Goal: Task Accomplishment & Management: Contribute content

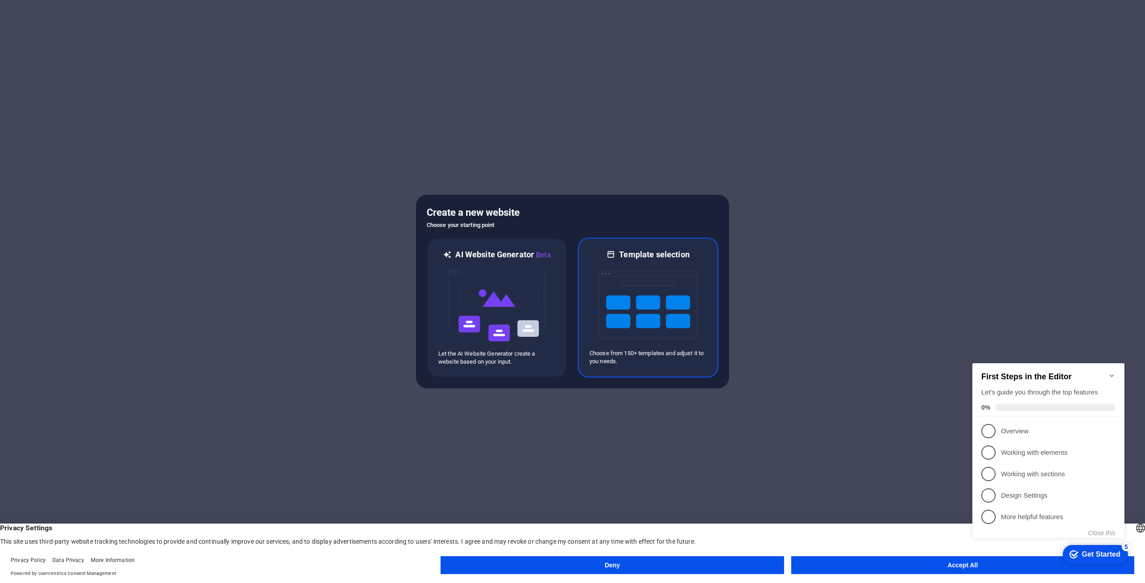
click at [618, 267] on img at bounding box center [648, 304] width 98 height 89
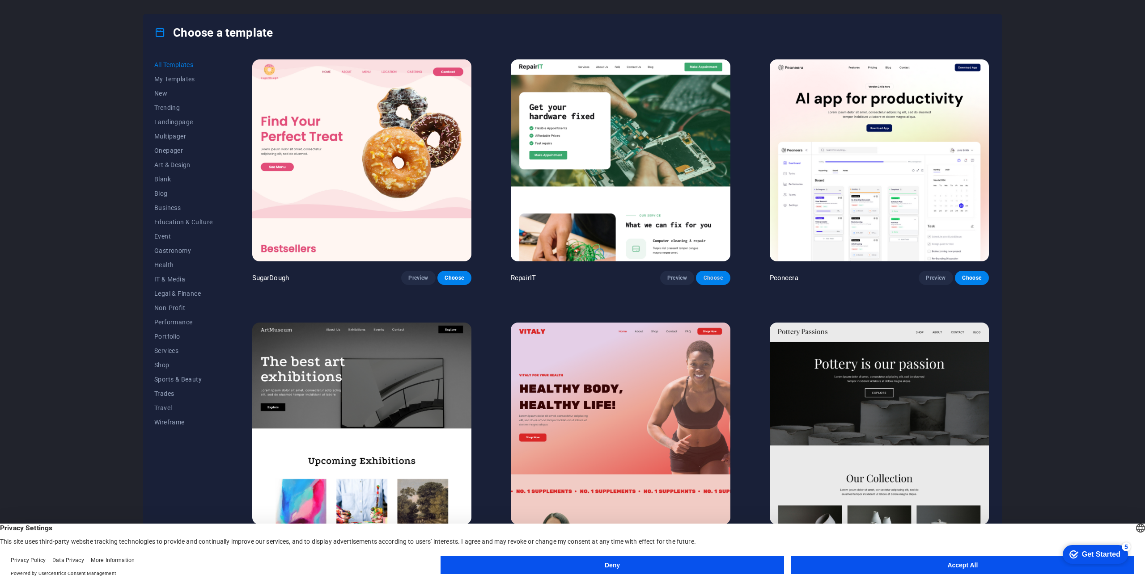
click at [705, 275] on span "Choose" at bounding box center [713, 278] width 20 height 7
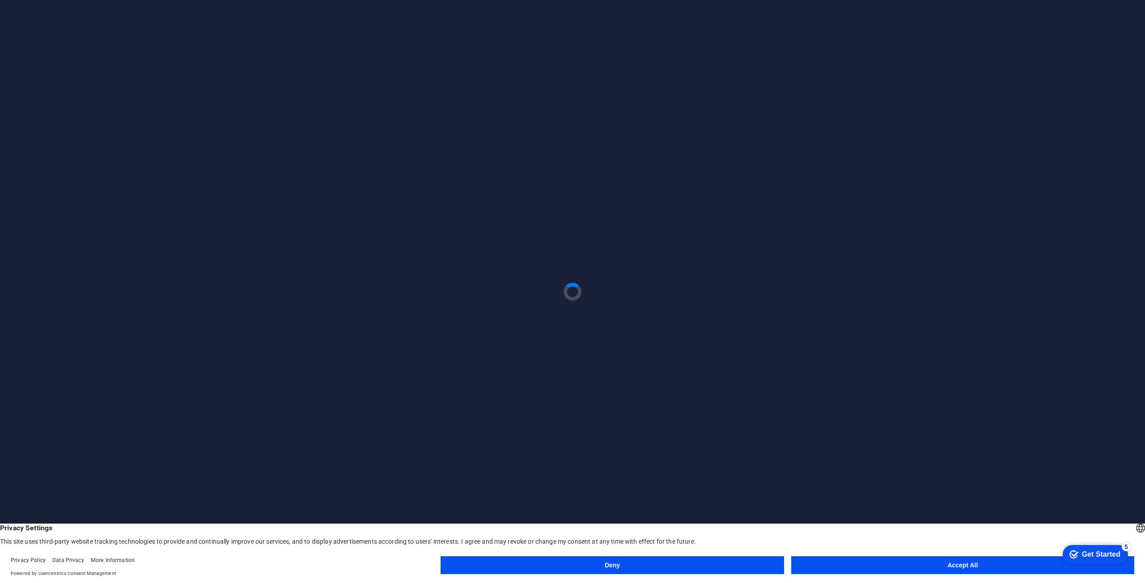
click at [911, 565] on button "Accept All" at bounding box center [962, 566] width 343 height 18
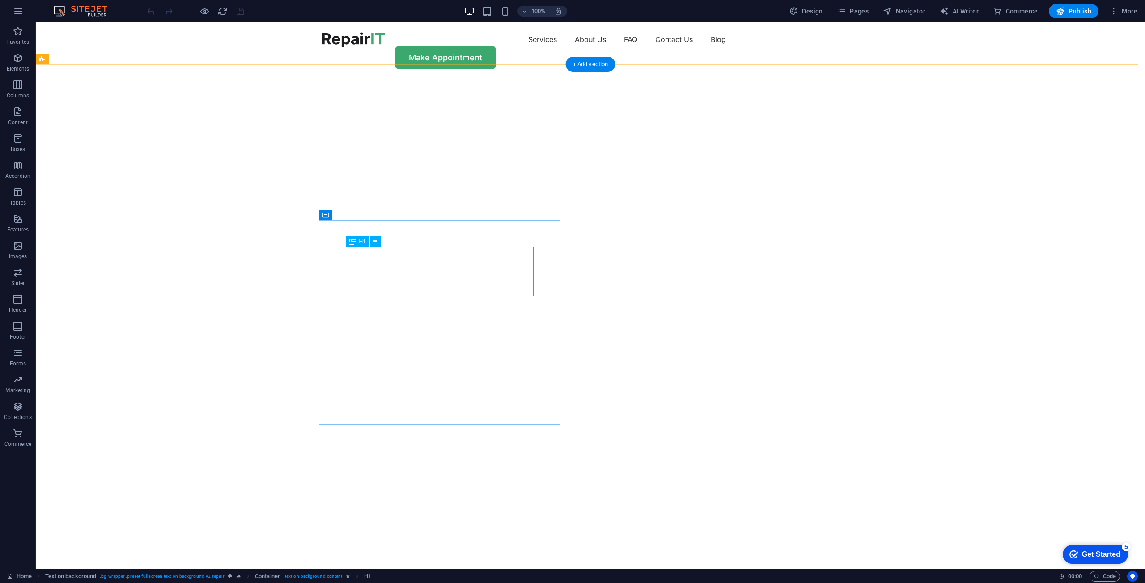
drag, startPoint x: 407, startPoint y: 272, endPoint x: 399, endPoint y: 268, distance: 9.6
click at [559, 45] on nav "Services About Us FAQ Contact Us Blog" at bounding box center [590, 39] width 537 height 14
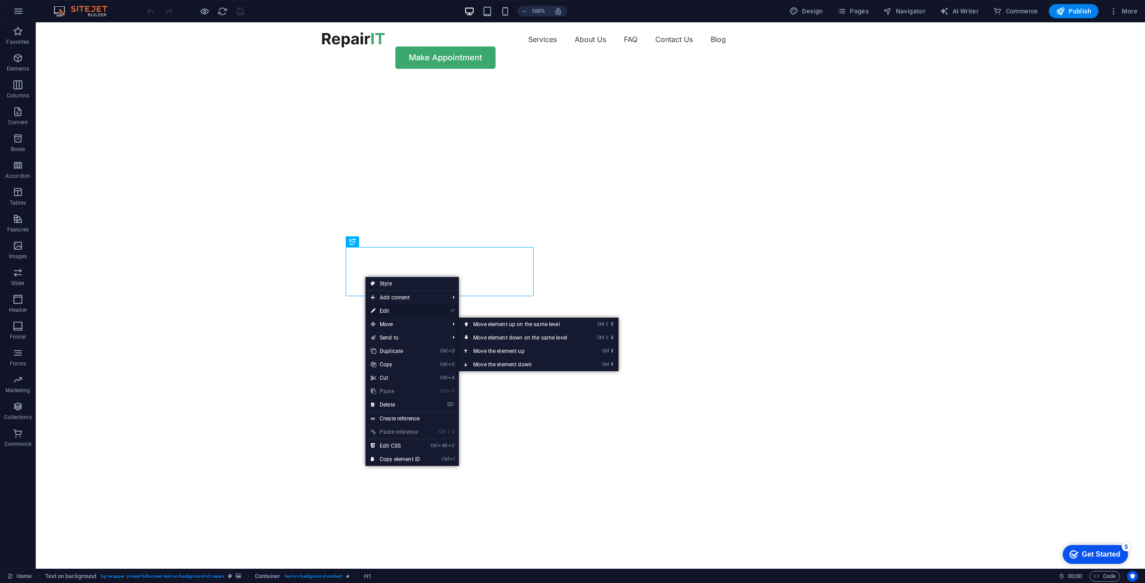
click at [400, 312] on link "⏎ Edit" at bounding box center [395, 310] width 60 height 13
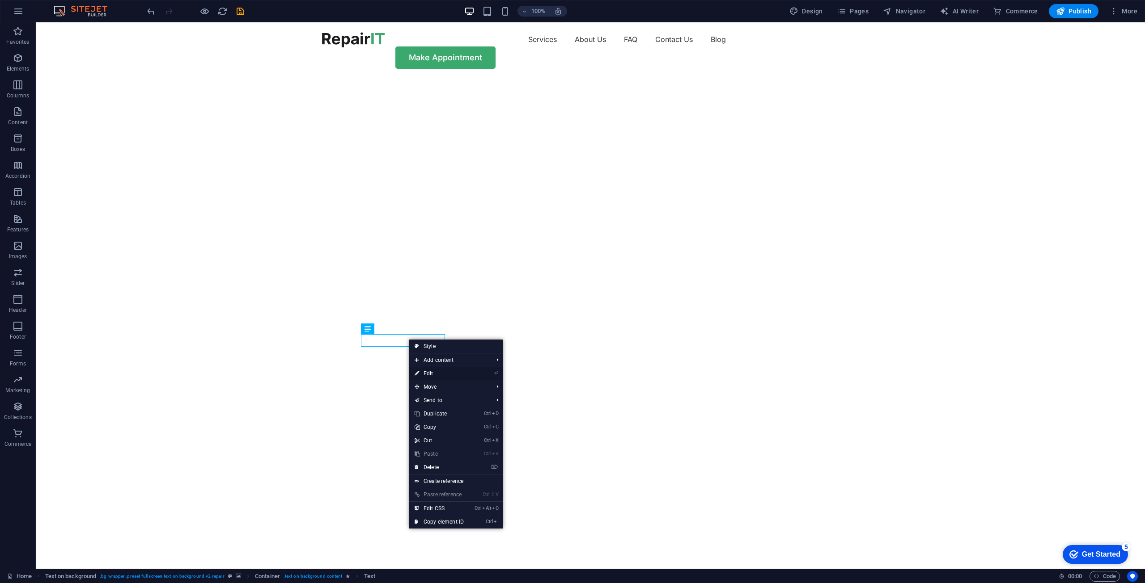
click at [442, 371] on link "⏎ Edit" at bounding box center [439, 373] width 60 height 13
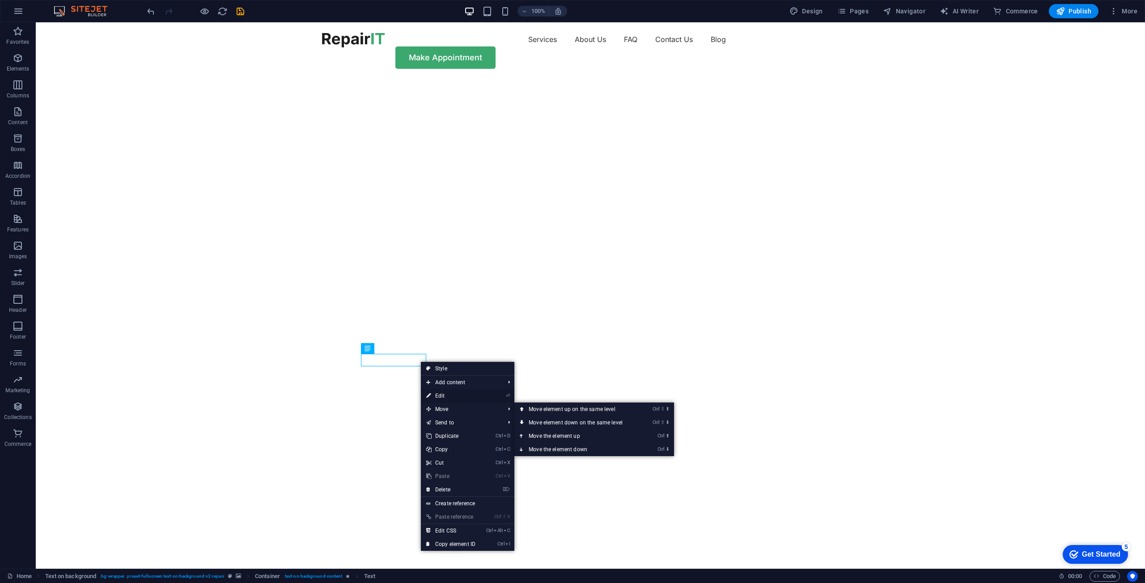
click at [449, 393] on link "⏎ Edit" at bounding box center [451, 395] width 60 height 13
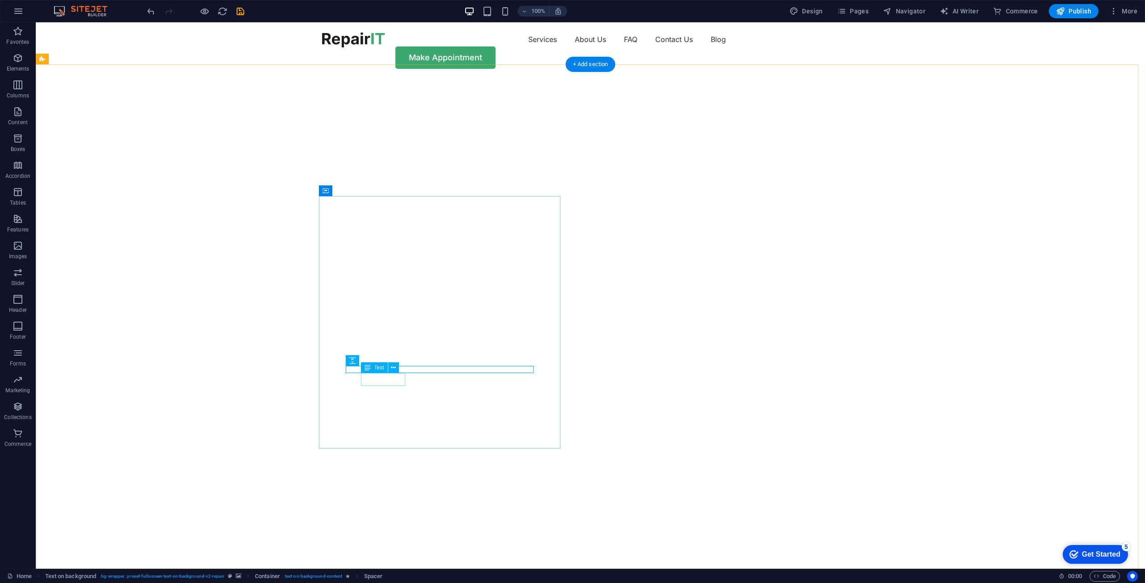
click at [397, 368] on button at bounding box center [393, 368] width 11 height 11
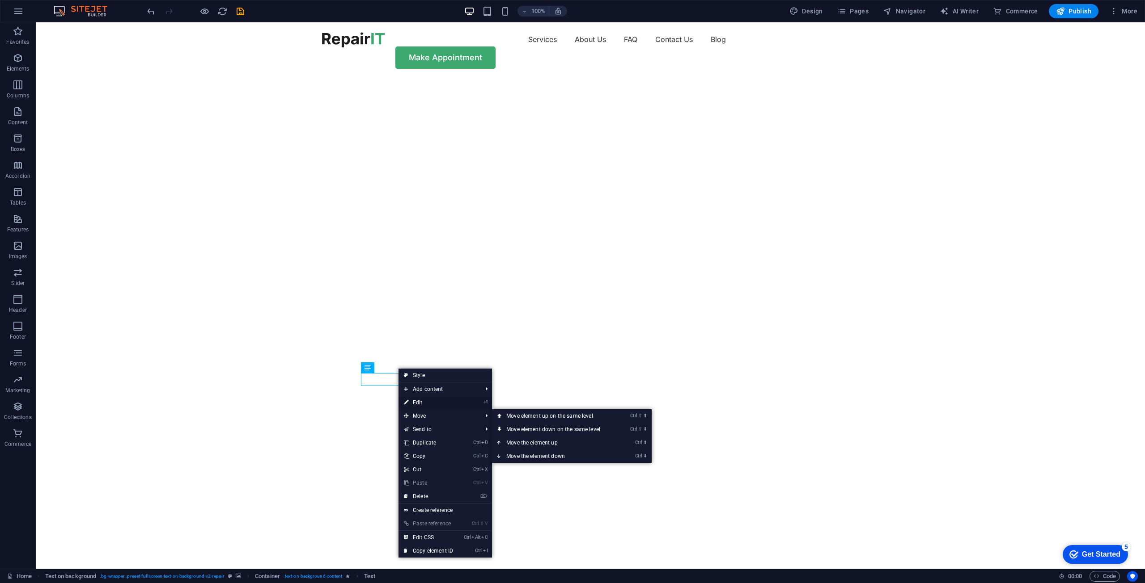
click at [430, 404] on link "⏎ Edit" at bounding box center [428, 402] width 60 height 13
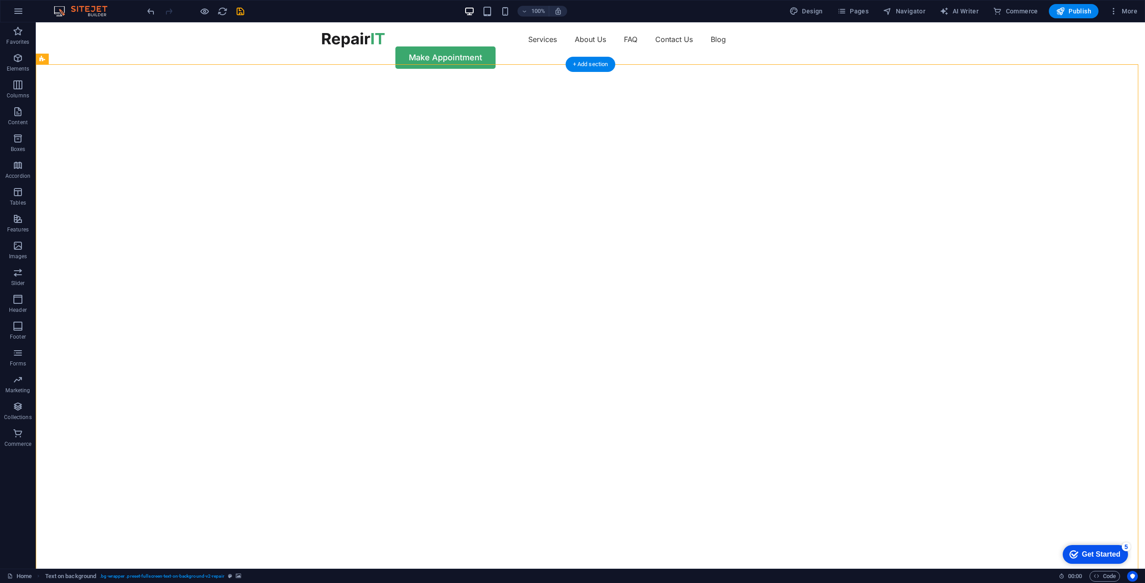
drag, startPoint x: 713, startPoint y: 346, endPoint x: 713, endPoint y: 340, distance: 5.4
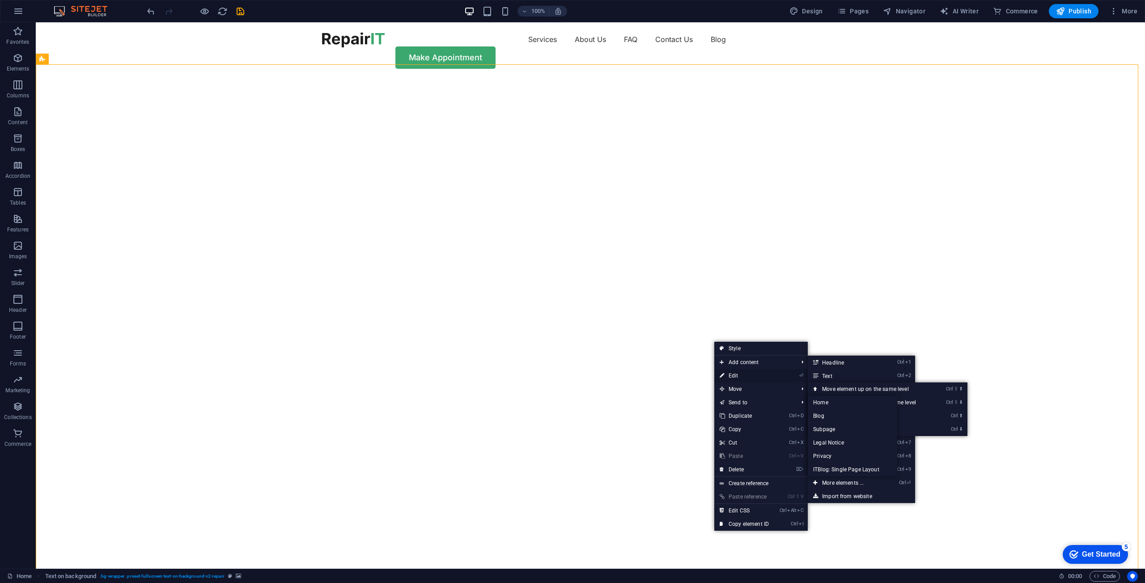
click at [732, 370] on link "⏎ Edit" at bounding box center [744, 375] width 60 height 13
select select "vh"
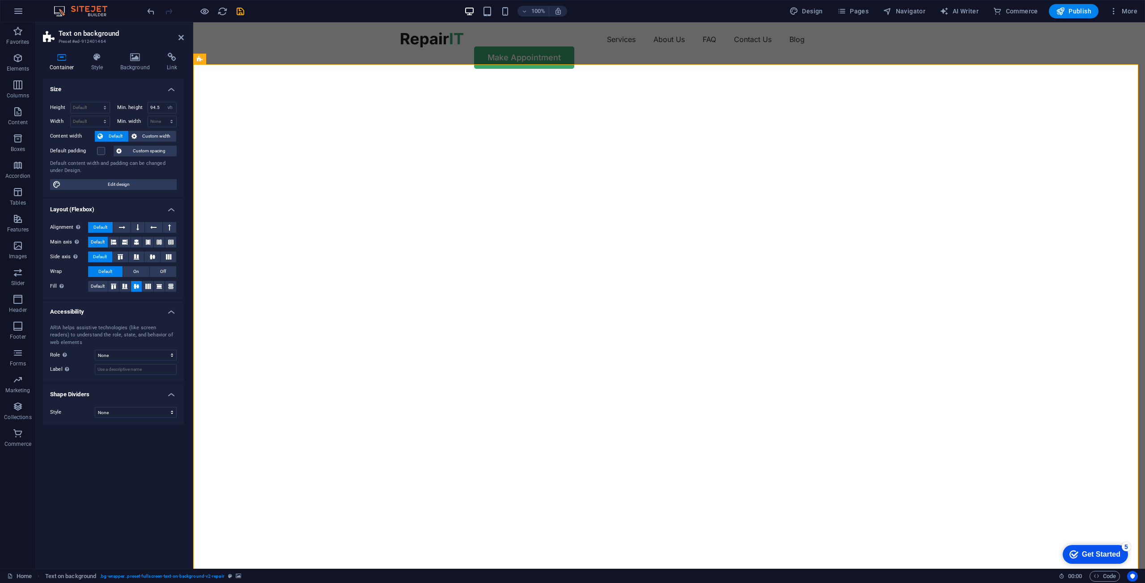
click at [126, 52] on div "Container Style Background Link Size Height Default px rem % vh vw Min. height …" at bounding box center [113, 308] width 155 height 524
click at [131, 55] on icon at bounding box center [135, 57] width 43 height 9
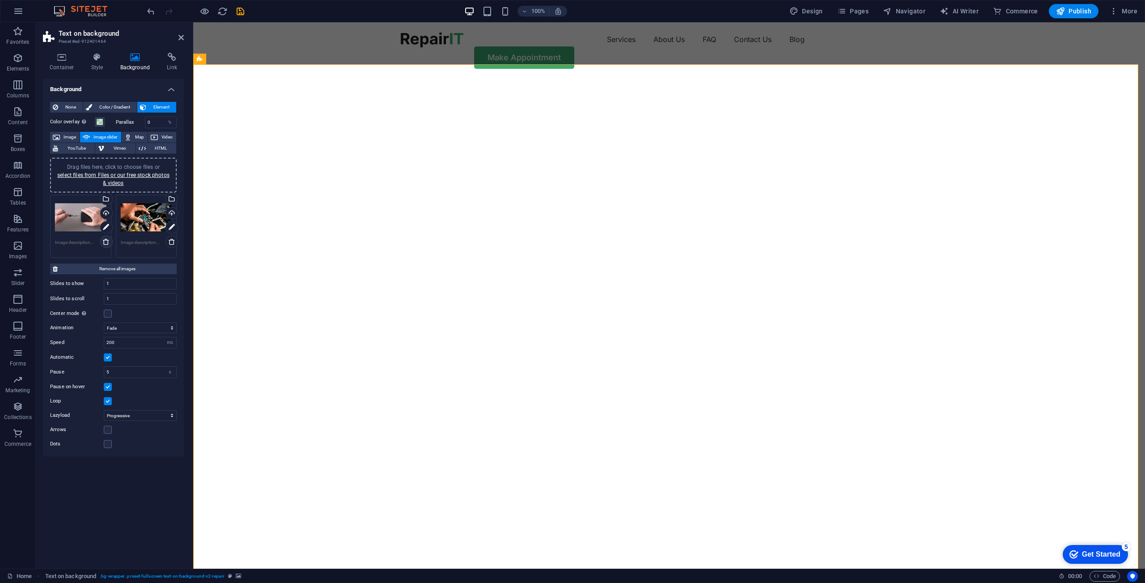
click at [105, 242] on icon at bounding box center [105, 241] width 7 height 7
click at [87, 236] on div "Drag files here, click to choose files or select files from Files or our free s…" at bounding box center [81, 227] width 66 height 68
click at [128, 166] on span "Drag files here, click to choose files or select files from Files or our free s…" at bounding box center [113, 175] width 112 height 22
click at [67, 139] on span "Image" at bounding box center [70, 137] width 14 height 11
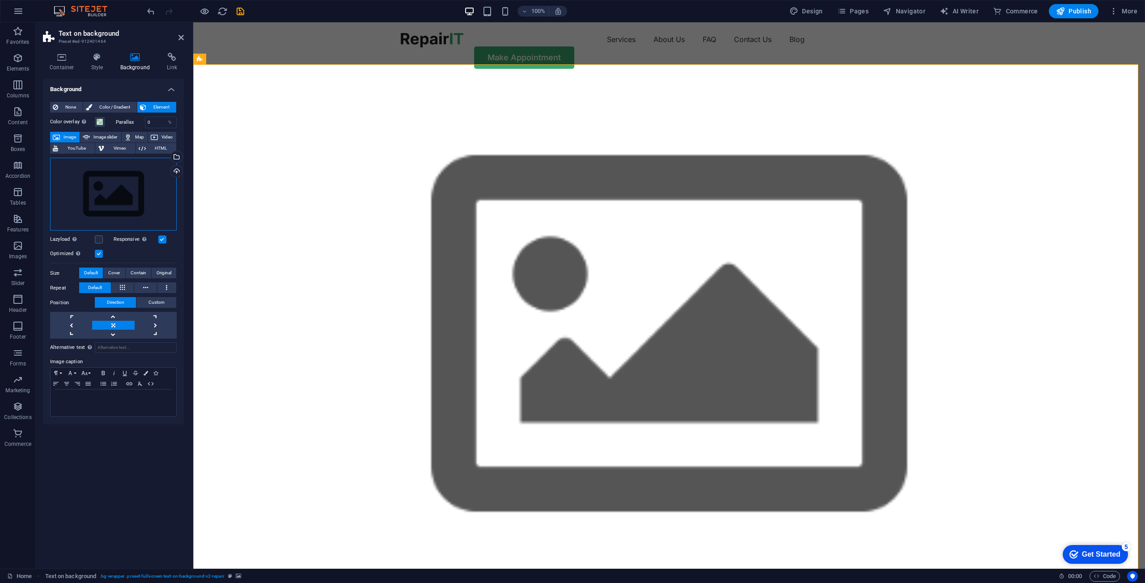
drag, startPoint x: 133, startPoint y: 200, endPoint x: 104, endPoint y: 208, distance: 30.2
click at [104, 208] on div "Drag files here, click to choose files or select files from Files or our free s…" at bounding box center [113, 194] width 127 height 73
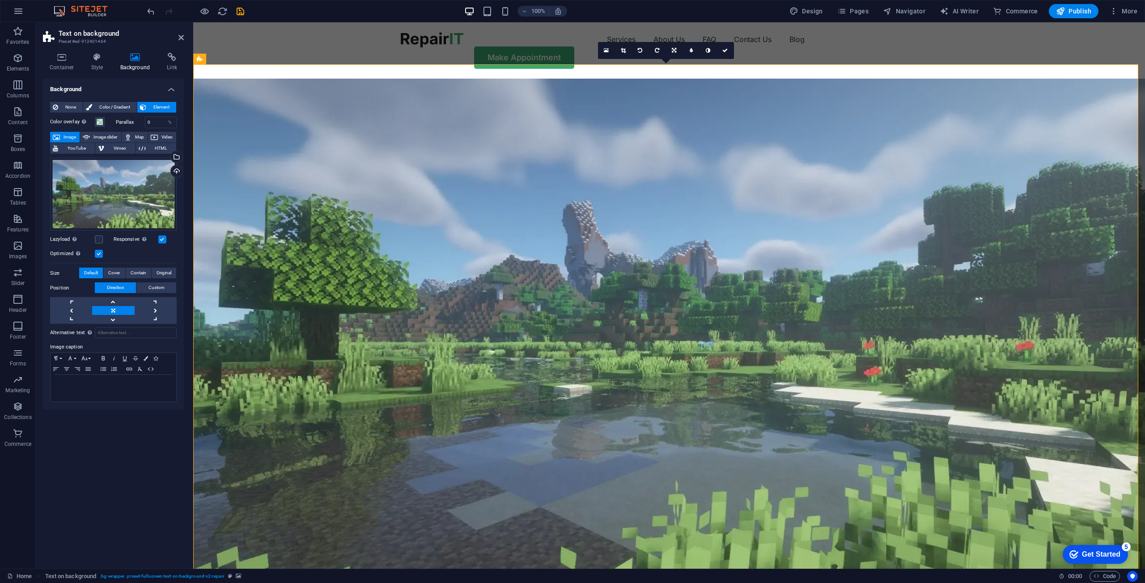
click at [811, 238] on figure at bounding box center [668, 337] width 951 height 517
click at [178, 34] on icon at bounding box center [180, 37] width 5 height 7
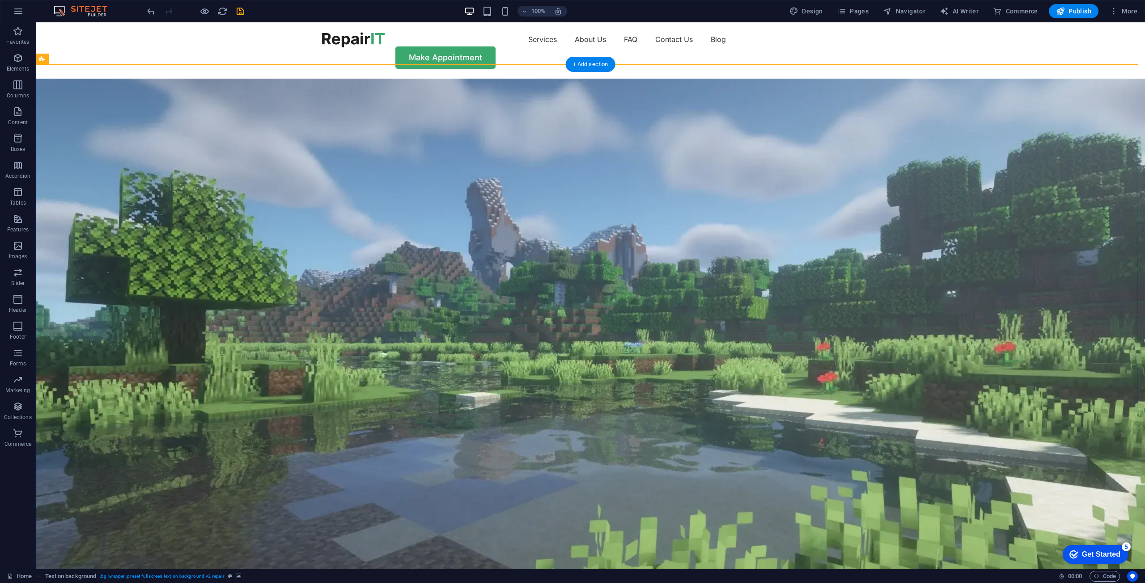
click at [638, 212] on figure at bounding box center [590, 337] width 1109 height 517
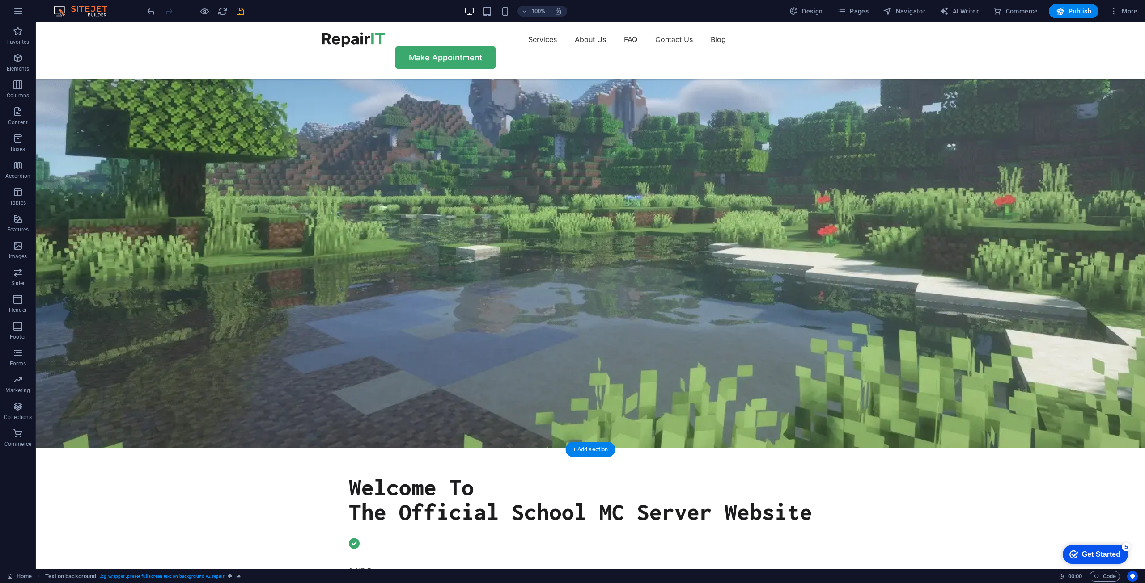
scroll to position [268, 0]
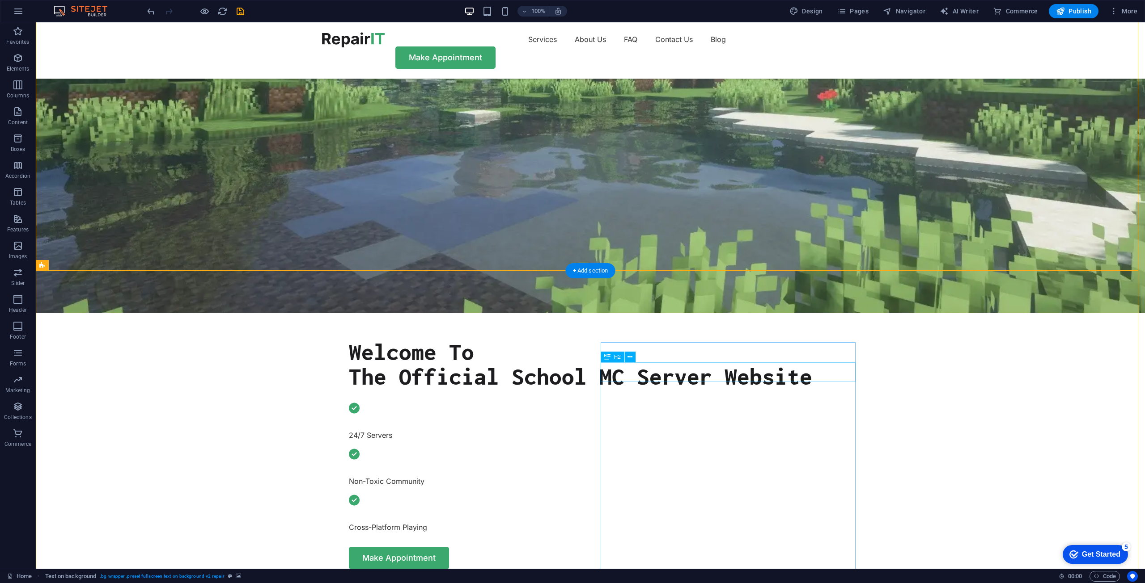
click at [669, 336] on icon at bounding box center [668, 336] width 5 height 9
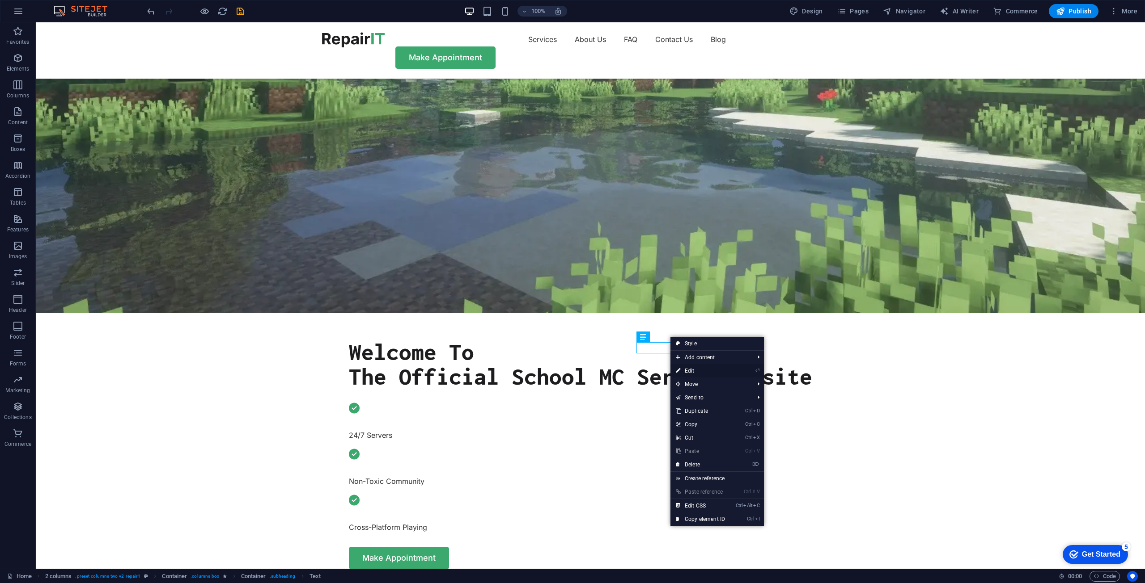
click at [704, 366] on link "⏎ Edit" at bounding box center [700, 370] width 60 height 13
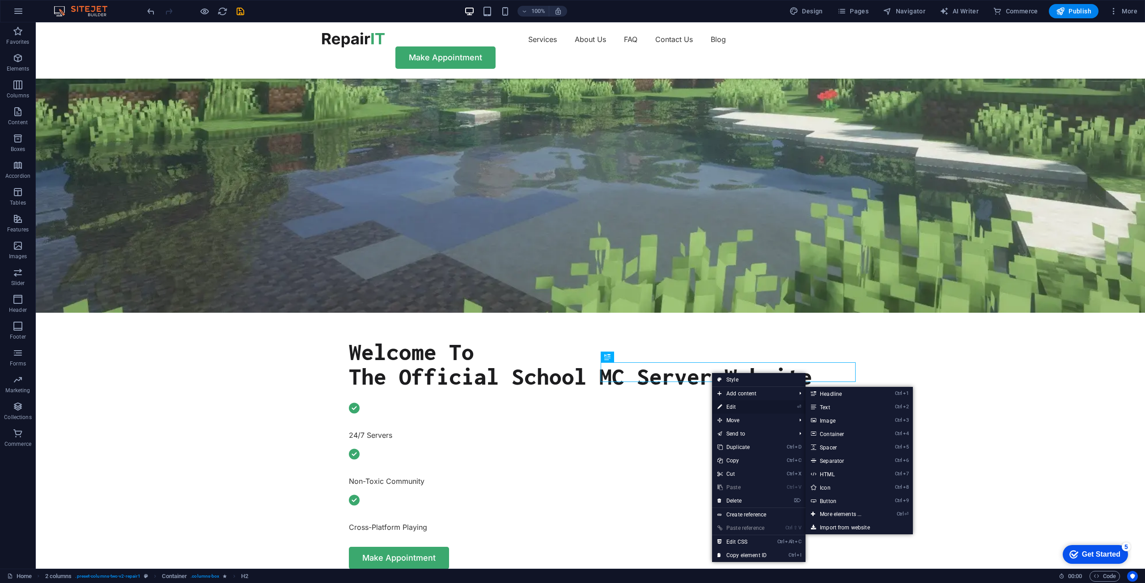
click at [734, 409] on link "⏎ Edit" at bounding box center [742, 407] width 60 height 13
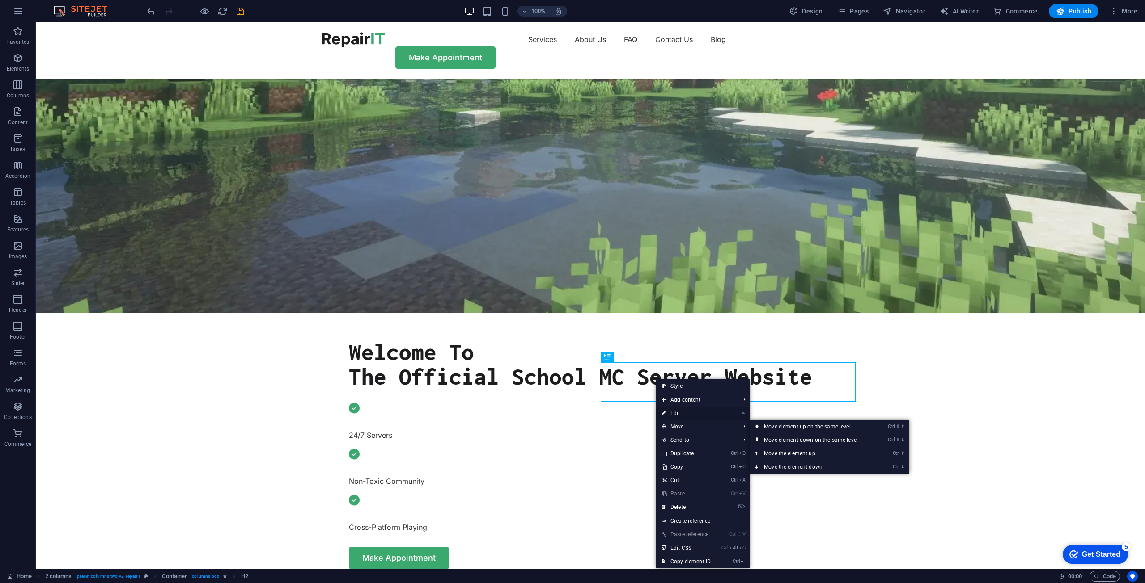
click at [675, 412] on link "⏎ Edit" at bounding box center [686, 413] width 60 height 13
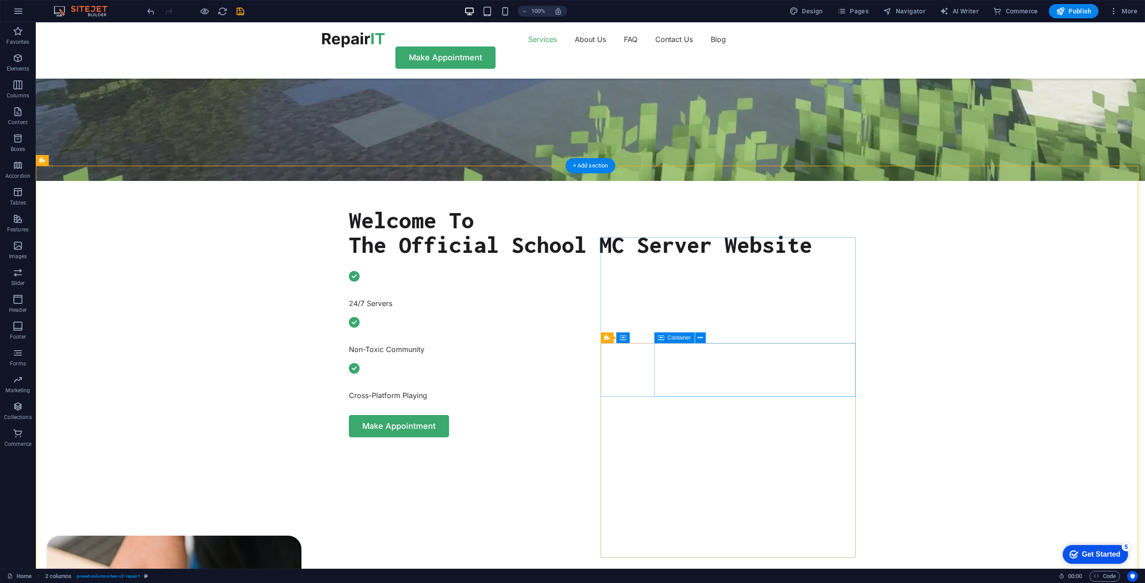
scroll to position [402, 0]
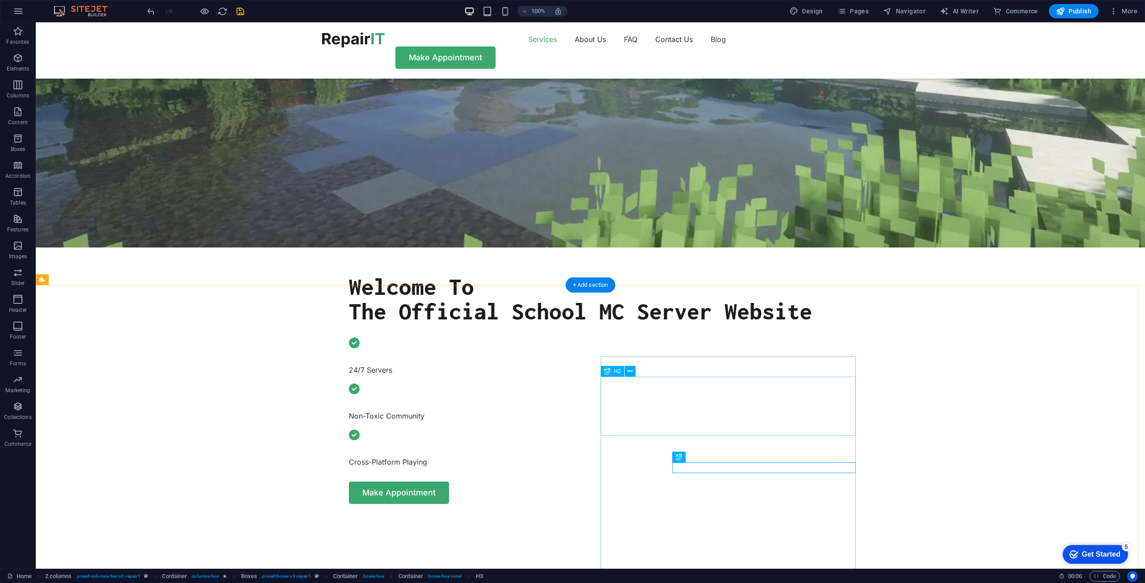
scroll to position [358, 0]
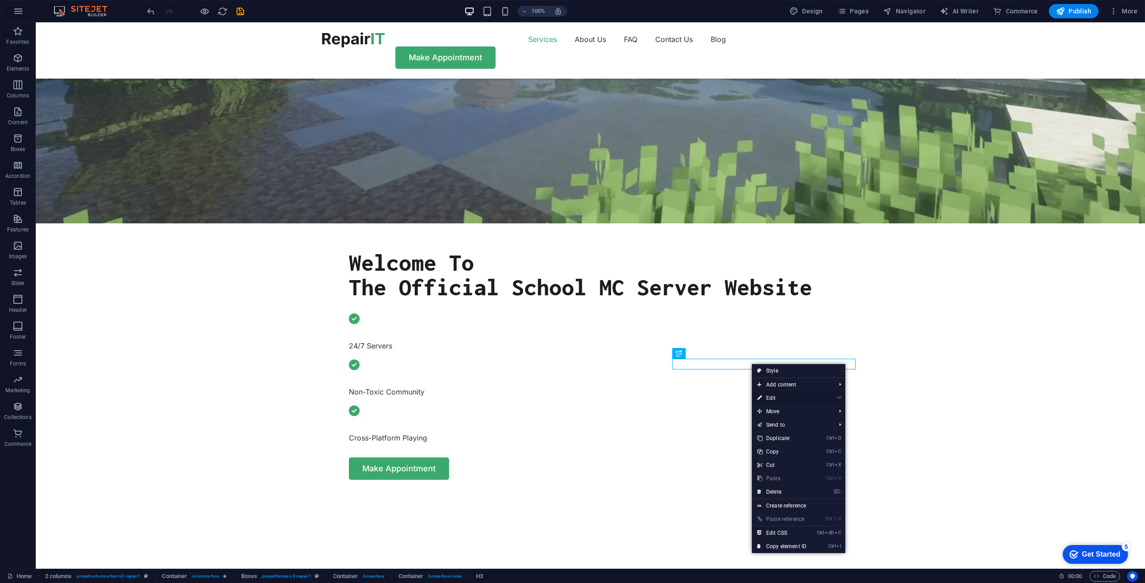
drag, startPoint x: 784, startPoint y: 394, endPoint x: 593, endPoint y: 372, distance: 192.6
click at [784, 394] on link "⏎ Edit" at bounding box center [782, 398] width 60 height 13
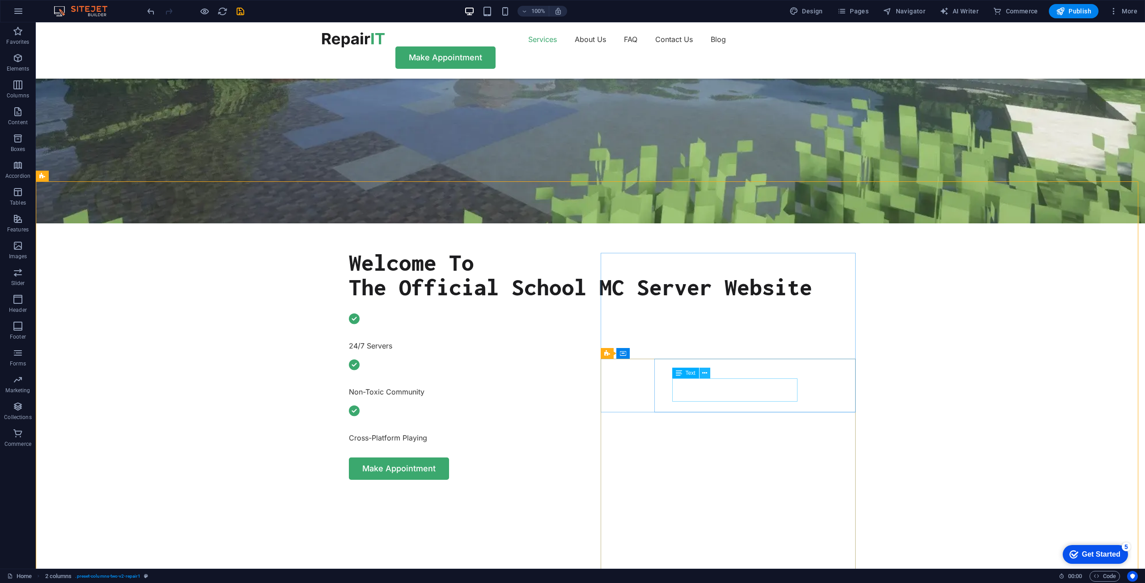
click at [705, 372] on icon at bounding box center [704, 373] width 5 height 9
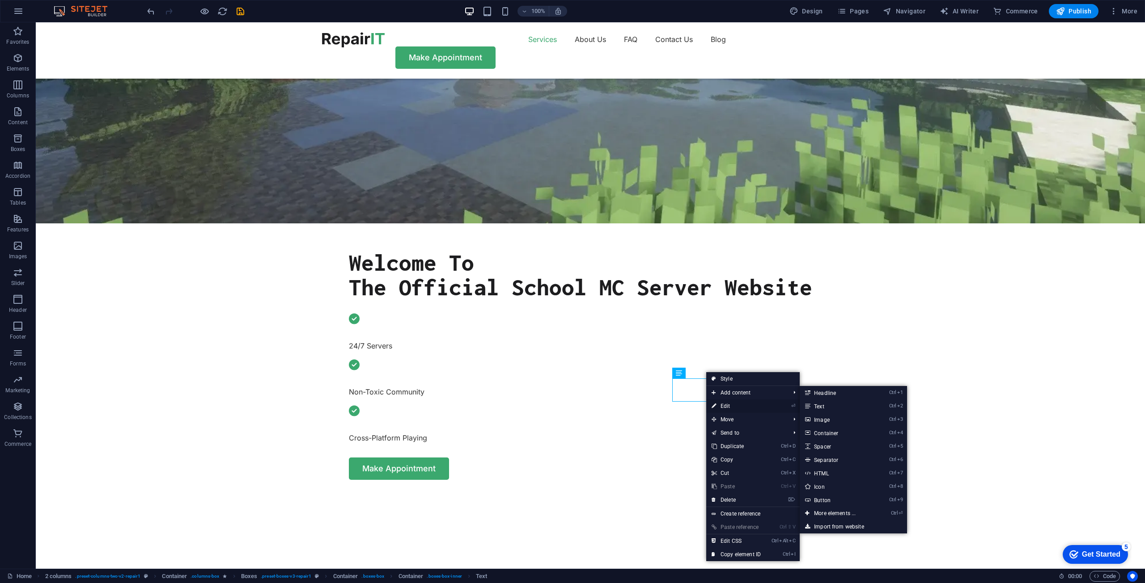
click at [732, 404] on link "⏎ Edit" at bounding box center [736, 406] width 60 height 13
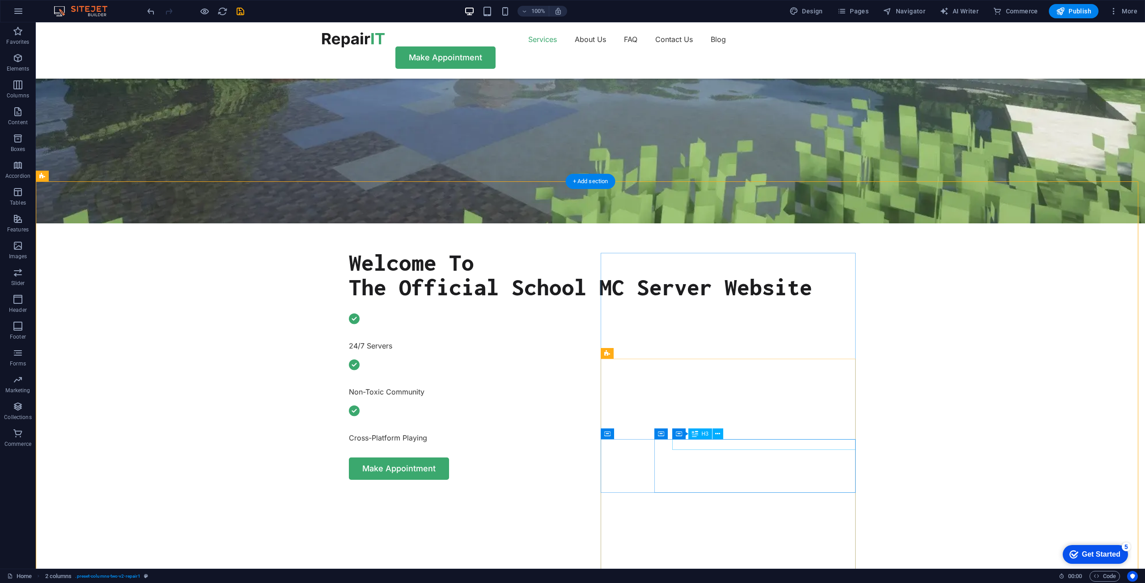
click at [718, 436] on icon at bounding box center [717, 434] width 5 height 9
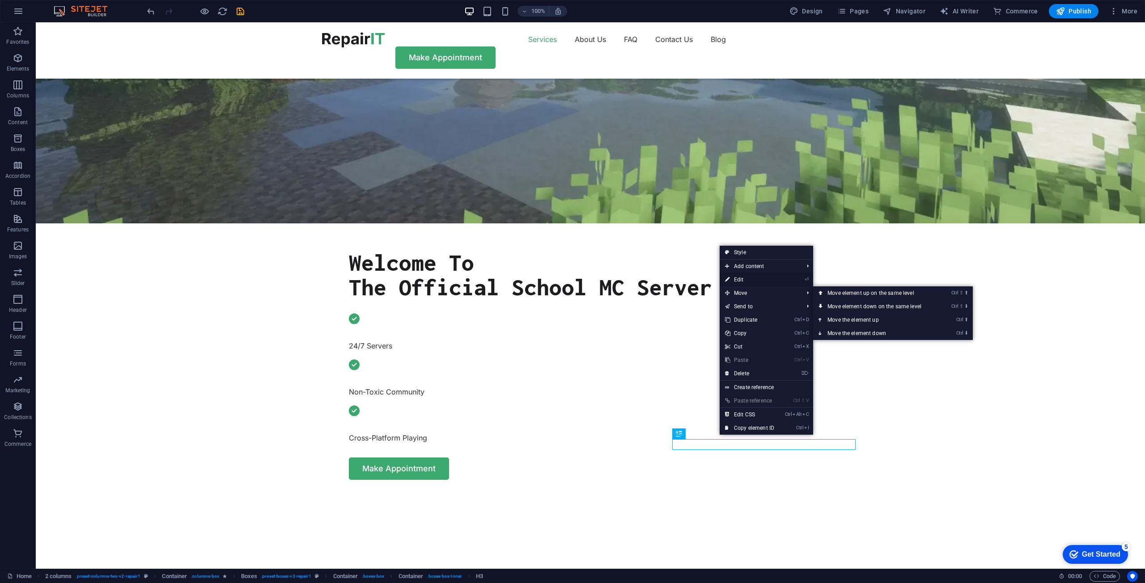
click at [746, 280] on link "⏎ Edit" at bounding box center [749, 279] width 60 height 13
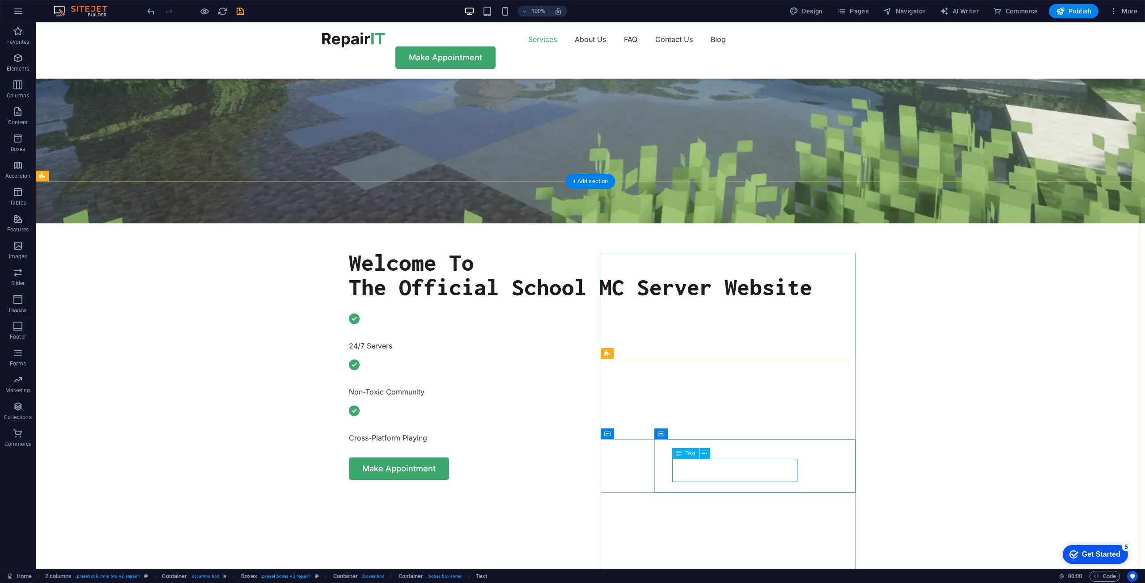
drag, startPoint x: 741, startPoint y: 464, endPoint x: 742, endPoint y: 469, distance: 5.1
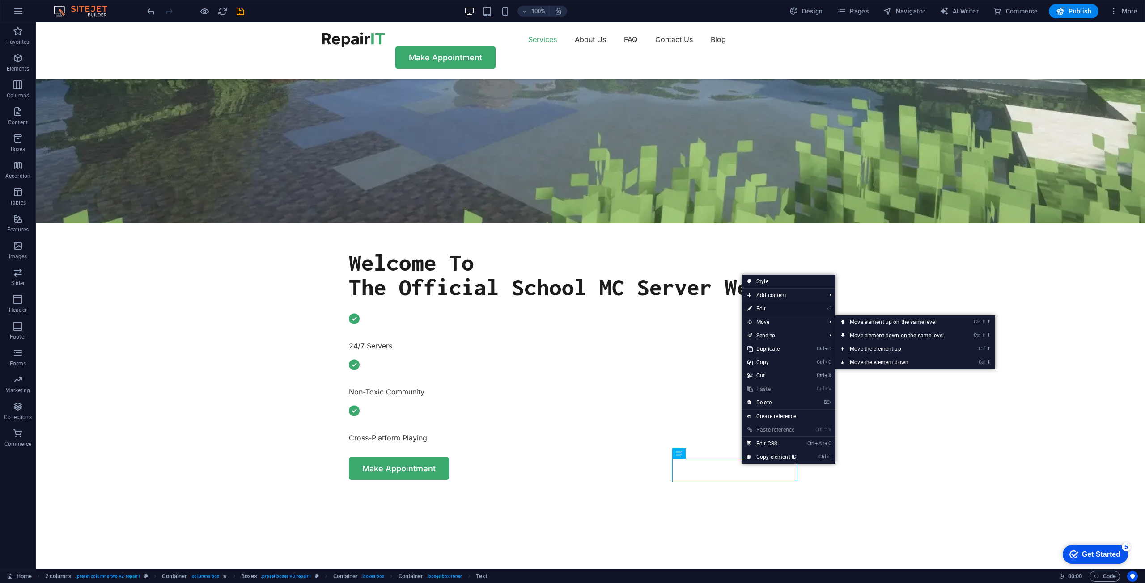
click at [772, 310] on link "⏎ Edit" at bounding box center [772, 308] width 60 height 13
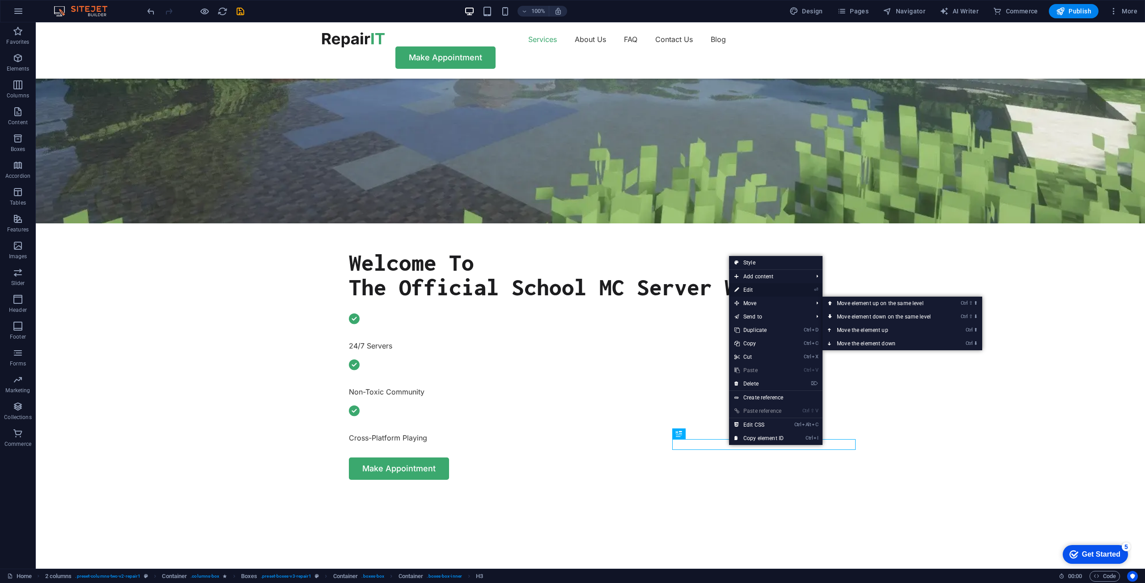
click at [758, 288] on link "⏎ Edit" at bounding box center [759, 289] width 60 height 13
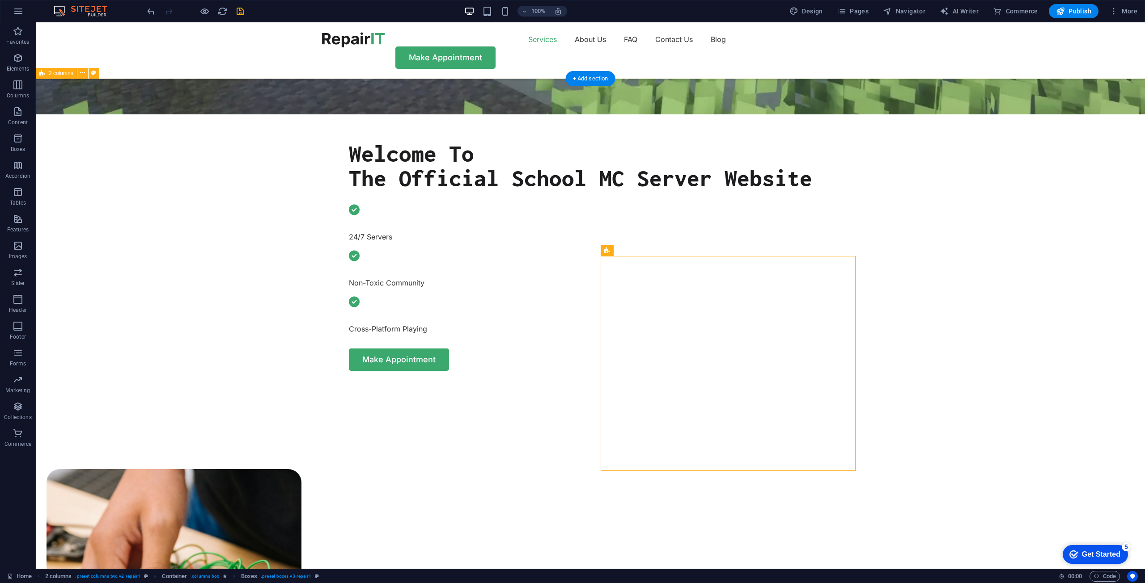
scroll to position [492, 0]
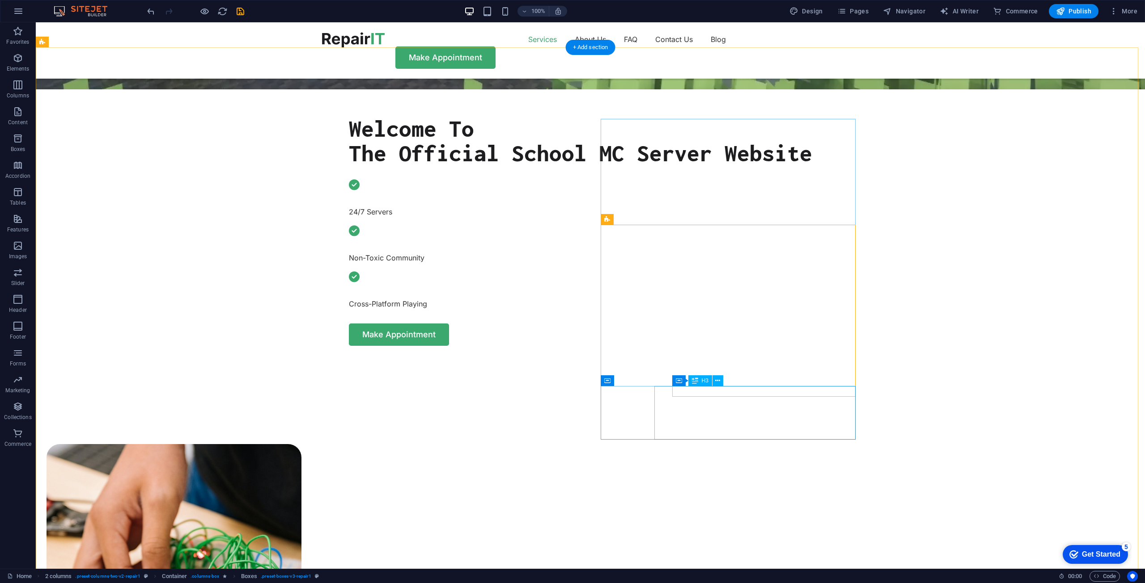
click at [721, 384] on button at bounding box center [717, 381] width 11 height 11
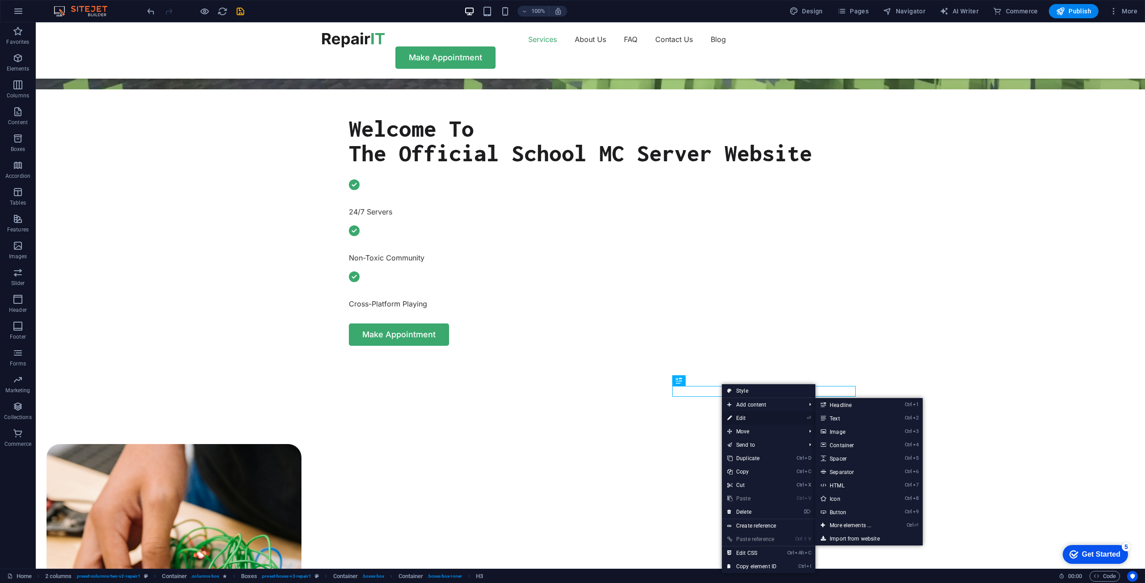
click at [752, 420] on link "⏎ Edit" at bounding box center [752, 418] width 60 height 13
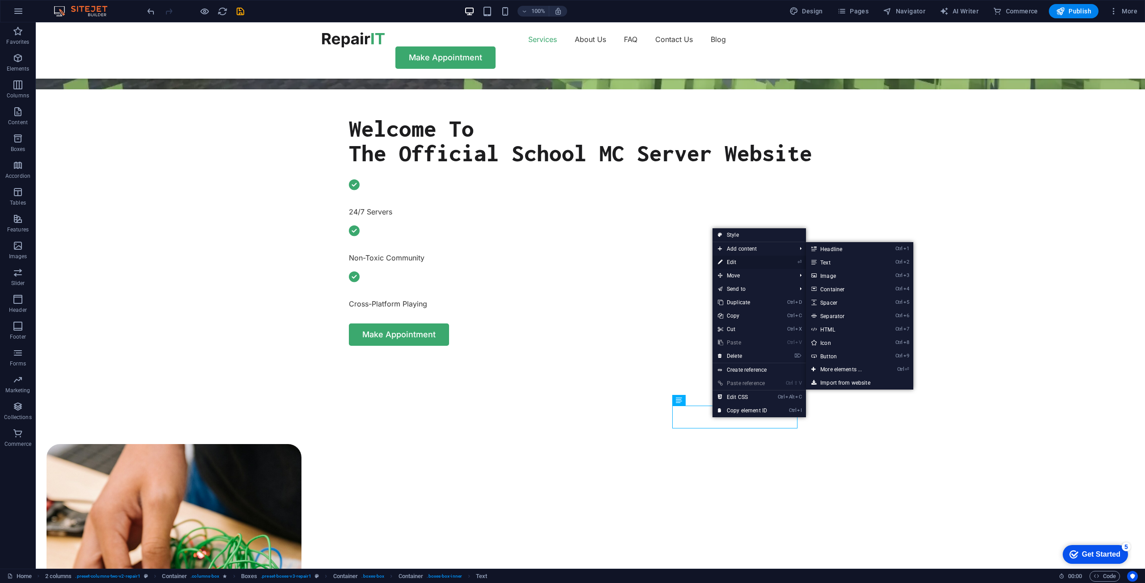
click at [736, 257] on link "⏎ Edit" at bounding box center [742, 262] width 60 height 13
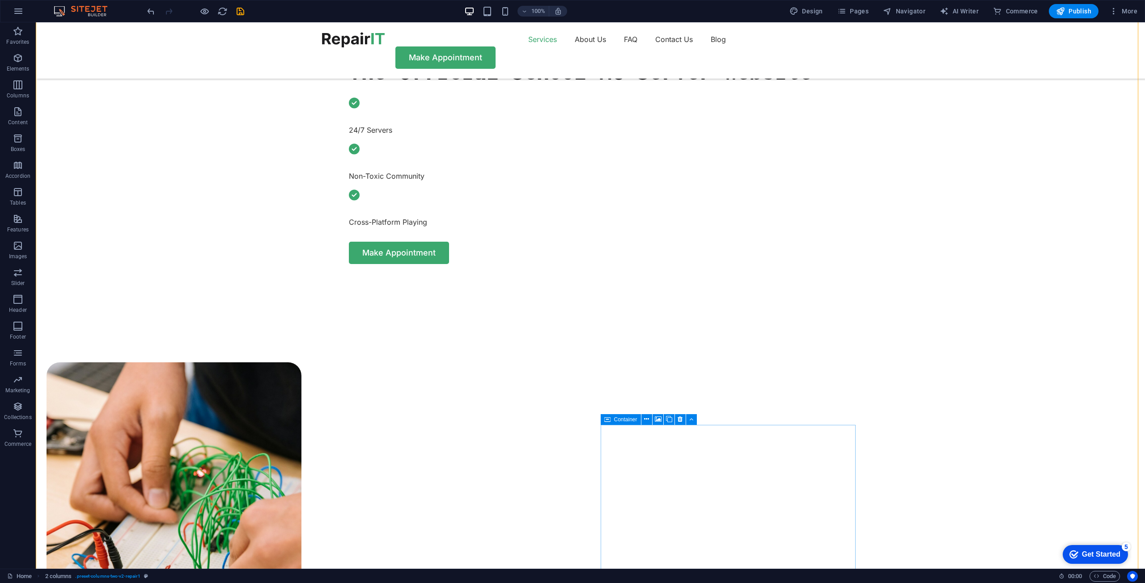
scroll to position [626, 0]
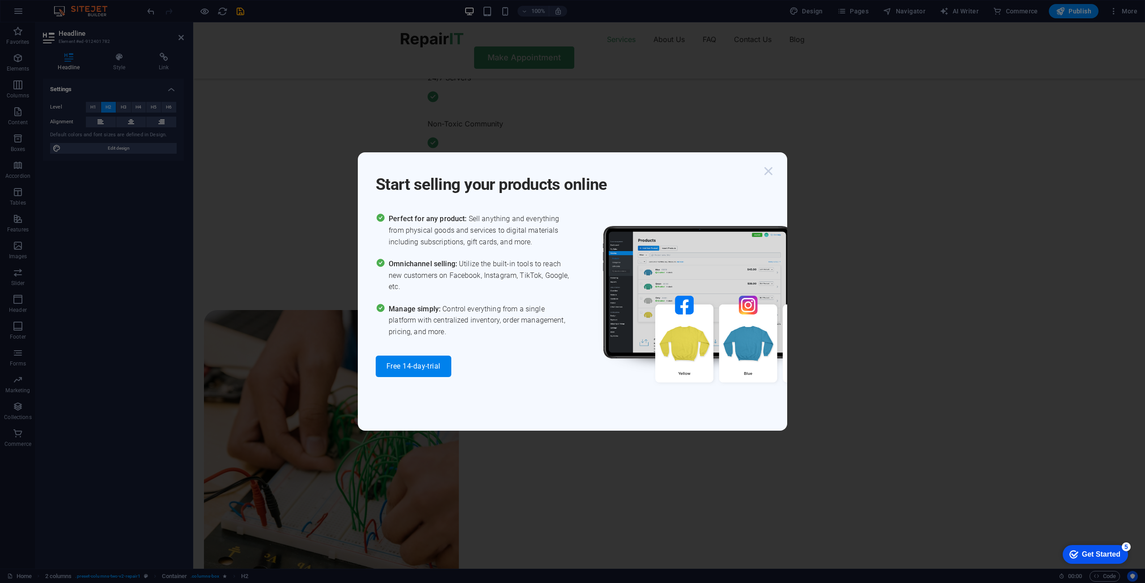
click at [772, 173] on icon "button" at bounding box center [768, 171] width 16 height 16
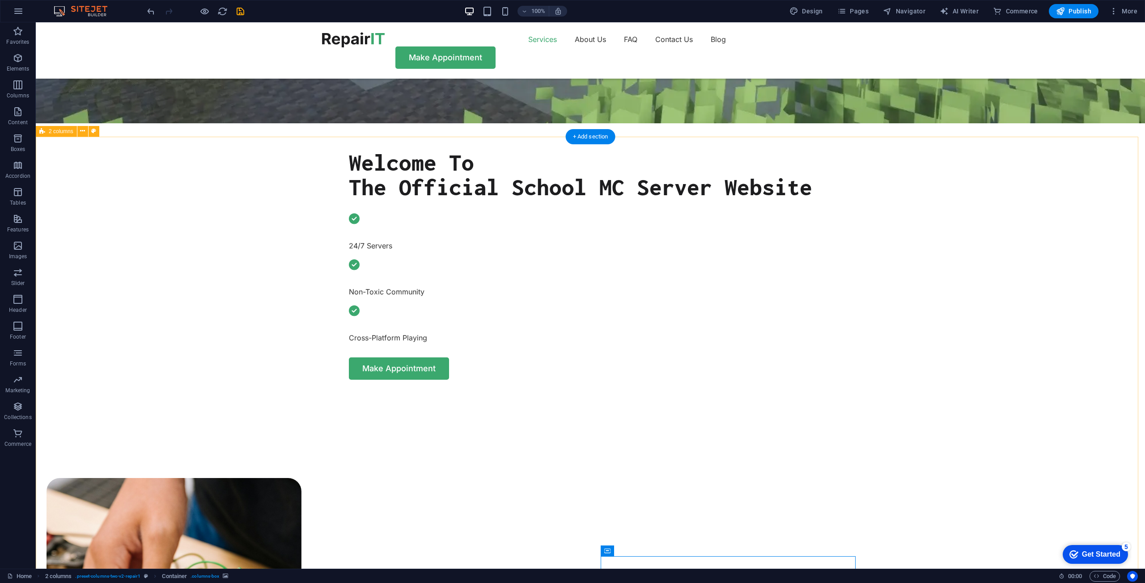
scroll to position [715, 0]
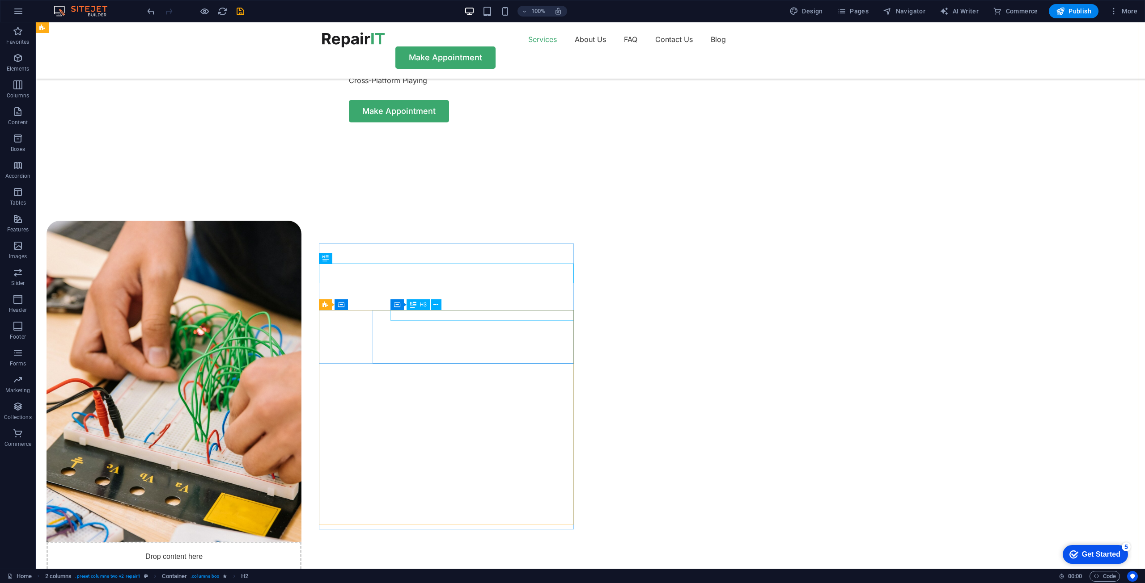
click at [438, 302] on icon at bounding box center [435, 304] width 5 height 9
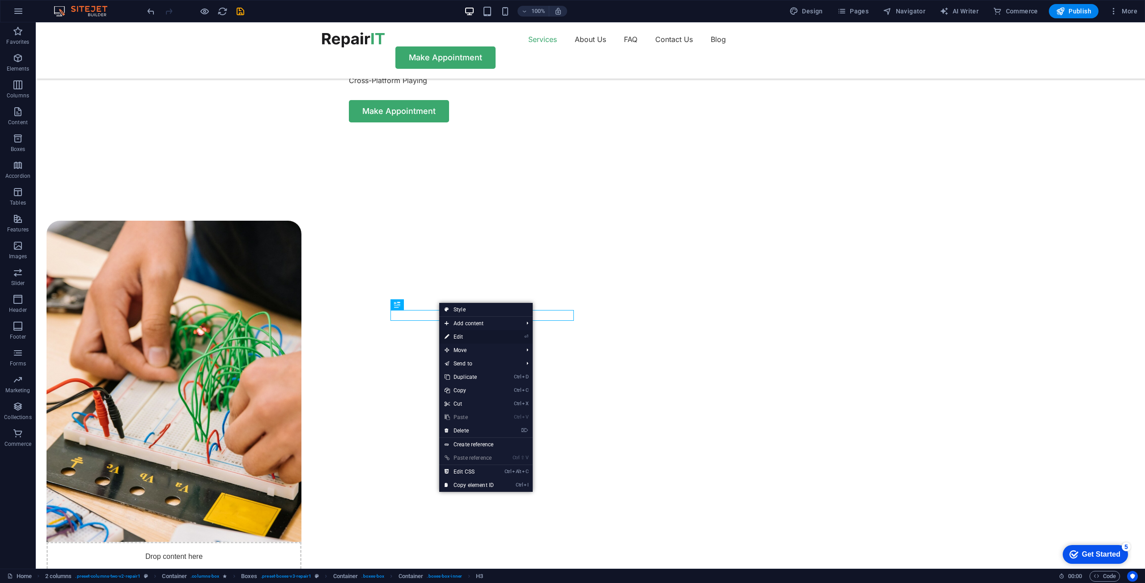
click at [492, 337] on link "⏎ Edit" at bounding box center [469, 336] width 60 height 13
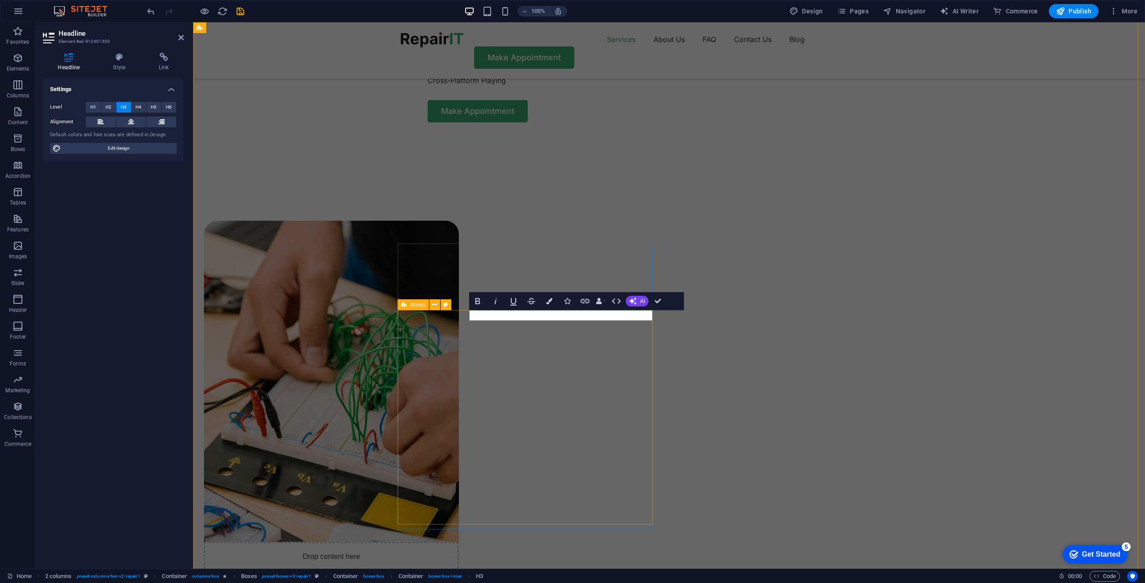
drag, startPoint x: 600, startPoint y: 360, endPoint x: 760, endPoint y: 362, distance: 160.5
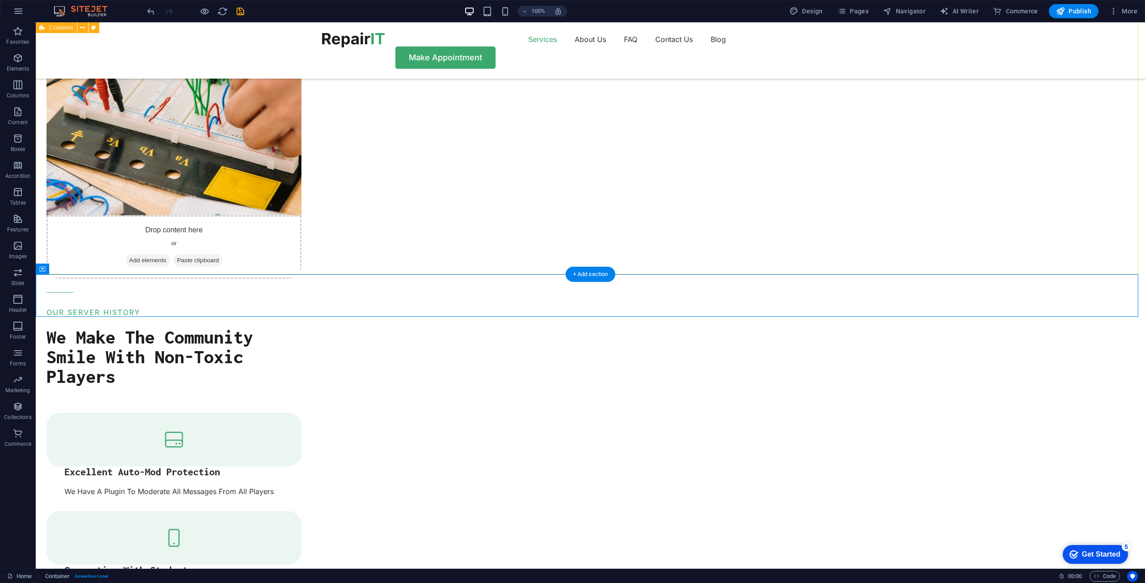
scroll to position [863, 0]
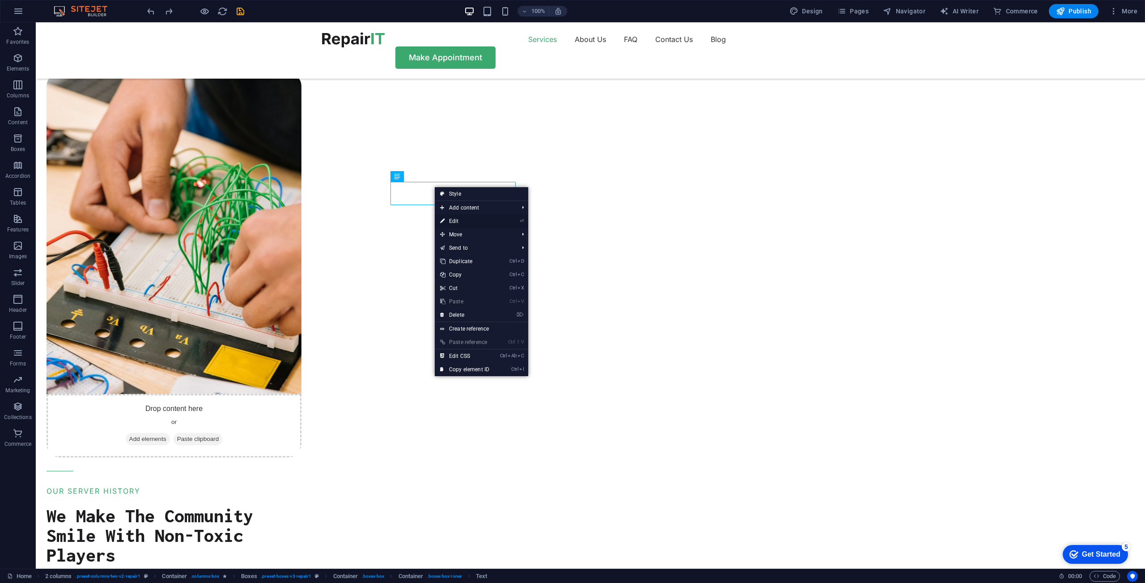
click at [471, 215] on link "⏎ Edit" at bounding box center [465, 221] width 60 height 13
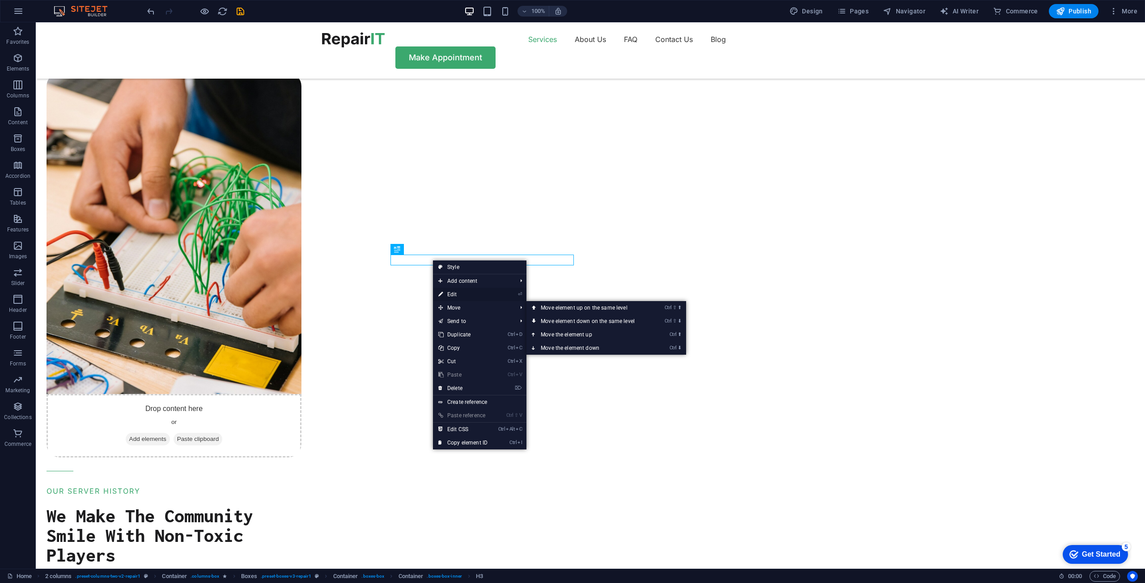
click at [473, 297] on link "⏎ Edit" at bounding box center [463, 294] width 60 height 13
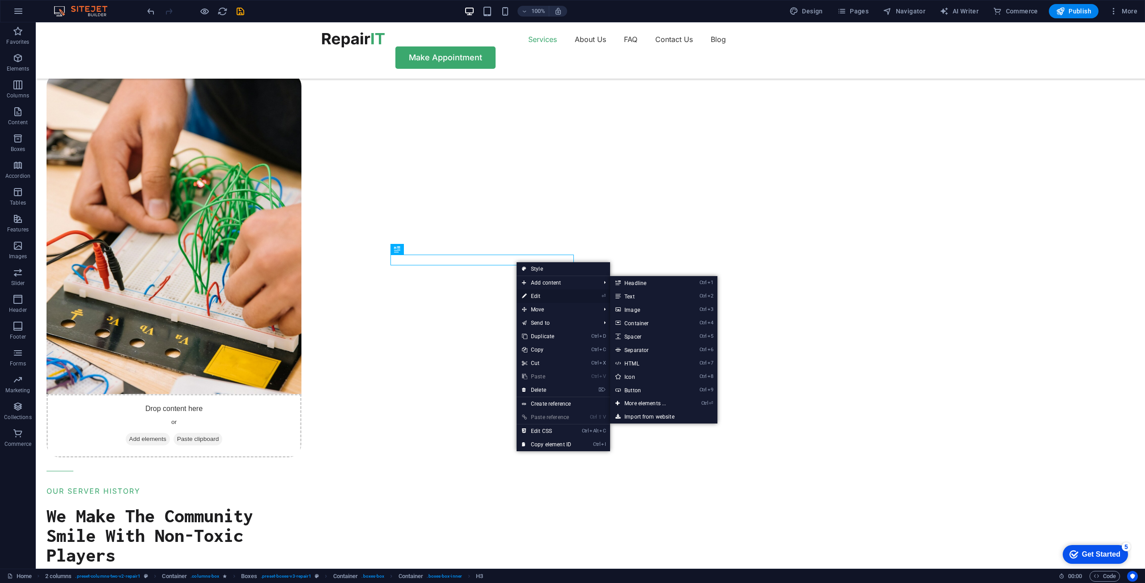
click at [543, 299] on link "⏎ Edit" at bounding box center [546, 296] width 60 height 13
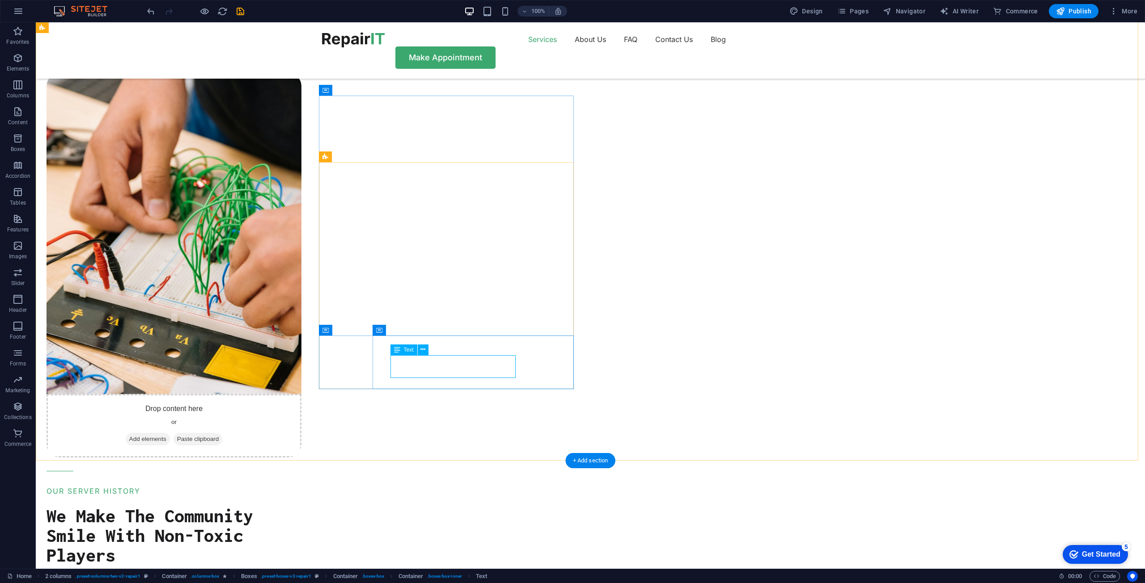
drag, startPoint x: 468, startPoint y: 363, endPoint x: 311, endPoint y: 363, distance: 157.4
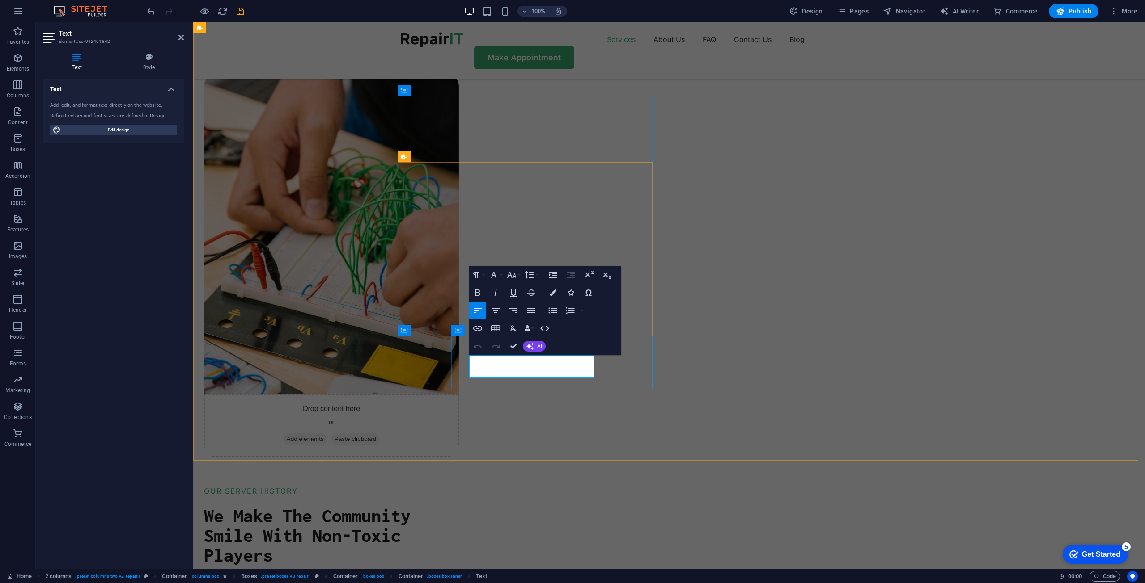
drag, startPoint x: 535, startPoint y: 380, endPoint x: 555, endPoint y: 406, distance: 32.8
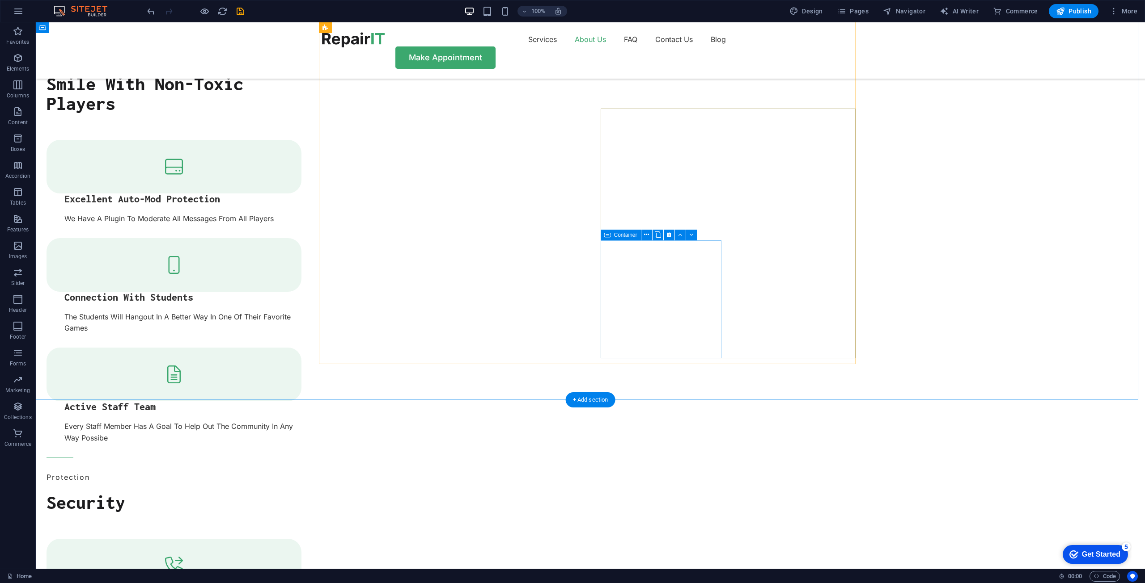
scroll to position [1132, 0]
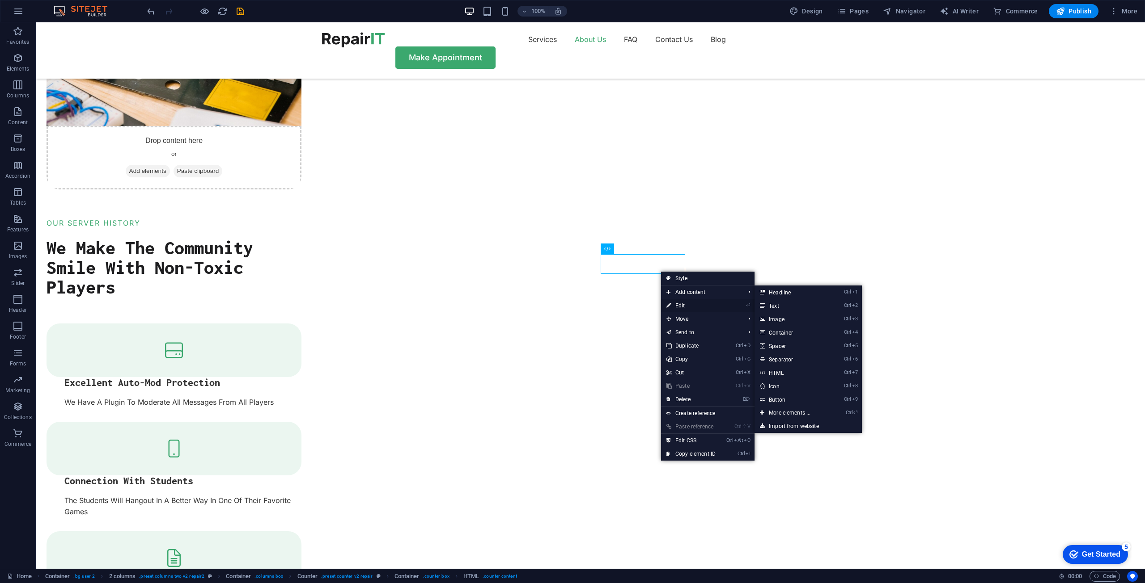
click at [693, 309] on link "⏎ Edit" at bounding box center [691, 305] width 60 height 13
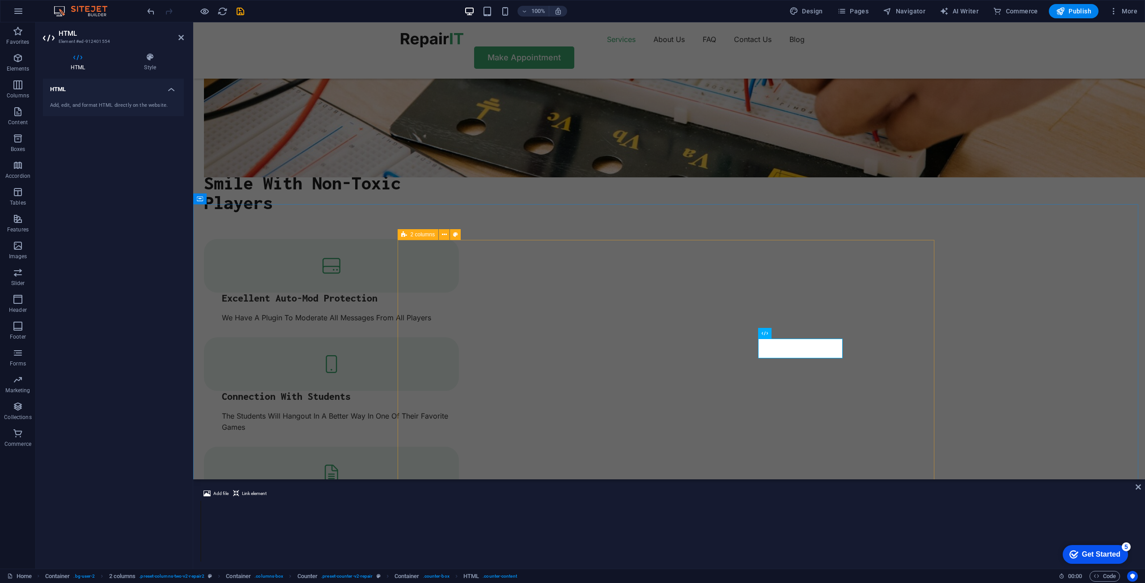
scroll to position [1047, 0]
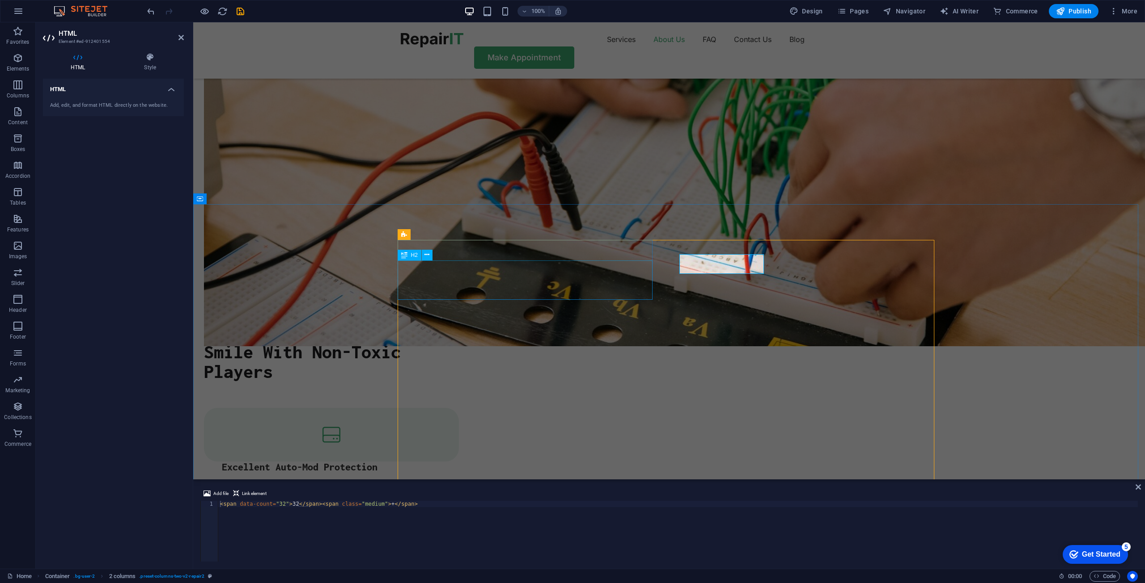
scroll to position [1132, 0]
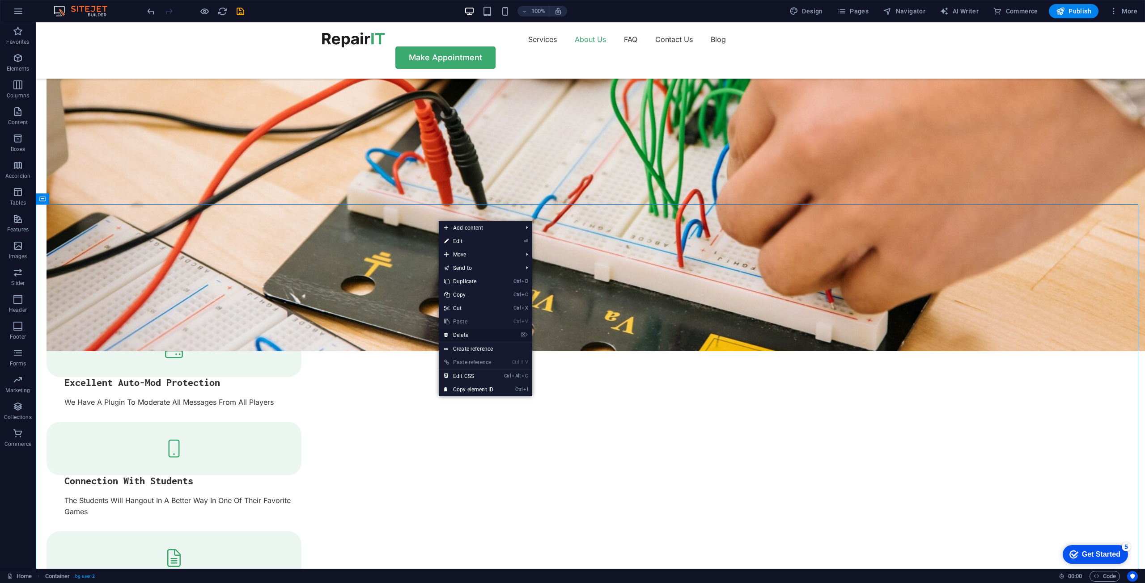
click at [478, 338] on link "⌦ Delete" at bounding box center [469, 335] width 60 height 13
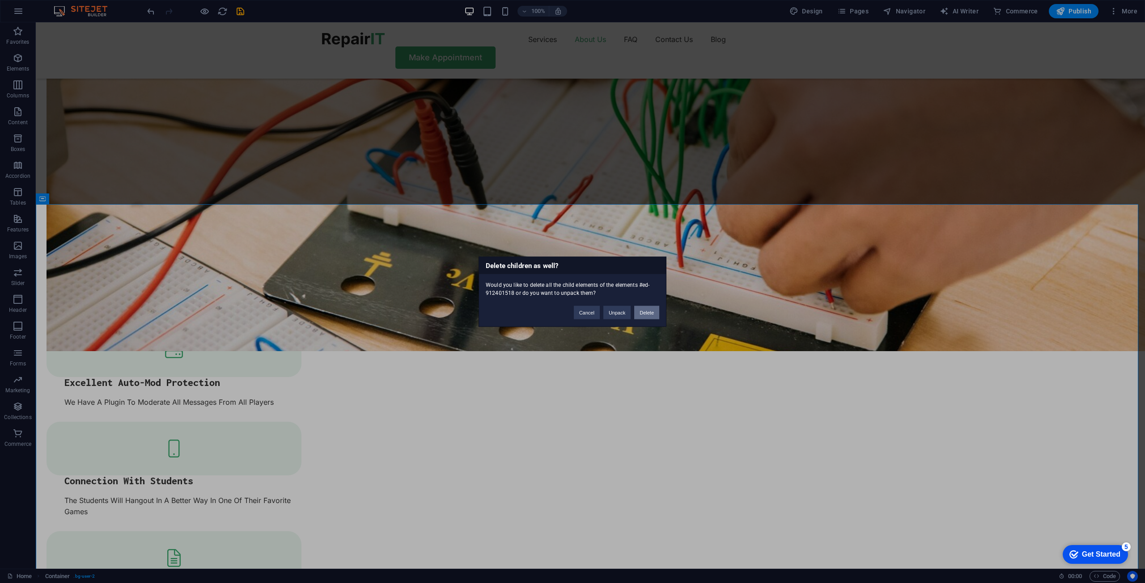
click at [653, 312] on button "Delete" at bounding box center [646, 312] width 25 height 13
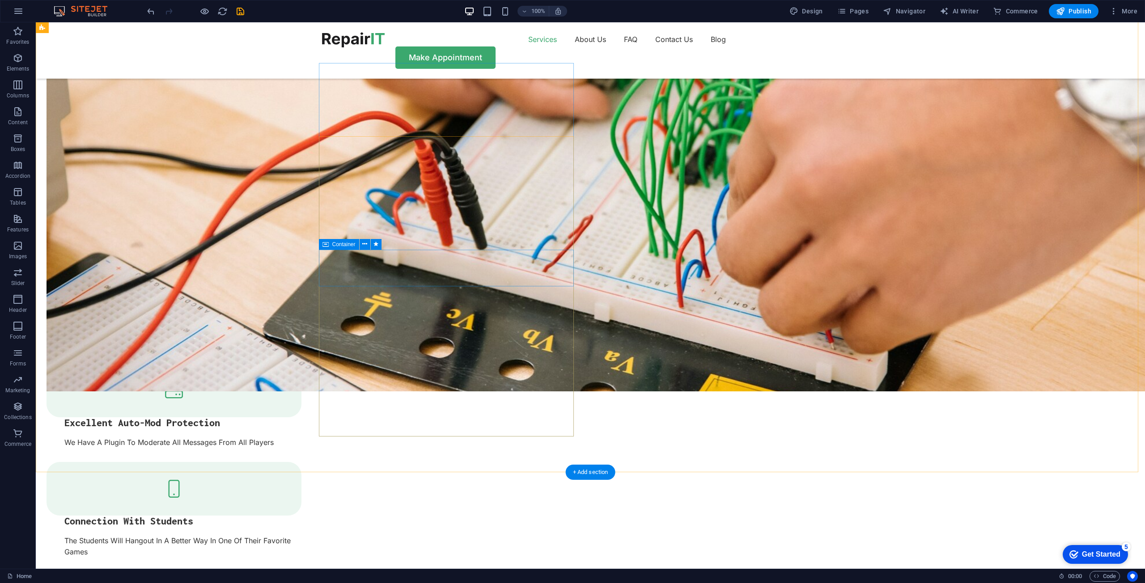
scroll to position [1087, 0]
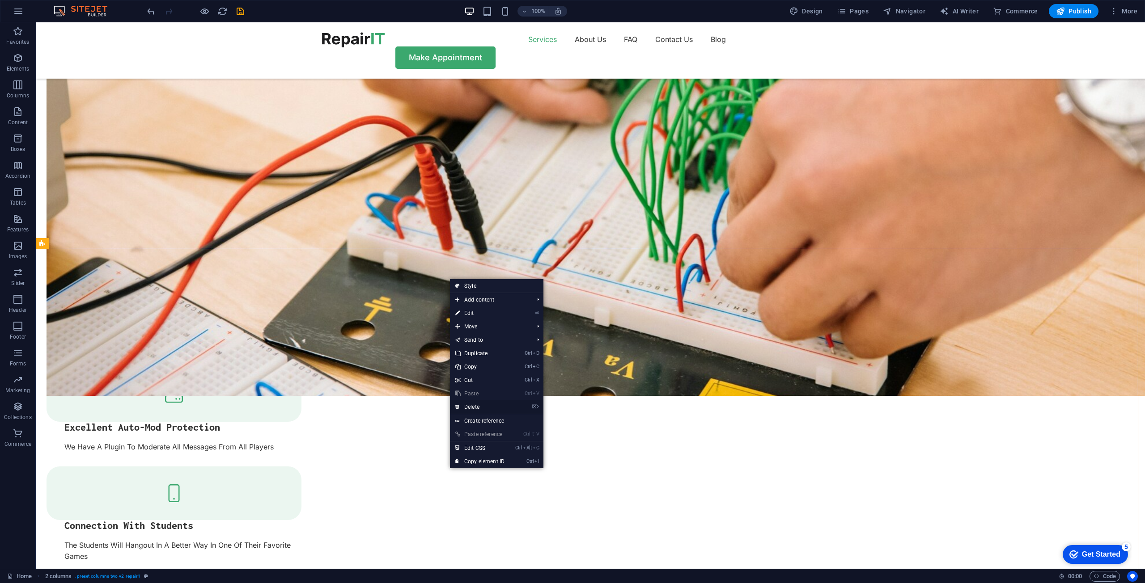
click at [491, 406] on link "⌦ Delete" at bounding box center [480, 407] width 60 height 13
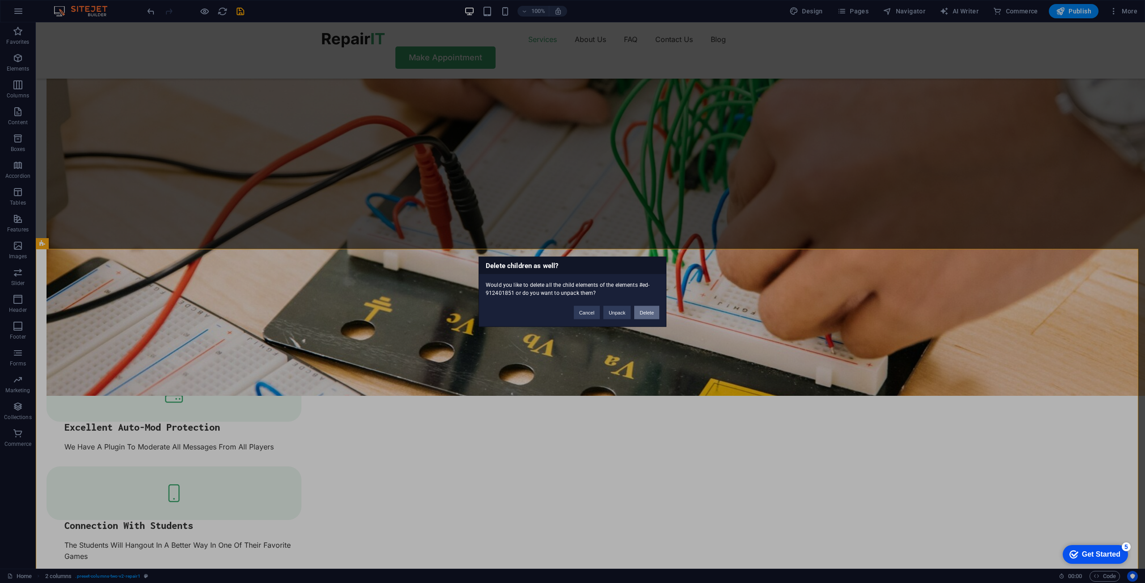
click at [646, 312] on button "Delete" at bounding box center [646, 312] width 25 height 13
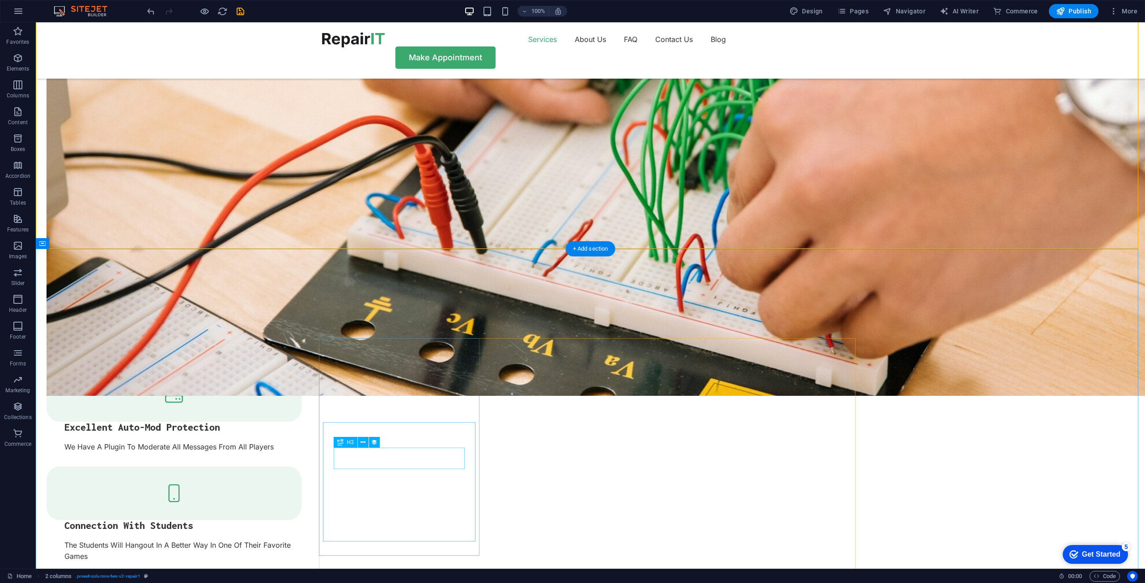
select select "3"
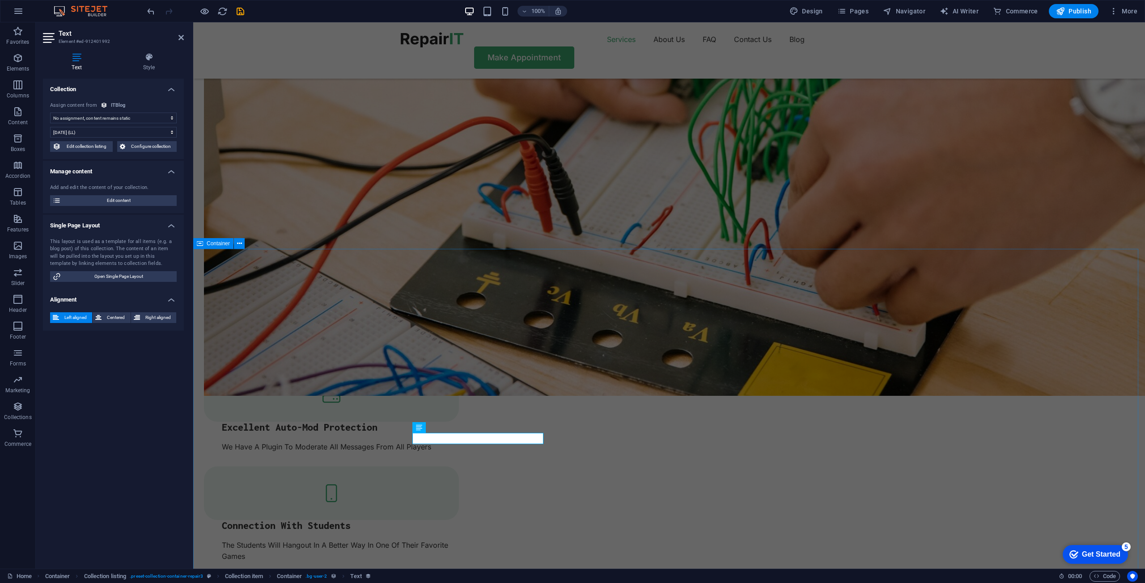
select select "createdAt"
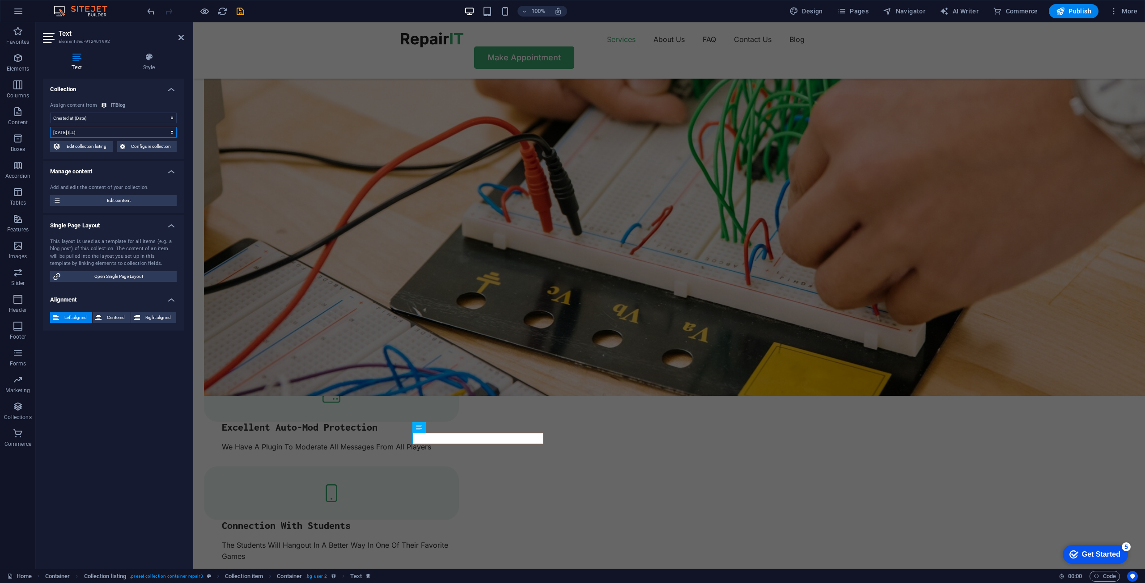
click at [113, 131] on select "9/6/2025 (l) 09/06/2025 (L) Sep 6, 2025 (ll) September 6, 2025 (LL) Sep 6, 2025…" at bounding box center [113, 132] width 127 height 11
click at [134, 137] on select "9/6/2025 (l) 09/06/2025 (L) Sep 6, 2025 (ll) September 6, 2025 (LL) Sep 6, 2025…" at bounding box center [113, 132] width 127 height 11
click at [112, 117] on select "No assignment, content remains static Created at (Date) Updated at (Date) ITBlo…" at bounding box center [113, 118] width 127 height 11
click at [110, 118] on select "No assignment, content remains static Created at (Date) Updated at (Date) ITBlo…" at bounding box center [113, 118] width 127 height 11
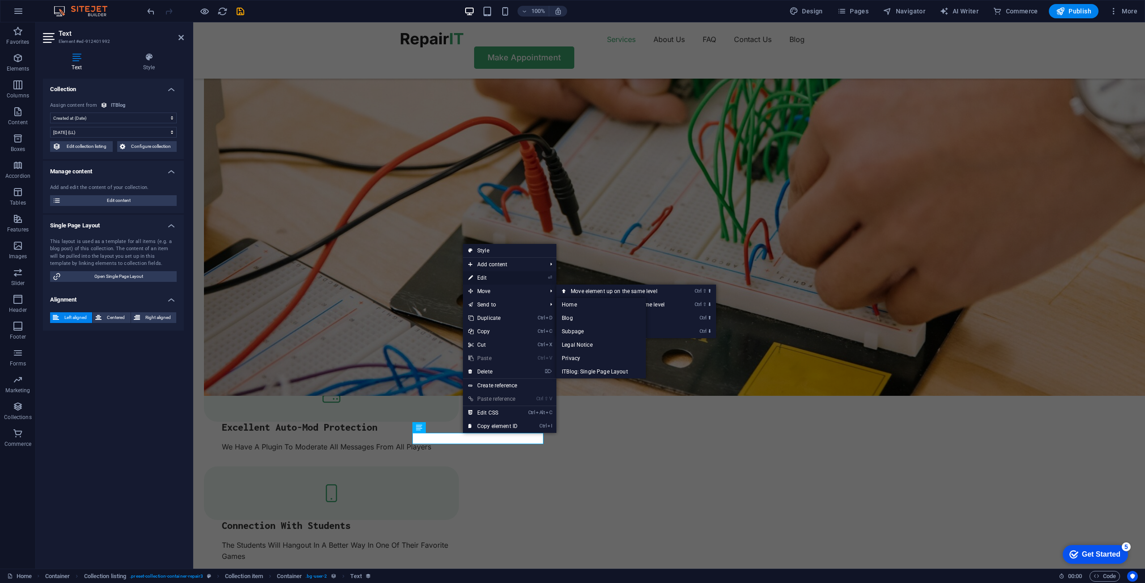
click at [493, 278] on link "⏎ Edit" at bounding box center [493, 277] width 60 height 13
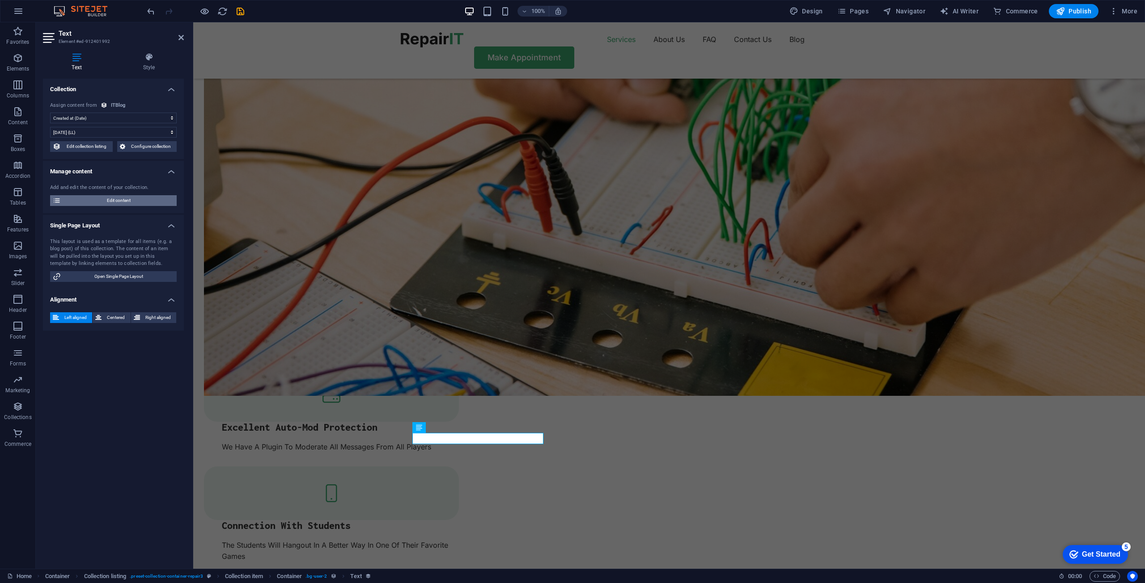
click at [122, 199] on span "Edit content" at bounding box center [118, 200] width 110 height 11
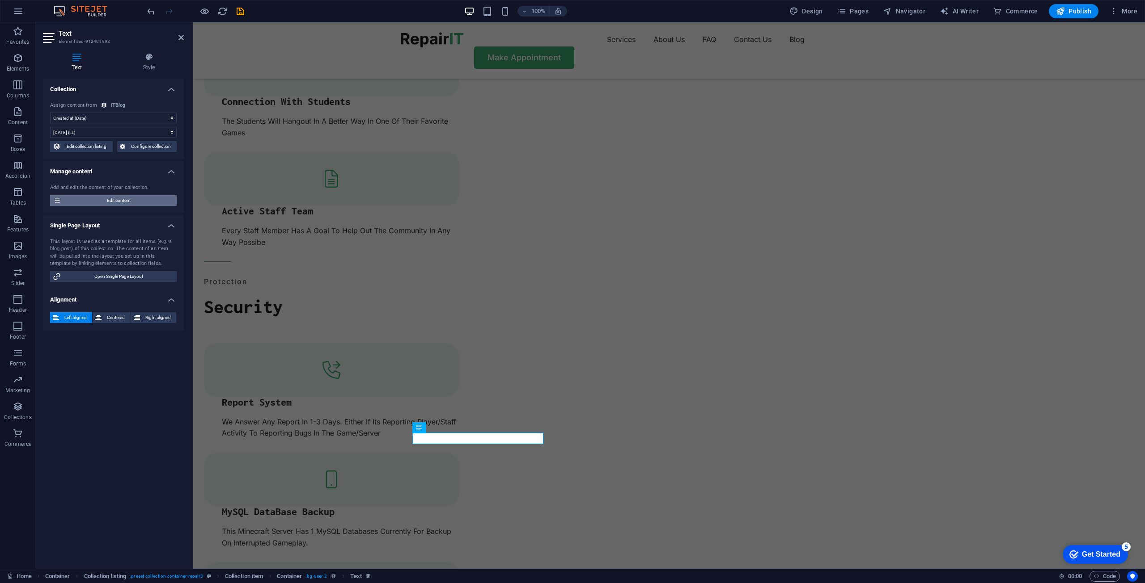
scroll to position [0, 0]
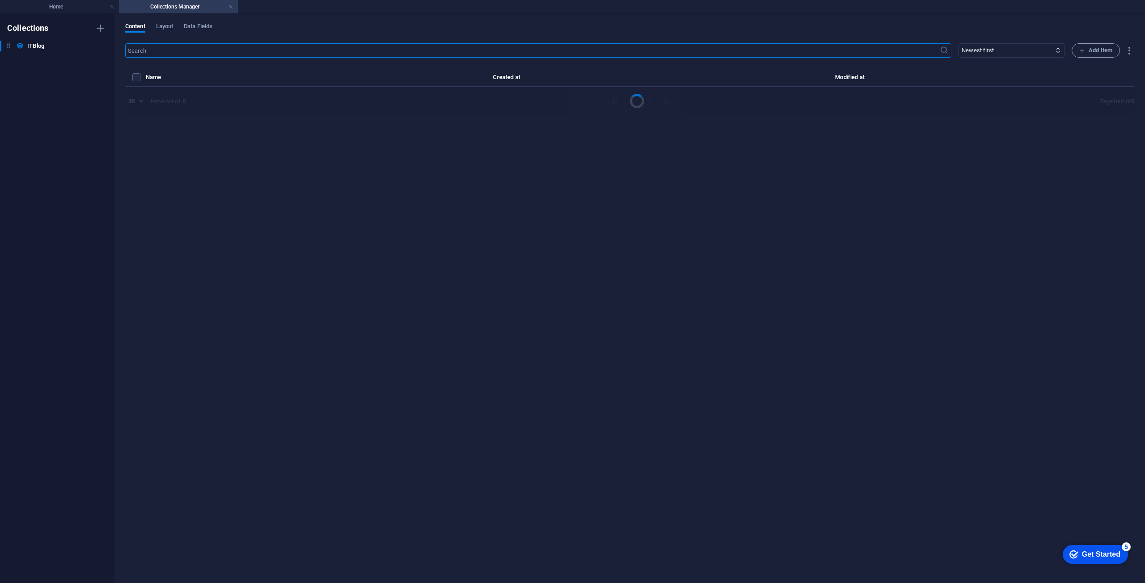
select select "Mobile"
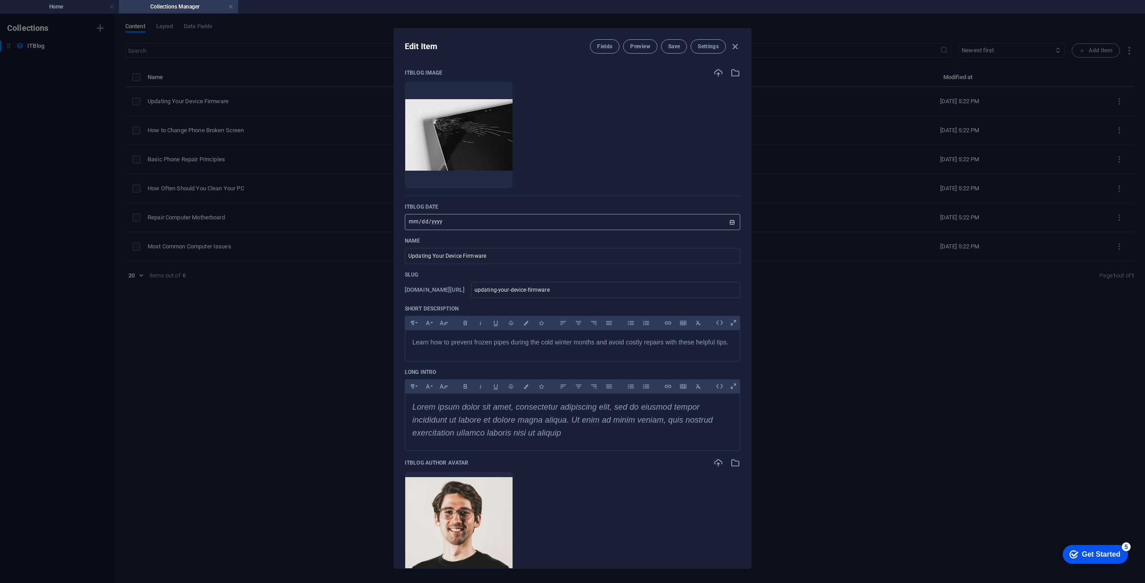
click at [462, 224] on input "2024-10-20" at bounding box center [572, 222] width 335 height 16
click at [729, 220] on input "2024-10-20" at bounding box center [572, 222] width 335 height 16
type input "2025-09-06"
drag, startPoint x: 512, startPoint y: 255, endPoint x: 367, endPoint y: 256, distance: 145.3
click at [367, 256] on div "Edit Item Fields Preview Save Settings ITBlog Image Drop files here to upload t…" at bounding box center [572, 299] width 1145 height 570
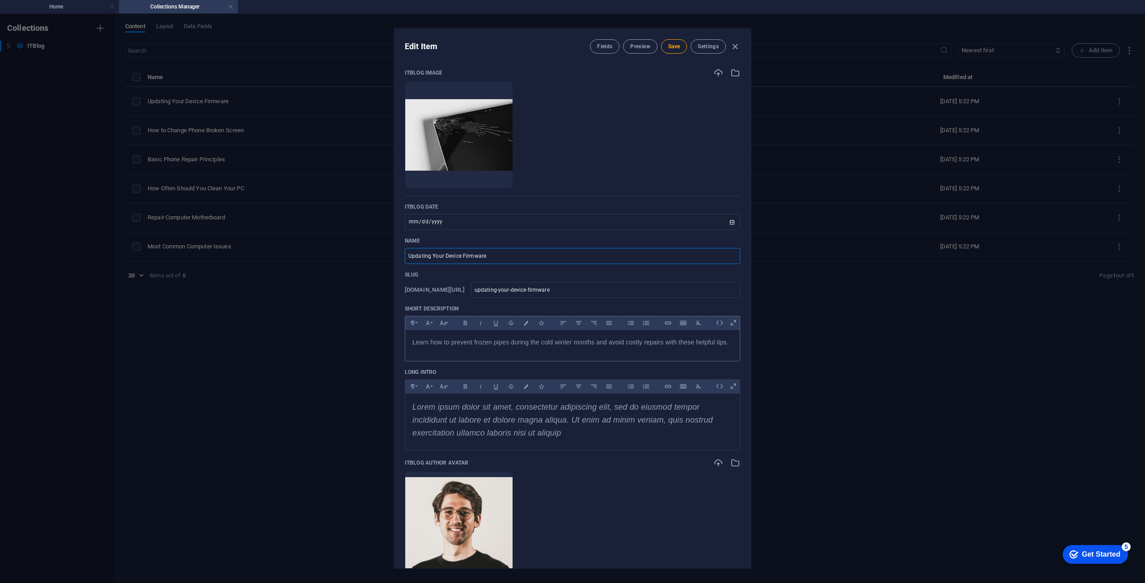
type input "U"
type input "u"
type input "Up"
type input "up"
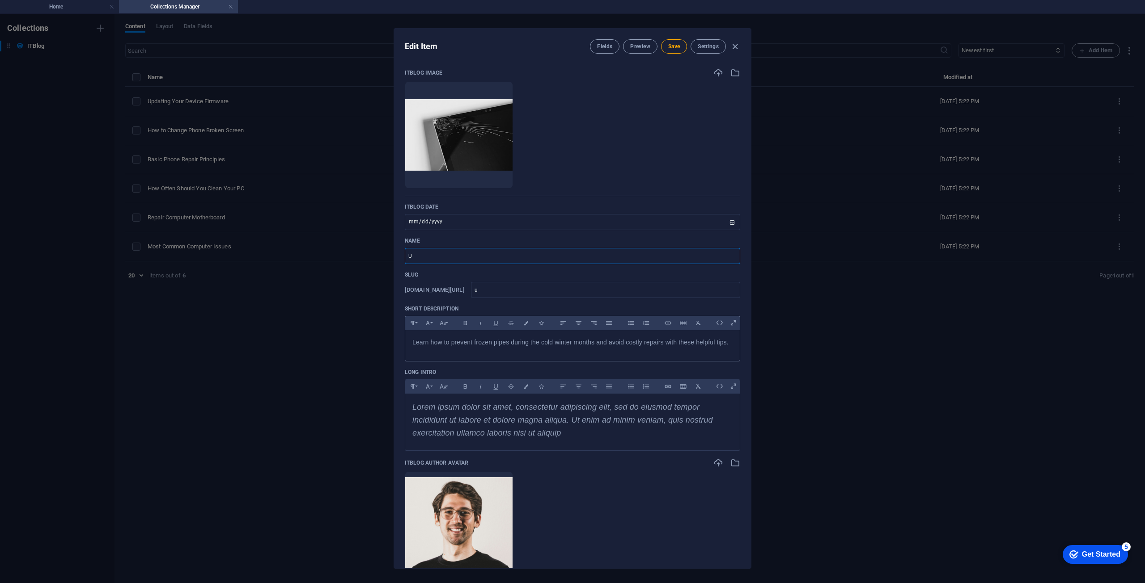
type input "up"
type input "Upd"
type input "upd"
type input "Upda"
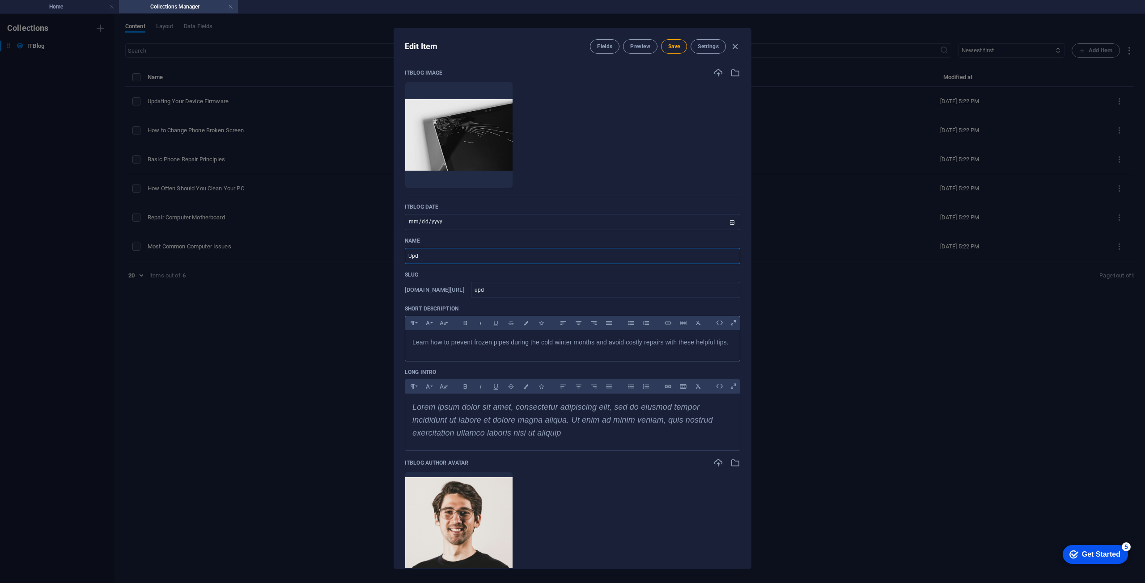
type input "upda"
type input "Updat"
type input "updat"
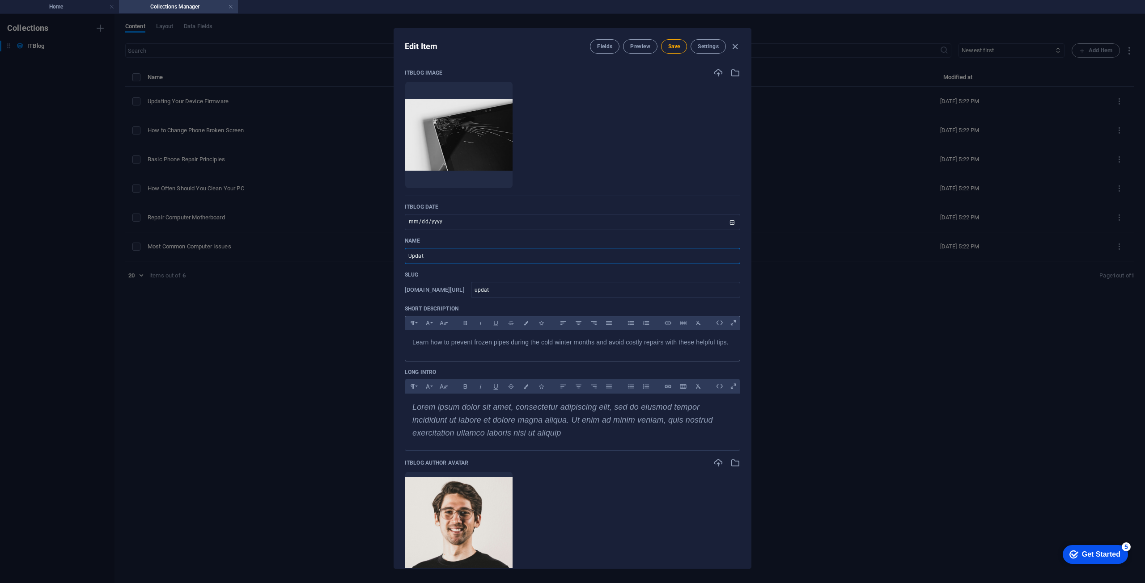
type input "Update"
type input "update"
type input "Update 1"
type input "update-1"
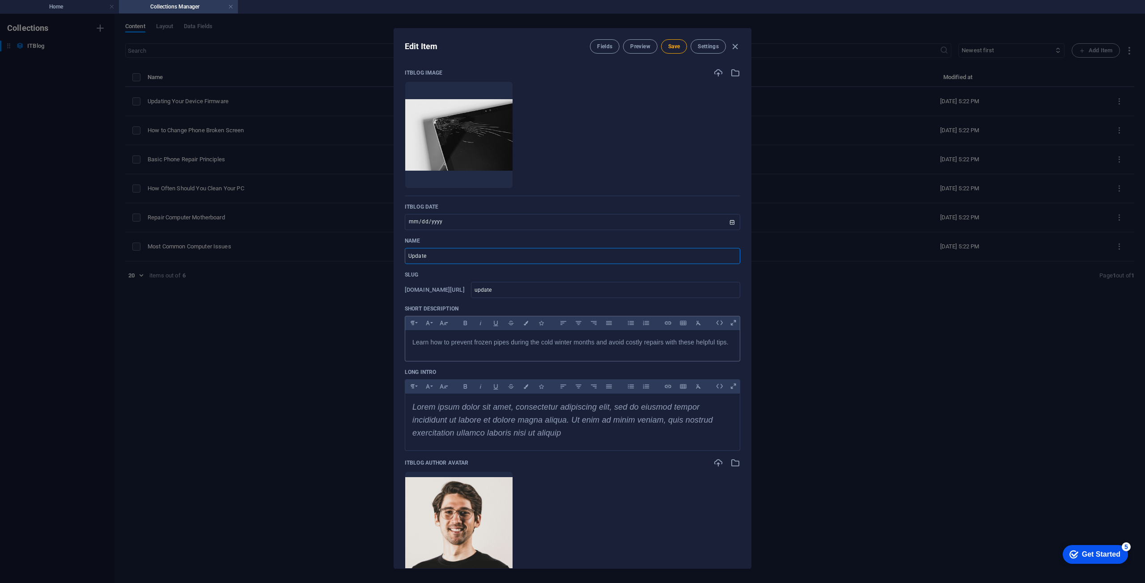
type input "update-1"
type input "Update 1.0"
type input "update-1-0"
type input "Update 1.00"
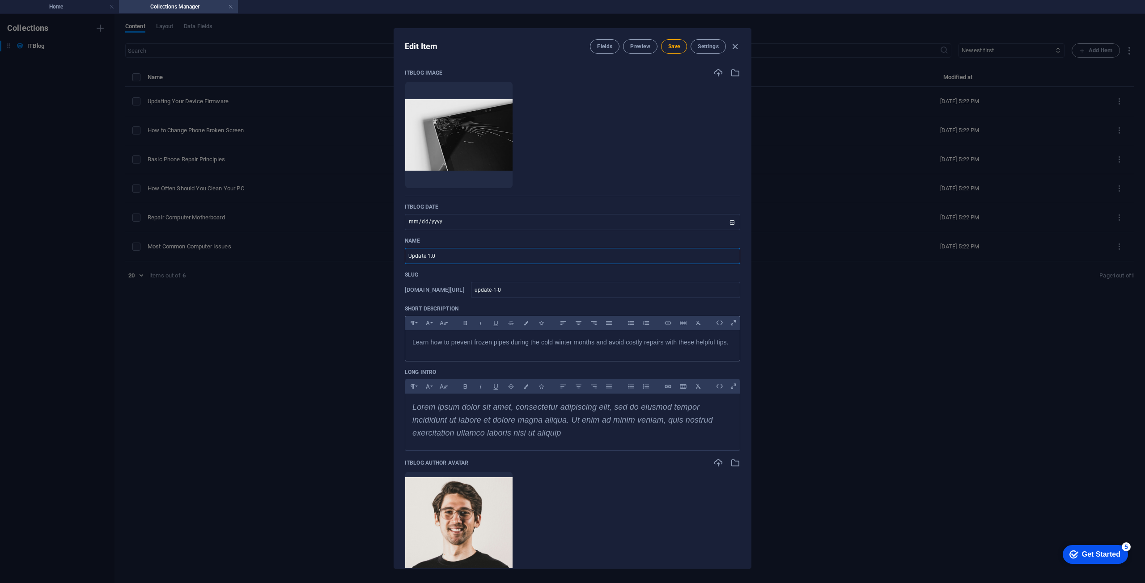
type input "update-1-00"
type input "Update 1.0"
type input "update-1-0"
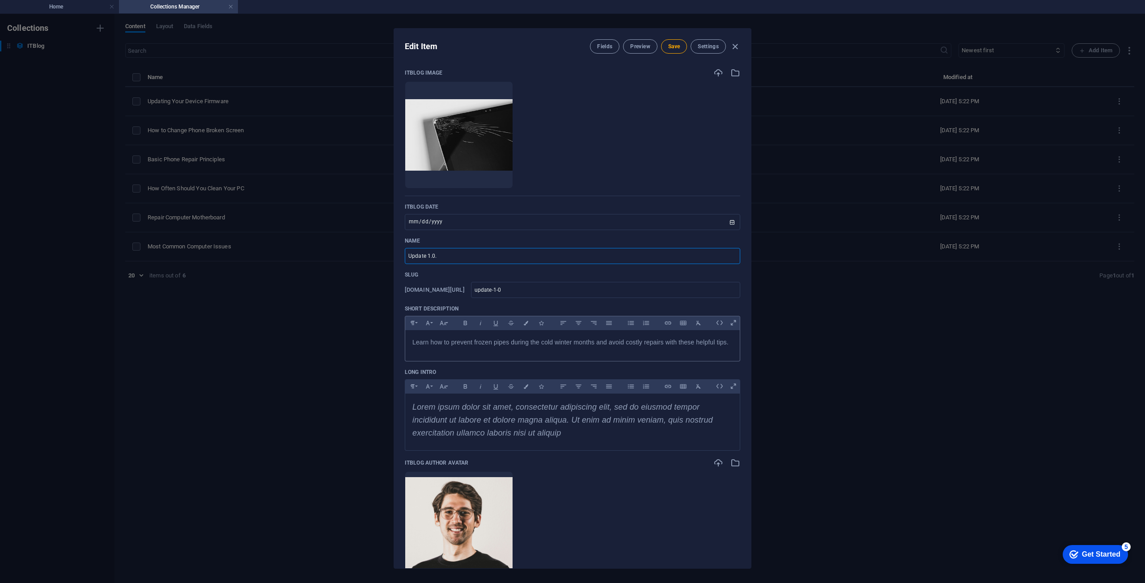
type input "Update 1.0.0"
type input "update-1-0-0"
type input "Update 1.0.0 - R"
type input "update-1-0-0-r"
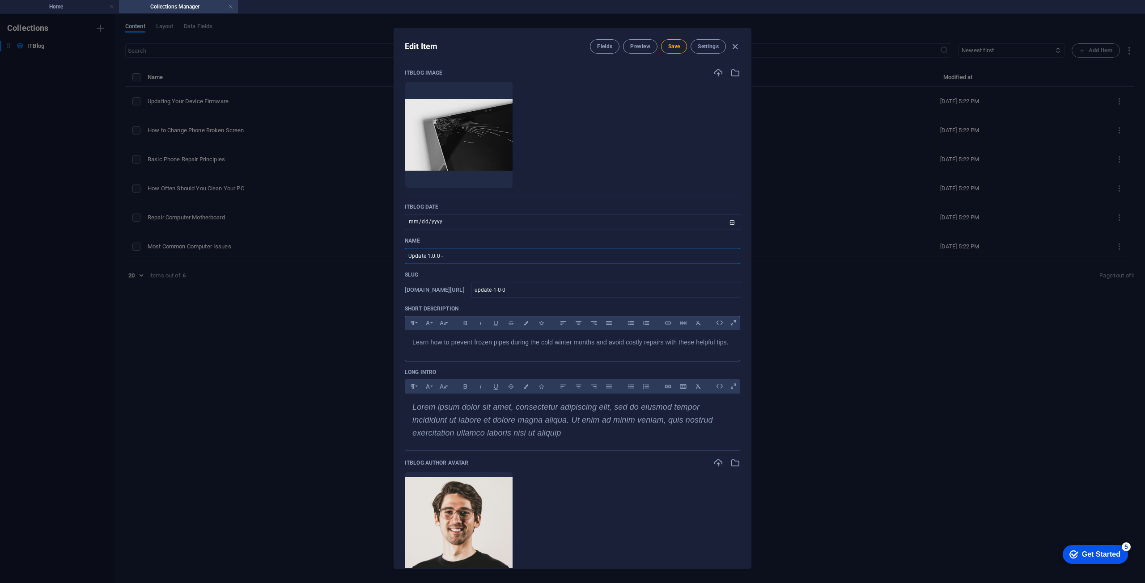
type input "update-1-0-0-r"
type input "Update 1.0.0 - RE"
type input "update-1-0-0-re"
type input "Update 1.0.0 - REL"
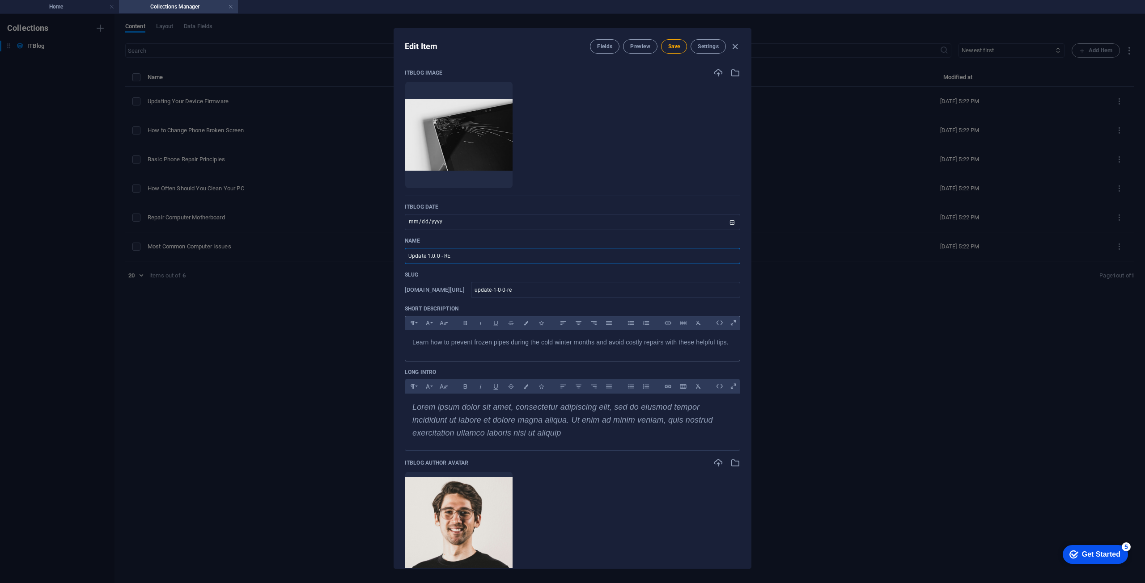
type input "update-1-0-0-rel"
type input "Update 1.0.0 - RELA"
type input "update-1-0-0-rela"
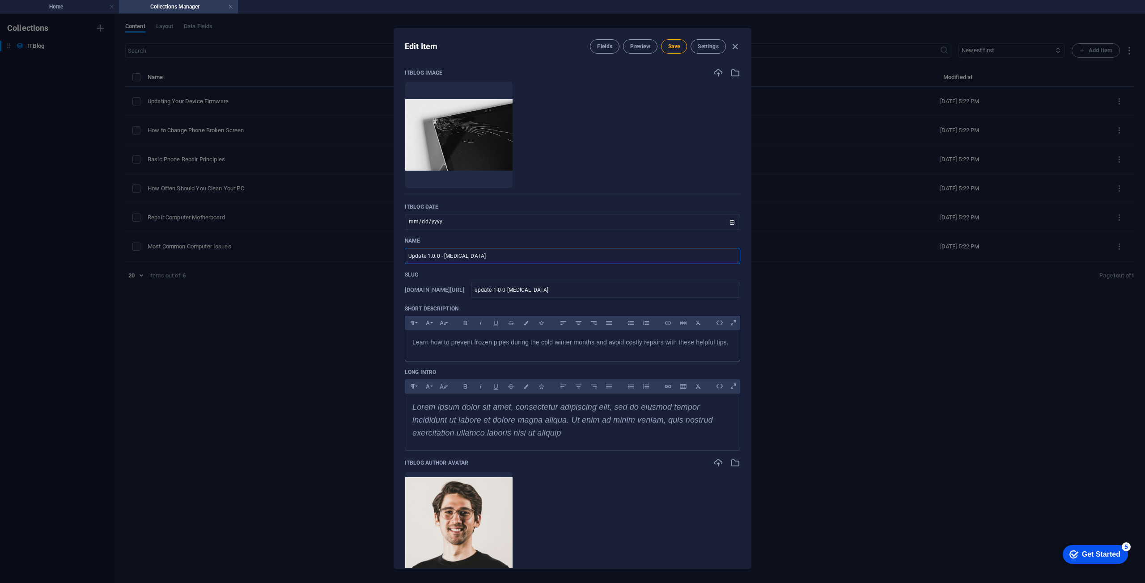
type input "Update 1.0.0 - RELAS"
type input "update-1-0-0-relas"
type input "Update 1.0.0 - RELA"
type input "update-1-0-0-rela"
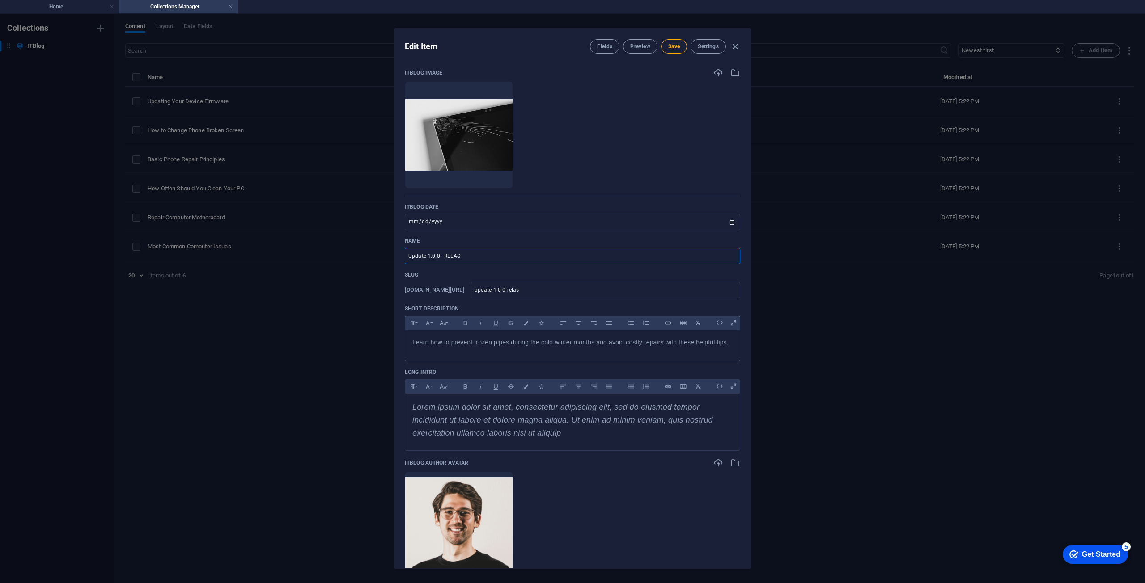
type input "update-1-0-0-rela"
type input "Update 1.0.0 - REL"
type input "update-1-0-0-rel"
type input "Update 1.0.0 - RE"
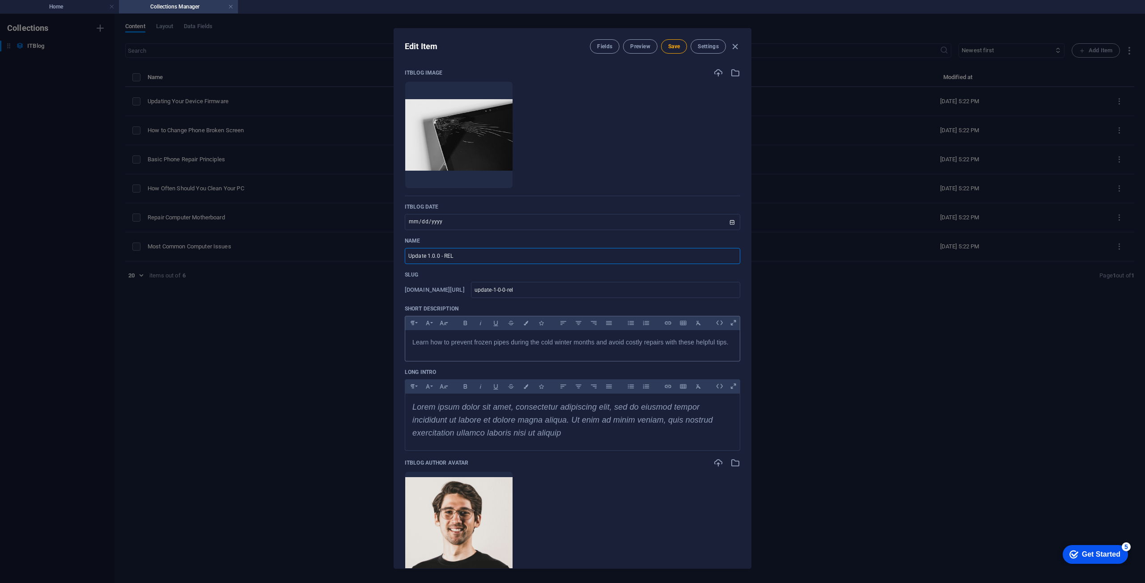
type input "update-1-0-0-re"
type input "Update 1.0.0 - REA"
type input "update-1-0-0-rea"
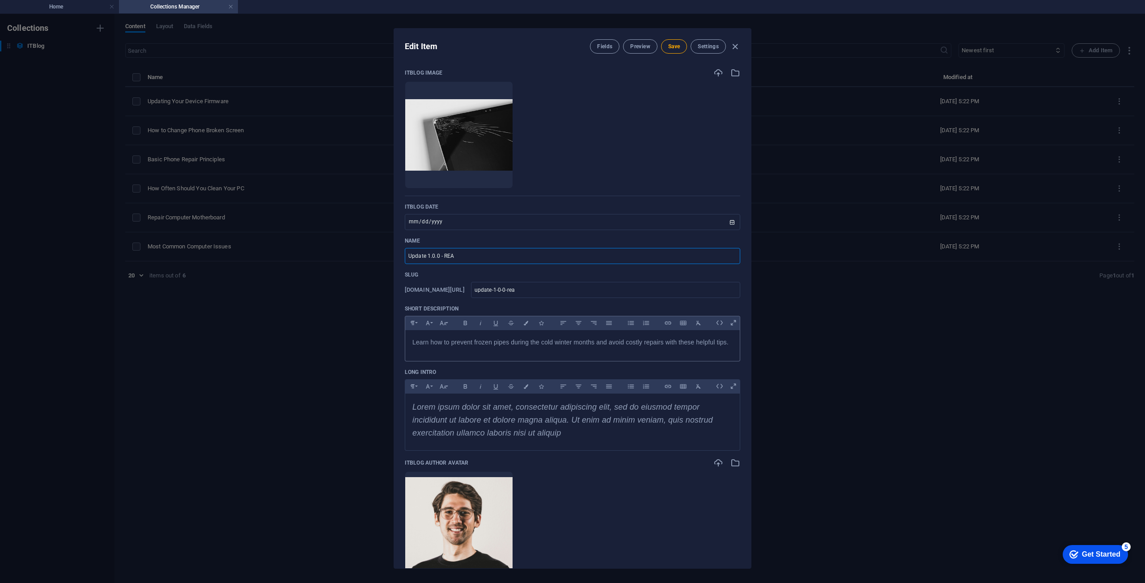
type input "Update 1.0.0 - RE"
type input "update-1-0-0-re"
type input "Update 1.0.0 - REA"
type input "update-1-0-0-rea"
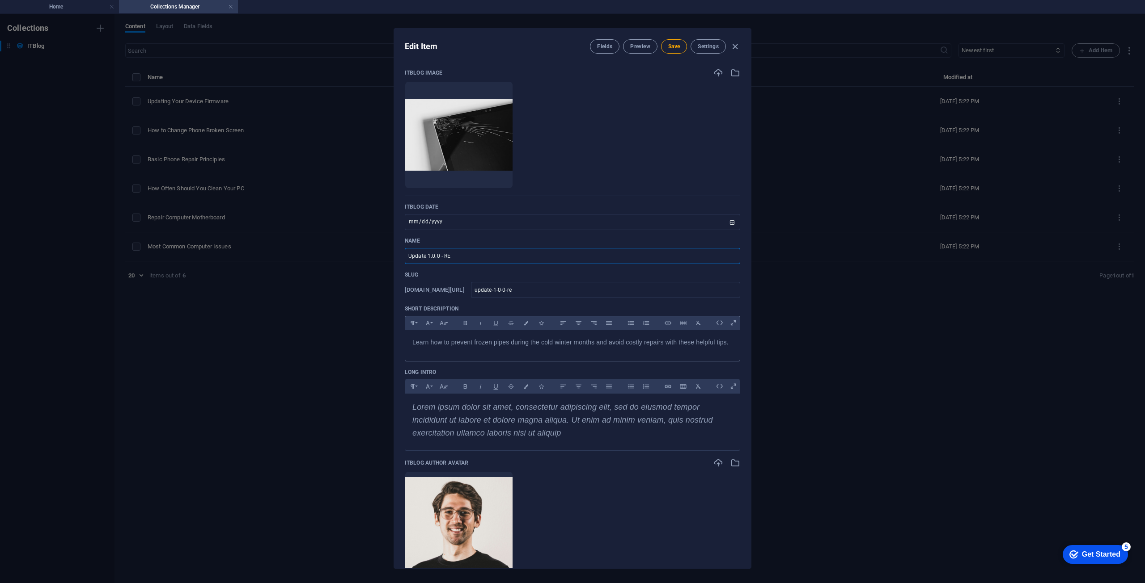
type input "update-1-0-0-rea"
type input "Update 1.0.0 - REAL"
type input "update-1-0-0-real"
type input "Update 1.0.0 - REALE"
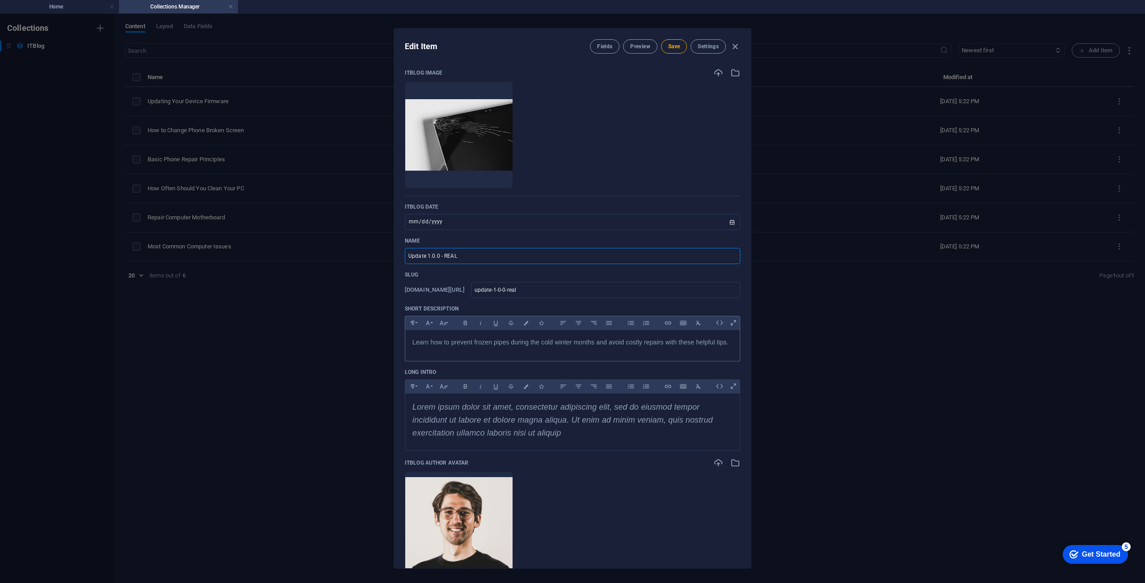
type input "update-1-0-0-reale"
type input "Update 1.0.0 - REALEA"
type input "update-1-0-0-realea"
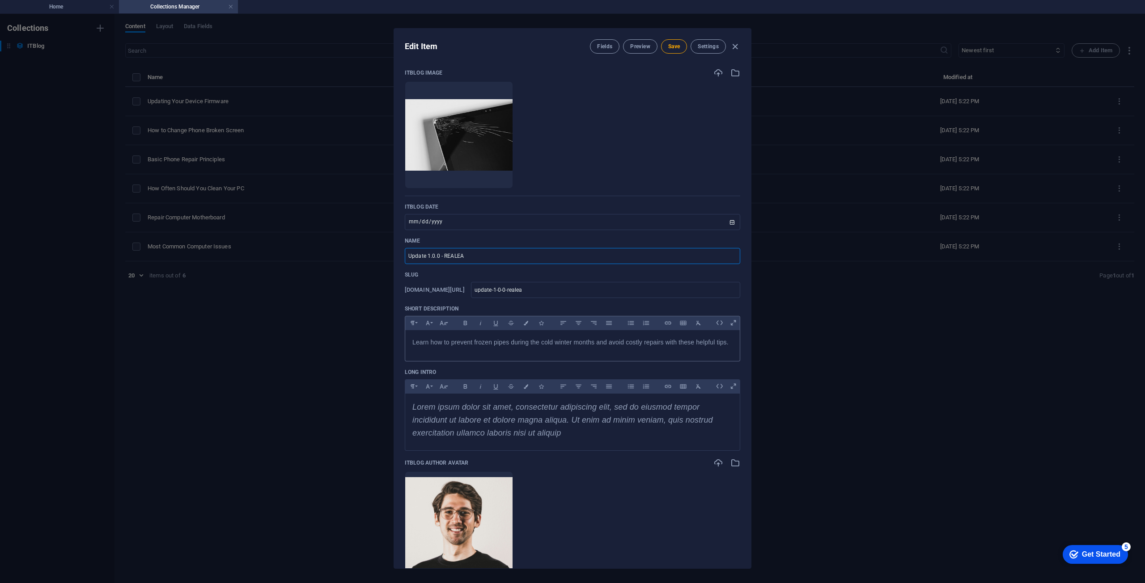
type input "Update 1.0.0 - REALEAS"
type input "update-1-0-0-realeas"
type input "Update 1.0.0 - REALEASE"
type input "update-1-0-0-realease"
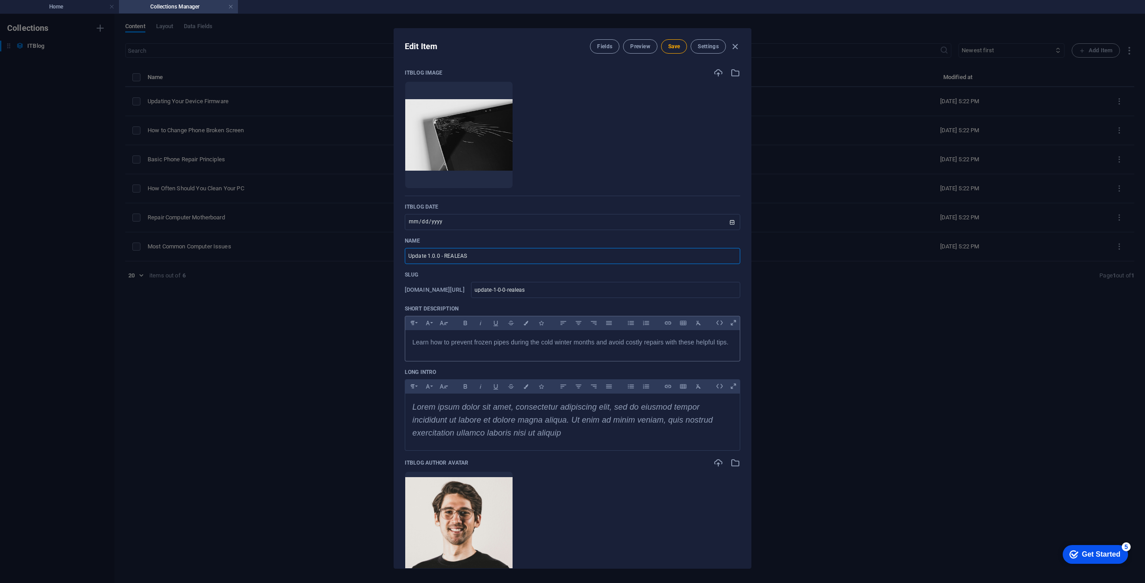
type input "update-1-0-0-realease"
type input "Update 1.0.0 - REALEAS"
type input "update-1-0-0-realeas"
type input "Update 1.0.0 - REALEA"
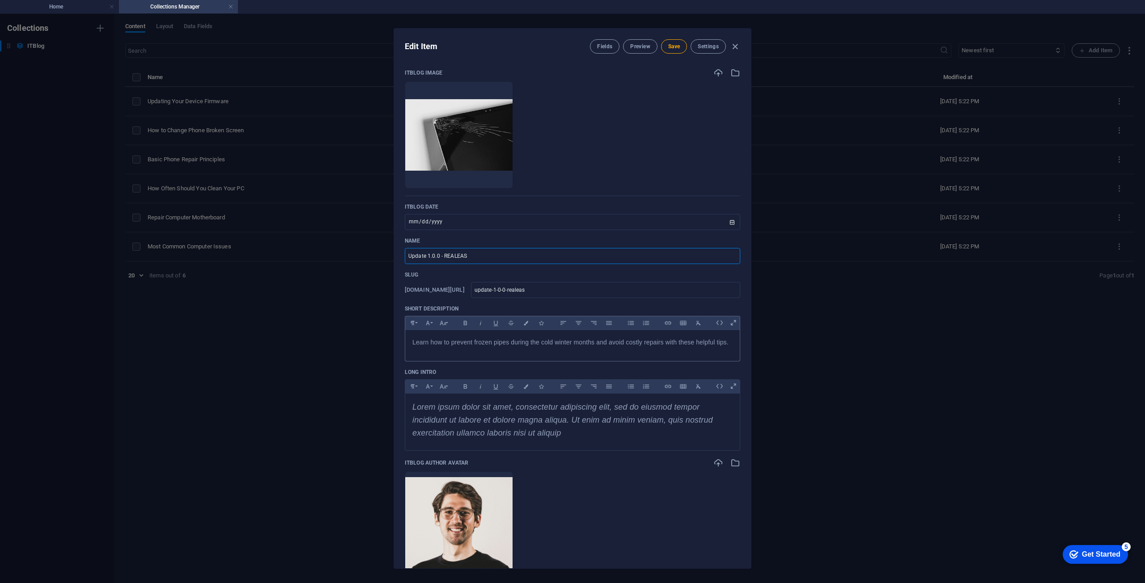
type input "update-1-0-0-realea"
type input "Update 1.0.0 - REALE"
type input "update-1-0-0-reale"
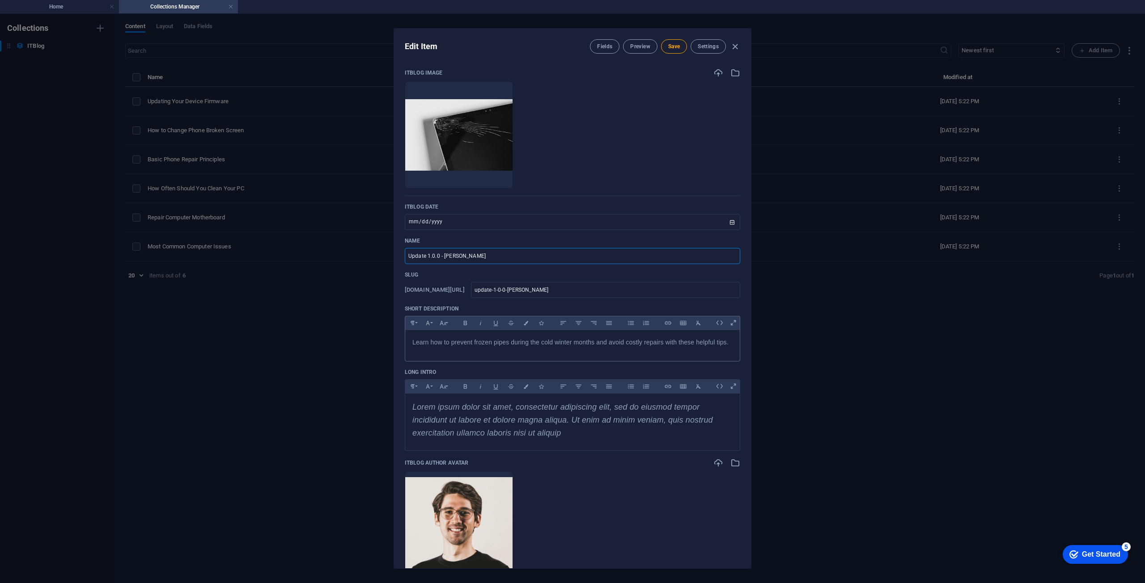
type input "Update 1.0.0 - REAL"
type input "update-1-0-0-real"
type input "Update 1.0.0 - REA"
type input "update-1-0-0-rea"
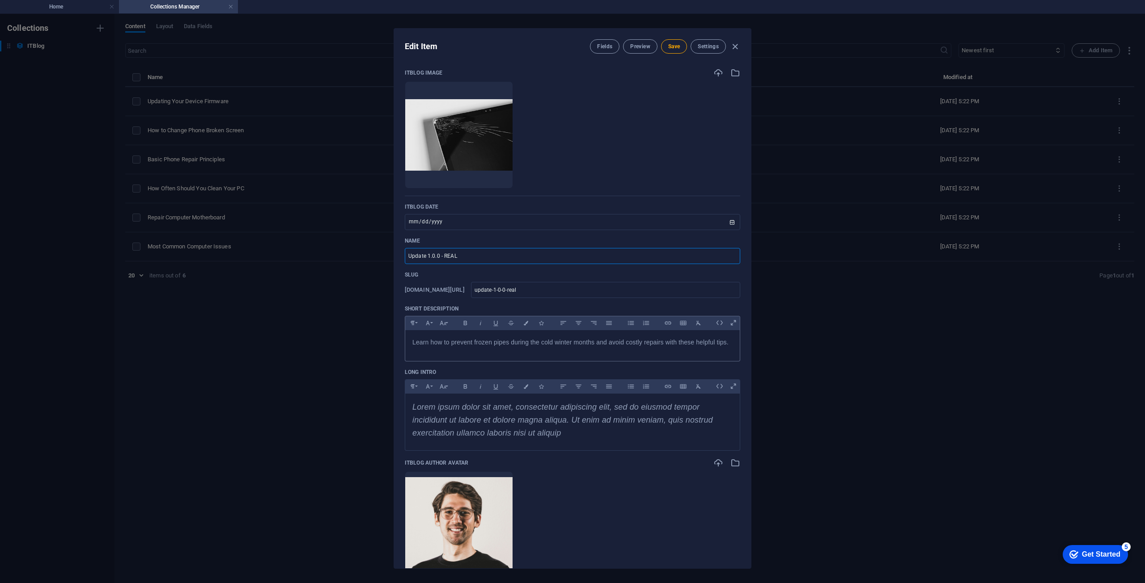
type input "update-1-0-0-rea"
type input "Update 1.0.0 - RE"
type input "update-1-0-0-re"
type input "Update 1.0.0 - REL"
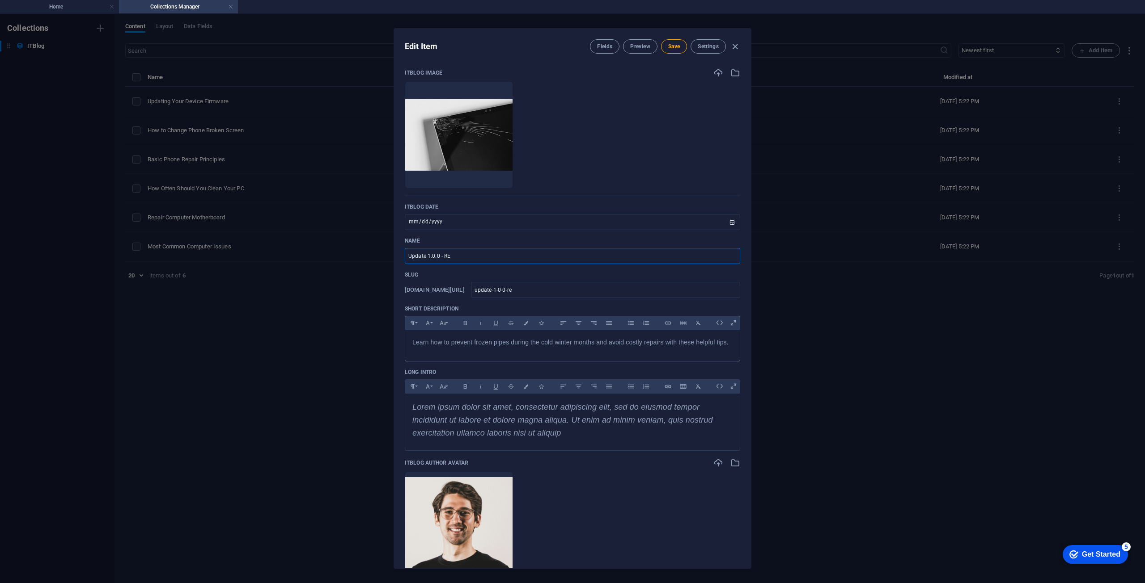
type input "update-1-0-0-rel"
type input "Update 1.0.0 - RELE"
type input "update-1-0-0-rele"
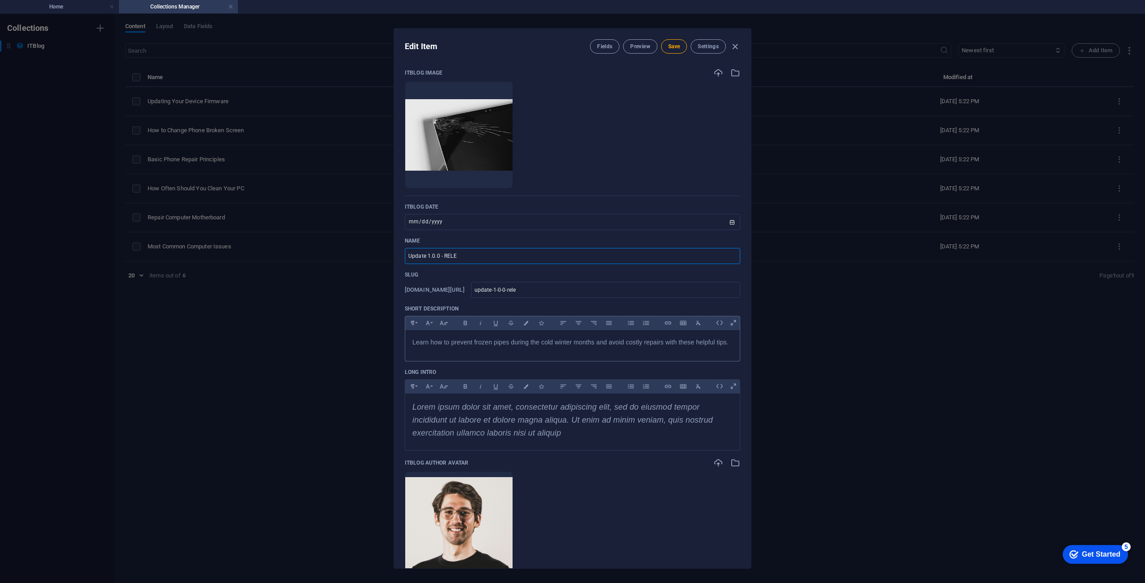
type input "Update 1.0.0 - RELEA"
type input "update-1-0-0-relea"
type input "Update 1.0.0 - RELEAS"
type input "update-1-0-0-releas"
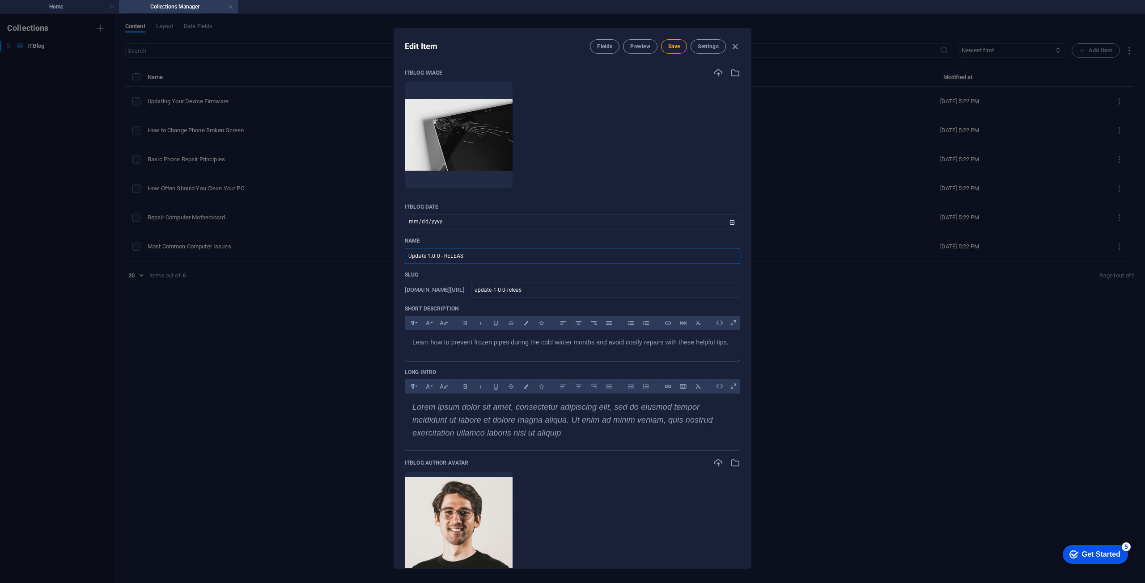
type input "update-1-0-0-releas"
type input "Update 1.0.0 - RELEASE"
type input "update-1-0-0-release"
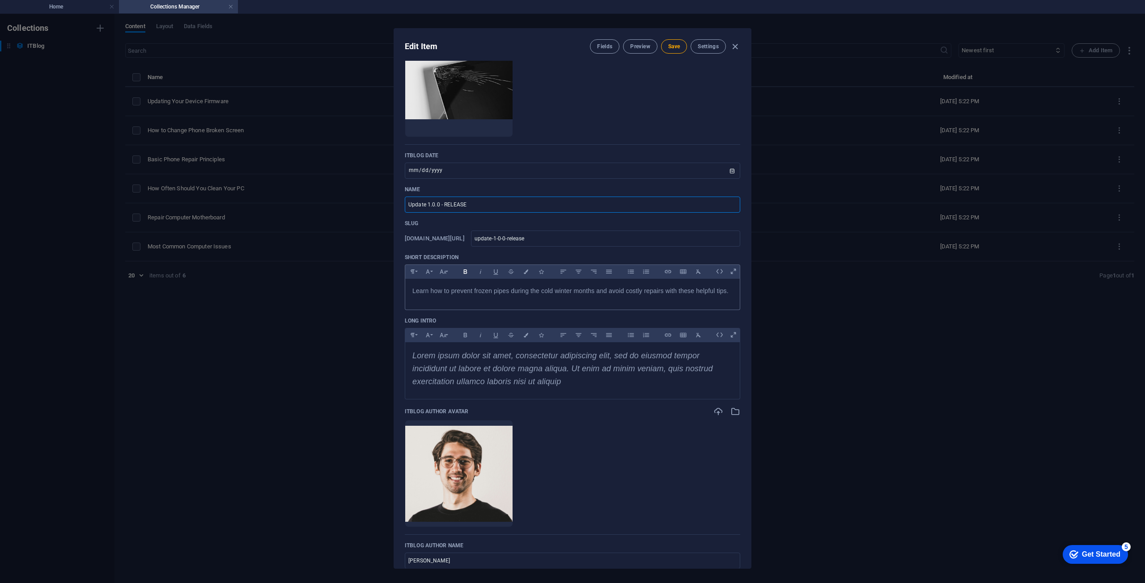
scroll to position [89, 0]
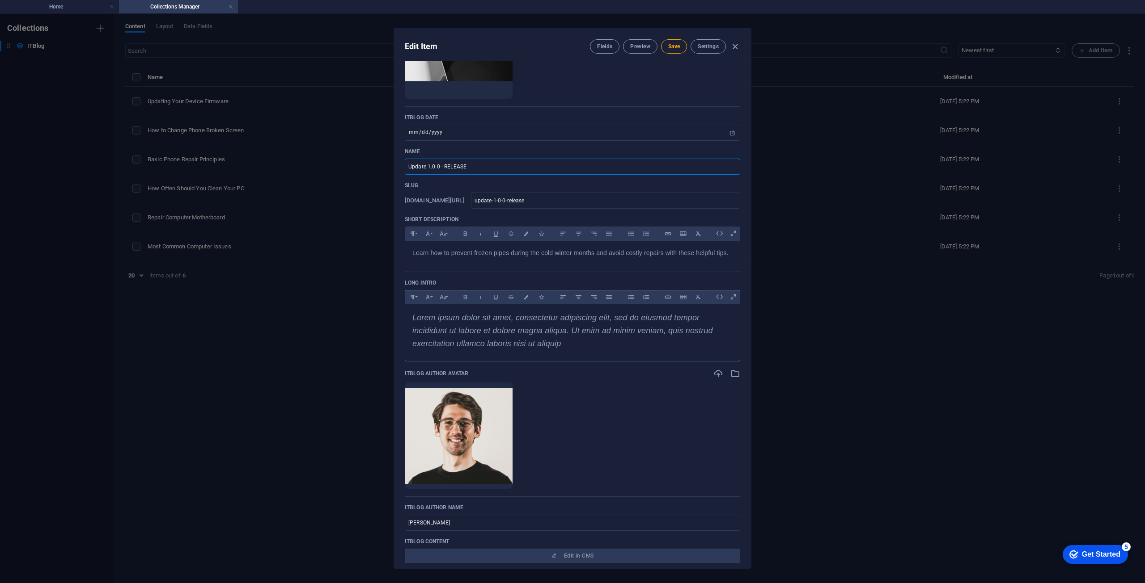
type input "Update 1.0.0 - RELEASE"
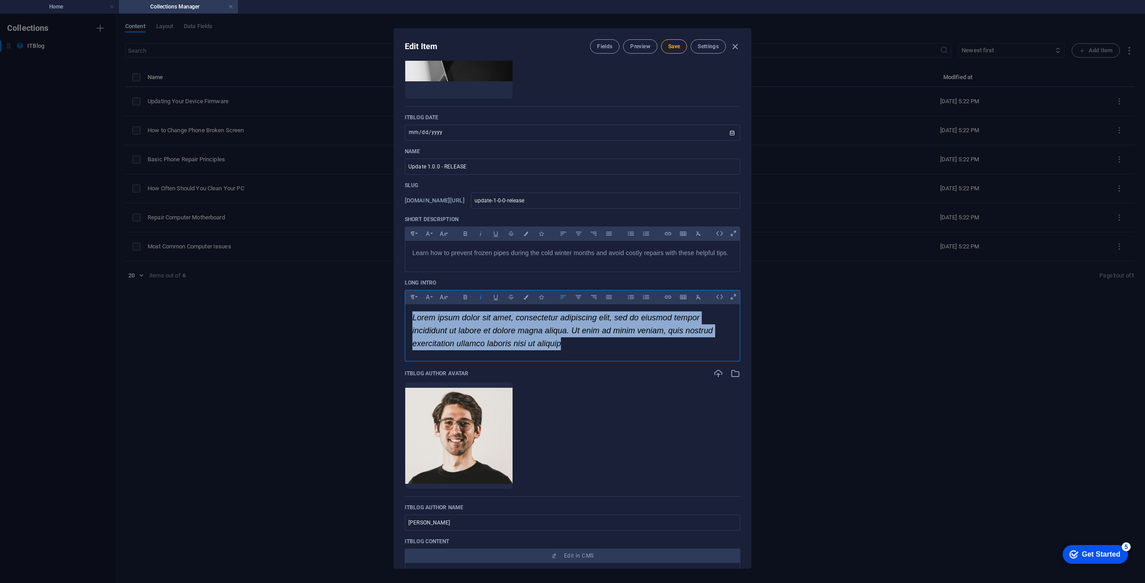
drag, startPoint x: 574, startPoint y: 346, endPoint x: 410, endPoint y: 305, distance: 169.5
click at [410, 305] on div "Lorem ipsum dolor sit amet, consectetur adipiscing elit, sed do eiusmod tempor …" at bounding box center [572, 330] width 334 height 53
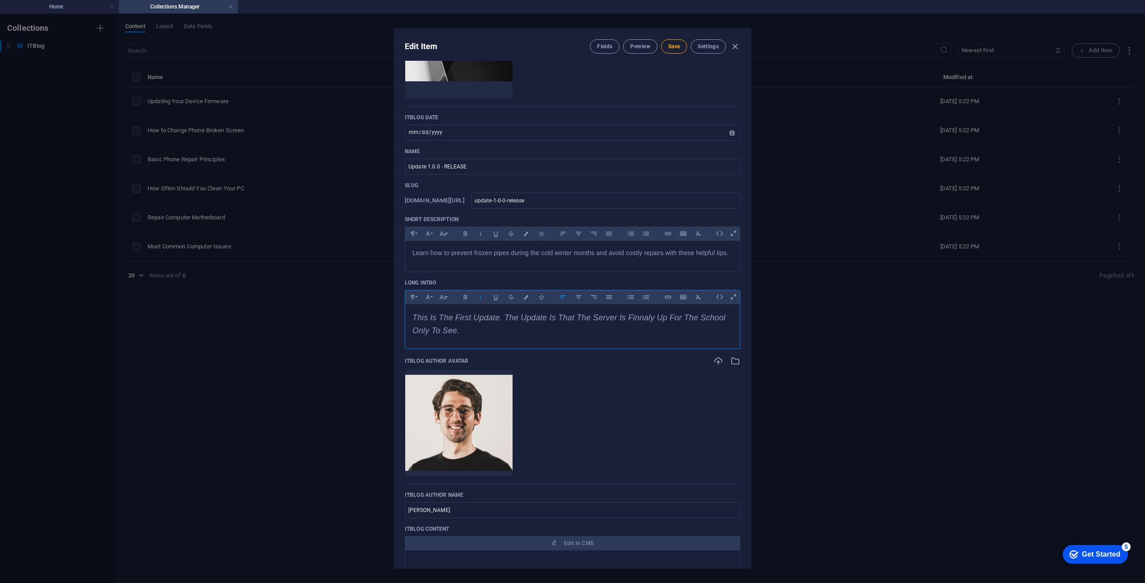
click at [646, 326] on p "This Is The First Update. The Update Is That The Server Is Finnaly Up For The S…" at bounding box center [572, 325] width 320 height 26
click at [646, 322] on p "This Is The First Update. The Update Is That The Server Is Finnaly Up For The S…" at bounding box center [572, 325] width 320 height 26
click at [538, 333] on p "This Is The First Update. The Update Is That The Server Is Finally Up For The S…" at bounding box center [572, 325] width 320 height 26
click at [614, 380] on ul "Drop files here to upload them instantly" at bounding box center [572, 423] width 335 height 107
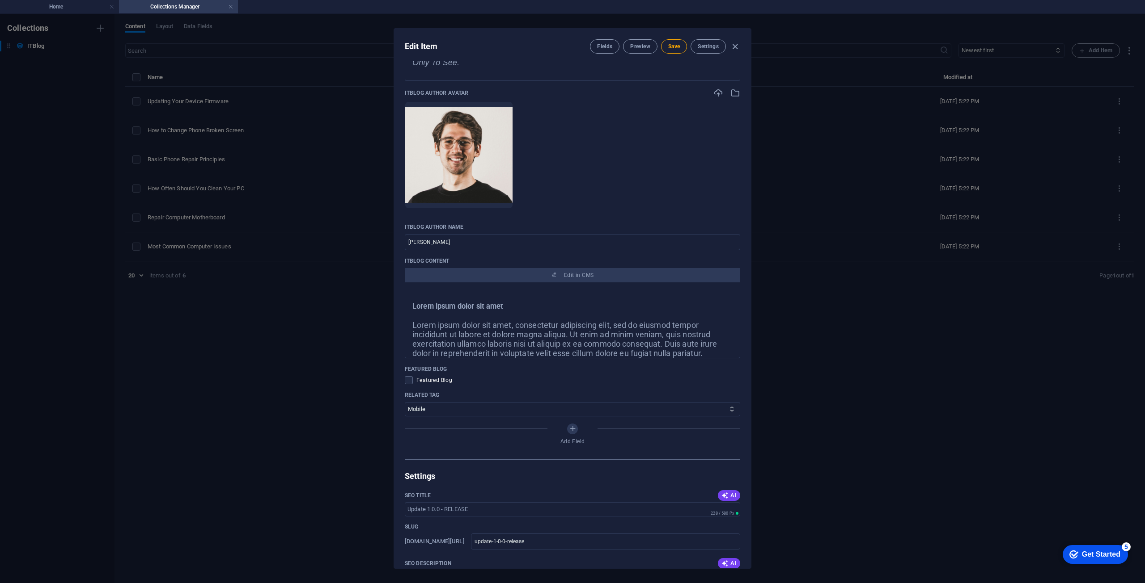
scroll to position [0, 0]
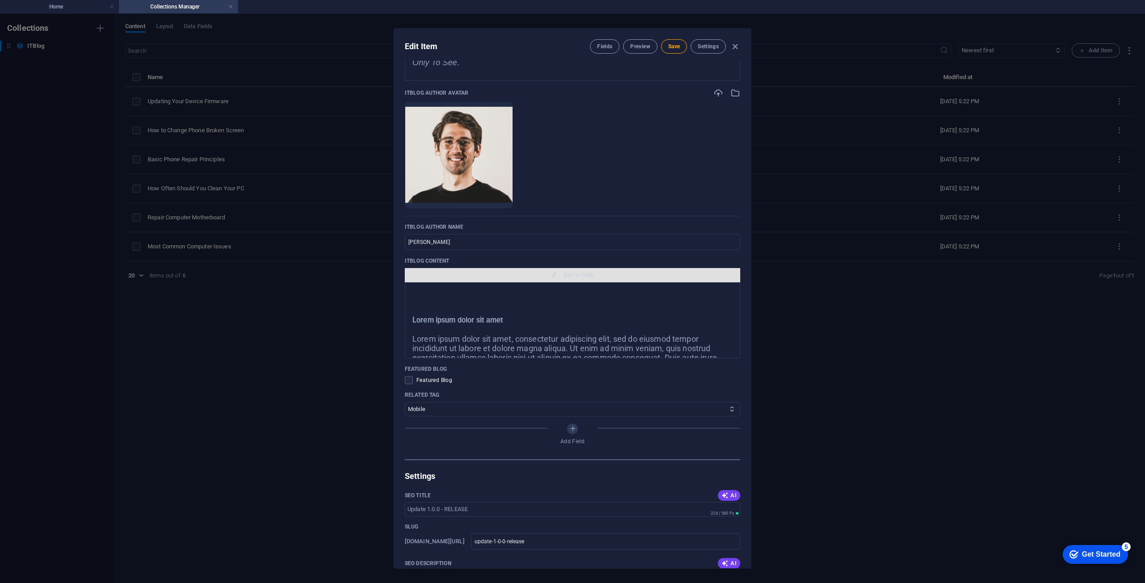
click at [524, 274] on span "Edit in CMS" at bounding box center [572, 275] width 328 height 7
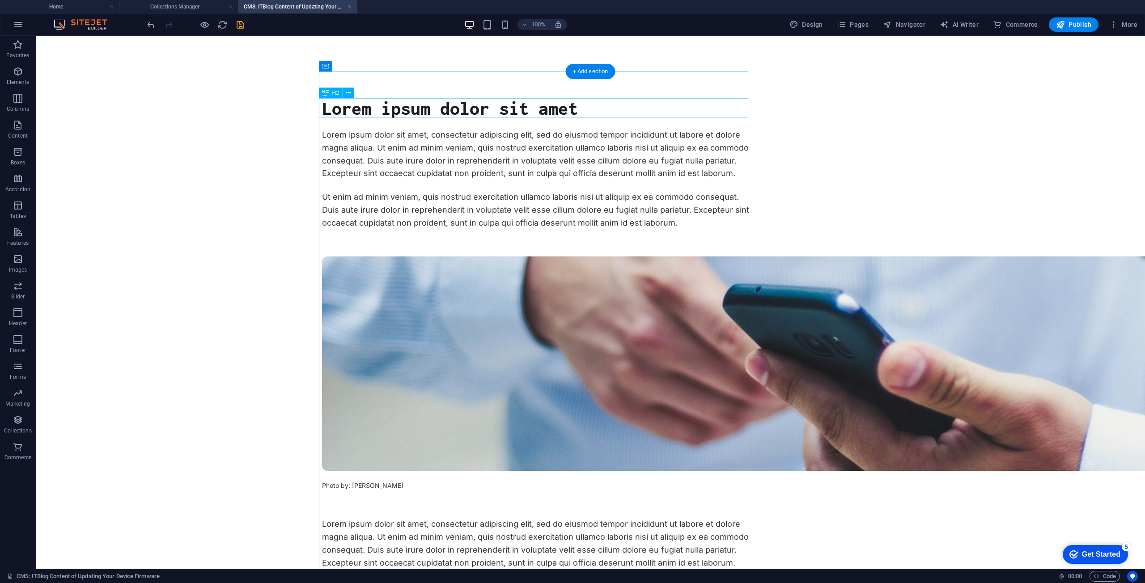
click at [540, 102] on div "Lorem ipsum dolor sit amet" at bounding box center [536, 108] width 429 height 20
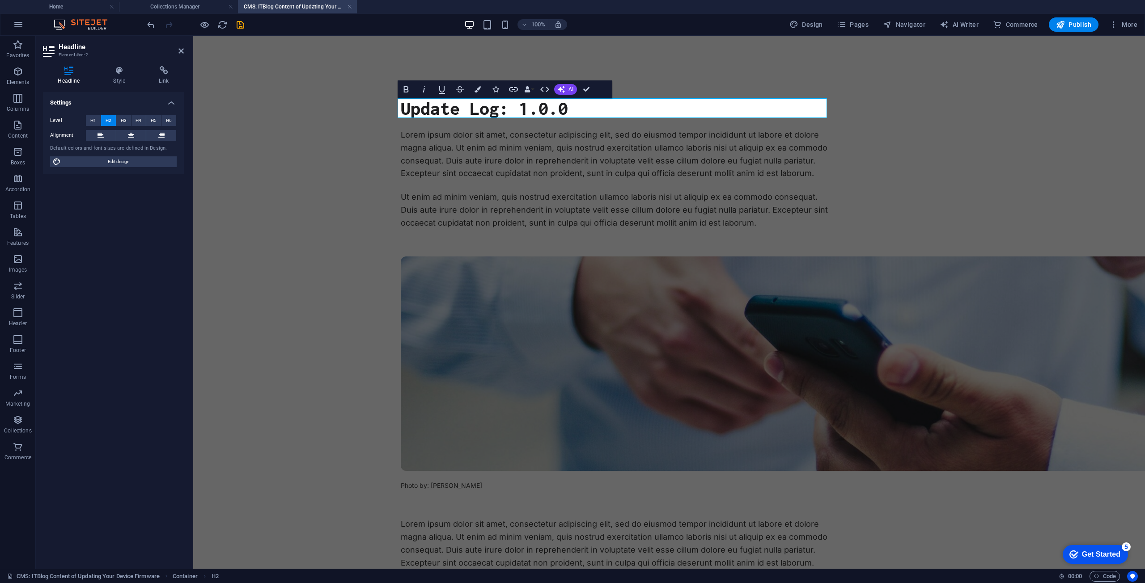
click at [791, 205] on div "Ut enim ad minim veniam, quis nostrud exercitation ullamco laboris nisi ut aliq…" at bounding box center [615, 210] width 429 height 38
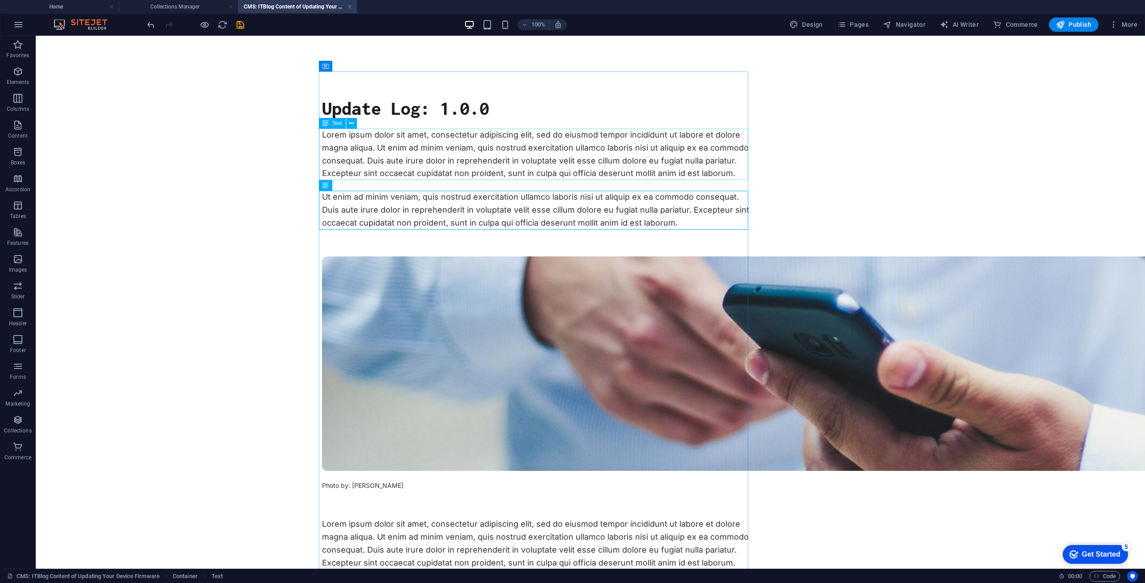
click at [718, 173] on div "Lorem ipsum dolor sit amet, consectetur adipiscing elit, sed do eiusmod tempor …" at bounding box center [536, 154] width 429 height 51
click at [584, 152] on div "Lorem ipsum dolor sit amet, consectetur adipiscing elit, sed do eiusmod tempor …" at bounding box center [536, 154] width 429 height 51
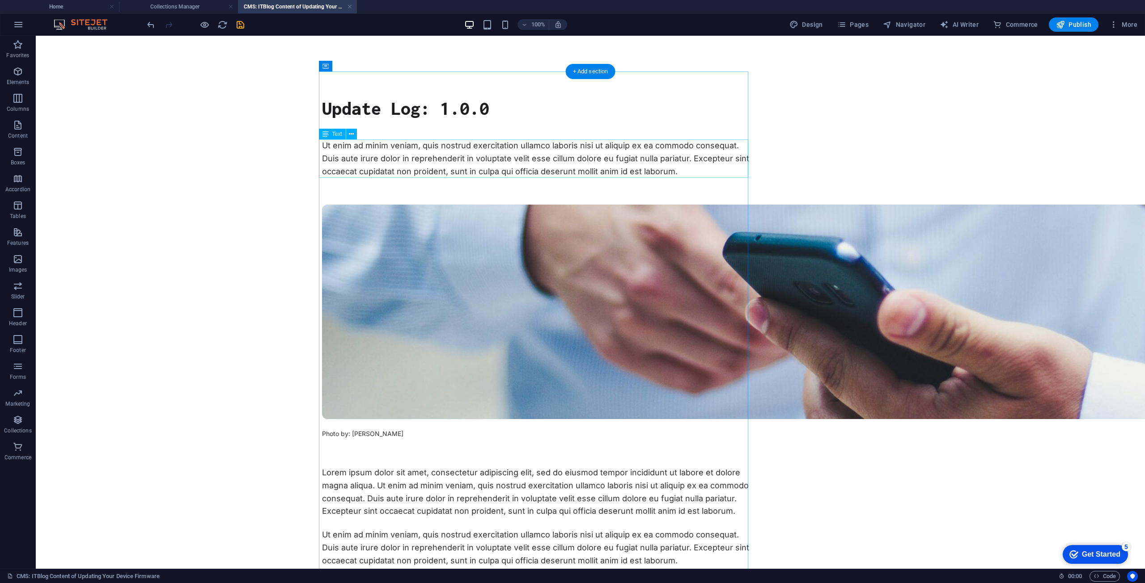
click at [547, 166] on div "Ut enim ad minim veniam, quis nostrud exercitation ullamco laboris nisi ut aliq…" at bounding box center [536, 158] width 429 height 38
click at [604, 483] on div "Lorem ipsum dolor sit amet, consectetur adipiscing elit, sed do eiusmod tempor …" at bounding box center [536, 492] width 429 height 51
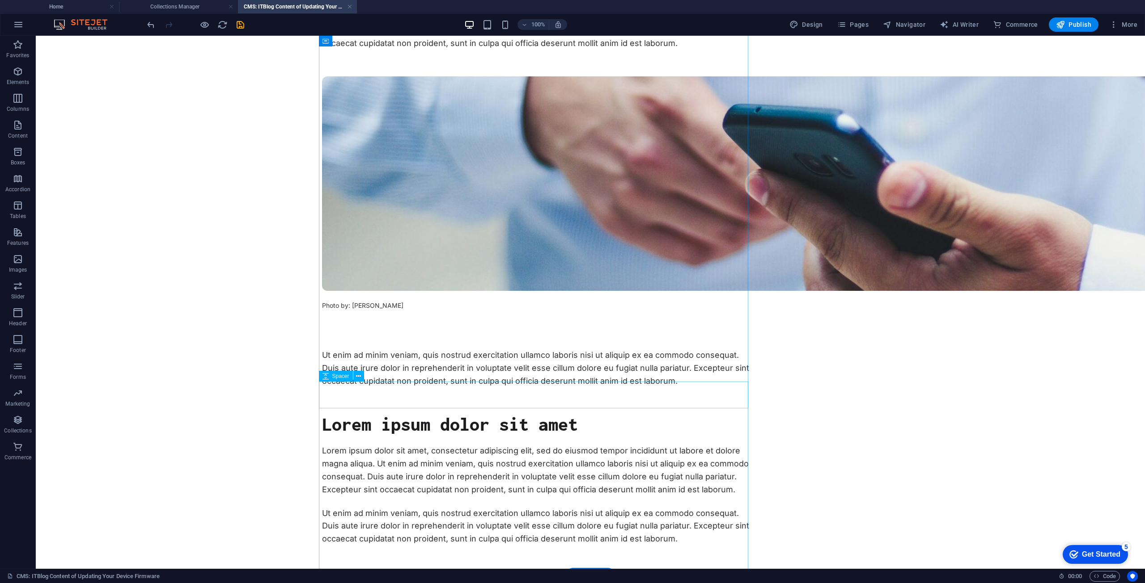
scroll to position [134, 0]
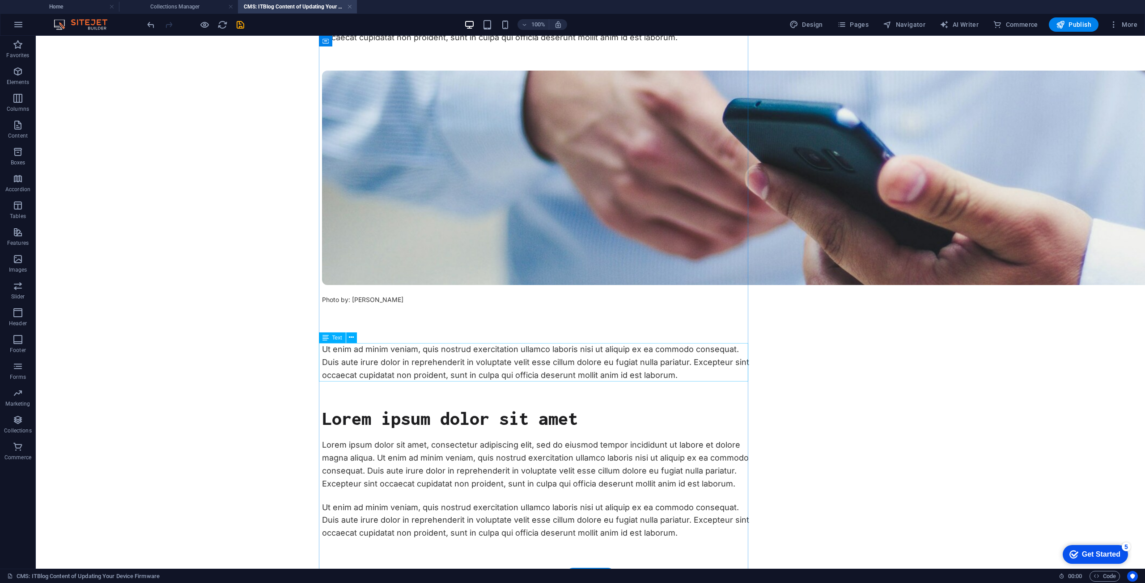
click at [471, 357] on div "Ut enim ad minim veniam, quis nostrud exercitation ullamco laboris nisi ut aliq…" at bounding box center [536, 362] width 429 height 38
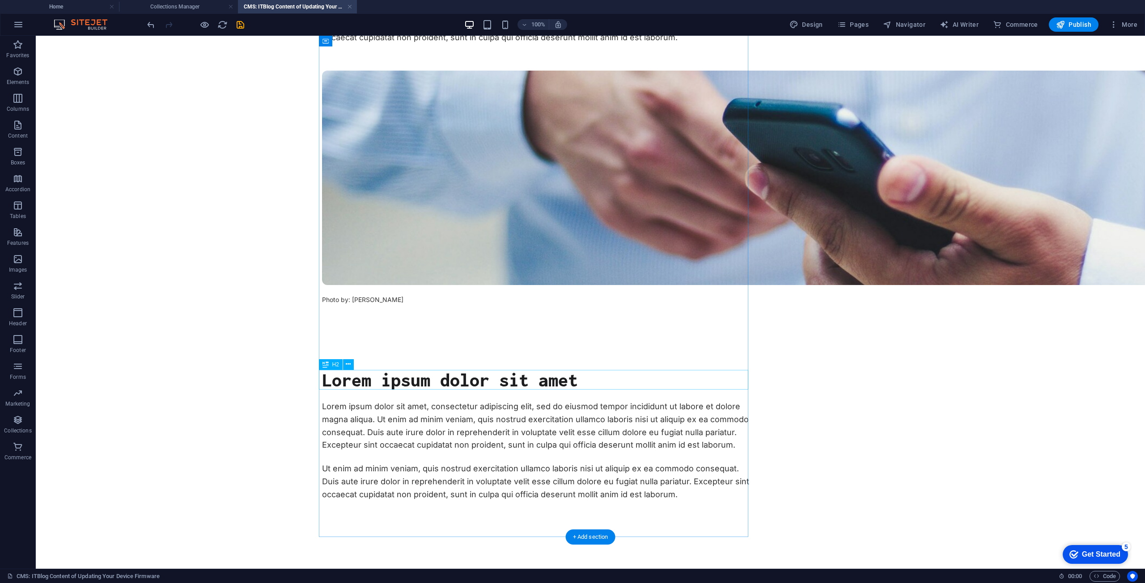
click at [461, 380] on div "Lorem ipsum dolor sit amet" at bounding box center [536, 380] width 429 height 20
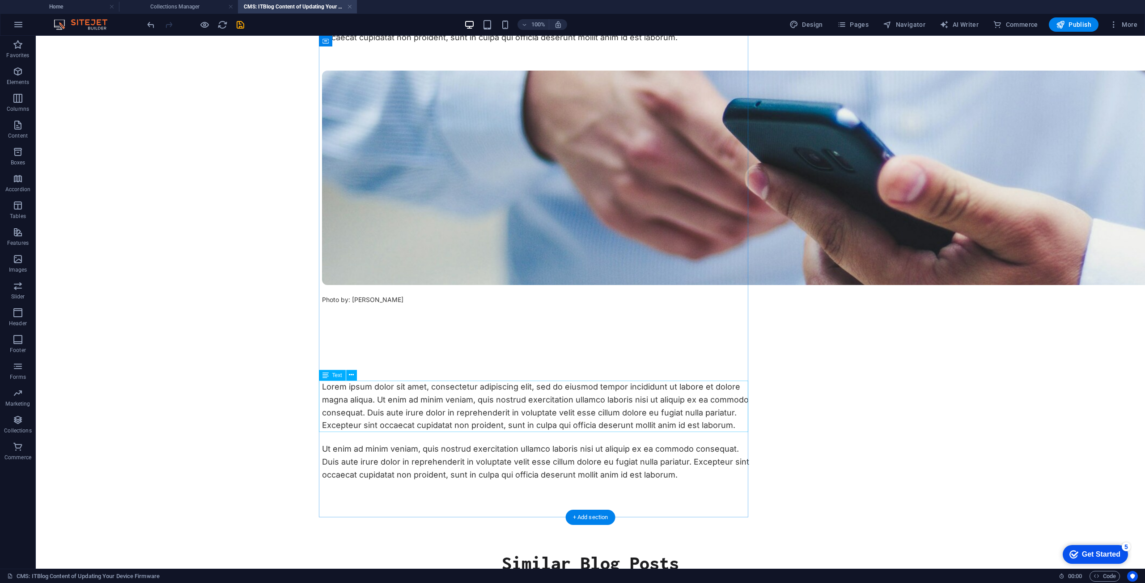
click at [468, 390] on div "Lorem ipsum dolor sit amet, consectetur adipiscing elit, sed do eiusmod tempor …" at bounding box center [536, 406] width 429 height 51
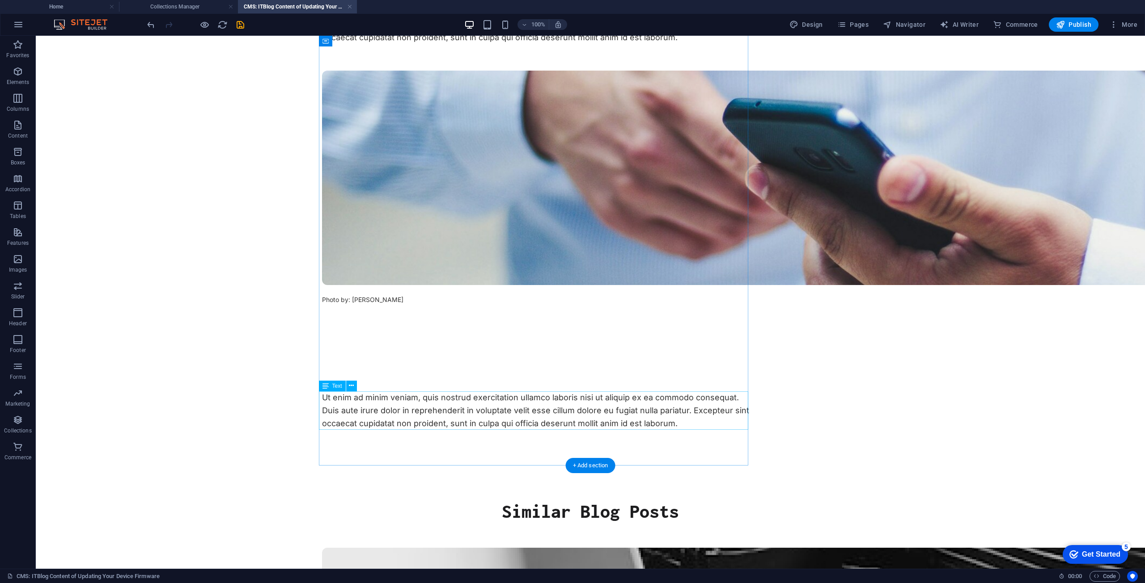
click at [480, 399] on div "Ut enim ad minim veniam, quis nostrud exercitation ullamco laboris nisi ut aliq…" at bounding box center [536, 411] width 429 height 38
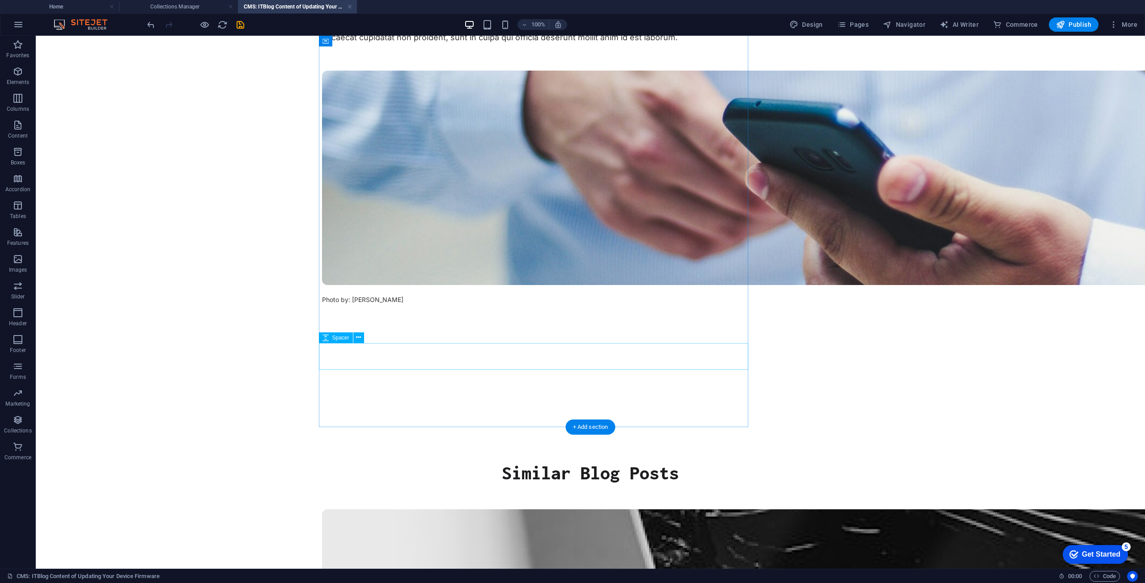
click at [467, 359] on div at bounding box center [536, 356] width 429 height 27
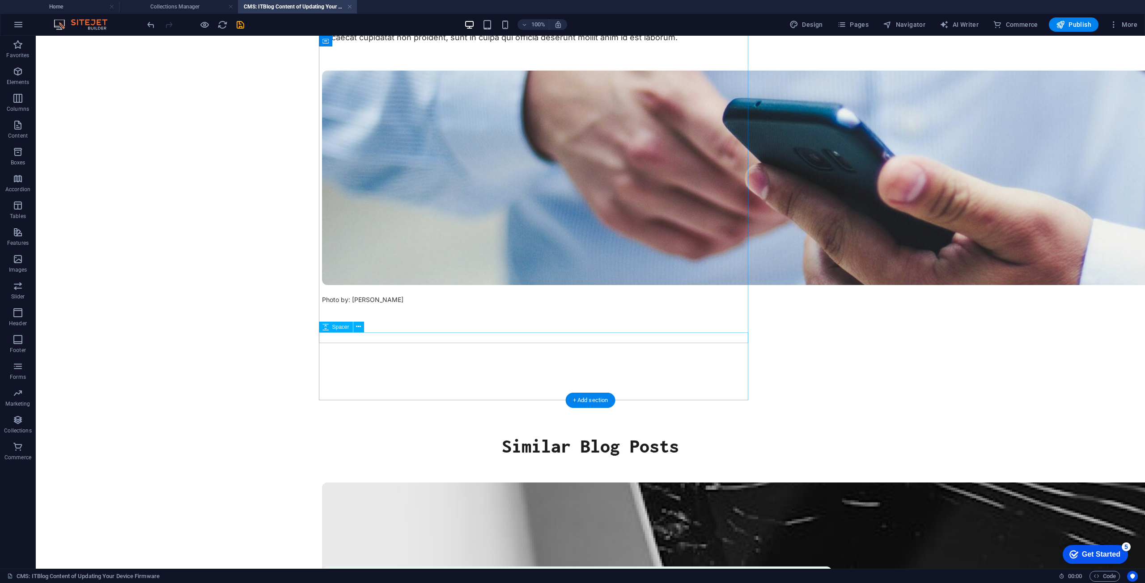
click at [422, 334] on div at bounding box center [536, 338] width 429 height 11
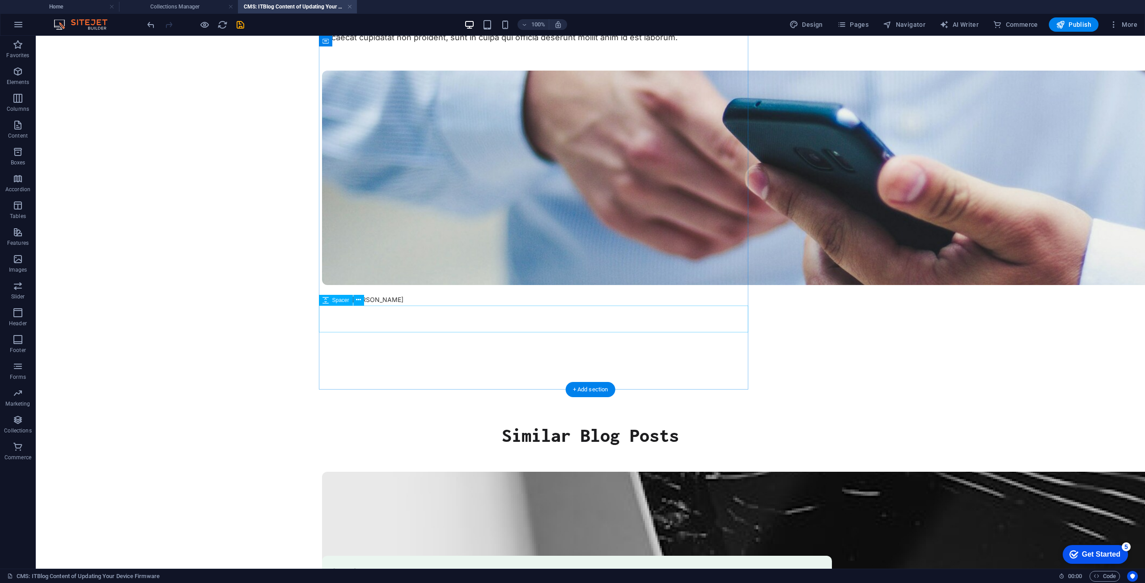
click at [423, 330] on div at bounding box center [536, 319] width 429 height 27
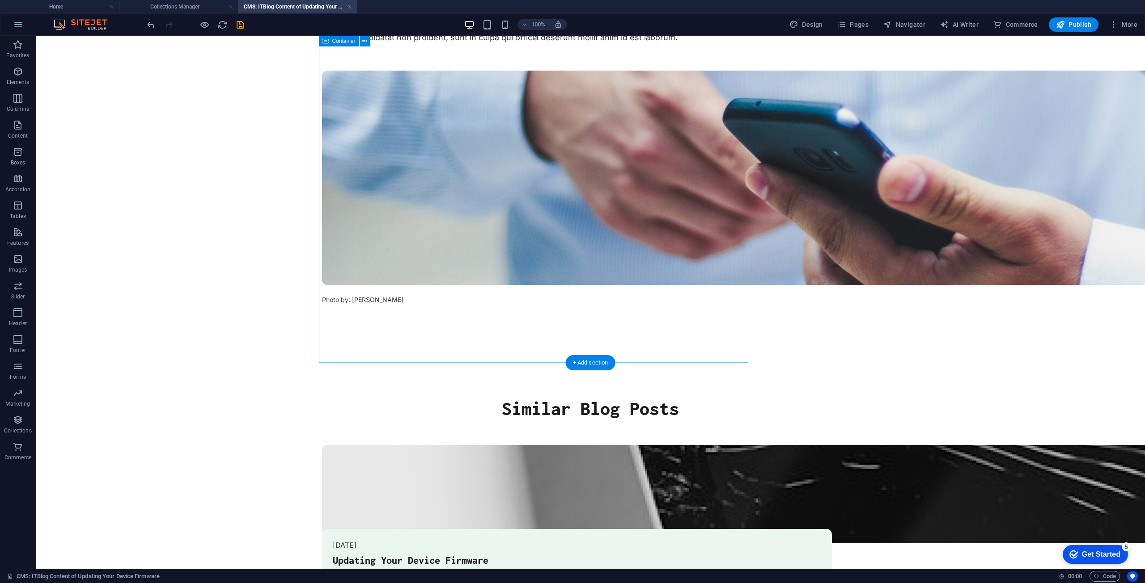
click at [426, 334] on div "Update Log: 1.0.0 Ut enim ad minim veniam, quis nostrud exercitation ullamco la…" at bounding box center [536, 150] width 429 height 426
click at [370, 301] on div "Photo by: Luis Villasmil" at bounding box center [536, 300] width 429 height 12
click at [376, 301] on div "Photo by: Luis Villasmil" at bounding box center [536, 300] width 429 height 12
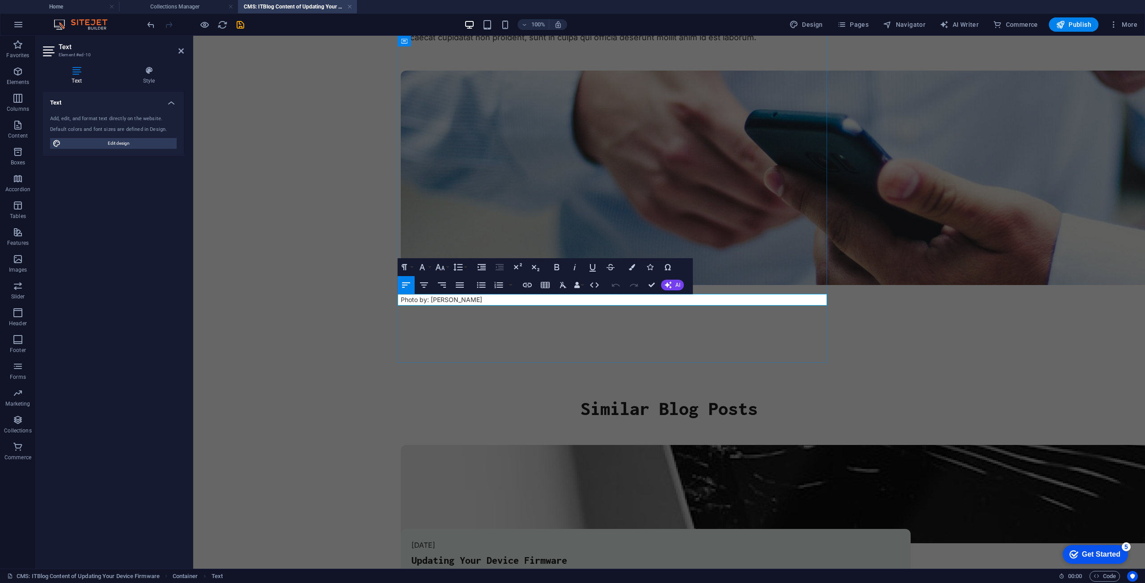
drag, startPoint x: 472, startPoint y: 303, endPoint x: 428, endPoint y: 302, distance: 43.8
click at [428, 302] on p "Photo by: Luis Villasmil" at bounding box center [615, 300] width 429 height 12
click at [296, 293] on body "Skip to main content Update Log: 1.0.0 Ut enim ad minim veniam, quis nostrud ex…" at bounding box center [668, 321] width 951 height 838
click at [323, 296] on body "Skip to main content Update Log: 1.0.0 Ut enim ad minim veniam, quis nostrud ex…" at bounding box center [668, 321] width 951 height 838
click at [381, 306] on body "Skip to main content Update Log: 1.0.0 Ut enim ad minim veniam, quis nostrud ex…" at bounding box center [668, 321] width 951 height 838
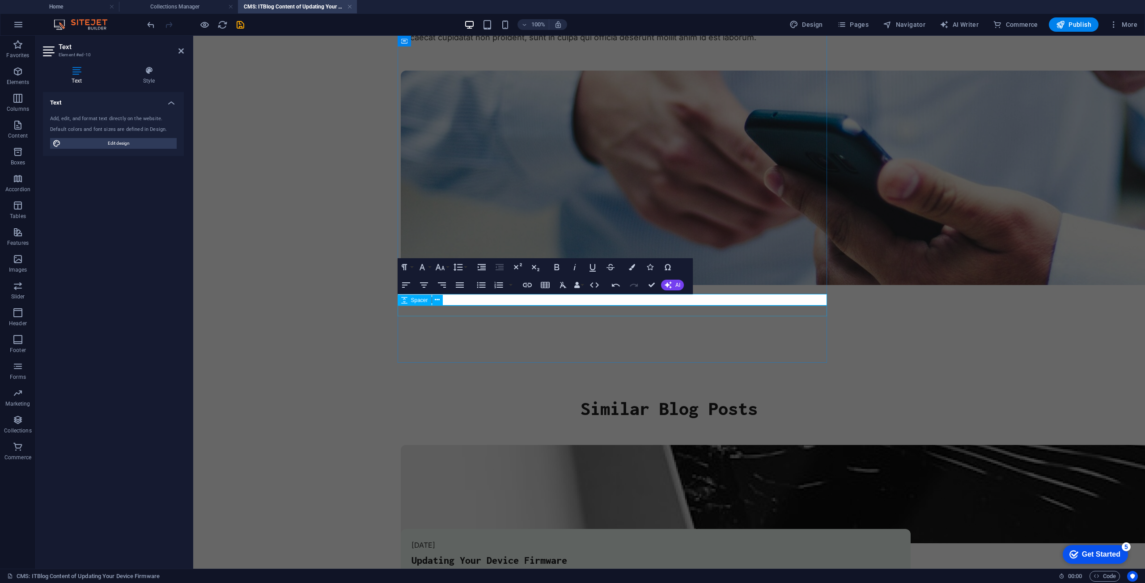
click at [438, 319] on div at bounding box center [615, 322] width 429 height 11
click at [597, 338] on div "Update Log: 1.0.0 Ut enim ad minim veniam, quis nostrud exercitation ullamco la…" at bounding box center [615, 150] width 429 height 426
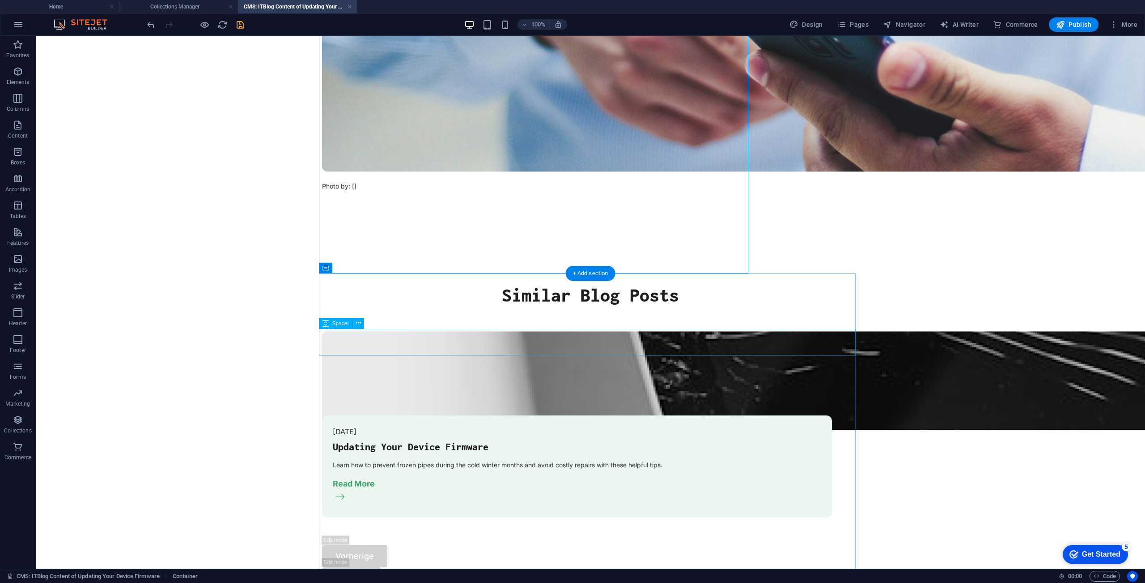
scroll to position [313, 0]
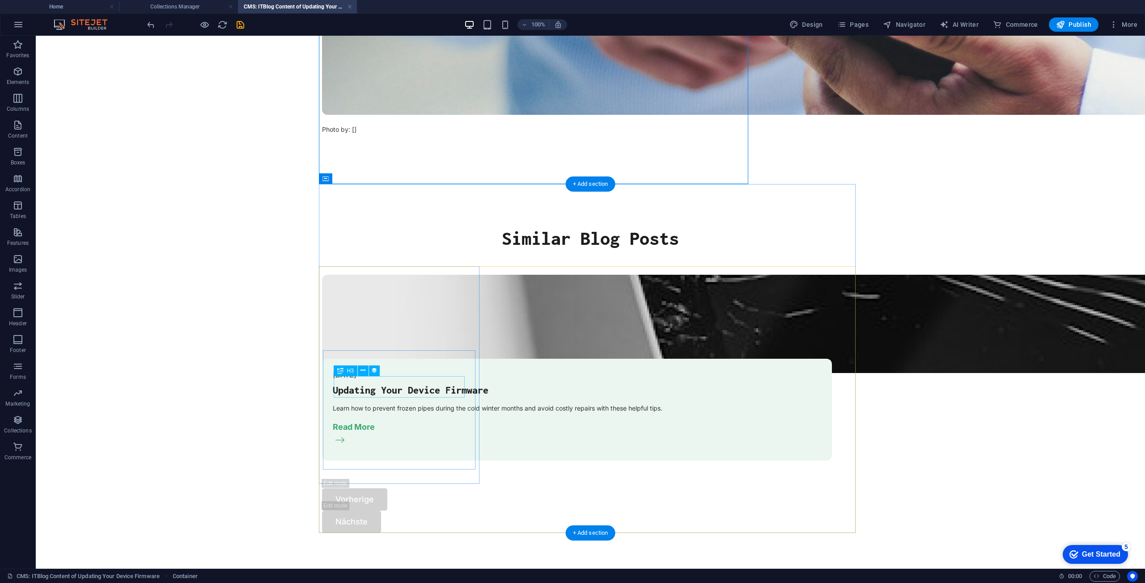
click at [392, 389] on div "Updating Your Device Firmware" at bounding box center [577, 390] width 488 height 11
click at [348, 370] on span "H3" at bounding box center [350, 370] width 7 height 5
click at [360, 371] on button at bounding box center [363, 371] width 11 height 11
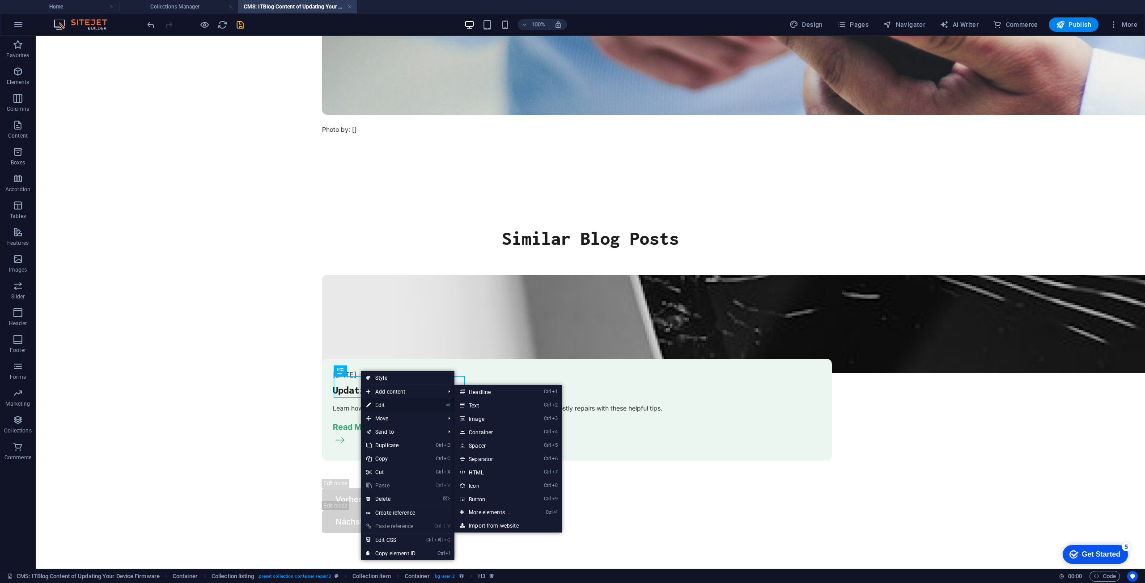
click at [388, 402] on link "⏎ Edit" at bounding box center [391, 405] width 60 height 13
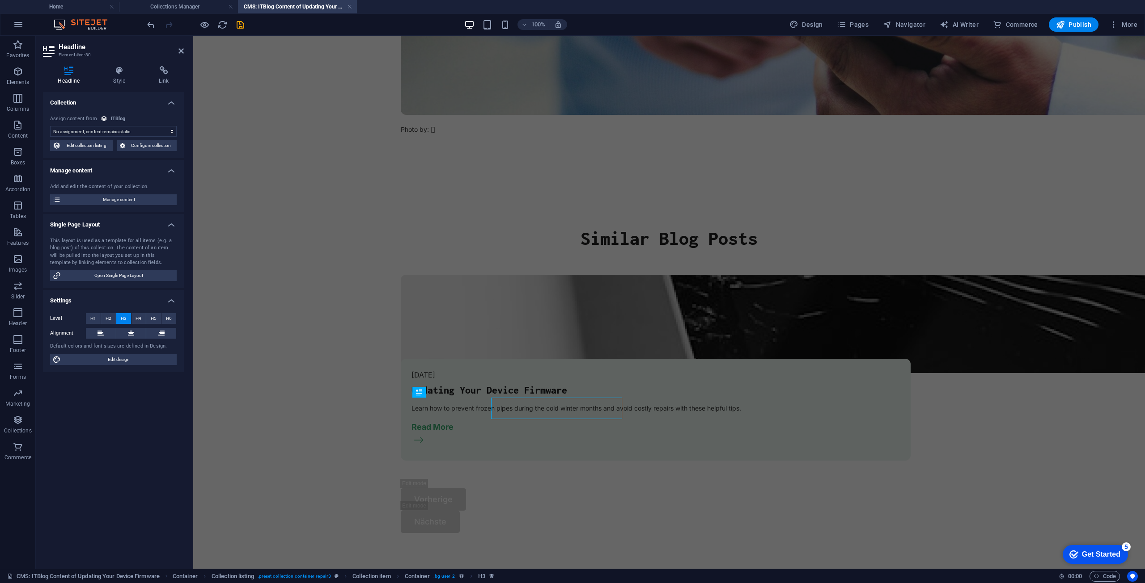
scroll to position [292, 0]
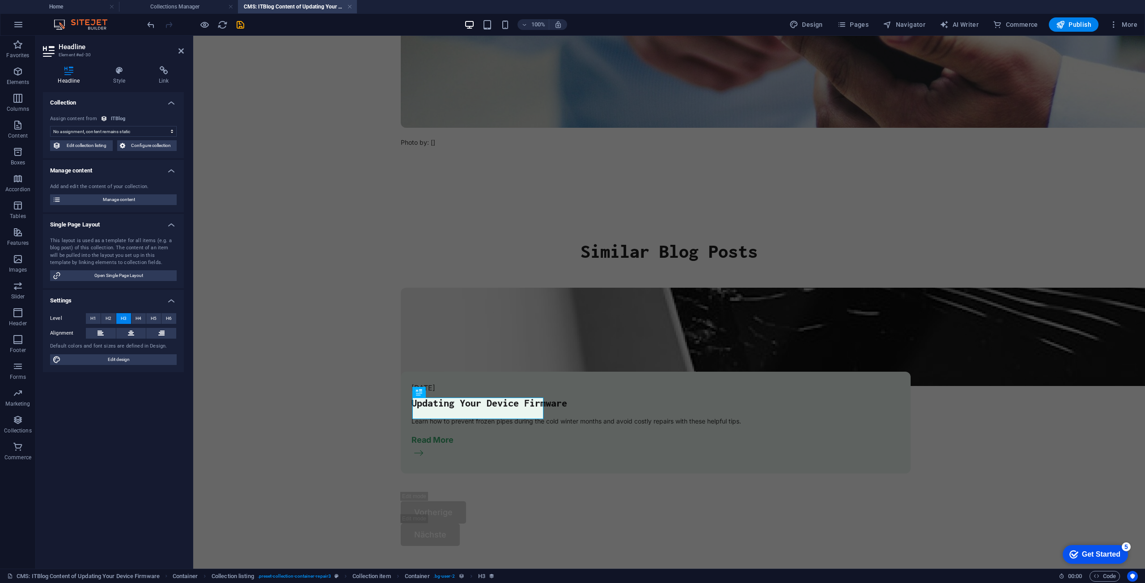
drag, startPoint x: 229, startPoint y: 261, endPoint x: 242, endPoint y: 265, distance: 14.0
click at [229, 261] on body "Skip to main content Update Log: 1.0.0 Ut enim ad minim veniam, quis nostrud ex…" at bounding box center [668, 163] width 951 height 838
click at [343, 367] on body "Skip to main content Update Log: 1.0.0 Ut enim ad minim veniam, quis nostrud ex…" at bounding box center [668, 163] width 951 height 838
click at [538, 409] on div "Updating Your Device Firmware" at bounding box center [655, 403] width 488 height 11
click at [522, 474] on div "[DATE] Updating Your Device Firmware Learn how to prevent frozen pipes during t…" at bounding box center [656, 423] width 510 height 102
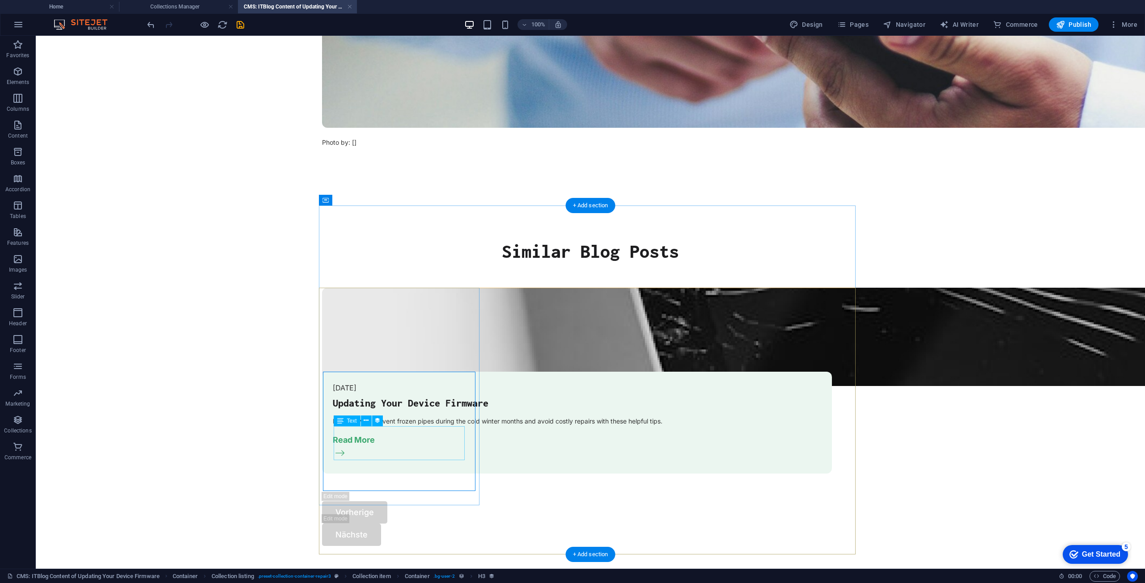
click at [457, 427] on div "Learn how to prevent frozen pipes during the cold winter months and avoid costl…" at bounding box center [577, 422] width 488 height 12
click at [445, 409] on div "Updating Your Device Firmware" at bounding box center [577, 403] width 488 height 11
click at [448, 389] on div "[DATE]" at bounding box center [577, 389] width 488 height 12
click at [452, 381] on div "[DATE] Updating Your Device Firmware Learn how to prevent frozen pipes during t…" at bounding box center [577, 423] width 510 height 102
click at [443, 377] on div "[DATE] Updating Your Device Firmware Learn how to prevent frozen pipes during t…" at bounding box center [577, 423] width 510 height 102
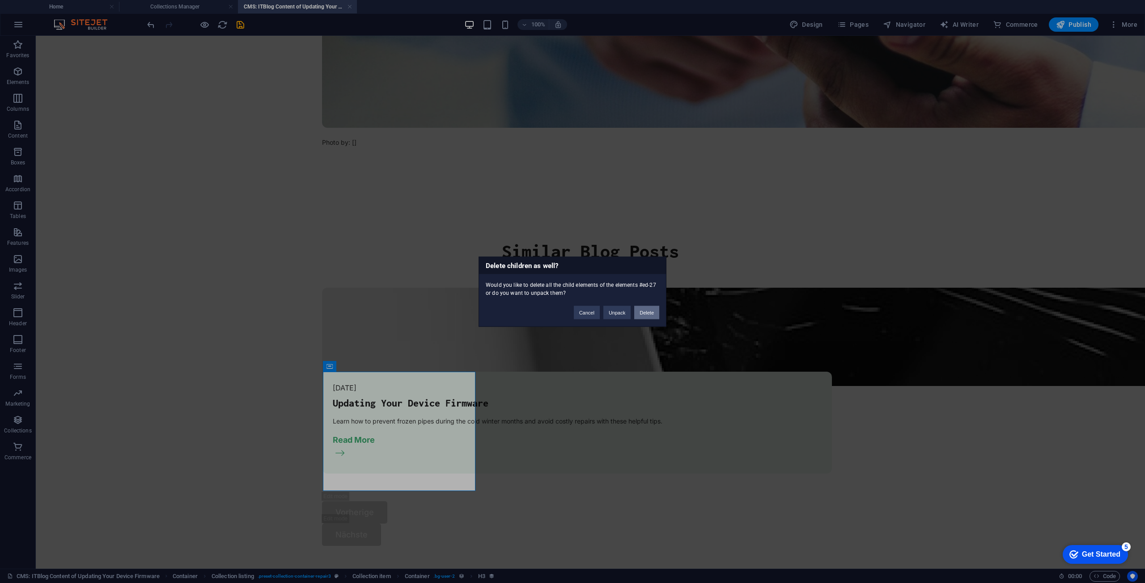
click at [644, 310] on button "Delete" at bounding box center [646, 312] width 25 height 13
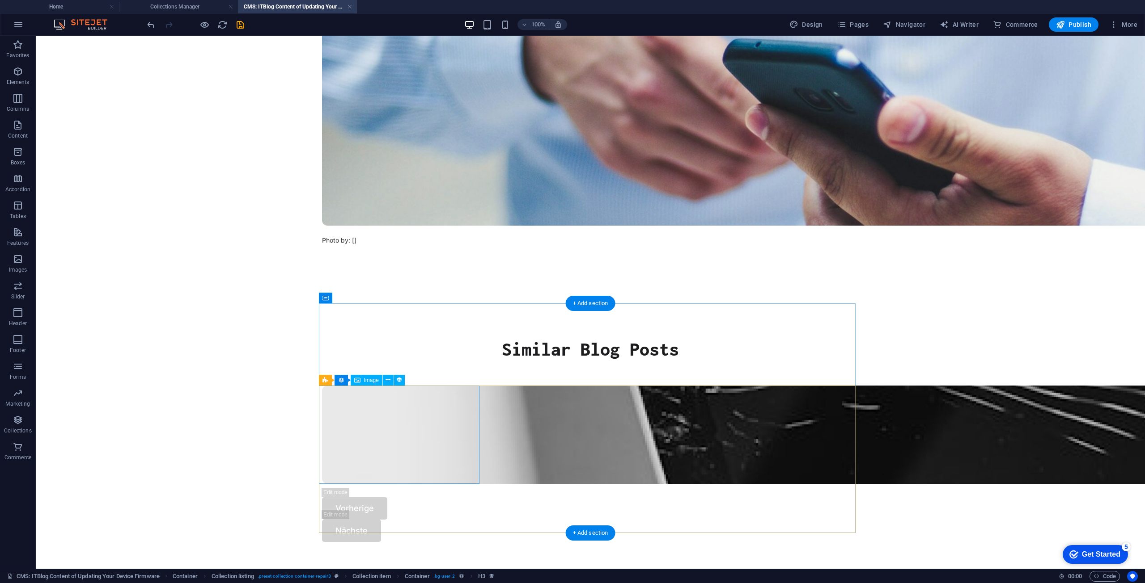
click at [383, 429] on figure at bounding box center [590, 435] width 537 height 98
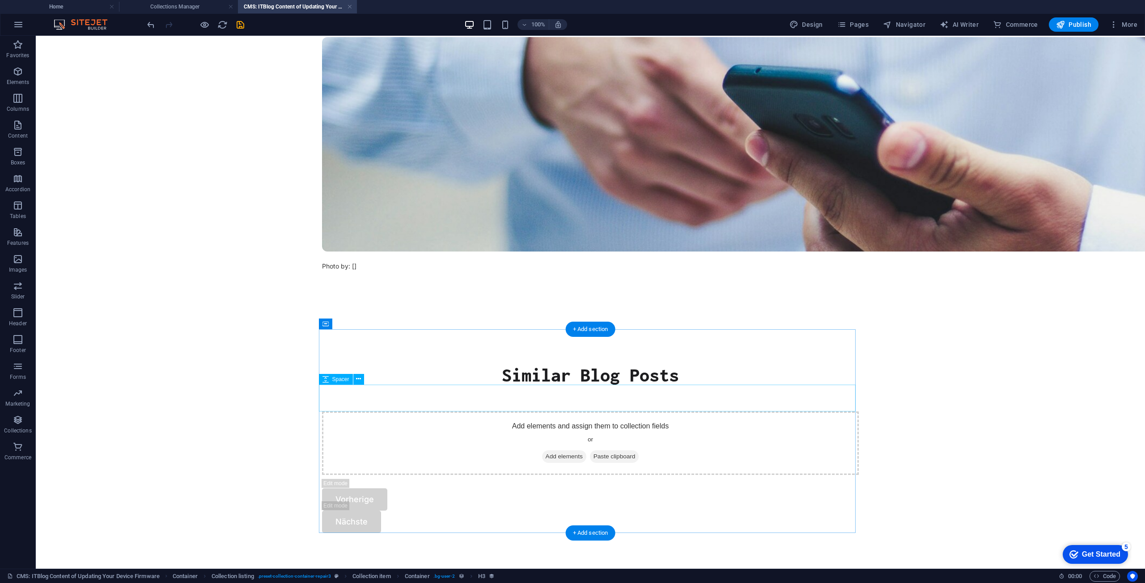
click at [502, 398] on div at bounding box center [590, 398] width 537 height 27
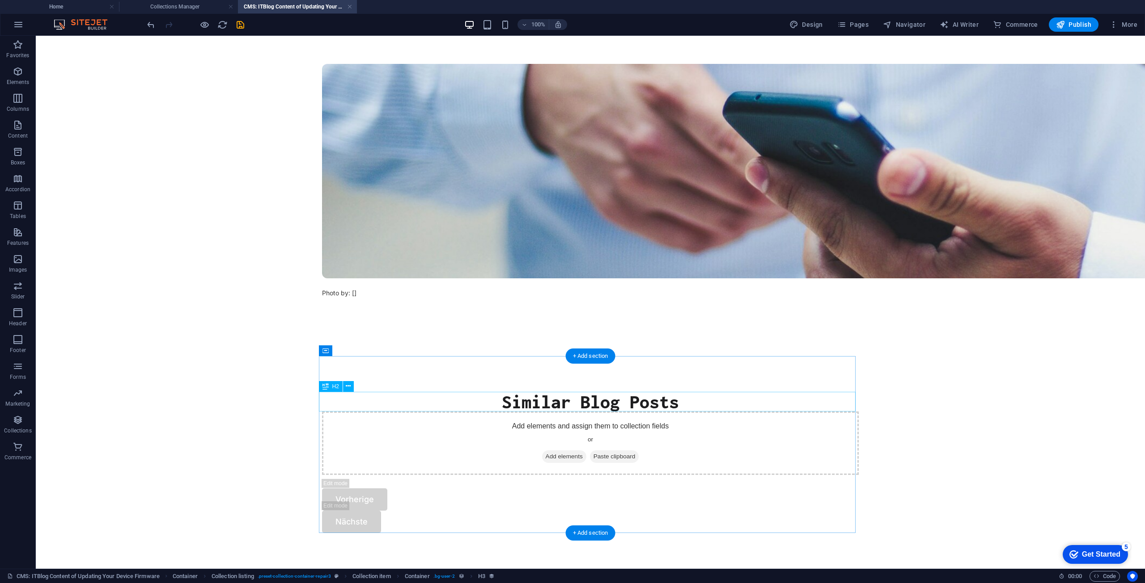
click at [467, 393] on div "Similar Blog Posts" at bounding box center [590, 402] width 537 height 20
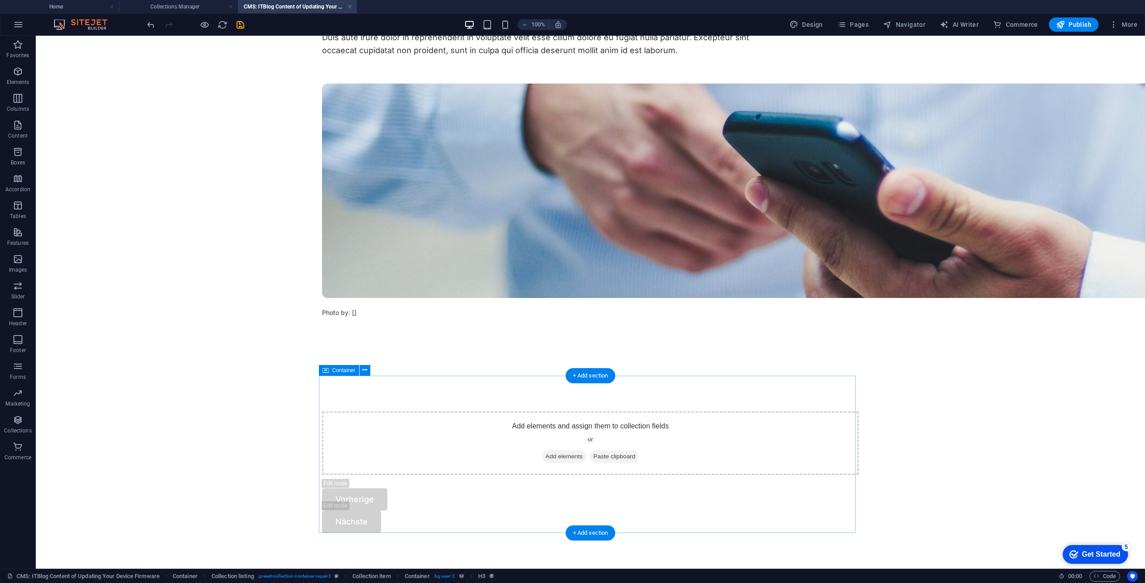
click at [467, 393] on div "Add elements and assign them to collection fields or Add elements Paste clipboa…" at bounding box center [590, 454] width 537 height 157
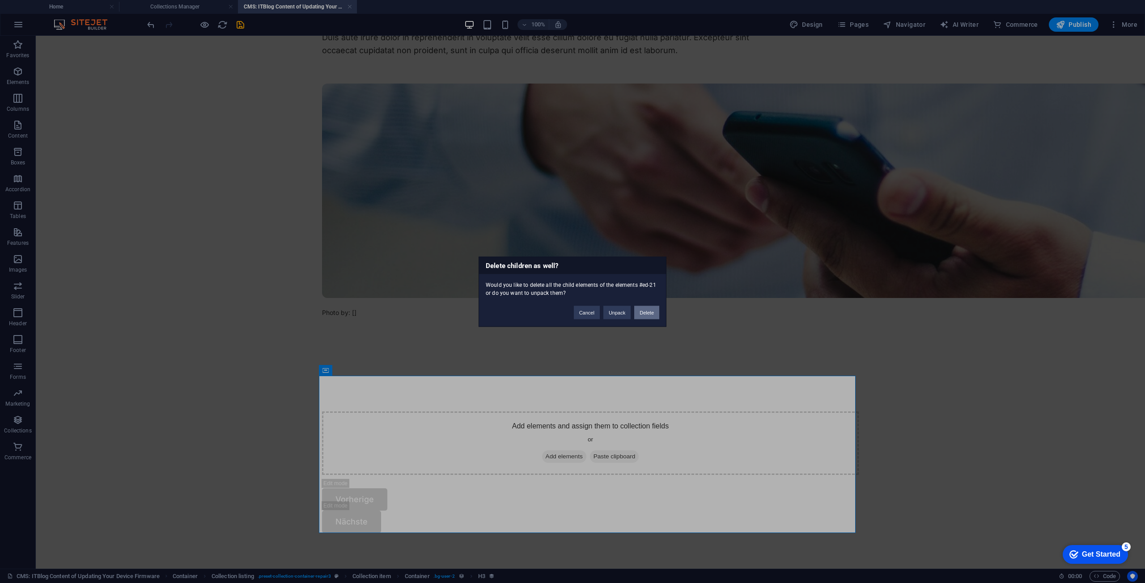
click at [646, 310] on button "Delete" at bounding box center [646, 312] width 25 height 13
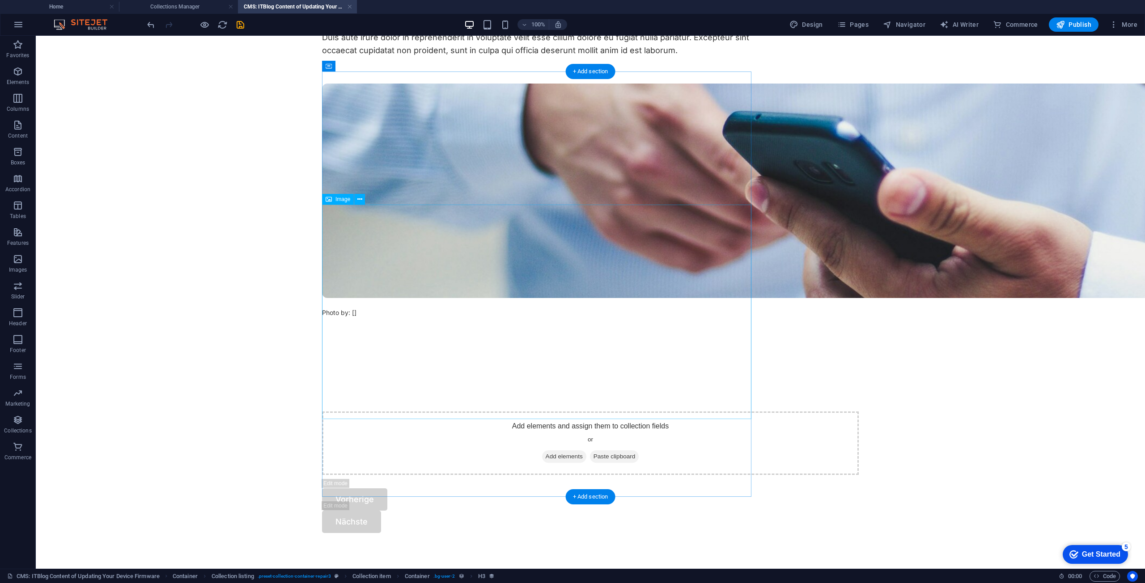
scroll to position [0, 0]
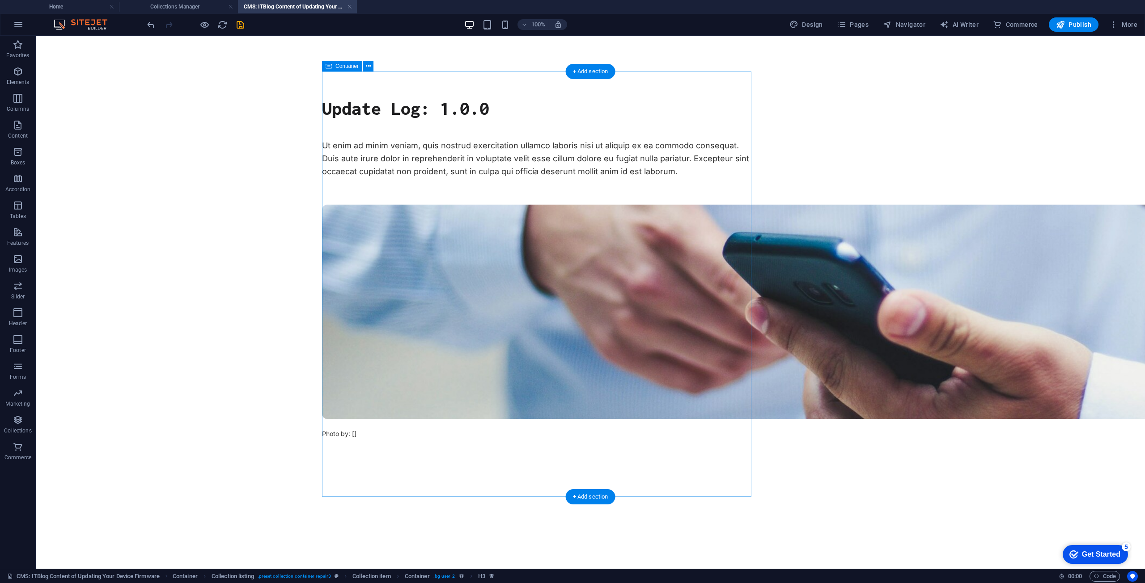
click at [377, 471] on div "Update Log: 1.0.0 Ut enim ad minim veniam, quis nostrud exercitation ullamco la…" at bounding box center [536, 285] width 429 height 426
click at [583, 495] on div "+ Add section" at bounding box center [591, 497] width 50 height 15
click at [583, 498] on div "+ Add section" at bounding box center [591, 497] width 50 height 15
click at [587, 497] on div "+ Add section" at bounding box center [591, 497] width 50 height 15
drag, startPoint x: 389, startPoint y: 534, endPoint x: 360, endPoint y: 486, distance: 56.0
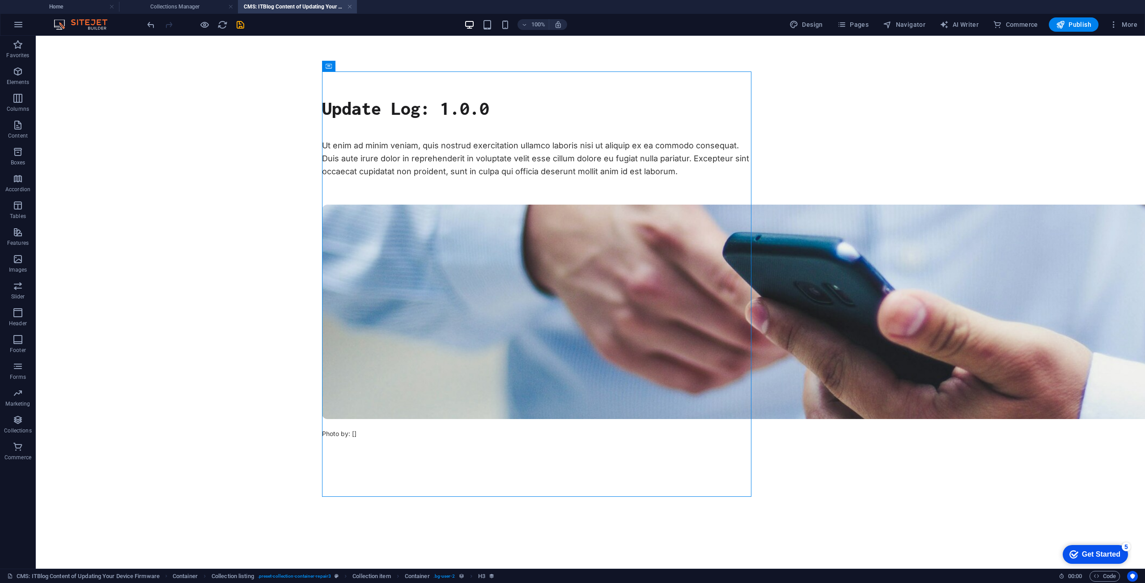
click at [342, 511] on div "Update Log: 1.0.0 Ut enim ad minim veniam, quis nostrud exercitation ullamco la…" at bounding box center [590, 284] width 558 height 497
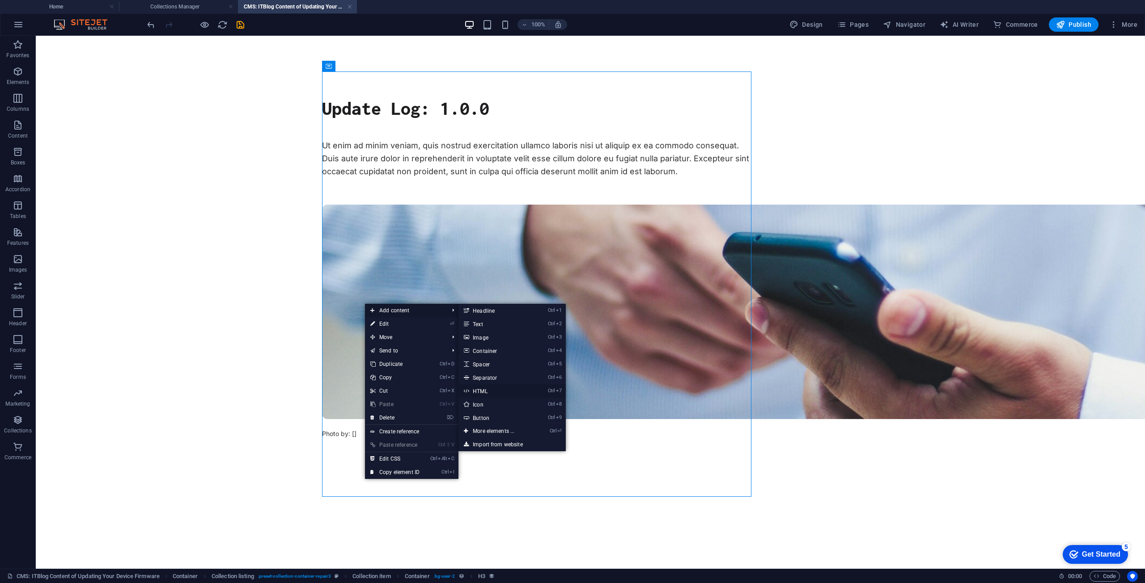
click at [500, 388] on link "Ctrl 7 HTML" at bounding box center [495, 391] width 74 height 13
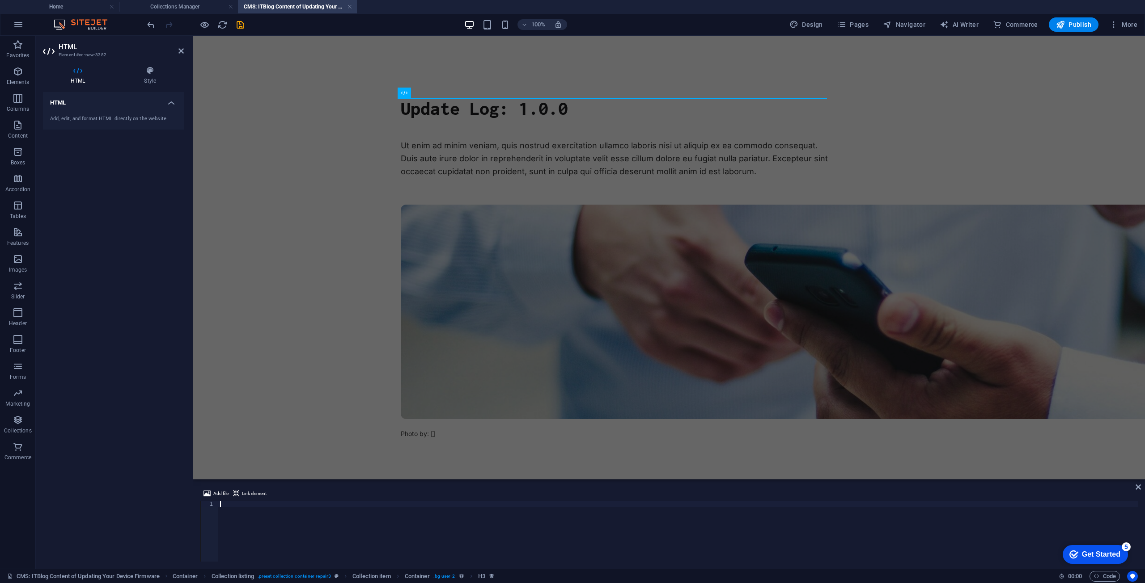
click at [299, 508] on div at bounding box center [677, 537] width 919 height 73
paste textarea "});"
type textarea "});"
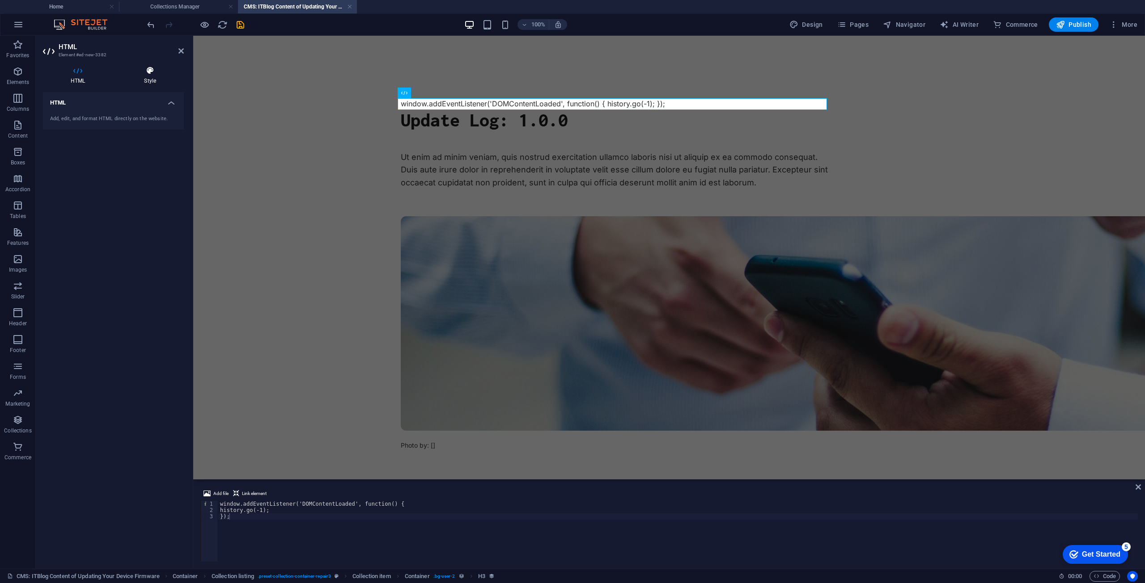
click at [151, 75] on icon at bounding box center [150, 70] width 68 height 9
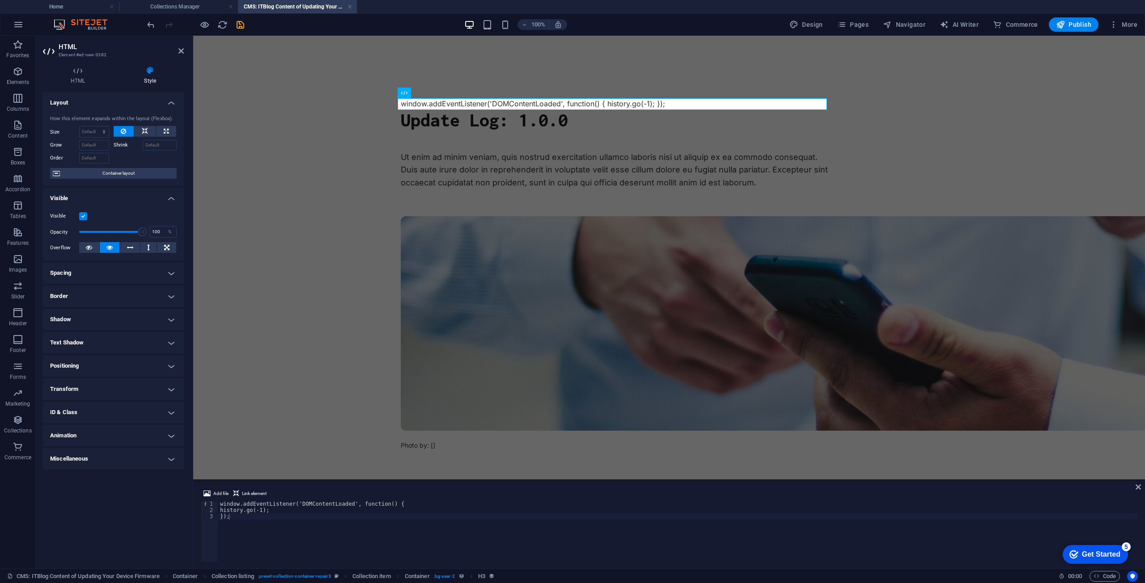
click at [68, 412] on h4 "ID & Class" at bounding box center [113, 412] width 141 height 21
click at [112, 516] on h4 "Animation" at bounding box center [113, 516] width 141 height 21
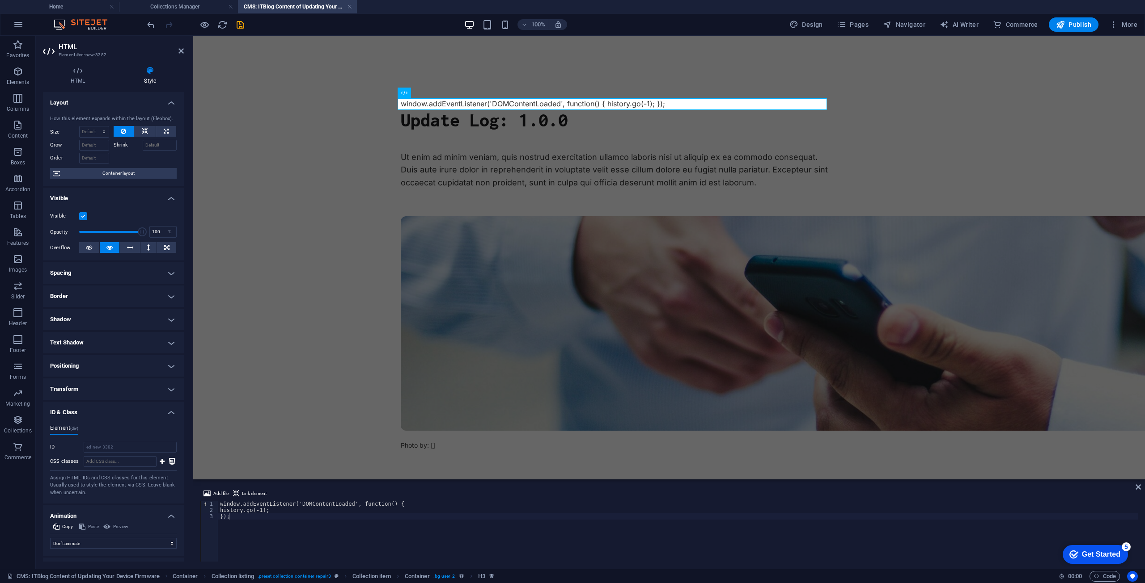
click at [91, 296] on h4 "Border" at bounding box center [113, 296] width 141 height 21
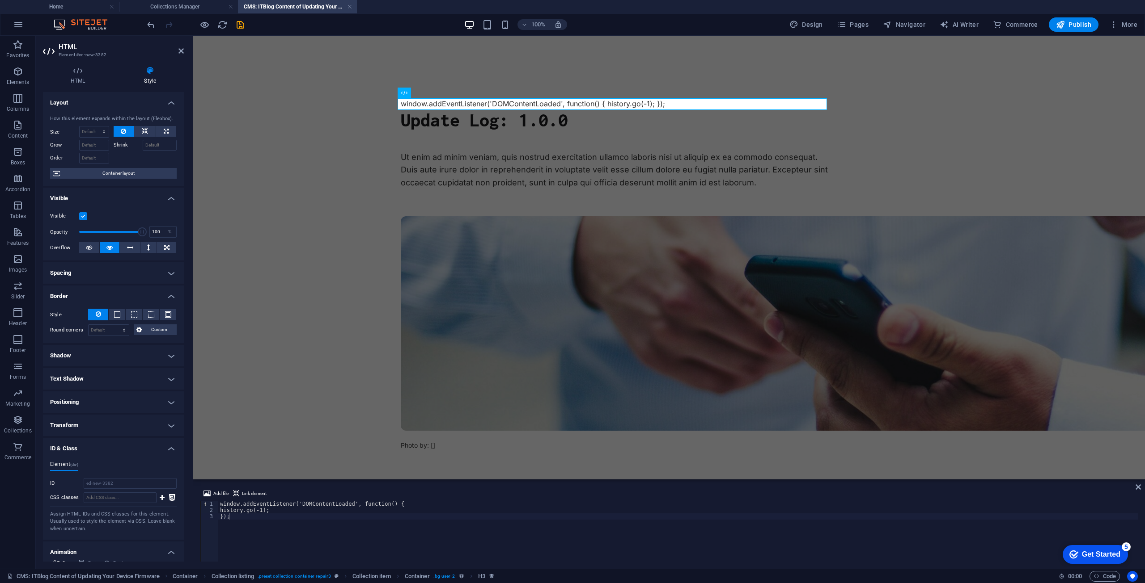
click at [89, 270] on h4 "Spacing" at bounding box center [113, 272] width 141 height 21
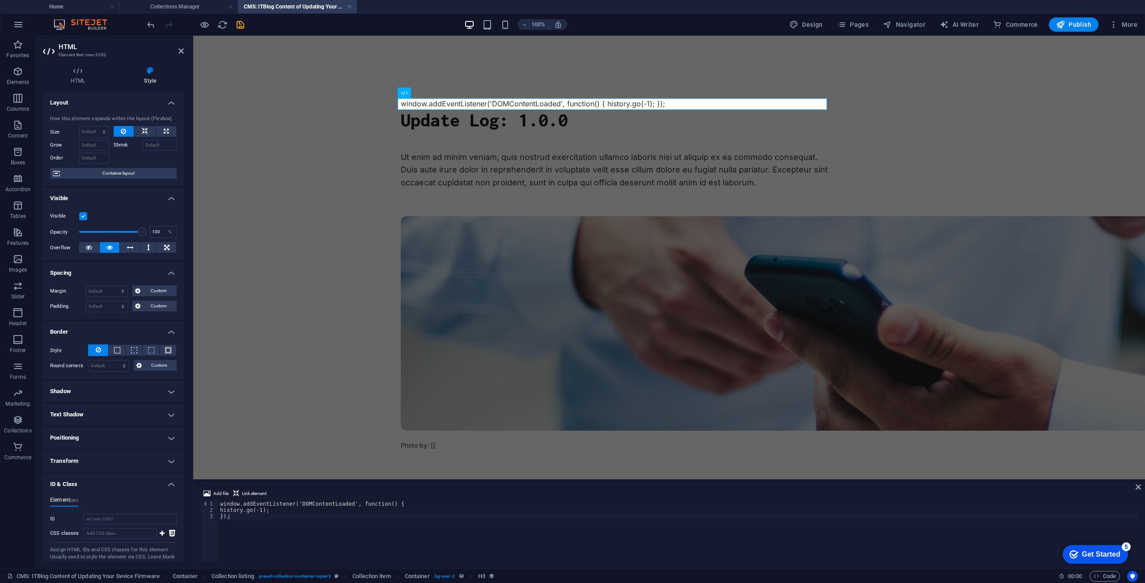
click at [1125, 545] on div "5" at bounding box center [1125, 547] width 9 height 9
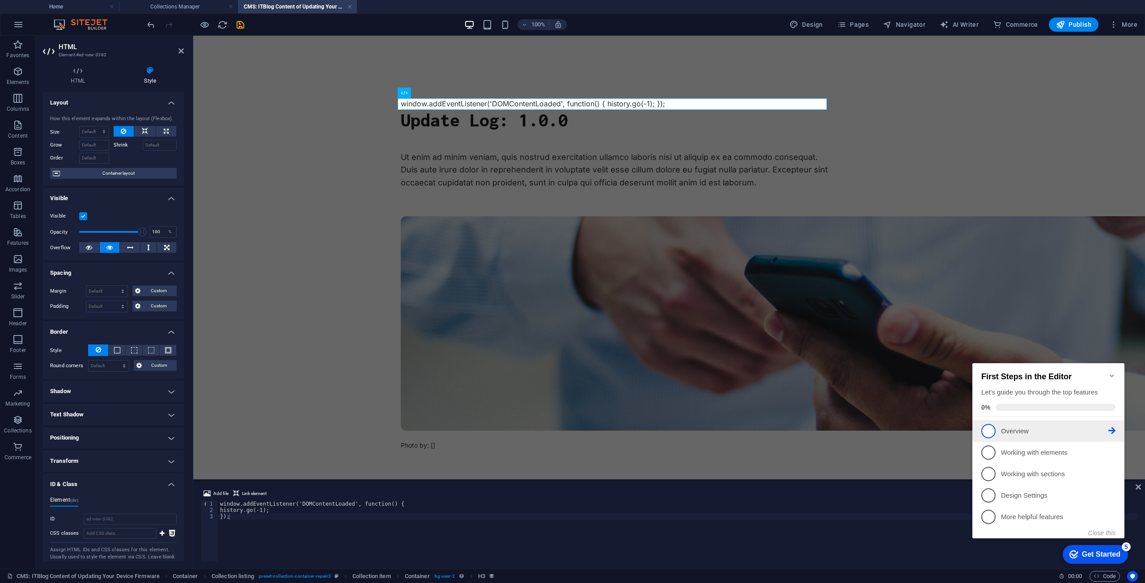
click at [985, 427] on span "1" at bounding box center [988, 431] width 14 height 14
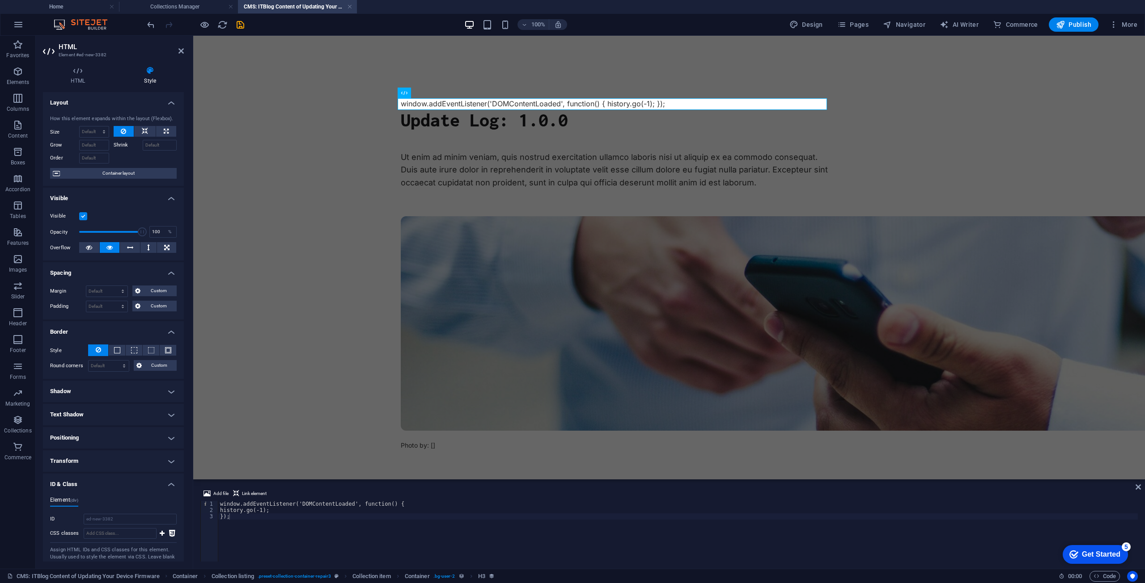
click at [1115, 549] on div "checkmark Get Started 5" at bounding box center [1094, 554] width 65 height 19
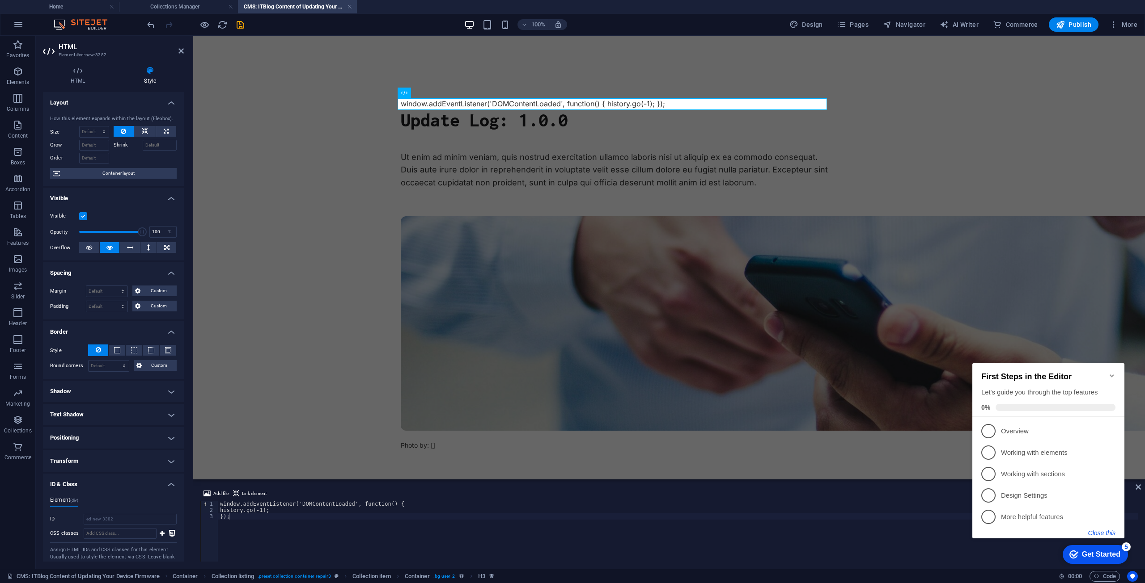
click at [1107, 530] on button "Close this" at bounding box center [1101, 533] width 27 height 7
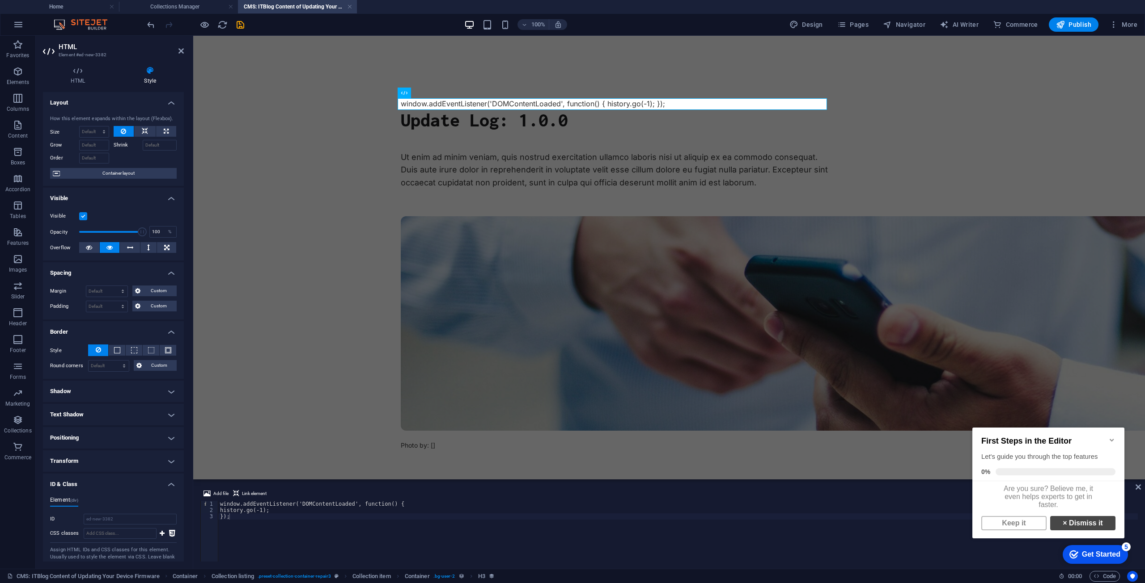
click at [1083, 527] on link "× Dismiss it" at bounding box center [1082, 523] width 65 height 14
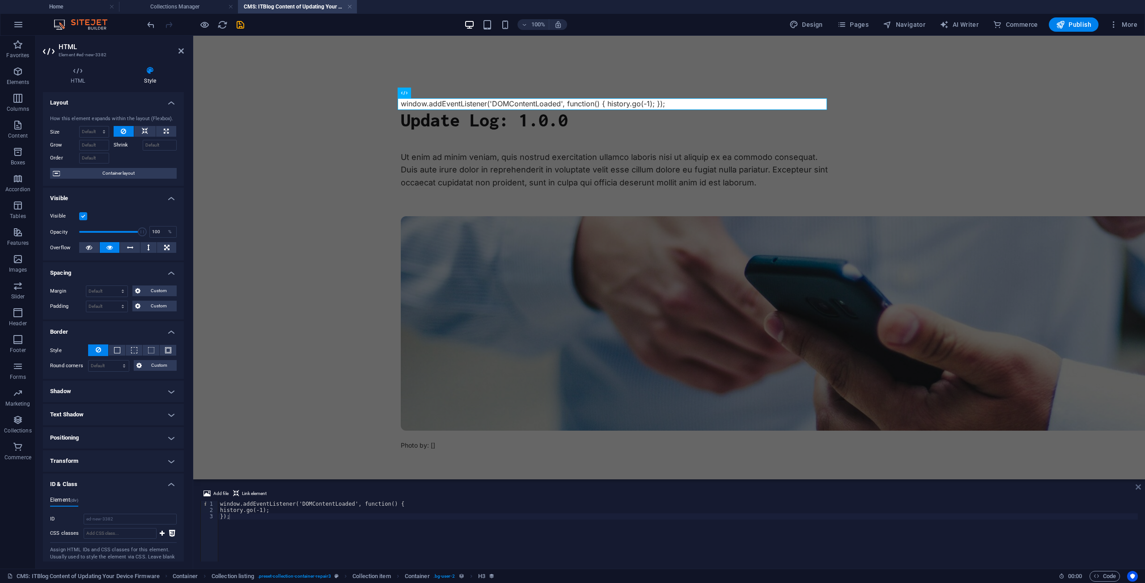
click at [1140, 484] on icon at bounding box center [1137, 487] width 5 height 7
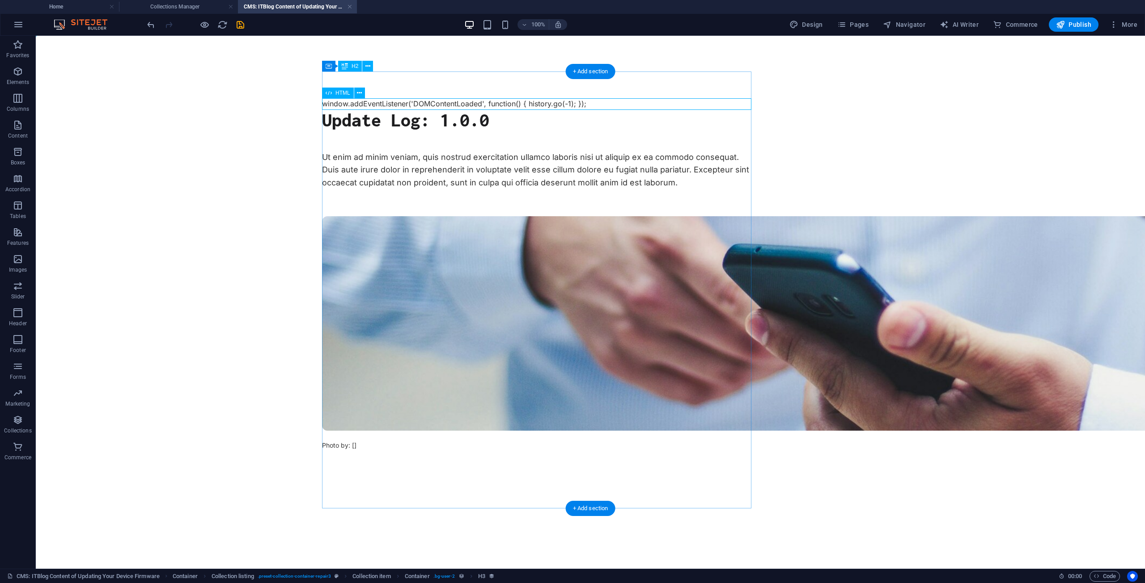
click at [427, 104] on div "window.addEventListener('DOMContentLoaded', function() { history.go(-1); });" at bounding box center [536, 104] width 429 height 12
click at [597, 503] on div "+ Add section" at bounding box center [591, 508] width 50 height 15
click at [594, 505] on div "+ Add section" at bounding box center [591, 508] width 50 height 15
drag, startPoint x: 440, startPoint y: 90, endPoint x: 485, endPoint y: 536, distance: 448.0
click at [485, 536] on div "window.addEventListener('DOMContentLoaded', function() { history.go(-1); }); Up…" at bounding box center [590, 290] width 558 height 509
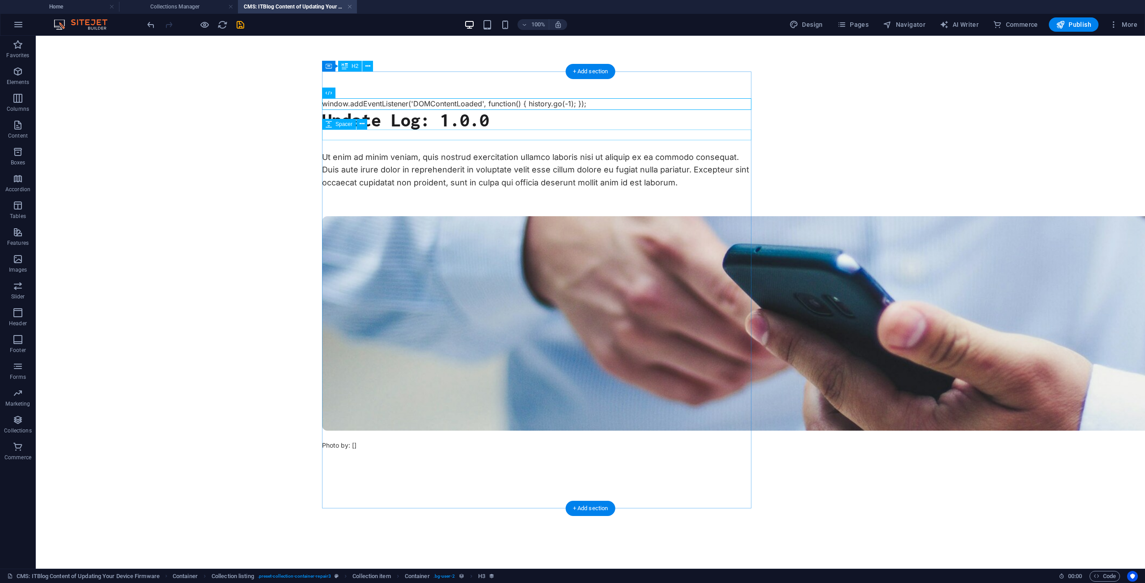
drag, startPoint x: 426, startPoint y: 109, endPoint x: 419, endPoint y: 119, distance: 12.7
click at [426, 124] on div "window.addEventListener('DOMContentLoaded', function() { history.go(-1); }); Up…" at bounding box center [536, 290] width 429 height 437
drag, startPoint x: 383, startPoint y: 104, endPoint x: 450, endPoint y: 300, distance: 207.8
click at [455, 523] on div "window.addEventListener('DOMContentLoaded', function() { history.go(-1); }); Up…" at bounding box center [590, 290] width 558 height 509
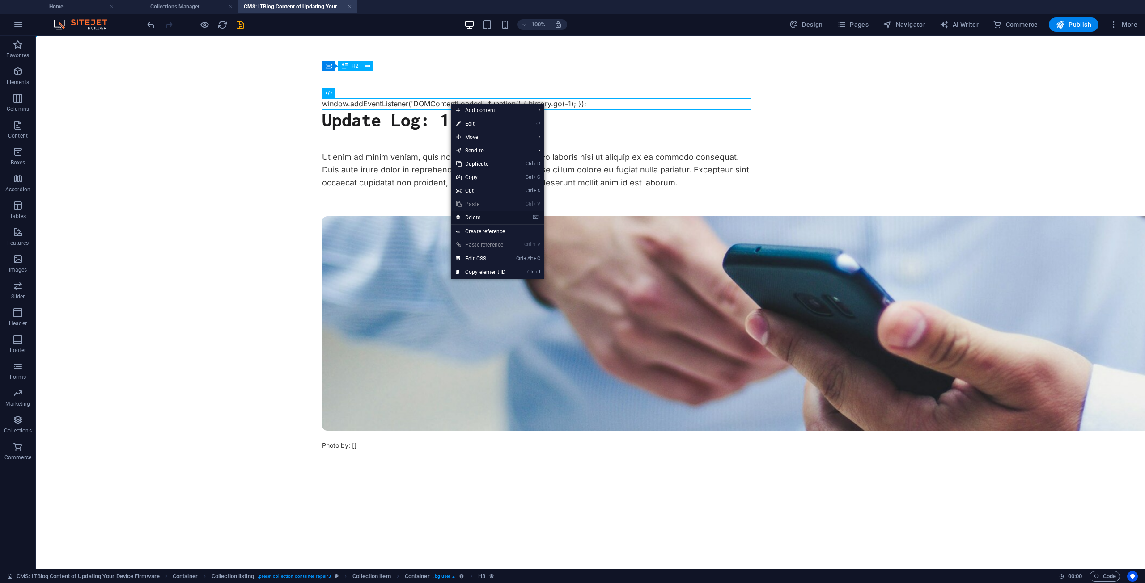
click at [494, 216] on link "⌦ Delete" at bounding box center [481, 217] width 60 height 13
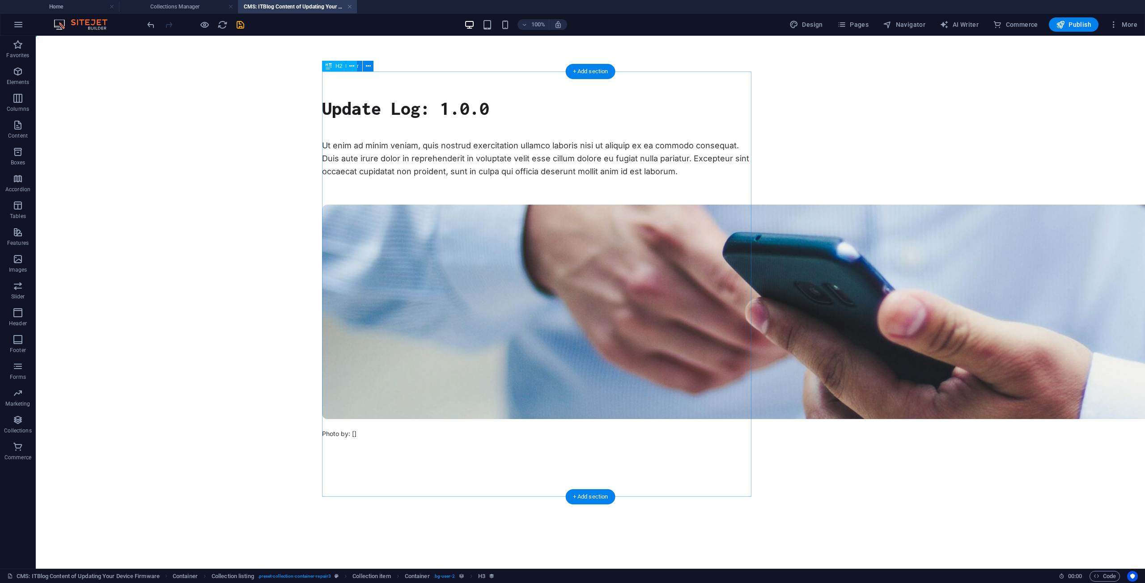
click at [444, 84] on div "Update Log: 1.0.0 Ut enim ad minim veniam, quis nostrud exercitation ullamco la…" at bounding box center [536, 285] width 429 height 426
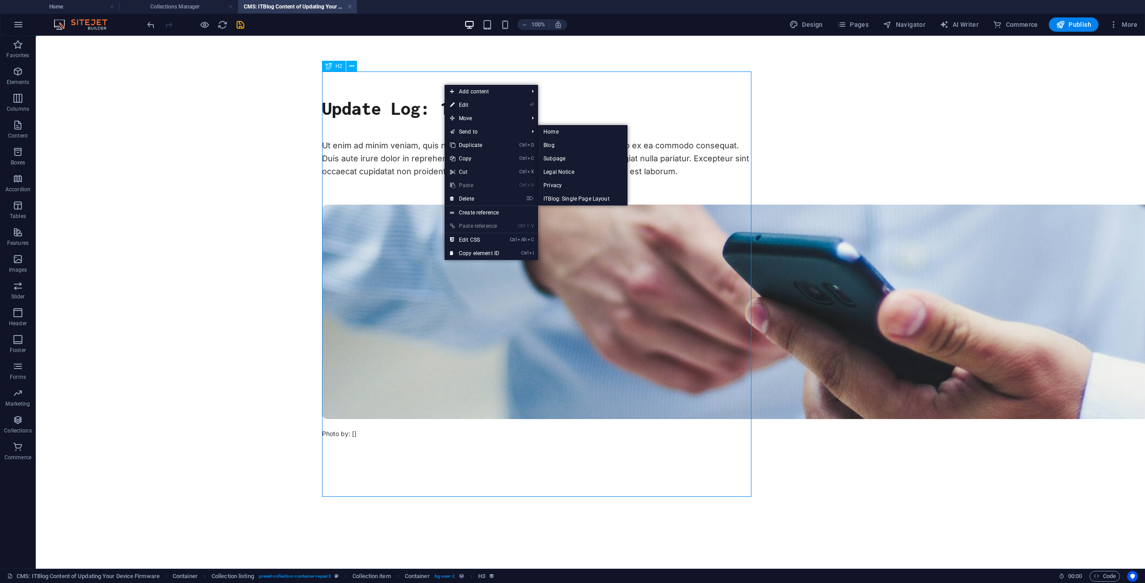
click at [275, 205] on body "Skip to main content Update Log: 1.0.0 Ut enim ad minim veniam, quis nostrud ex…" at bounding box center [590, 284] width 1109 height 497
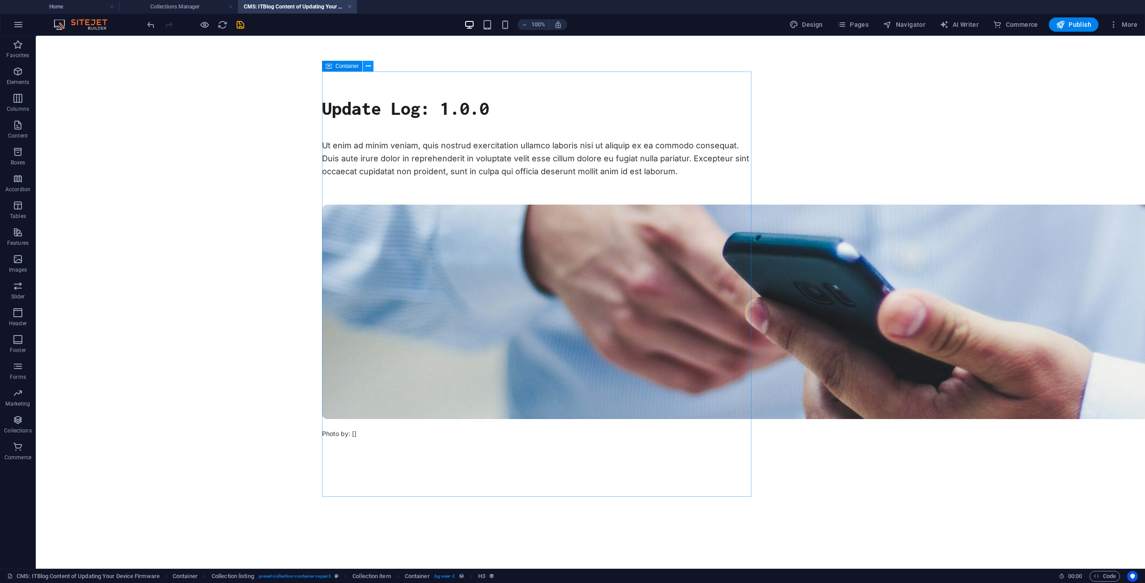
click at [370, 65] on icon at bounding box center [368, 66] width 5 height 9
click at [578, 490] on div "+ Add section" at bounding box center [591, 497] width 50 height 15
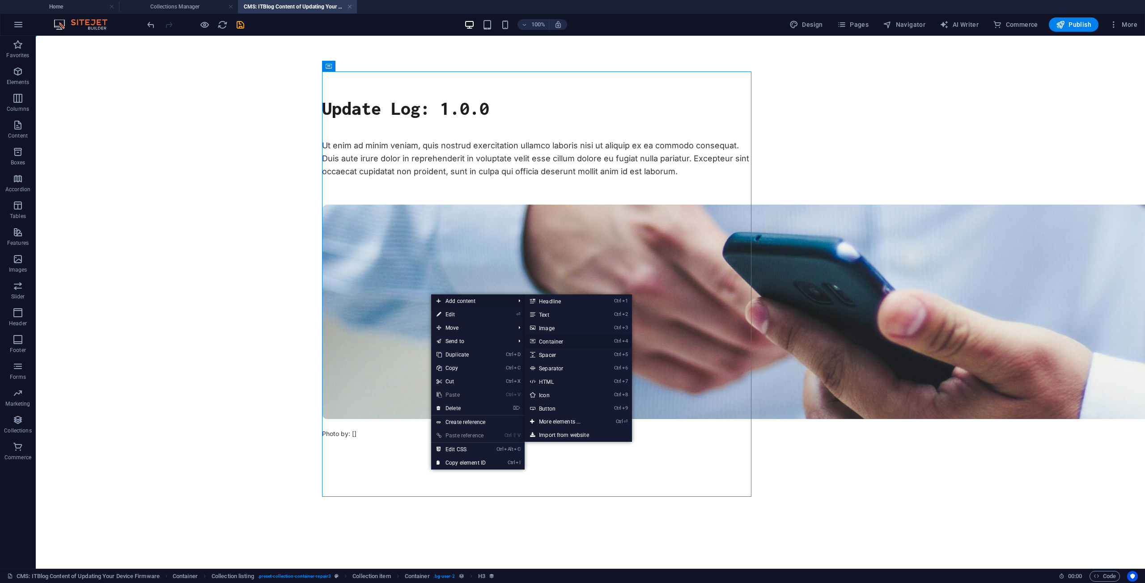
drag, startPoint x: 557, startPoint y: 342, endPoint x: 368, endPoint y: 315, distance: 191.4
click at [557, 342] on link "Ctrl 4 Container" at bounding box center [561, 341] width 74 height 13
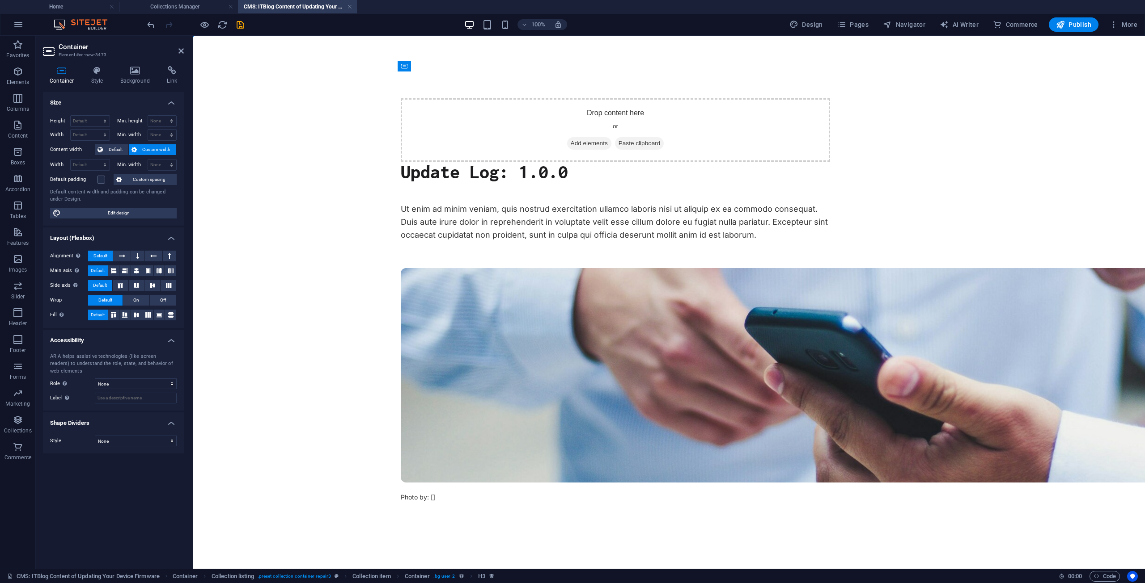
scroll to position [27, 0]
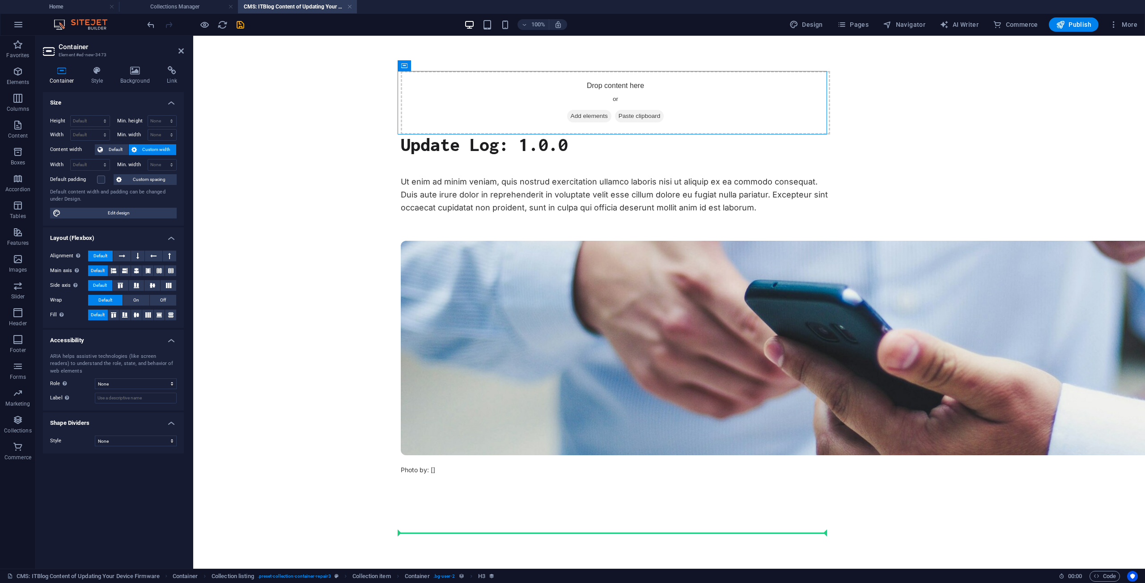
drag, startPoint x: 518, startPoint y: 145, endPoint x: 454, endPoint y: 521, distance: 381.3
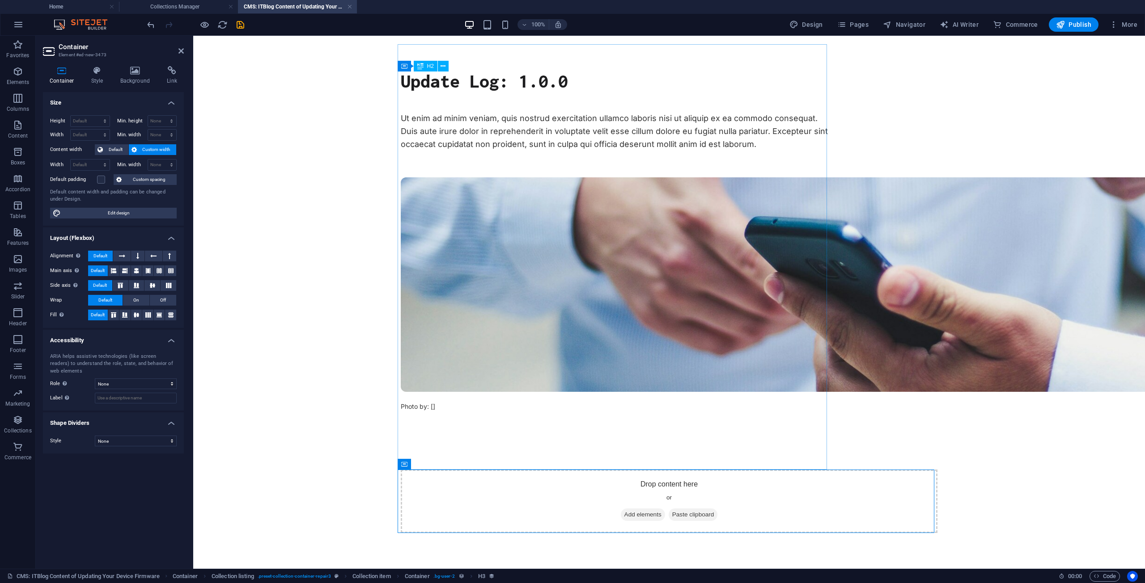
click at [629, 516] on span "Add elements" at bounding box center [643, 515] width 44 height 13
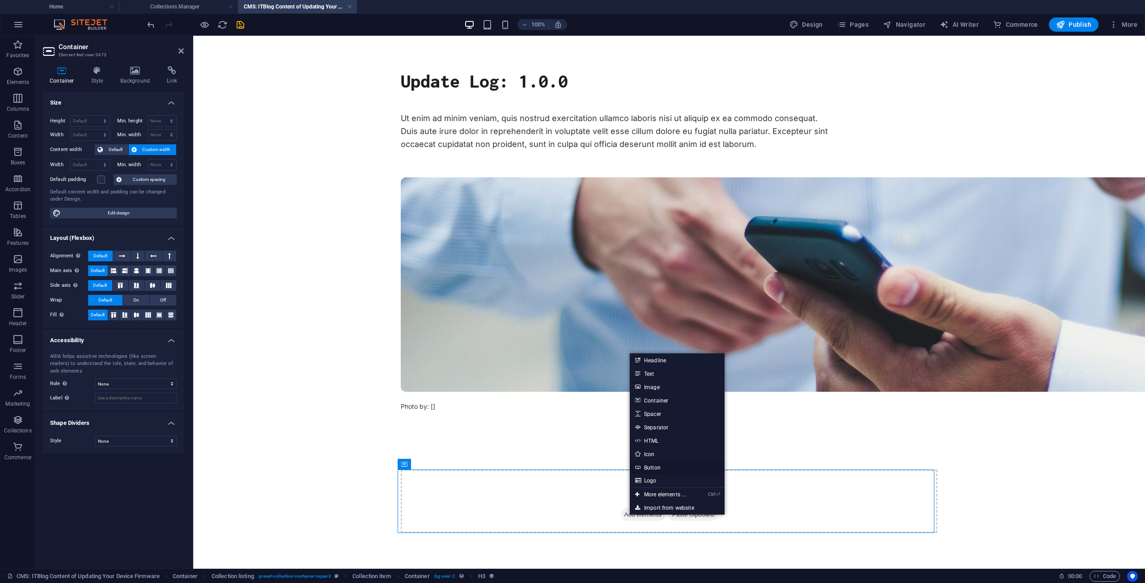
click at [664, 463] on link "Button" at bounding box center [677, 467] width 95 height 13
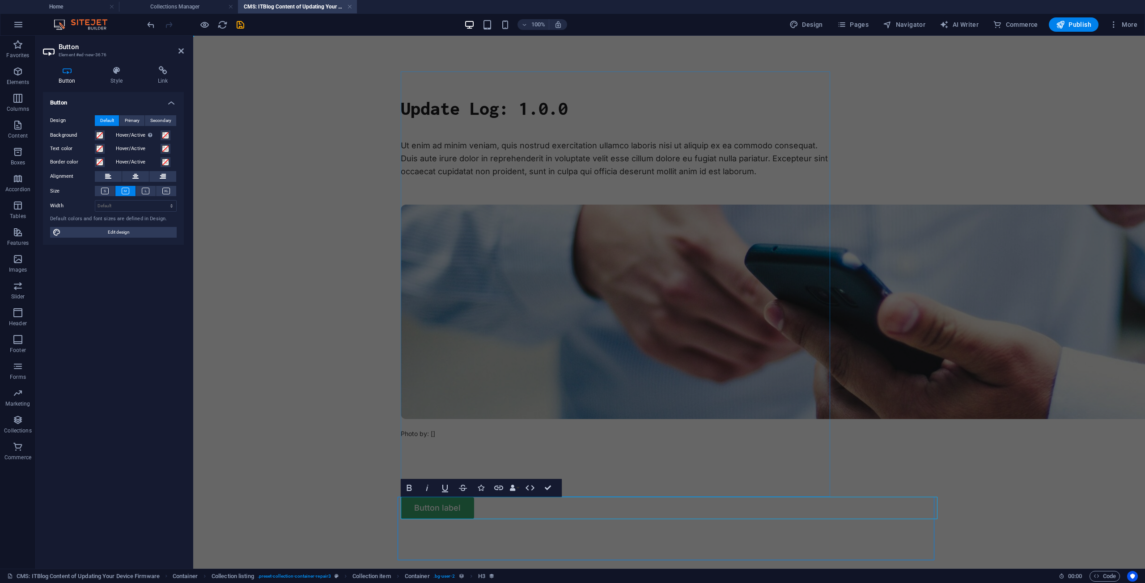
scroll to position [0, 0]
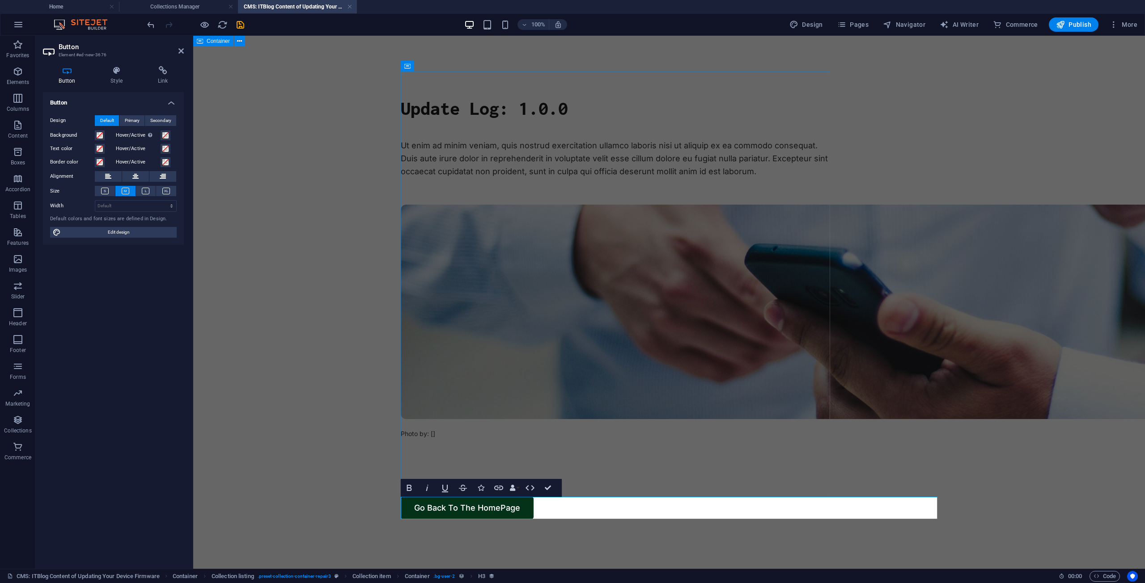
click at [503, 510] on link "Go Back To The HomePage" at bounding box center [467, 508] width 133 height 22
click at [498, 509] on link "Go Back To The HomePage" at bounding box center [467, 508] width 133 height 22
click at [524, 504] on link "Go Back To The Home Page" at bounding box center [468, 508] width 135 height 22
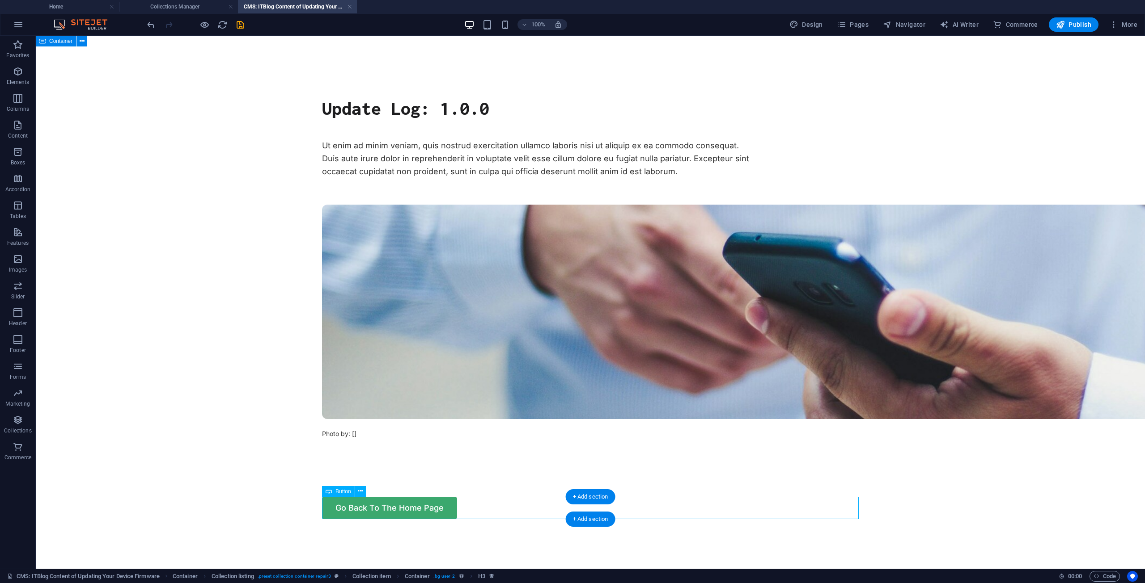
drag, startPoint x: 434, startPoint y: 513, endPoint x: 540, endPoint y: 509, distance: 106.1
click at [540, 509] on div "Go Back To The Home Page" at bounding box center [590, 508] width 537 height 22
drag, startPoint x: 424, startPoint y: 511, endPoint x: 612, endPoint y: 501, distance: 187.6
click at [612, 501] on div "Go Back To The Home Page" at bounding box center [590, 508] width 537 height 22
click at [361, 489] on icon at bounding box center [360, 491] width 5 height 9
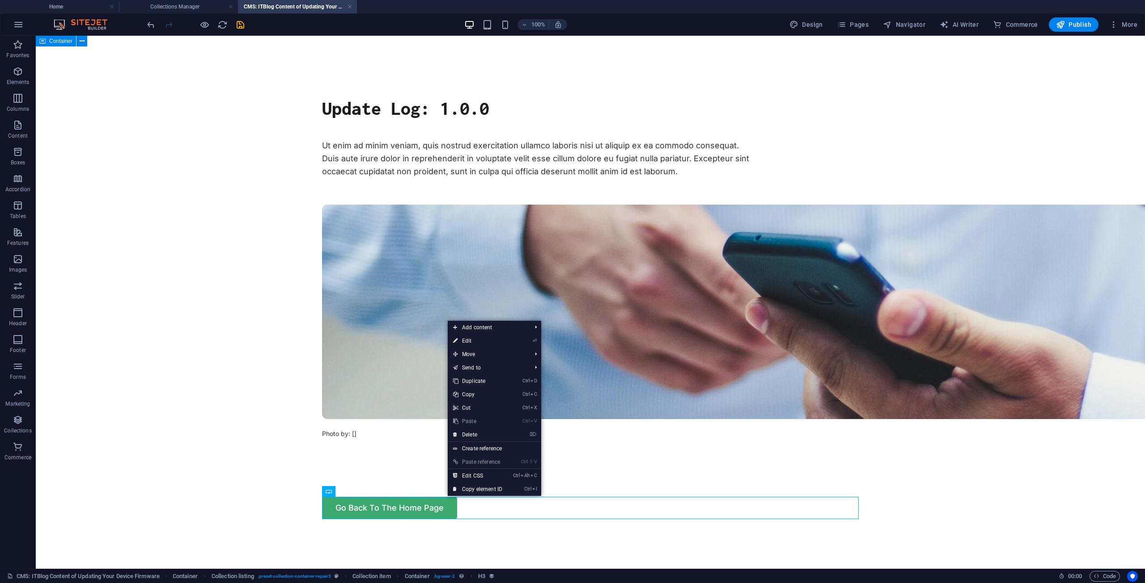
click at [482, 477] on link "Ctrl Alt C Edit CSS" at bounding box center [478, 475] width 60 height 13
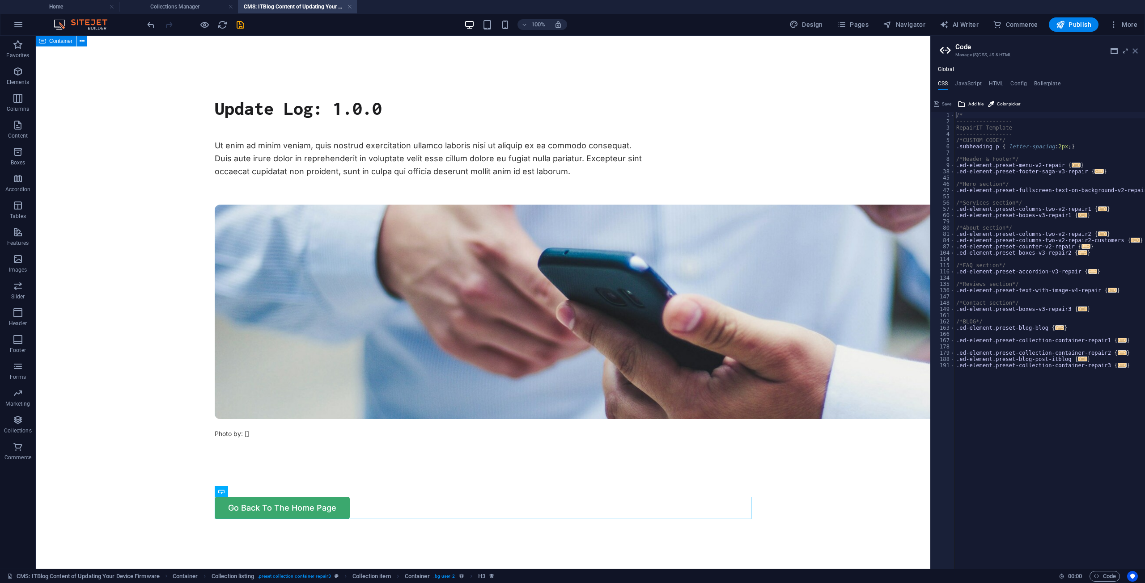
drag, startPoint x: 1137, startPoint y: 51, endPoint x: 702, endPoint y: 241, distance: 474.3
click at [1137, 51] on icon at bounding box center [1134, 50] width 5 height 7
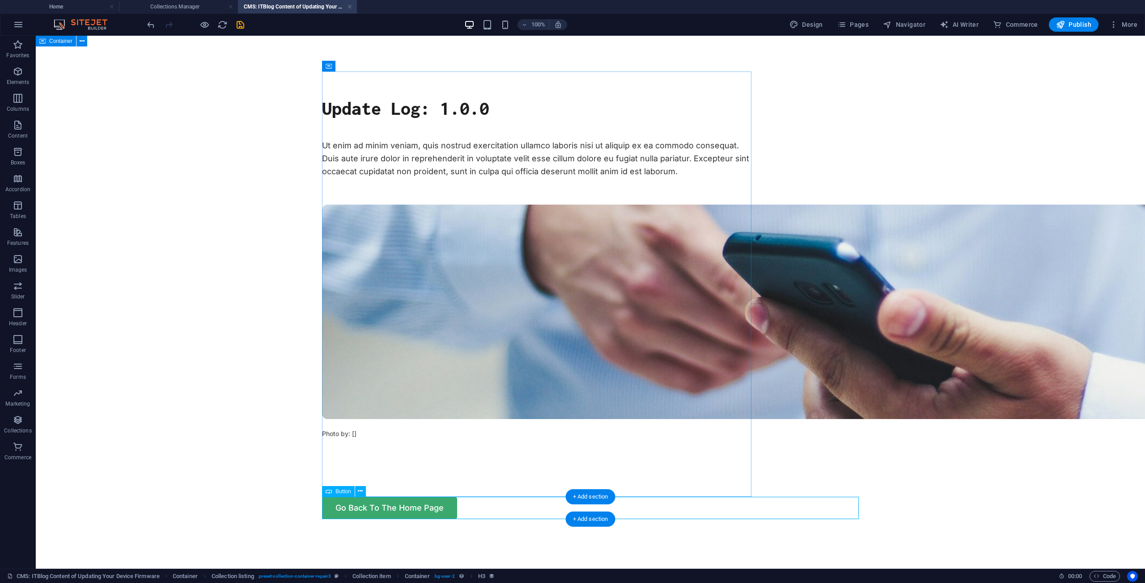
click at [406, 501] on div "Go Back To The Home Page" at bounding box center [590, 508] width 537 height 22
click at [409, 510] on div "Go Back To The Home Page" at bounding box center [590, 508] width 537 height 22
click at [363, 494] on button at bounding box center [360, 491] width 11 height 11
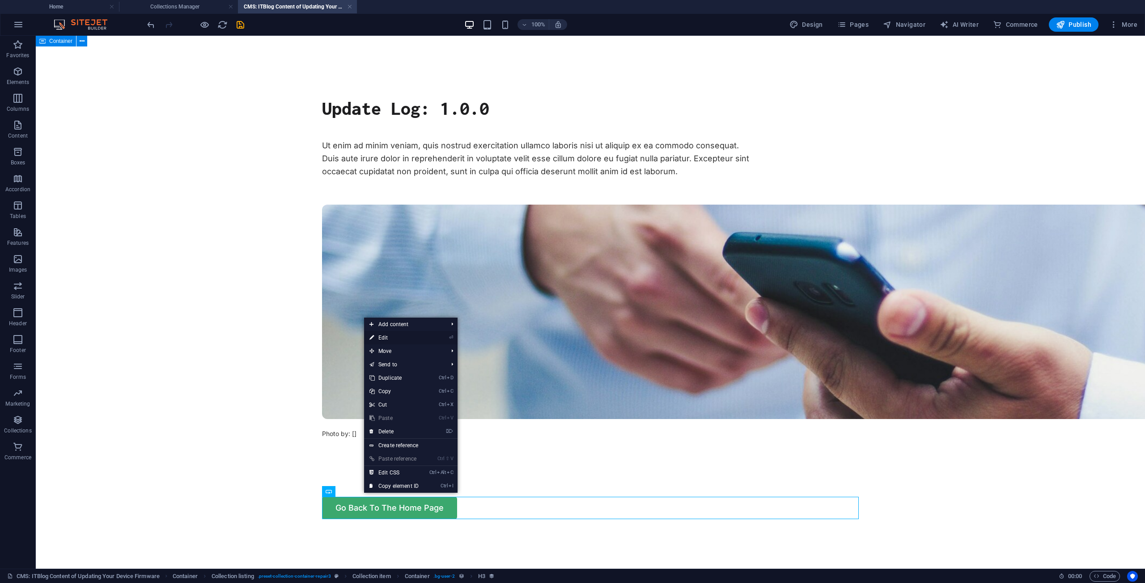
click at [397, 341] on link "⏎ Edit" at bounding box center [394, 337] width 60 height 13
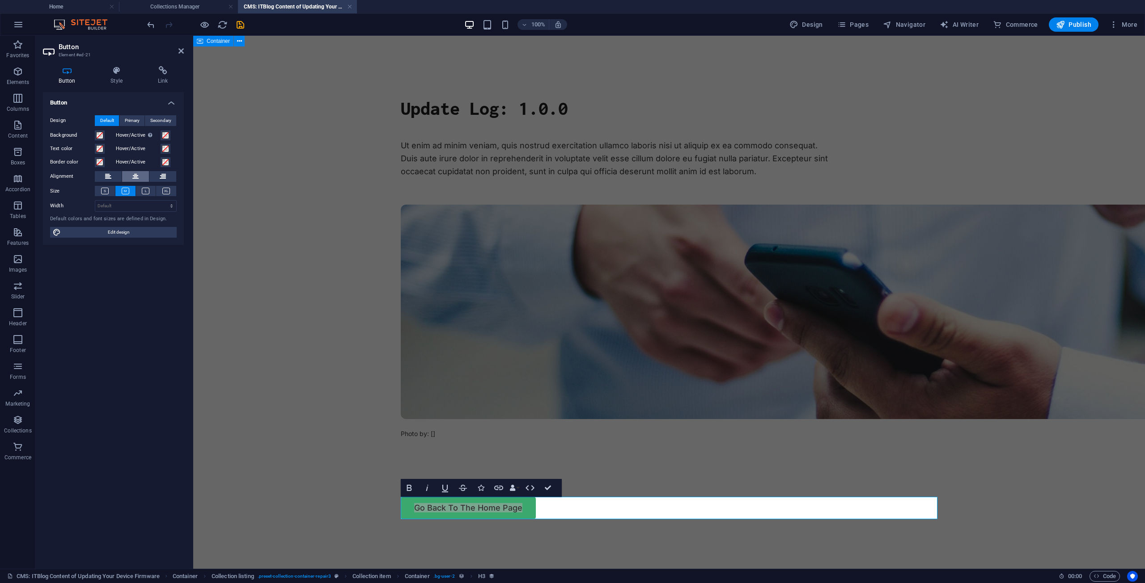
click at [138, 178] on icon at bounding box center [135, 176] width 6 height 11
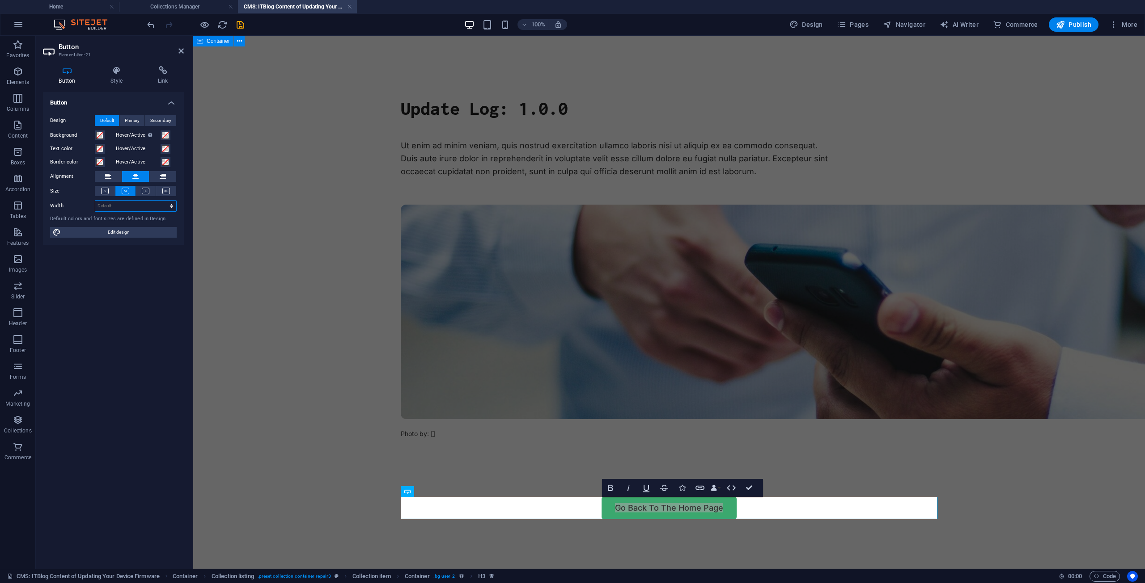
click at [130, 207] on select "Default px rem % em vh vw" at bounding box center [135, 206] width 81 height 11
click at [95, 201] on select "Default px rem % em vh vw" at bounding box center [135, 206] width 81 height 11
select select "DISABLED_OPTION_VALUE"
drag, startPoint x: 130, startPoint y: 229, endPoint x: 141, endPoint y: 254, distance: 27.2
click at [130, 229] on span "Edit design" at bounding box center [118, 232] width 110 height 11
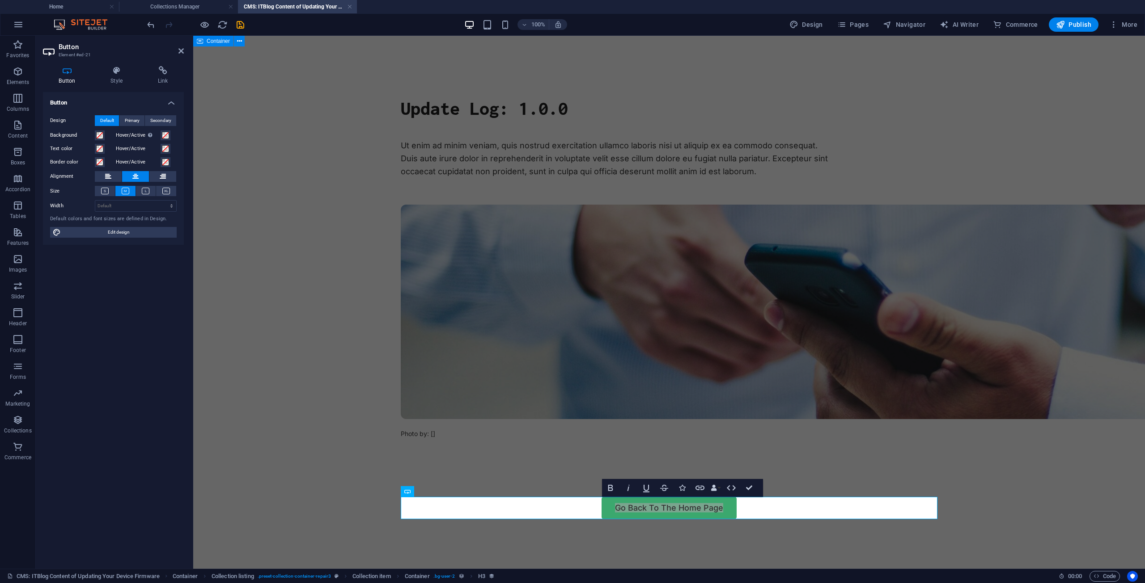
select select "px"
select select "400"
select select "px"
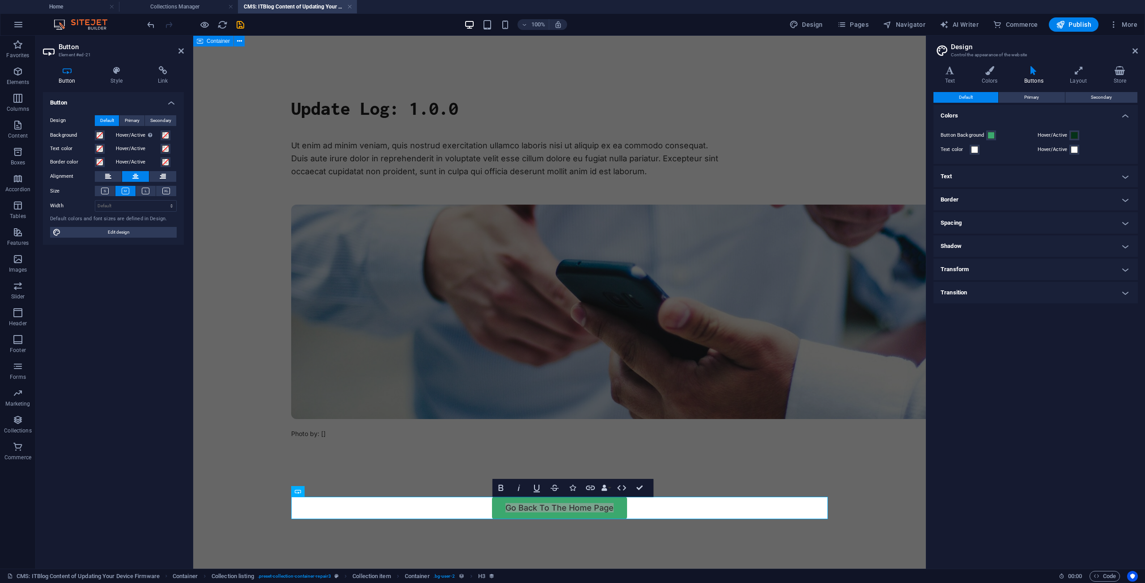
click at [972, 199] on h4 "Border" at bounding box center [1035, 199] width 204 height 21
click at [950, 262] on h4 "Spacing" at bounding box center [1035, 261] width 204 height 21
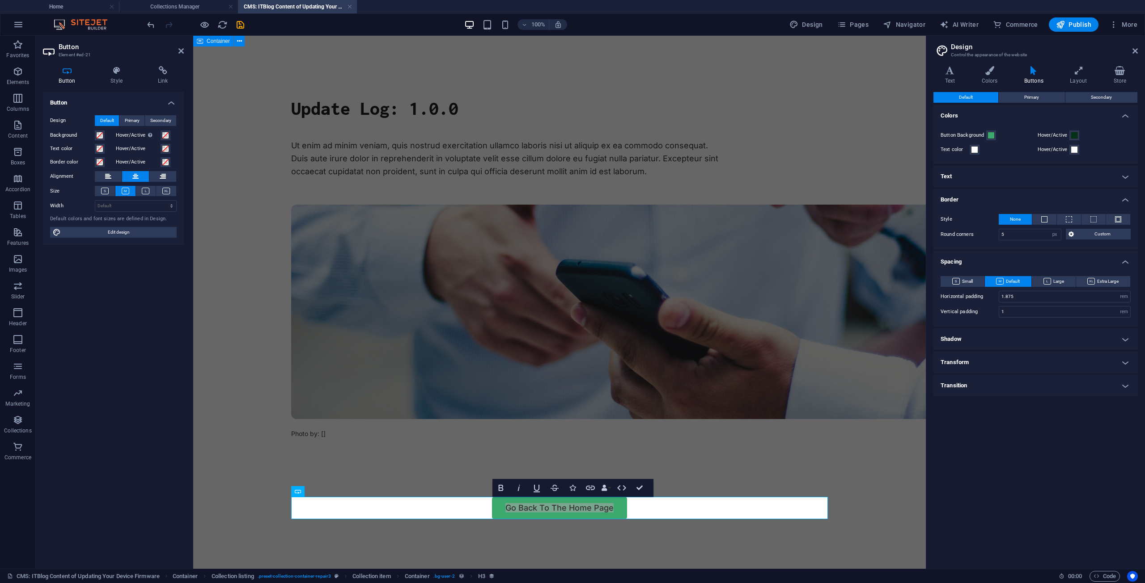
click at [963, 344] on h4 "Shadow" at bounding box center [1035, 339] width 204 height 21
click at [960, 411] on h4 "Transform" at bounding box center [1035, 400] width 204 height 21
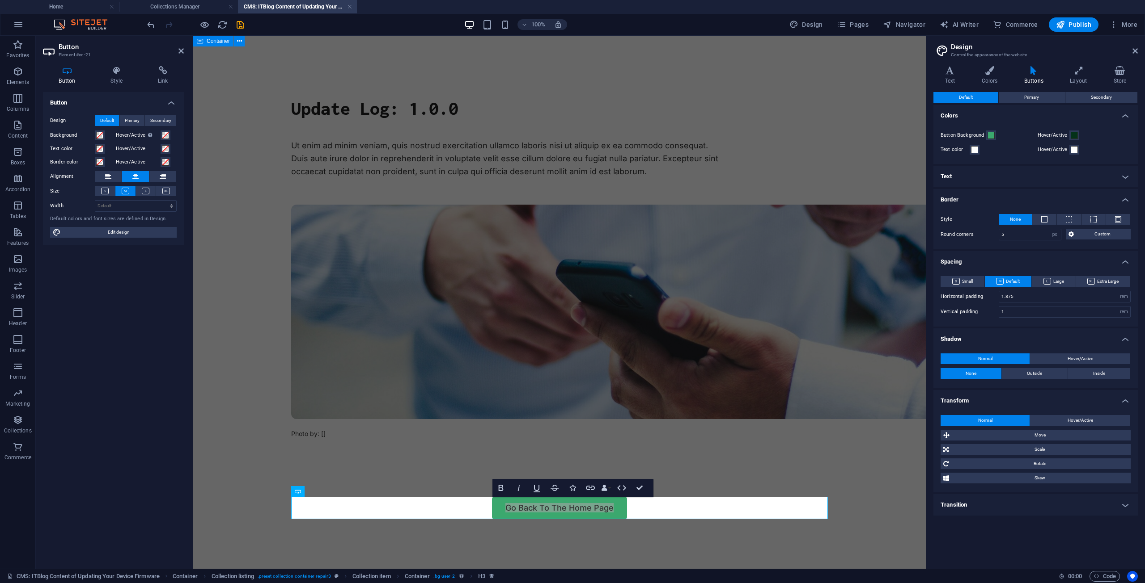
click at [975, 503] on h4 "Transition" at bounding box center [1035, 504] width 204 height 21
drag, startPoint x: 1021, startPoint y: 438, endPoint x: 984, endPoint y: 437, distance: 37.1
click at [984, 437] on span "Move" at bounding box center [1040, 435] width 176 height 11
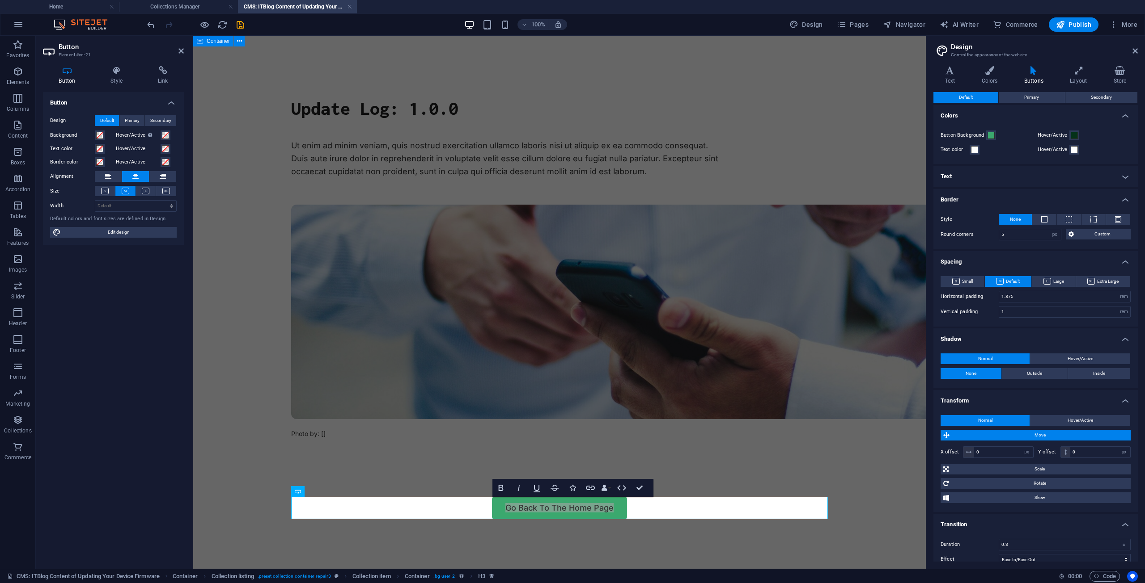
drag, startPoint x: 1159, startPoint y: 488, endPoint x: 910, endPoint y: 461, distance: 251.0
click at [987, 436] on span "Move" at bounding box center [1040, 435] width 176 height 11
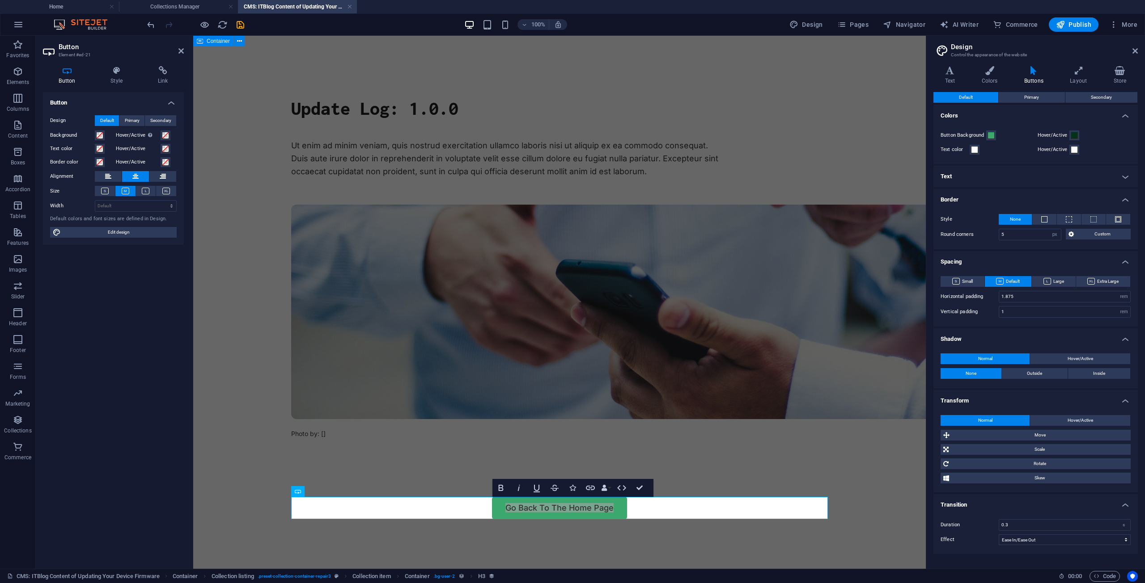
click at [1123, 508] on h4 "Transition" at bounding box center [1035, 502] width 204 height 16
click at [1039, 102] on span "Primary" at bounding box center [1031, 97] width 15 height 11
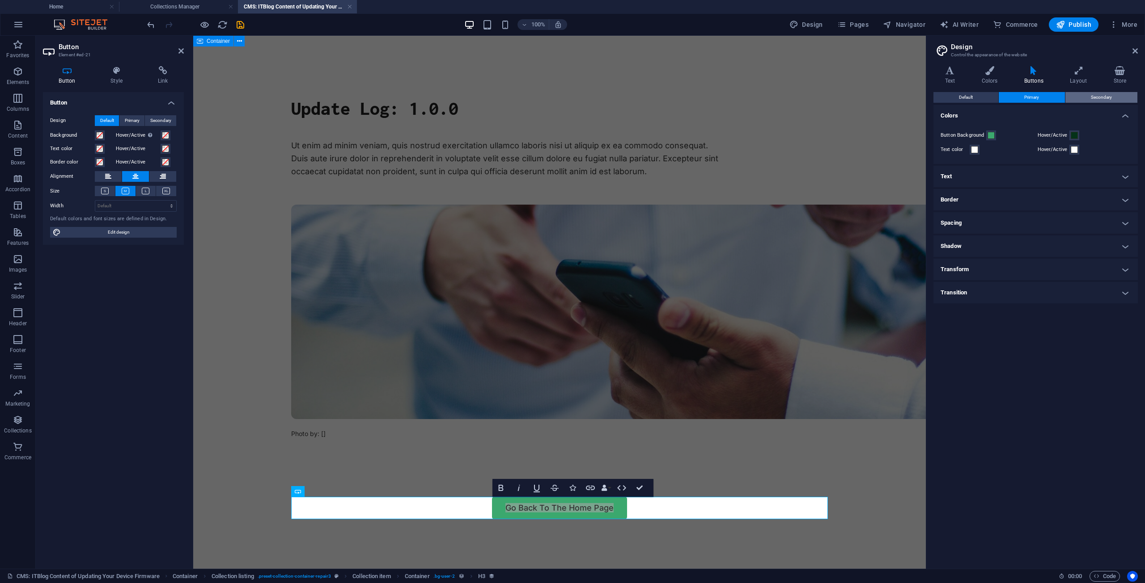
click at [1114, 102] on button "Secondary" at bounding box center [1101, 97] width 72 height 11
click at [995, 95] on button "Default" at bounding box center [965, 97] width 65 height 11
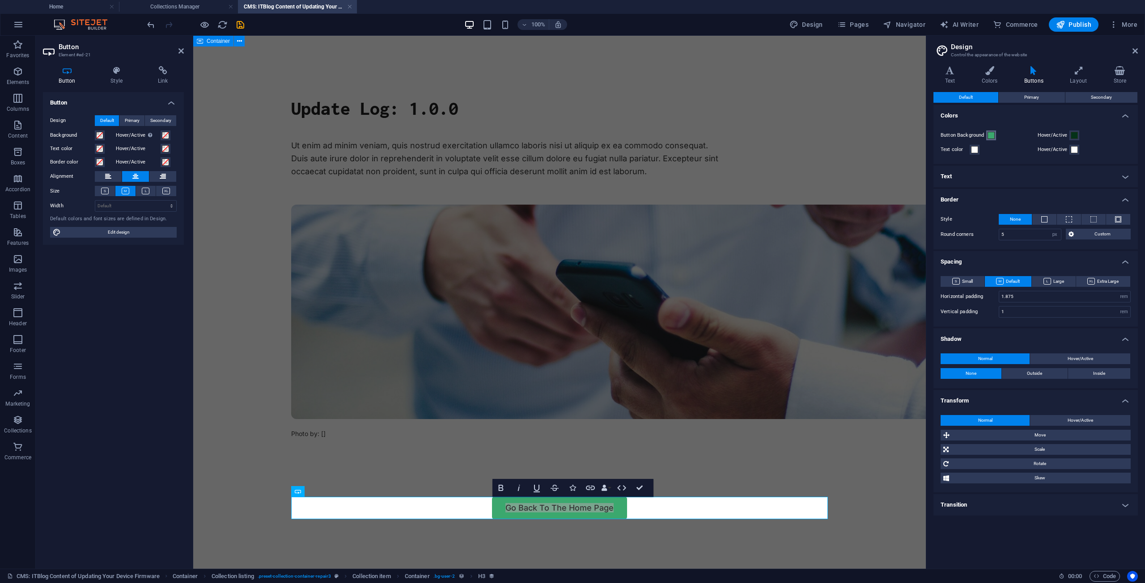
click at [991, 135] on span at bounding box center [990, 135] width 7 height 7
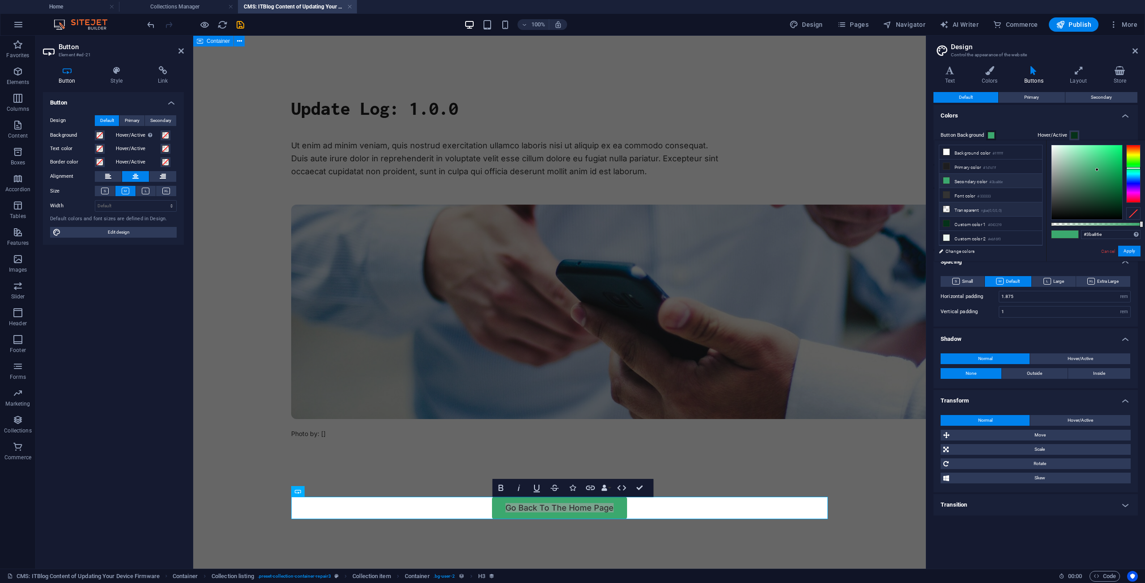
click at [959, 208] on li "Transparent rgba(0,0,0,.0)" at bounding box center [990, 210] width 103 height 14
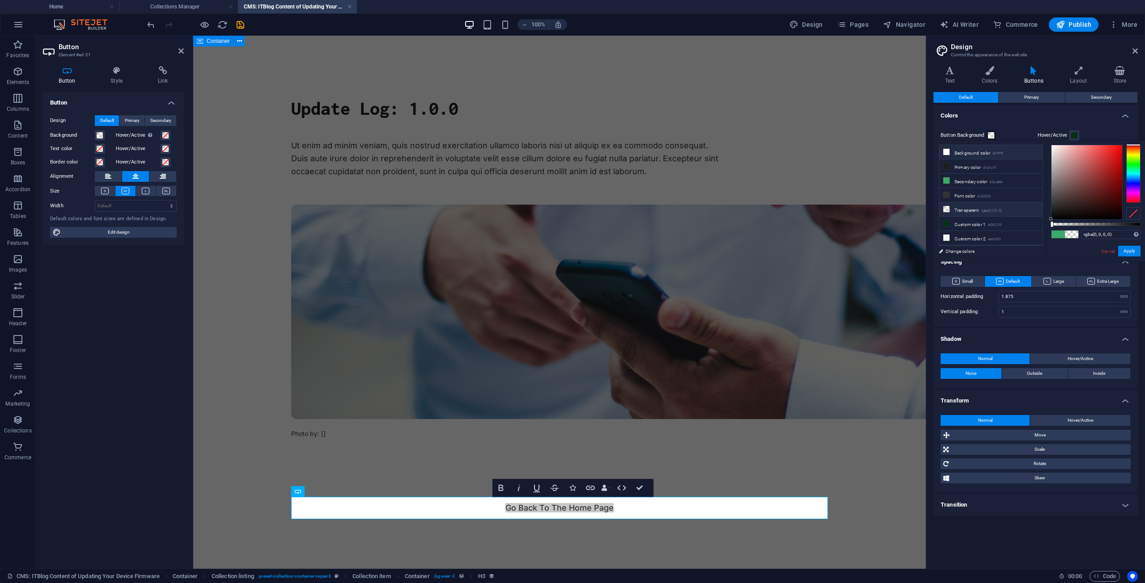
click at [970, 153] on li "Background color #ffffff" at bounding box center [990, 152] width 103 height 14
type input "#000000"
drag, startPoint x: 1060, startPoint y: 214, endPoint x: 1036, endPoint y: 244, distance: 38.5
click at [1036, 244] on div "less Background color #ffffff Primary color #1d1d1f Secondary color #3ba86e Fon…" at bounding box center [1039, 200] width 211 height 121
click at [1022, 131] on div "Button Background" at bounding box center [986, 135] width 93 height 11
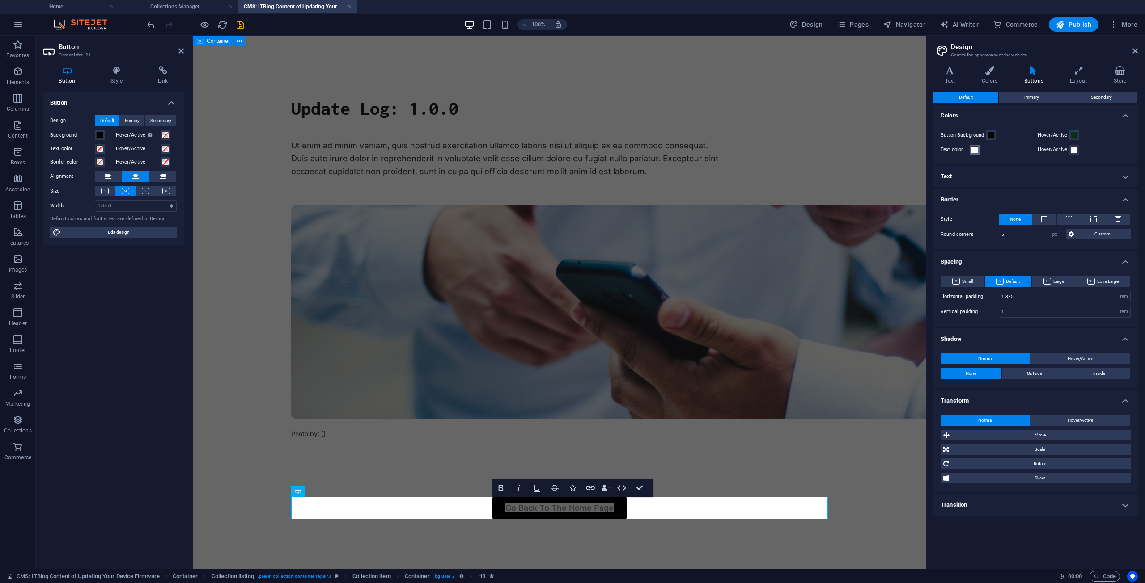
click at [975, 150] on span at bounding box center [974, 149] width 7 height 7
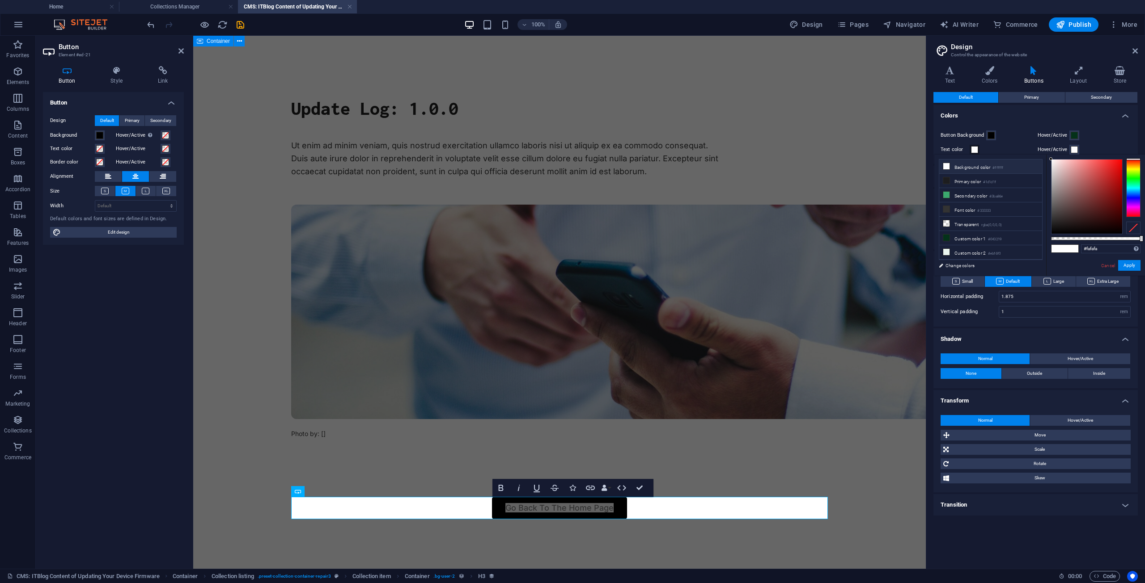
type input "#ffffff"
drag, startPoint x: 1050, startPoint y: 166, endPoint x: 1034, endPoint y: 117, distance: 51.6
click at [1034, 117] on body "schoolclub.net Home Collections Manager CMS: ITBlog Content of Updating Your De…" at bounding box center [572, 291] width 1145 height 583
click at [1130, 268] on button "Apply" at bounding box center [1129, 265] width 22 height 11
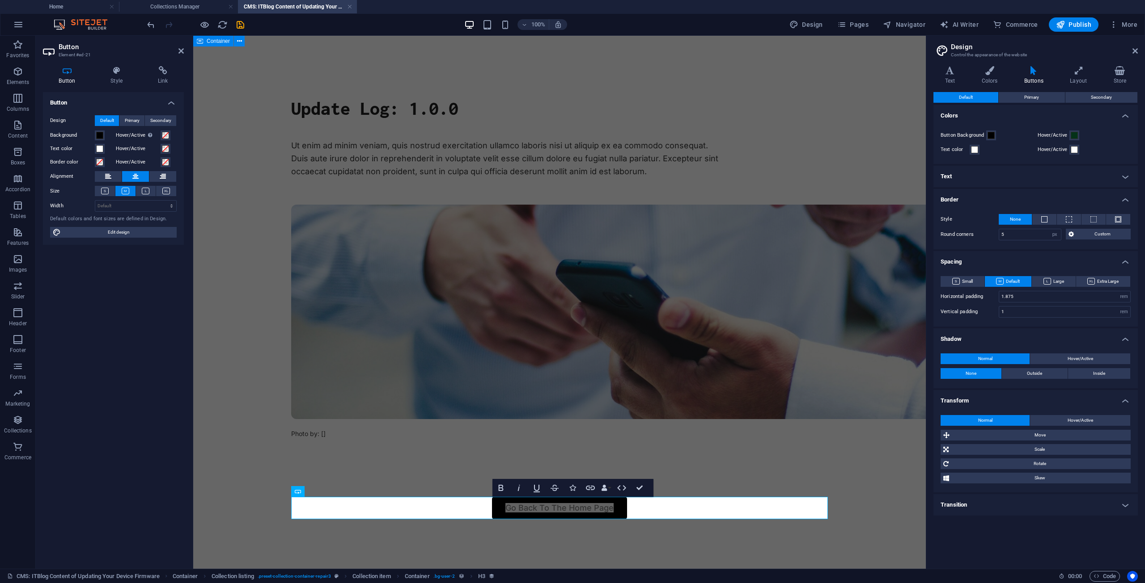
click at [1067, 137] on label "Hover/Active" at bounding box center [1053, 135] width 32 height 11
click at [1069, 137] on button "Hover/Active" at bounding box center [1074, 136] width 10 height 10
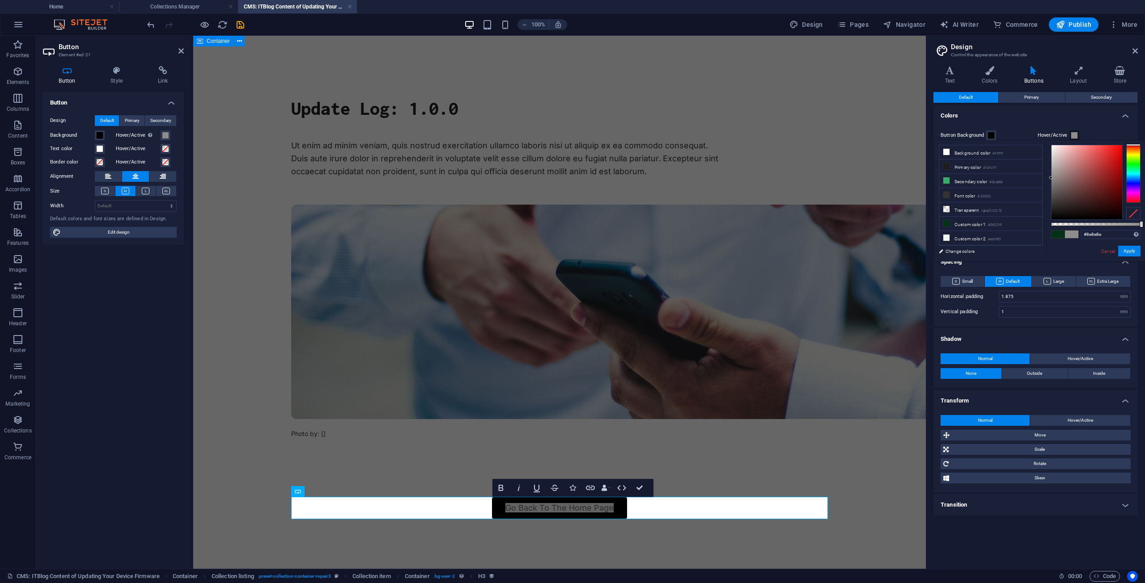
type input "#909090"
drag, startPoint x: 1103, startPoint y: 190, endPoint x: 1042, endPoint y: 177, distance: 63.1
click at [1042, 177] on div "less Background color #ffffff Primary color #1d1d1f Secondary color #3ba86e Fon…" at bounding box center [1039, 200] width 211 height 121
click at [1123, 246] on button "Apply" at bounding box center [1129, 251] width 22 height 11
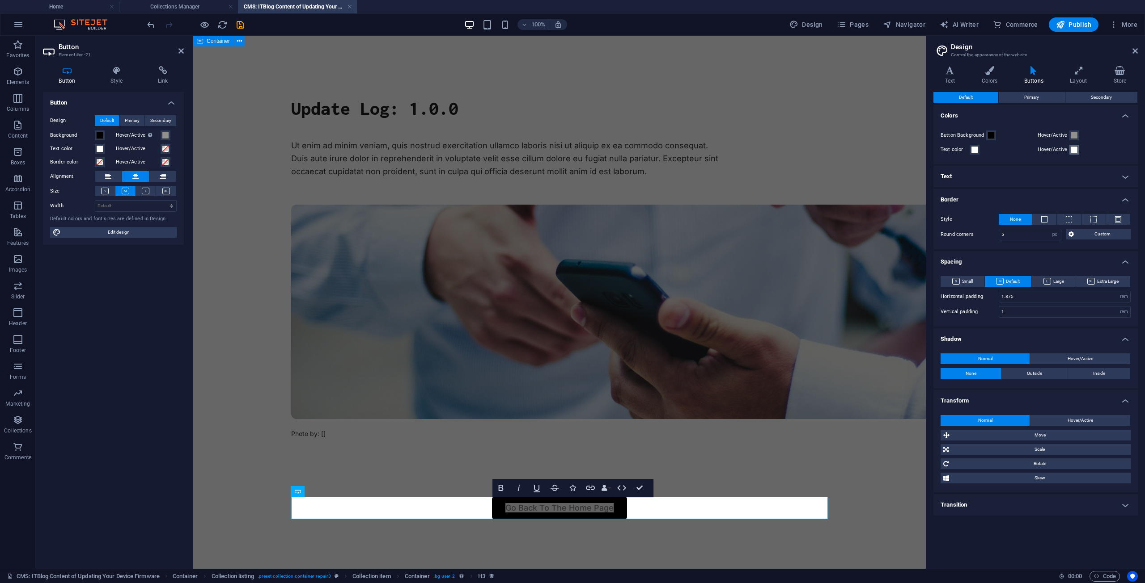
click at [1073, 147] on span at bounding box center [1073, 149] width 7 height 7
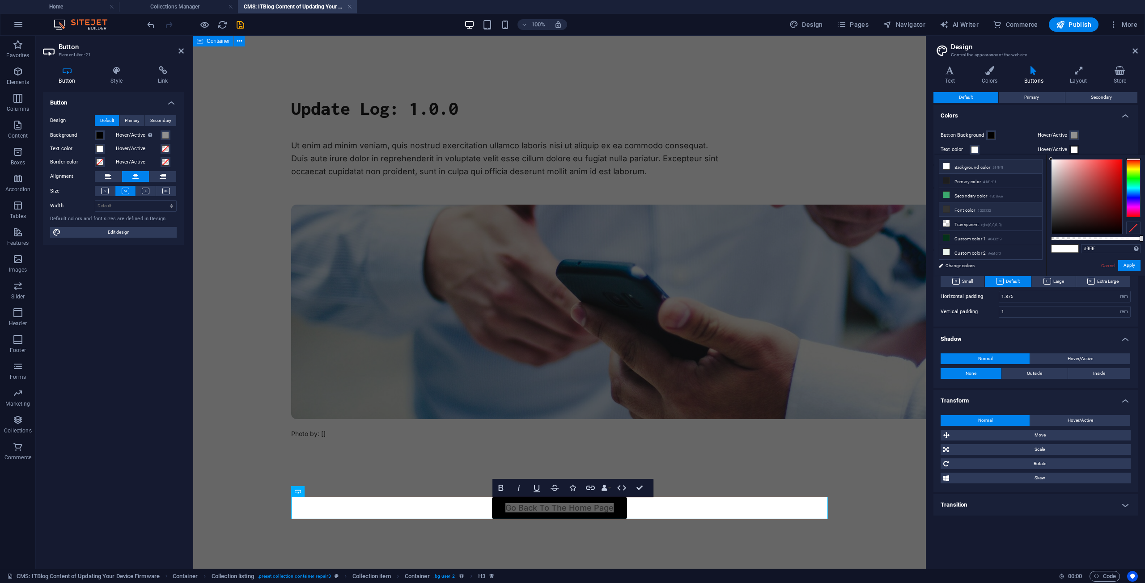
click at [970, 206] on li "Font color #333333" at bounding box center [990, 210] width 103 height 14
click at [976, 228] on li "Custom color 2 #ebf6f0" at bounding box center [990, 228] width 103 height 14
click at [980, 182] on li "Primary color #1d1d1f" at bounding box center [990, 181] width 103 height 14
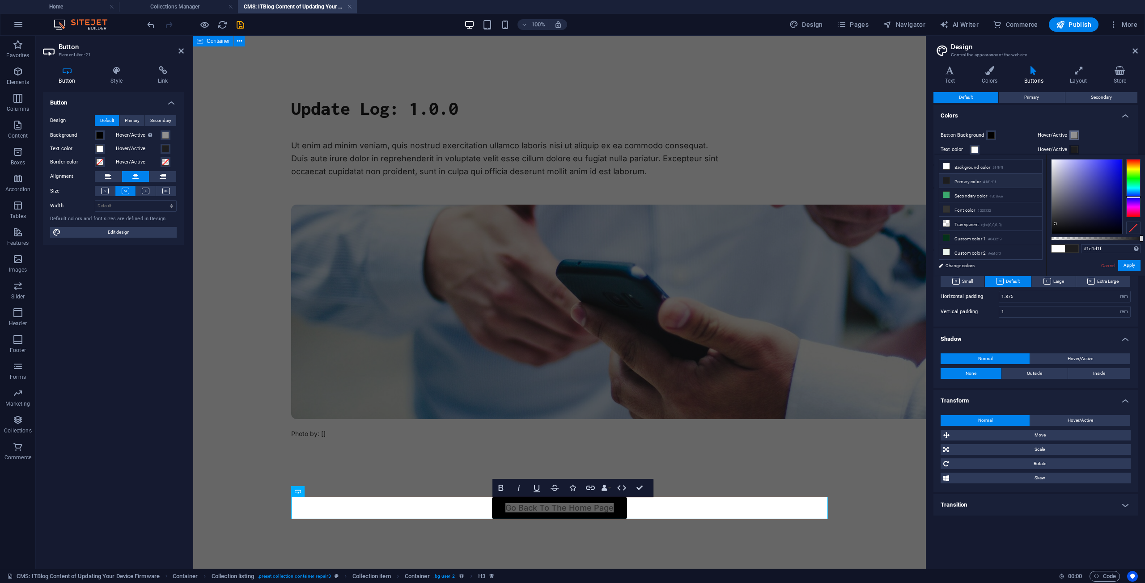
click at [1073, 135] on span at bounding box center [1073, 135] width 7 height 7
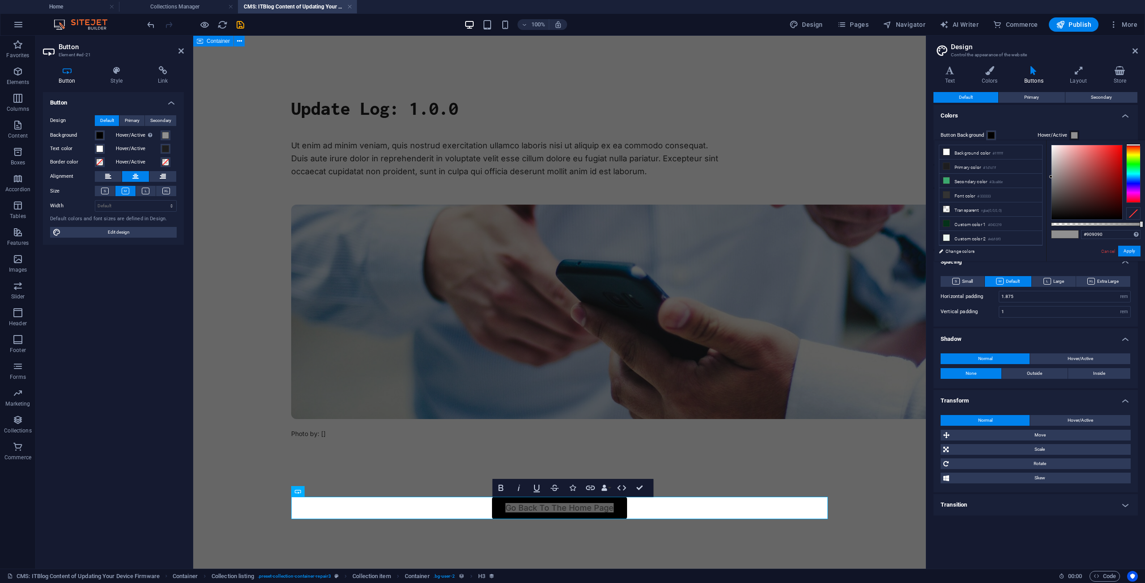
click at [1104, 239] on div "#909090 Supported formats #0852ed rgb(8, 82, 237) rgba(8, 82, 237, 90%) hsv(221…" at bounding box center [1110, 234] width 59 height 9
click at [1105, 234] on input "#909090" at bounding box center [1110, 234] width 59 height 9
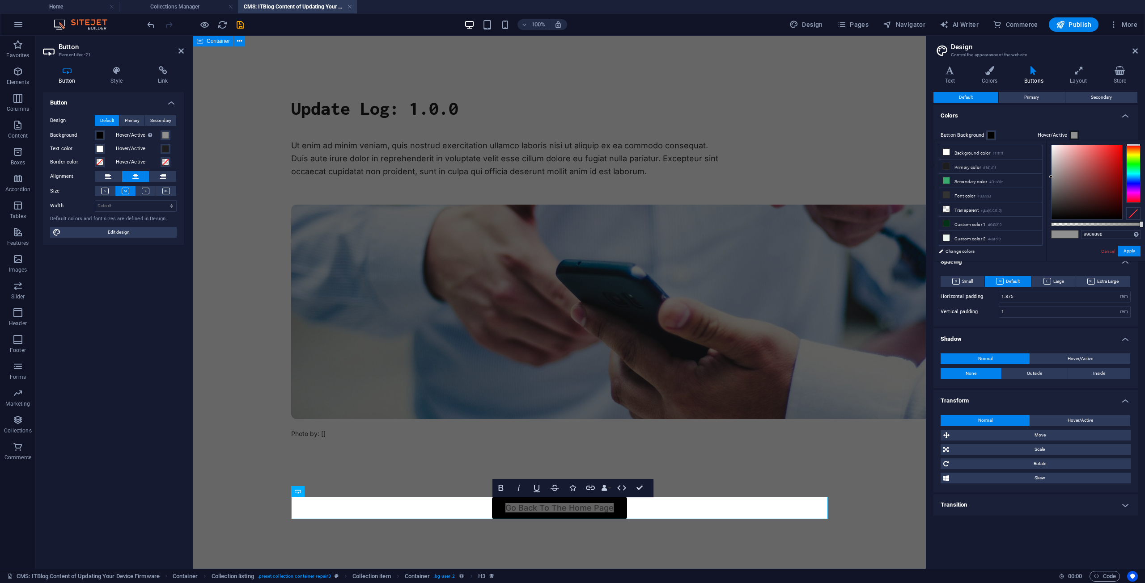
click at [1059, 135] on label "Hover/Active" at bounding box center [1053, 135] width 32 height 11
click at [1069, 135] on button "Hover/Active" at bounding box center [1074, 136] width 10 height 10
click at [1133, 247] on button "Apply" at bounding box center [1129, 251] width 22 height 11
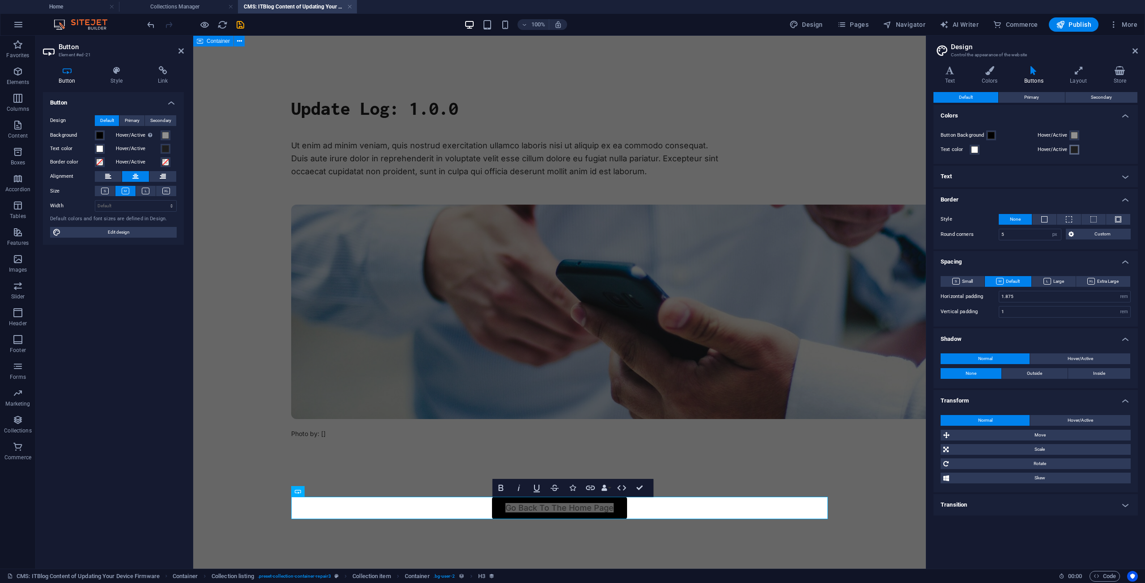
click at [1074, 154] on button "Hover/Active" at bounding box center [1074, 150] width 10 height 10
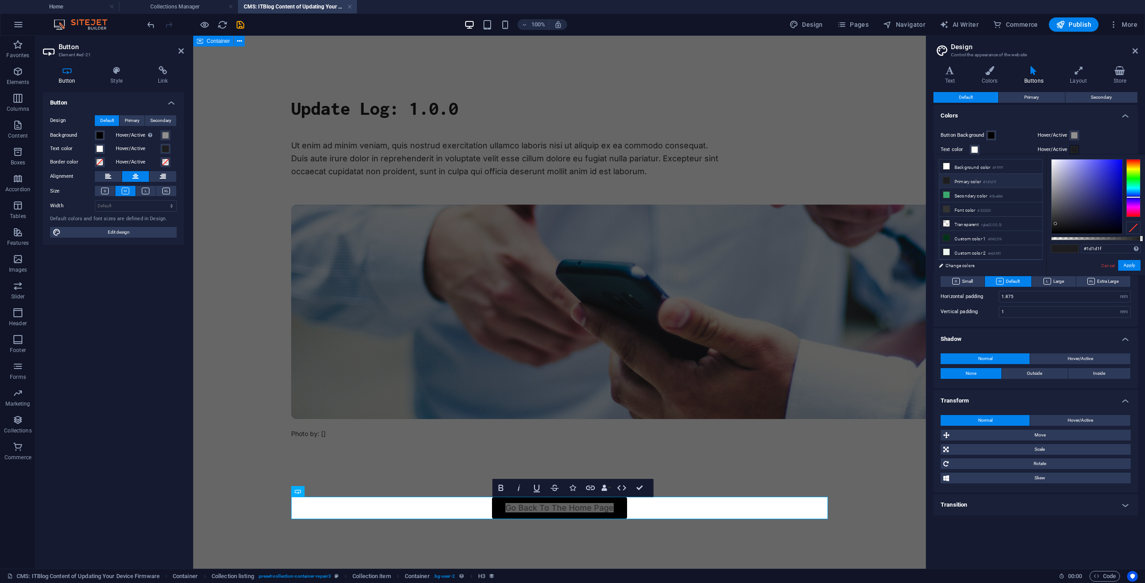
click at [1095, 243] on div "#1d1d1f Supported formats #0852ed rgb(8, 82, 237) rgba(8, 82, 237, 90%) hsv(221…" at bounding box center [1095, 280] width 99 height 251
click at [1114, 249] on input "#1d1d1f" at bounding box center [1110, 249] width 59 height 9
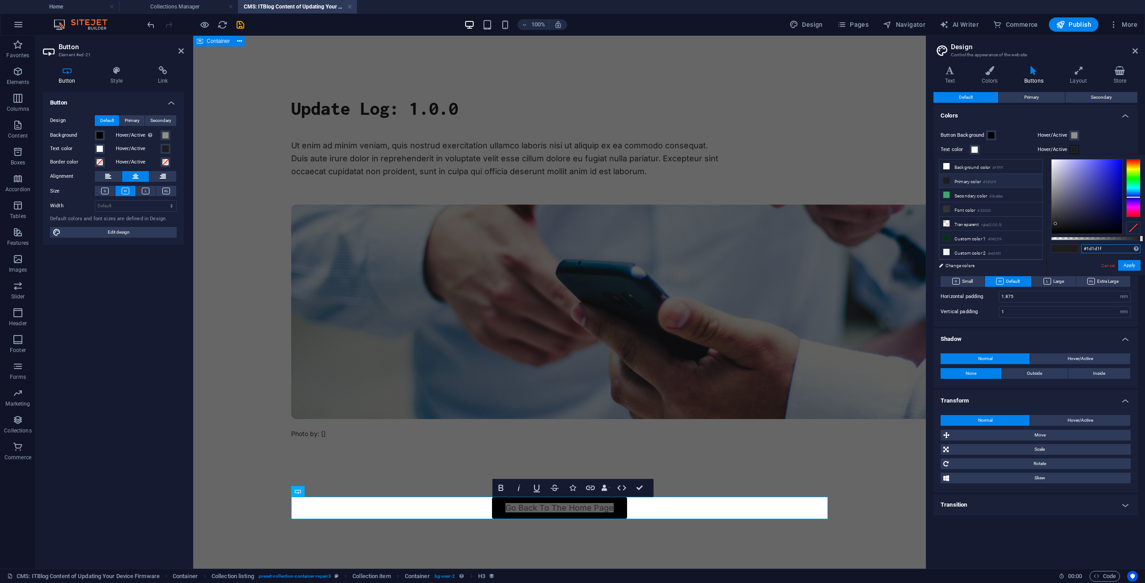
paste input "909090"
type input "#909090"
click at [1127, 267] on button "Apply" at bounding box center [1129, 265] width 22 height 11
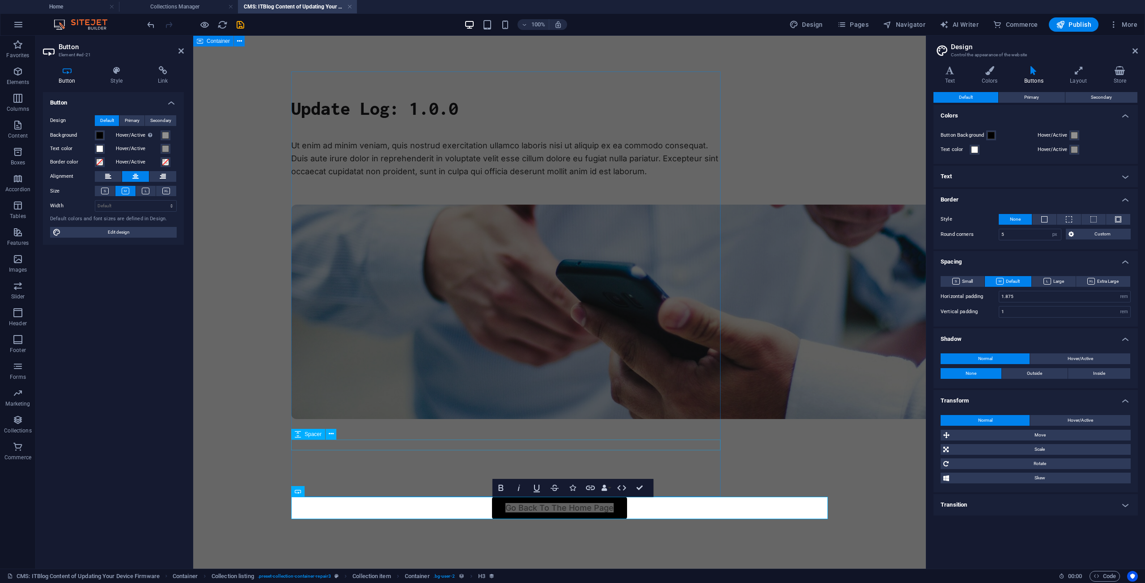
click at [718, 453] on div at bounding box center [505, 456] width 429 height 11
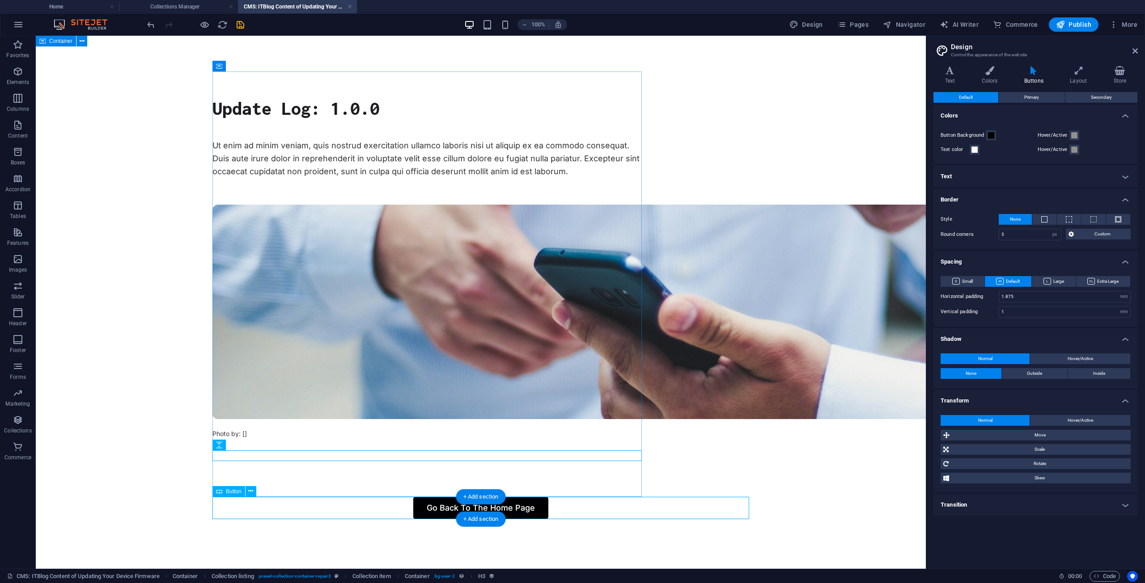
click at [533, 502] on div "Go Back To The Home Page" at bounding box center [480, 508] width 537 height 22
click at [532, 505] on div "Go Back To The Home Page" at bounding box center [480, 508] width 537 height 22
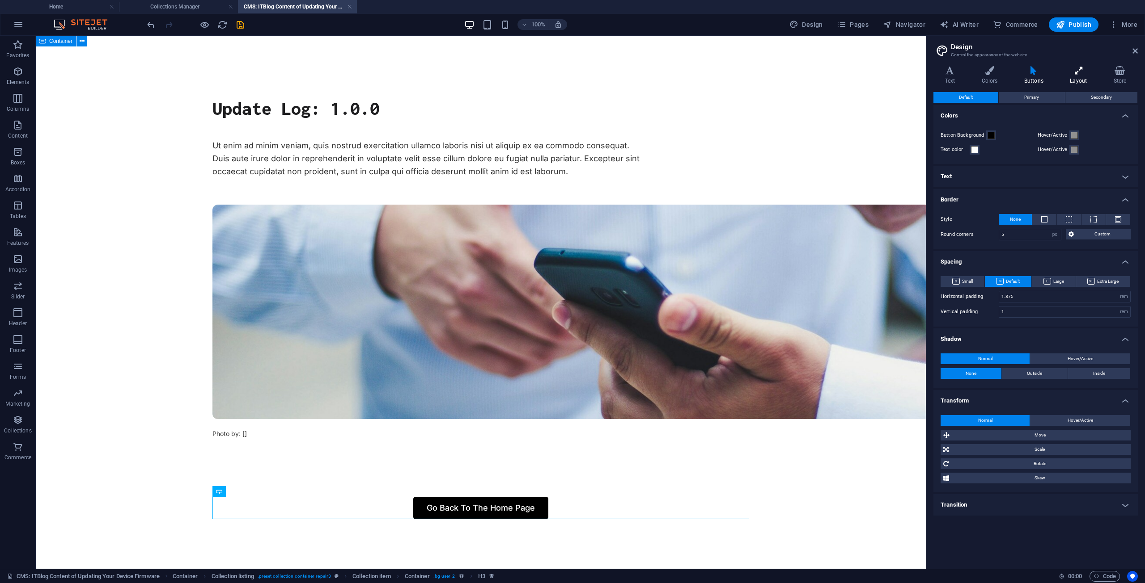
click at [1082, 72] on icon at bounding box center [1078, 70] width 40 height 9
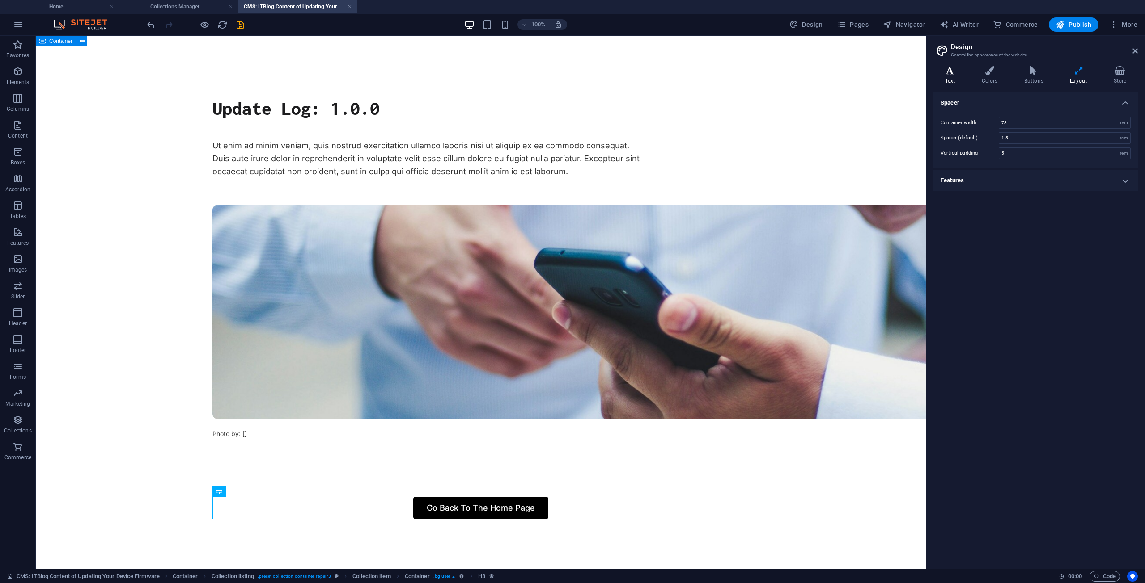
click at [952, 72] on icon at bounding box center [949, 70] width 33 height 9
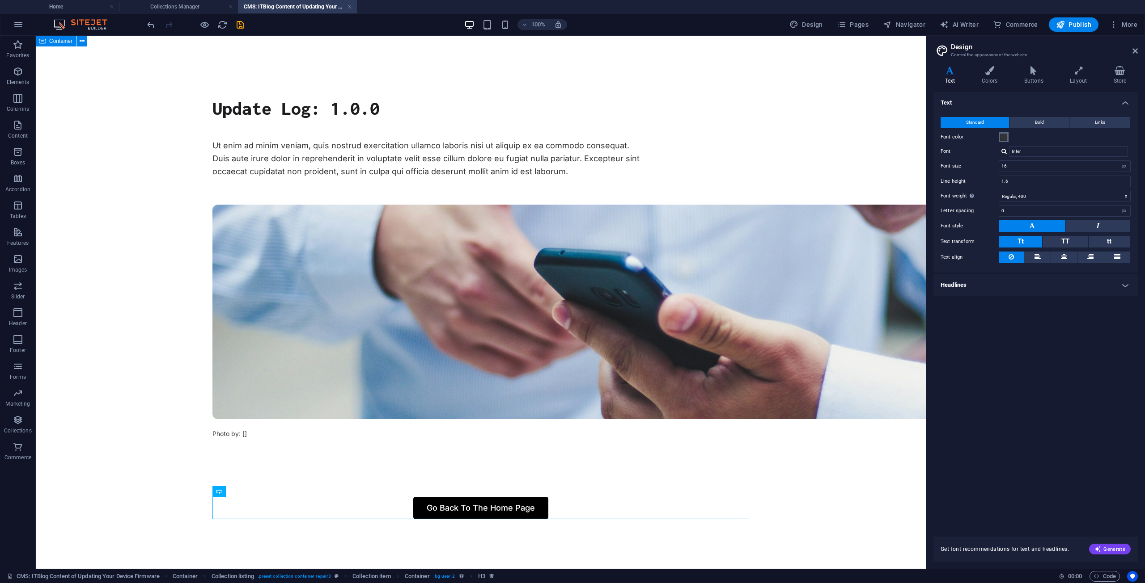
click at [1006, 134] on span at bounding box center [1003, 137] width 7 height 7
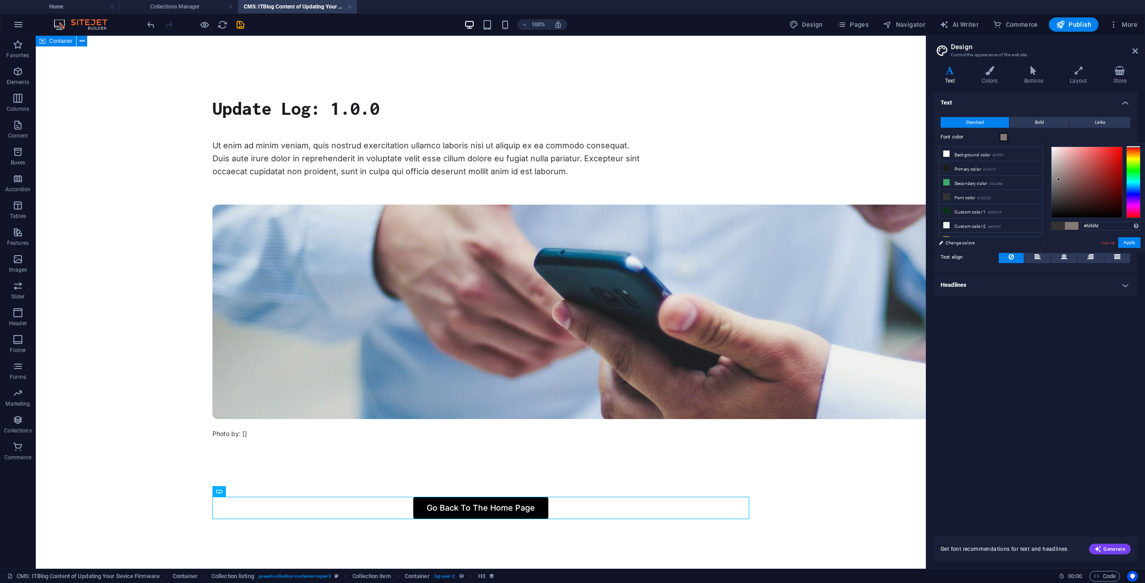
type input "#ffffff"
drag, startPoint x: 1058, startPoint y: 180, endPoint x: 1041, endPoint y: 125, distance: 57.6
click at [1041, 125] on body "schoolclub.net Home Collections Manager CMS: ITBlog Content of Updating Your De…" at bounding box center [572, 291] width 1145 height 583
click at [1052, 331] on div "Text Standard Bold Links Font color Font Inter Font size 16 rem px Line height …" at bounding box center [1035, 309] width 204 height 434
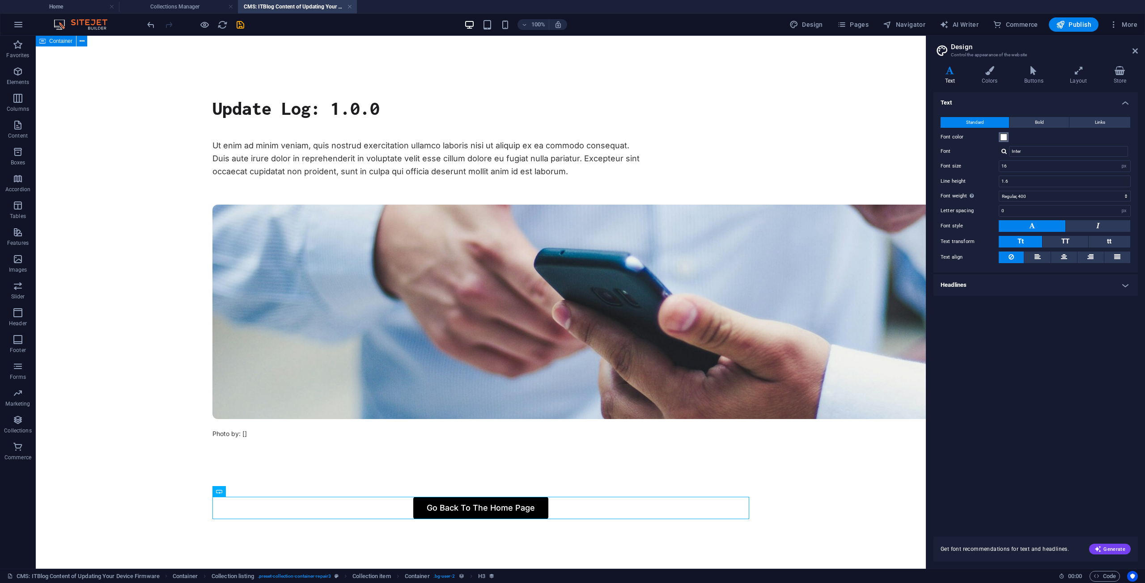
click at [999, 137] on button "Font color" at bounding box center [1003, 137] width 10 height 10
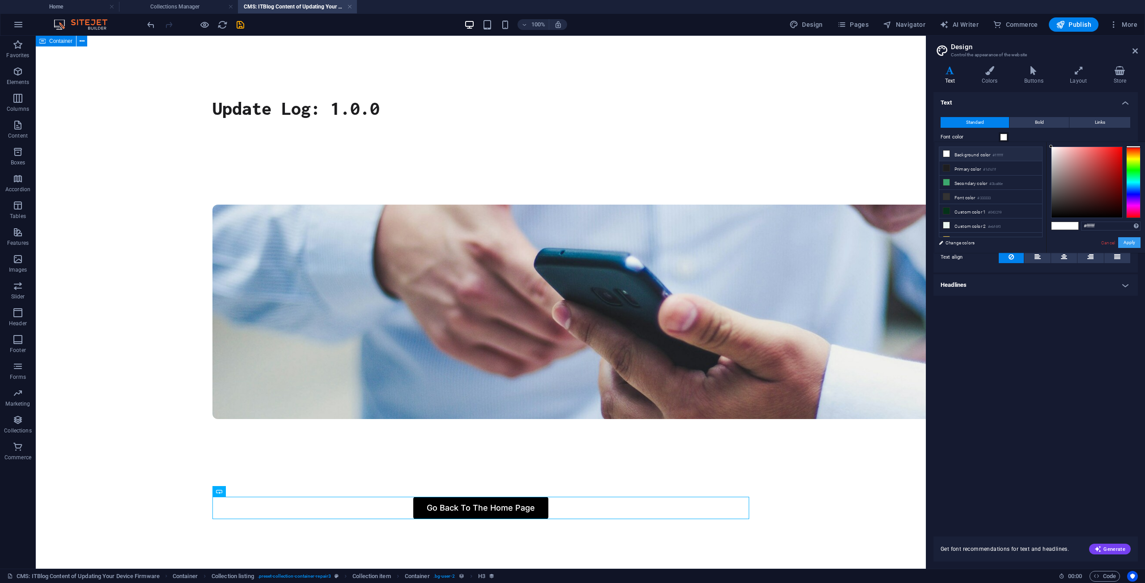
click at [1125, 243] on button "Apply" at bounding box center [1129, 242] width 22 height 11
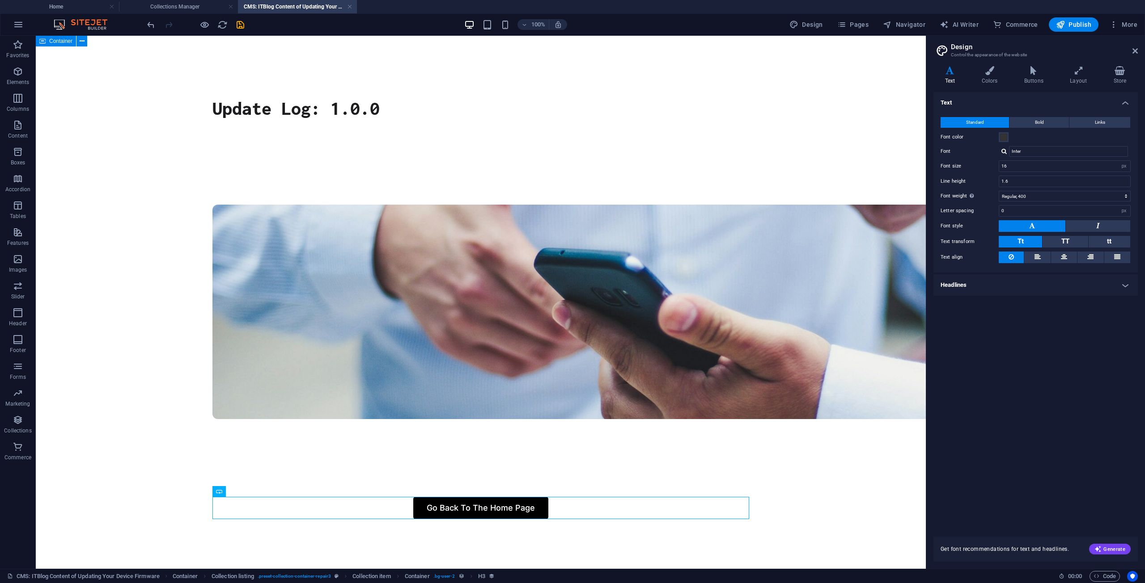
click at [888, 218] on body "Skip to main content Update Log: 1.0.0 Ut enim ad minim veniam, quis nostrud ex…" at bounding box center [481, 296] width 890 height 520
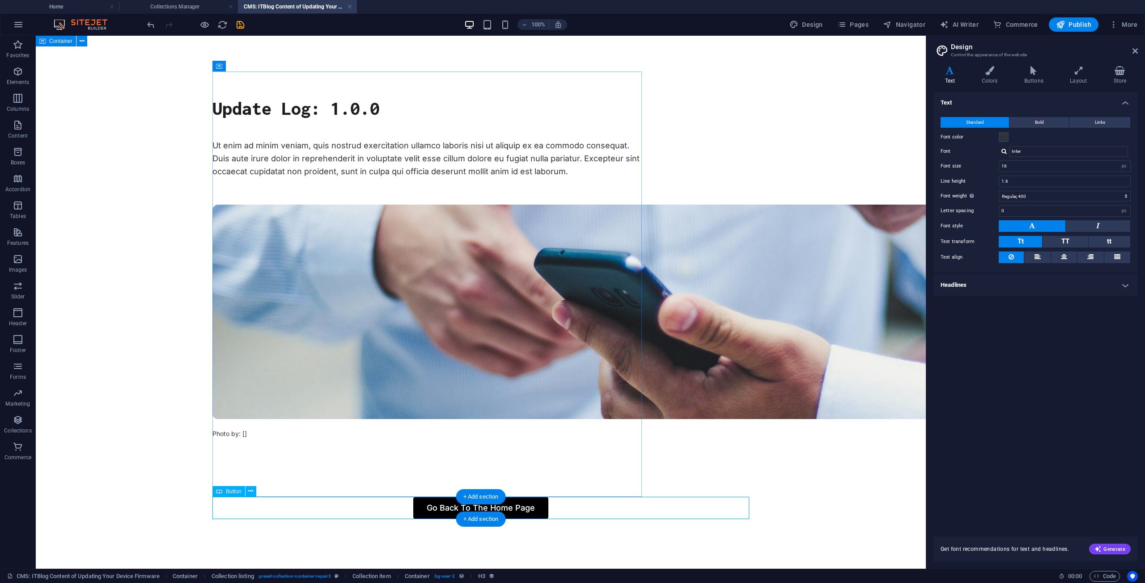
click at [523, 507] on div "Go Back To The Home Page" at bounding box center [480, 508] width 537 height 22
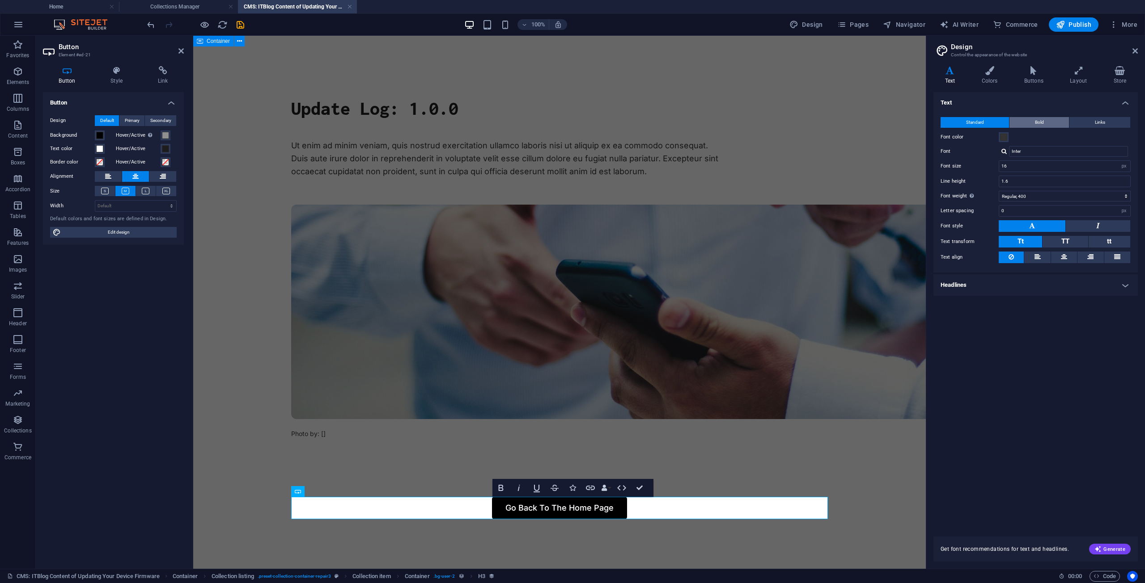
click at [1035, 119] on span "Bold" at bounding box center [1039, 122] width 9 height 11
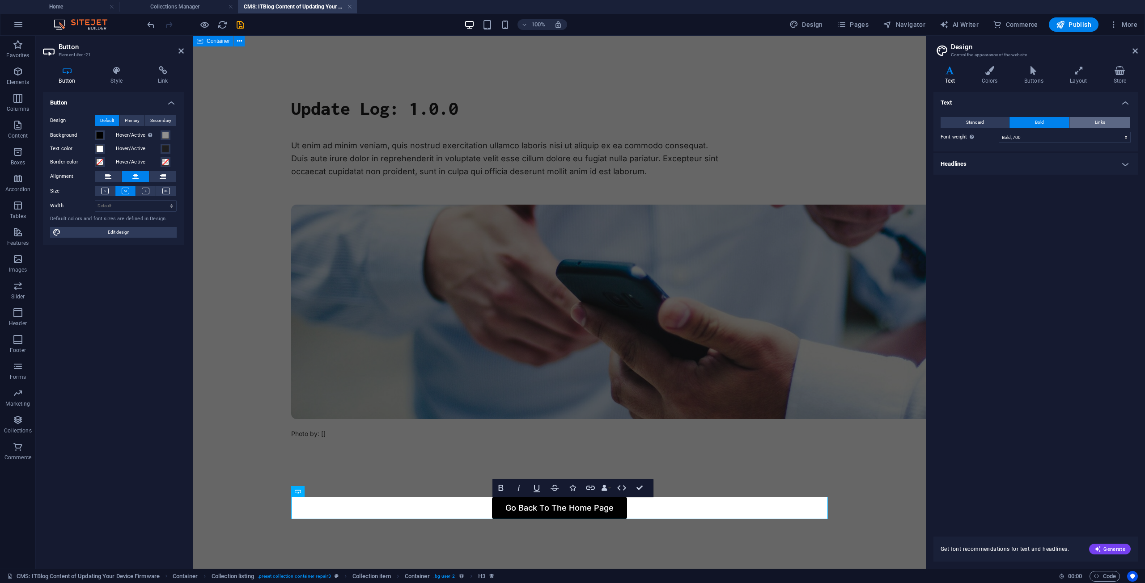
click at [1100, 127] on span "Links" at bounding box center [1100, 122] width 10 height 11
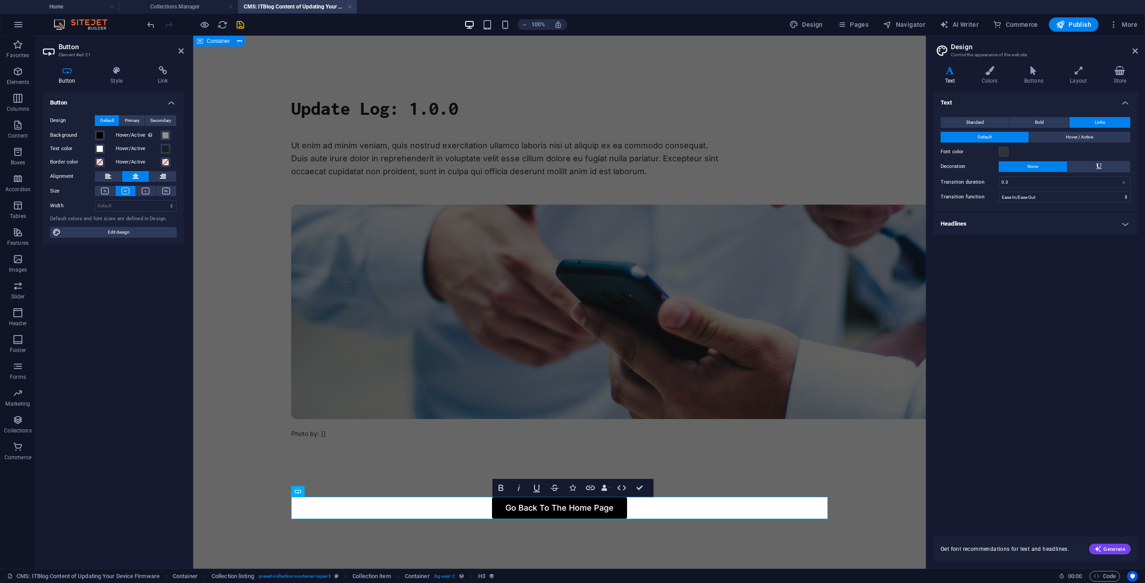
click at [971, 60] on div "Variants Text Colors Buttons Layout Store Text Standard Bold Links Font color F…" at bounding box center [1035, 314] width 219 height 510
click at [985, 54] on h3 "Control the appearance of the website" at bounding box center [1035, 55] width 169 height 8
click at [996, 80] on h4 "Colors" at bounding box center [991, 75] width 42 height 19
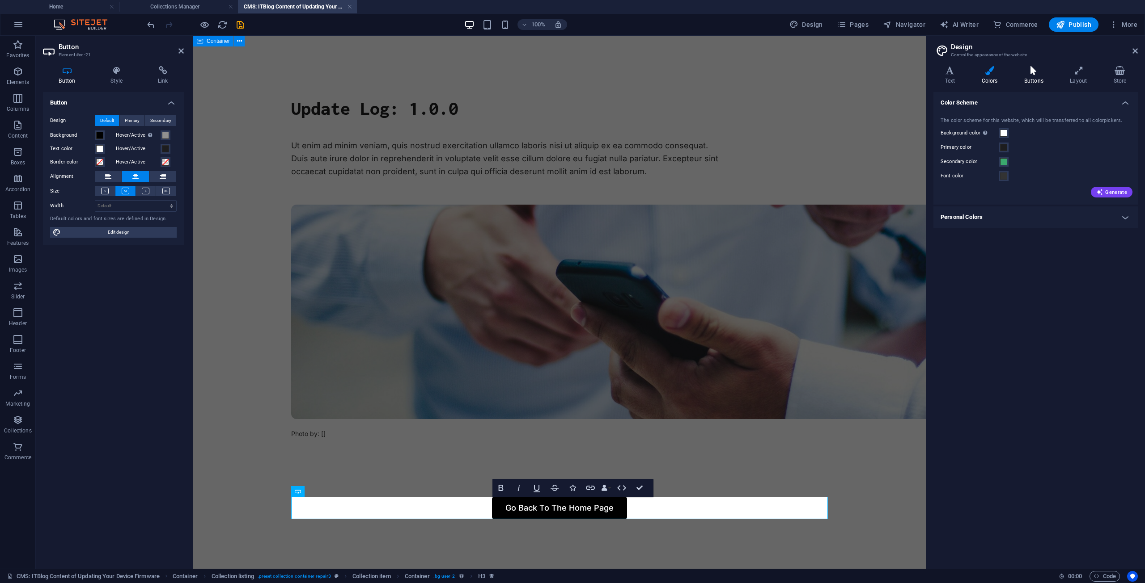
click at [1027, 71] on icon at bounding box center [1033, 70] width 42 height 9
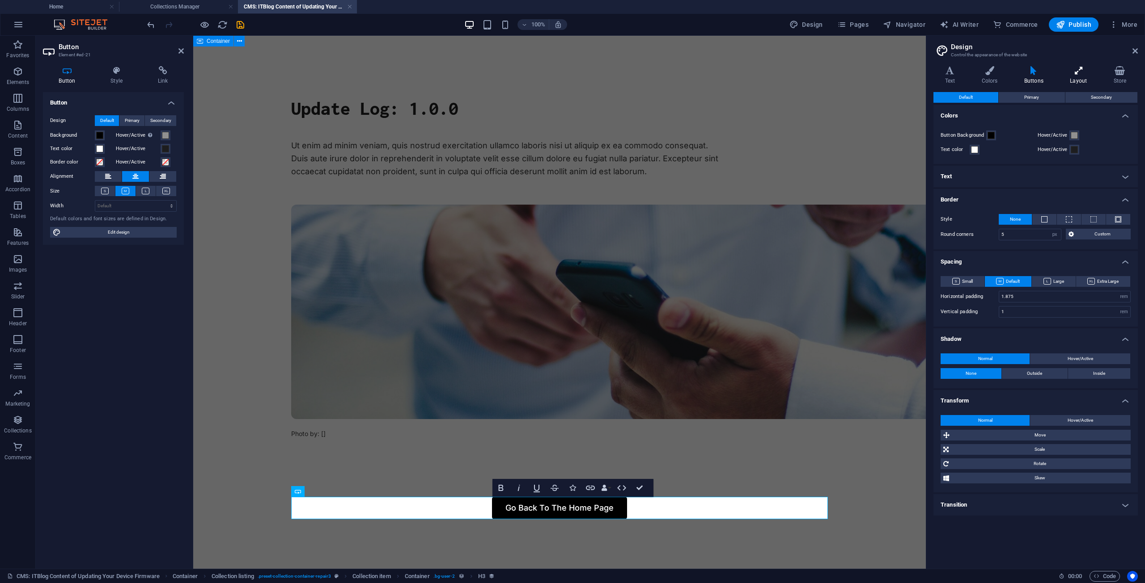
click at [1061, 77] on h4 "Layout" at bounding box center [1079, 75] width 43 height 19
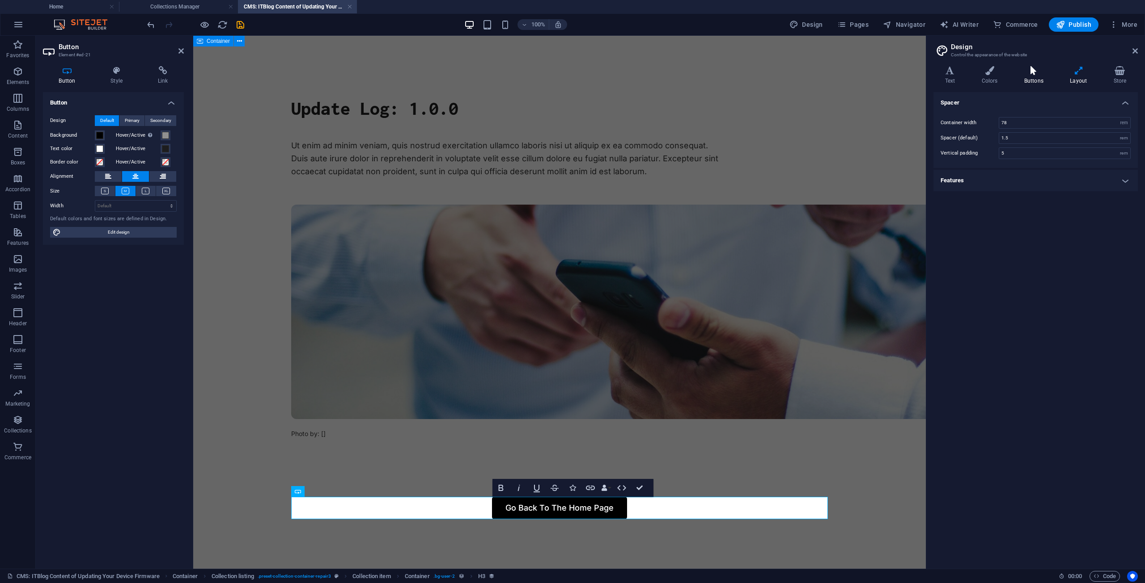
click at [1029, 76] on h4 "Buttons" at bounding box center [1035, 75] width 46 height 19
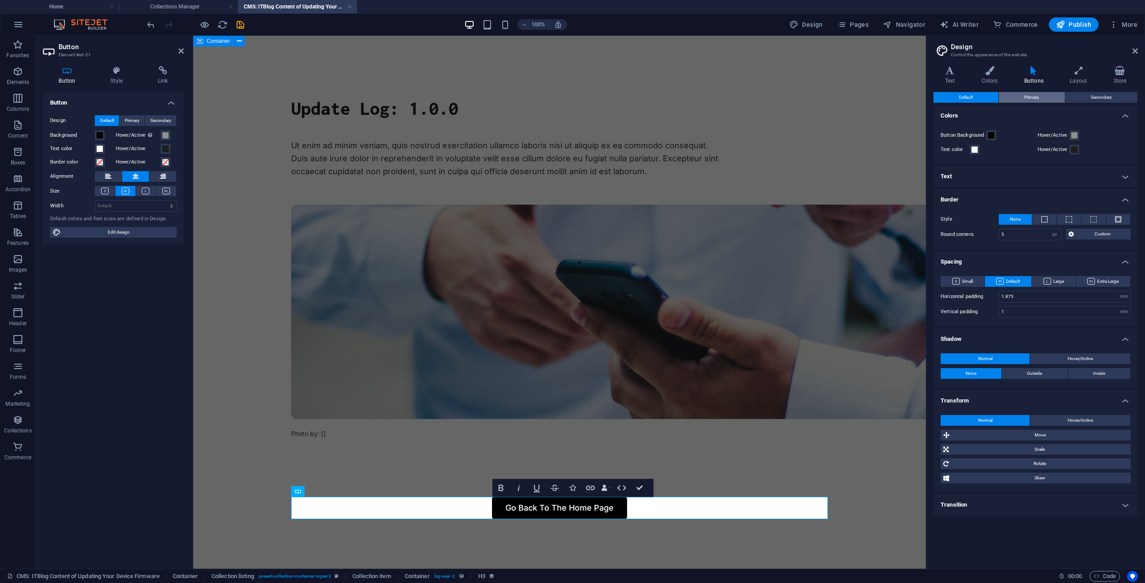
click at [1029, 93] on span "Primary" at bounding box center [1031, 97] width 15 height 11
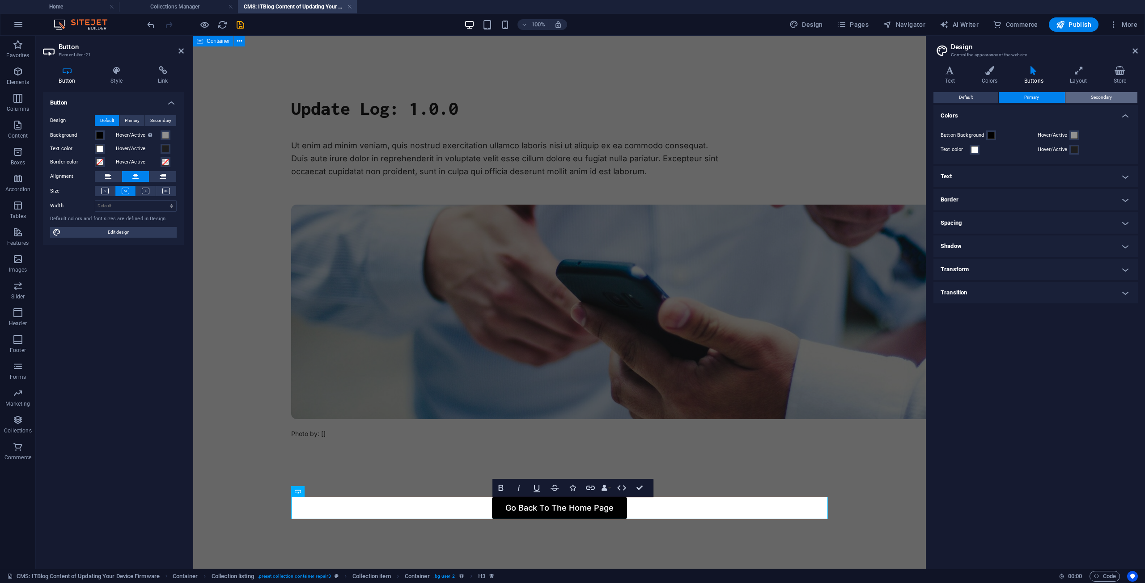
click at [1087, 95] on button "Secondary" at bounding box center [1101, 97] width 72 height 11
click at [983, 94] on button "Default" at bounding box center [965, 97] width 65 height 11
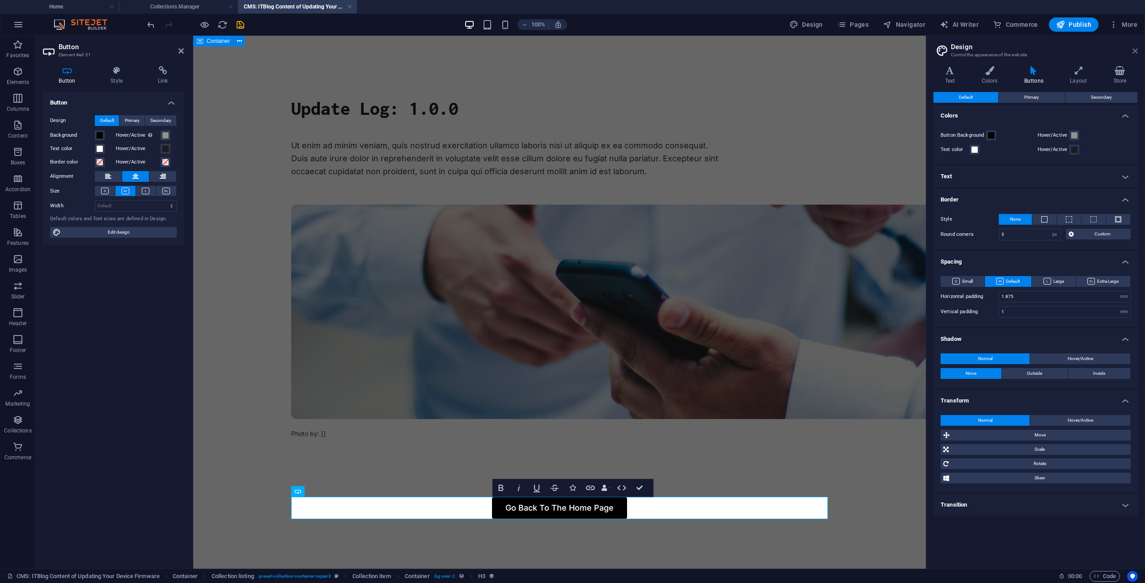
click at [1134, 49] on icon at bounding box center [1134, 50] width 5 height 7
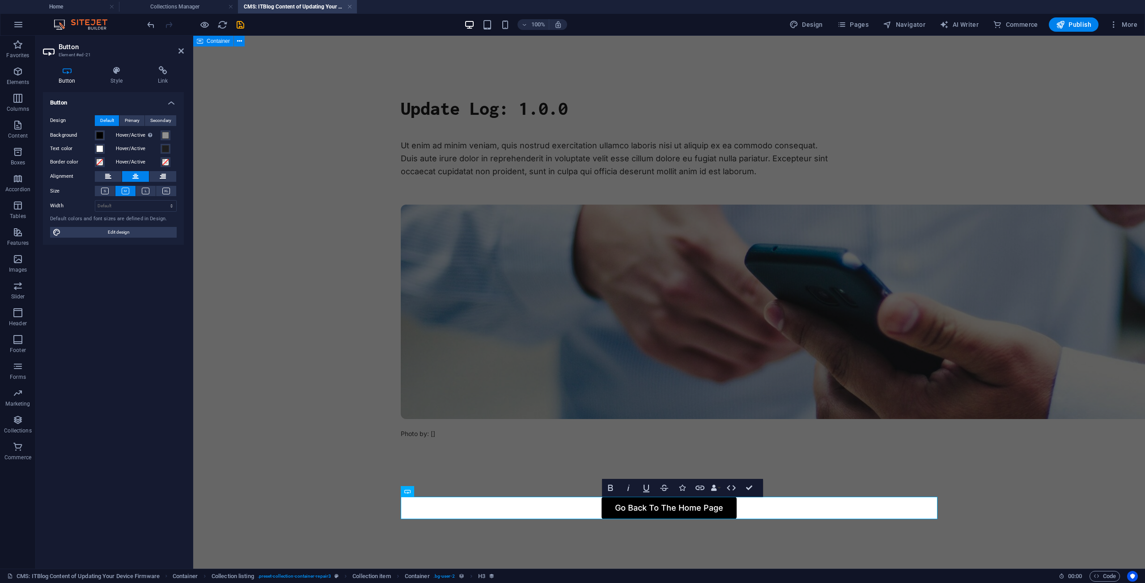
drag, startPoint x: 1023, startPoint y: 164, endPoint x: 1046, endPoint y: 55, distance: 111.5
click at [1023, 163] on body "Skip to main content Update Log: 1.0.0 Ut enim ad minim veniam, quis nostrud ex…" at bounding box center [668, 296] width 951 height 520
click at [841, 241] on div "Update Log: 1.0.0 Ut enim ad minim veniam, quis nostrud exercitation ullamco la…" at bounding box center [669, 296] width 537 height 448
drag, startPoint x: 753, startPoint y: 330, endPoint x: 891, endPoint y: 341, distance: 138.1
click at [910, 330] on div "Update Log: 1.0.0 Ut enim ad minim veniam, quis nostrud exercitation ullamco la…" at bounding box center [669, 296] width 537 height 448
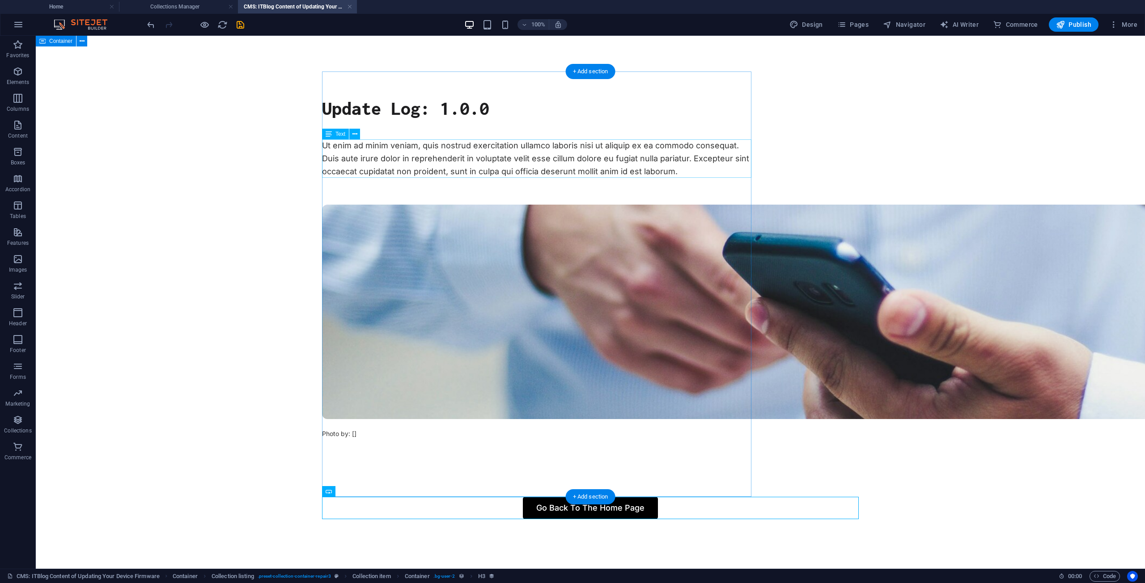
click at [387, 161] on div "Ut enim ad minim veniam, quis nostrud exercitation ullamco laboris nisi ut aliq…" at bounding box center [536, 158] width 429 height 38
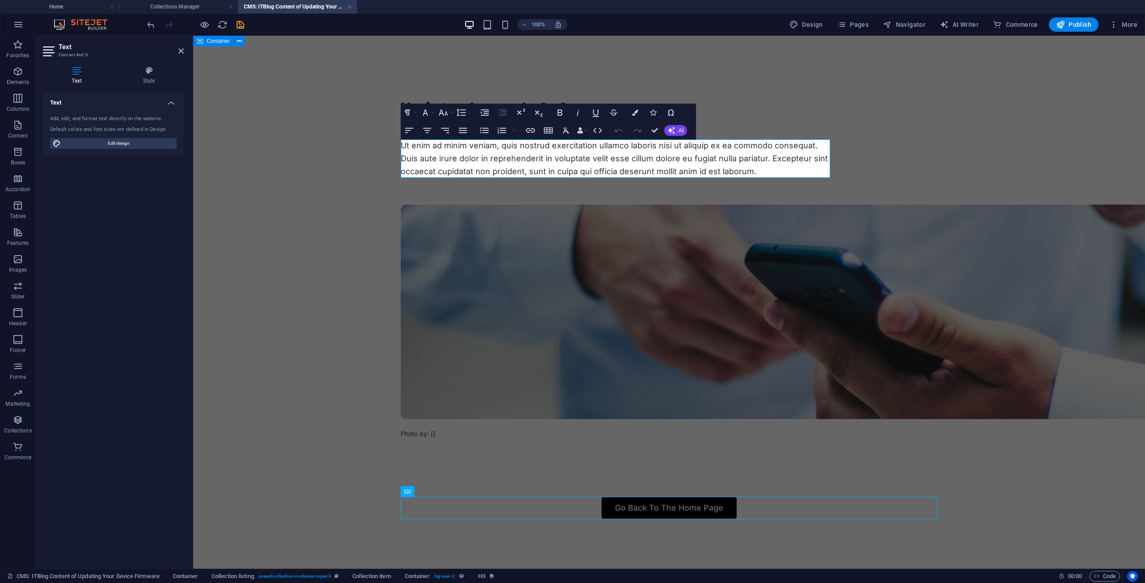
click at [387, 161] on body "Skip to main content Update Log: 1.0.0 Ut enim ad minim veniam, quis nostrud ex…" at bounding box center [668, 296] width 951 height 520
click at [461, 159] on span "Ut enim ad minim veniam, quis nostrud exercitation ullamco laboris nisi ut aliq…" at bounding box center [614, 158] width 427 height 35
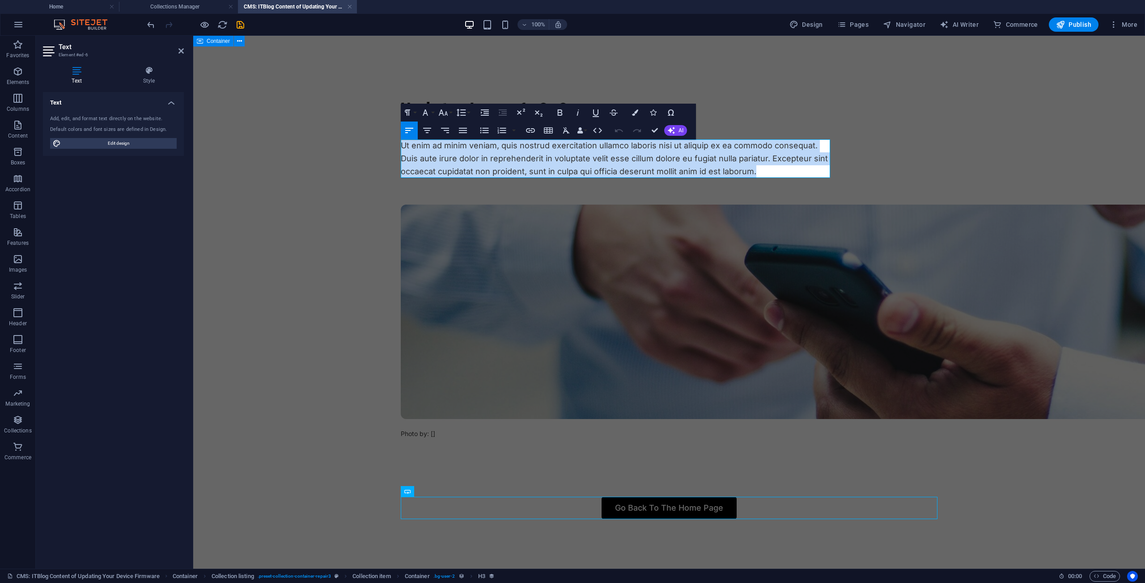
click at [461, 159] on span "Ut enim ad minim veniam, quis nostrud exercitation ullamco laboris nisi ut aliq…" at bounding box center [614, 158] width 427 height 35
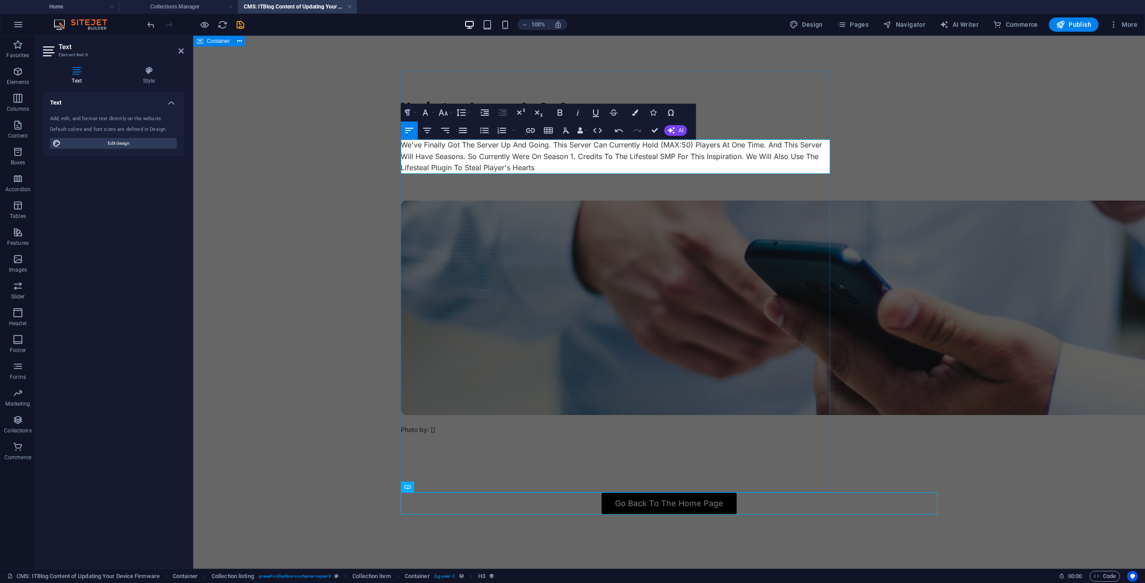
click at [468, 156] on p "We've Finally Got The Server Up And Going. This Server Can Currently Hold (MAX:…" at bounding box center [615, 156] width 429 height 34
click at [606, 189] on div at bounding box center [615, 187] width 429 height 27
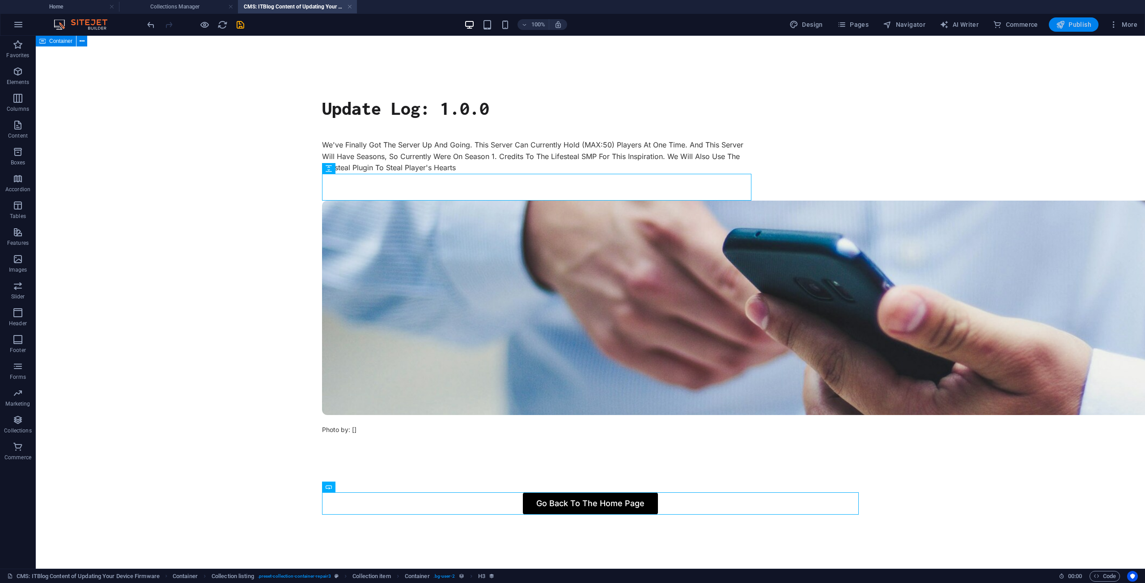
click at [1068, 23] on span "Publish" at bounding box center [1073, 24] width 35 height 9
click at [1090, 23] on span "Publish" at bounding box center [1073, 24] width 35 height 9
click at [634, 503] on div "Go Back To The Home Page" at bounding box center [590, 504] width 537 height 22
click at [360, 489] on icon at bounding box center [360, 487] width 5 height 9
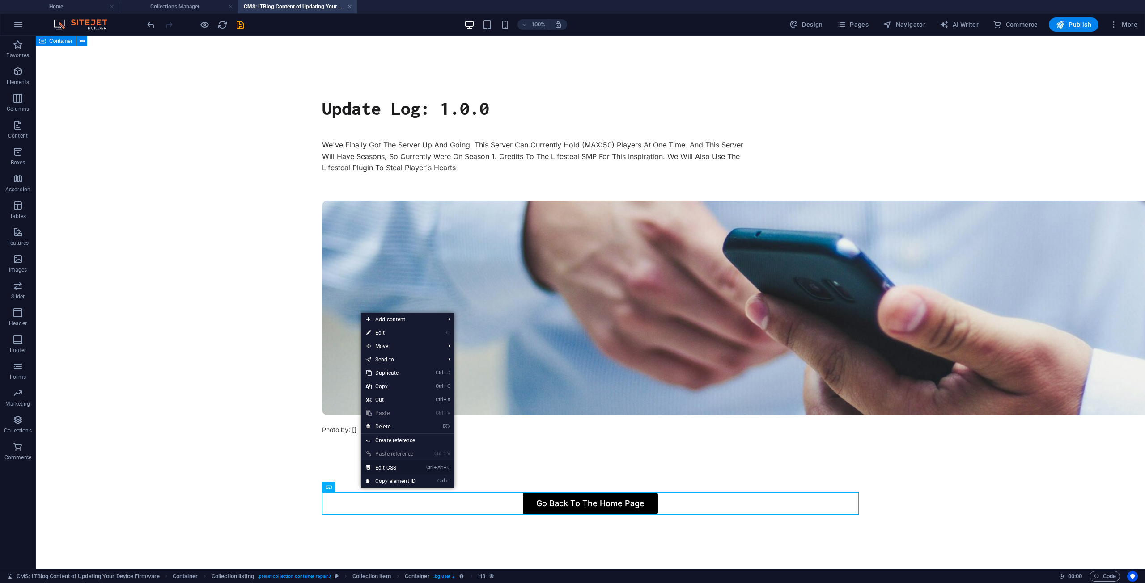
click at [396, 464] on link "Ctrl Alt C Edit CSS" at bounding box center [391, 467] width 60 height 13
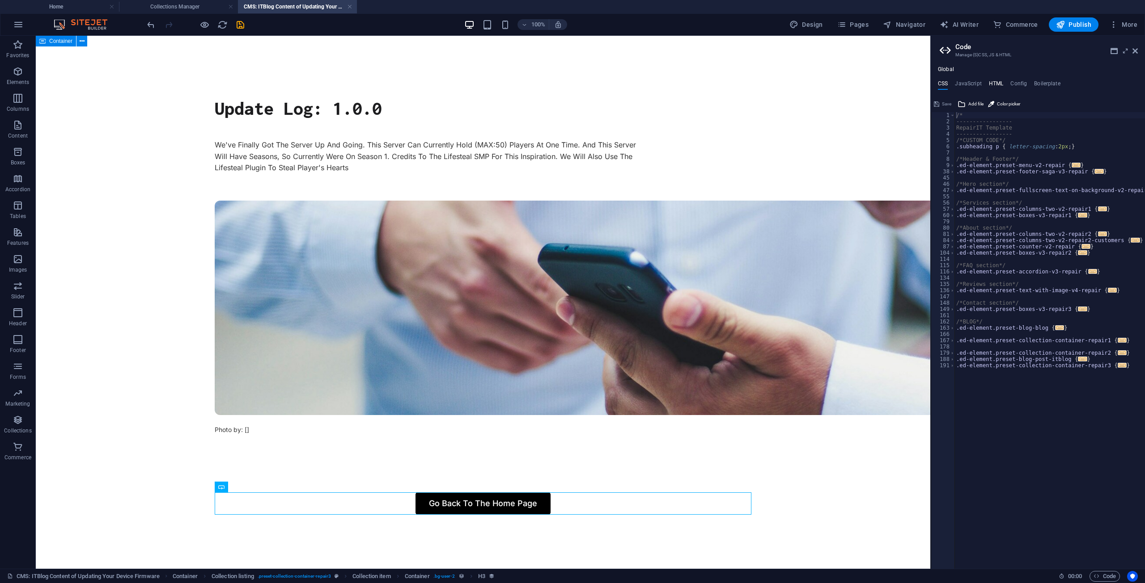
click at [992, 80] on h4 "HTML" at bounding box center [996, 85] width 15 height 10
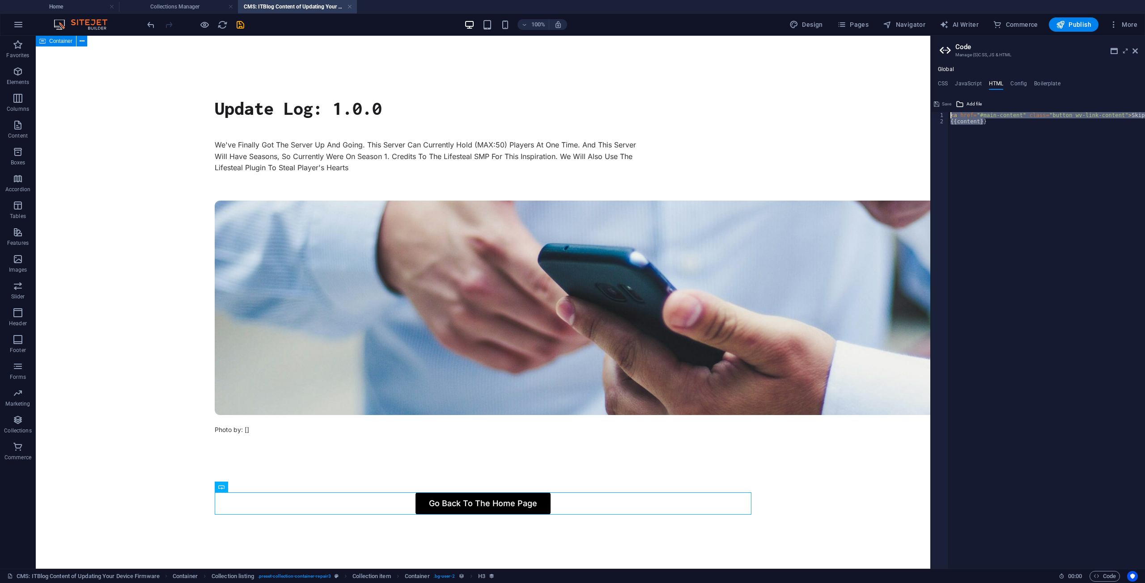
drag, startPoint x: 1034, startPoint y: 165, endPoint x: 888, endPoint y: 100, distance: 159.3
click at [1031, 124] on div "< a href = "#main-content" class = "button wv-link-content" > Skip to main cont…" at bounding box center [1046, 340] width 196 height 457
drag, startPoint x: 1066, startPoint y: 160, endPoint x: 876, endPoint y: 90, distance: 202.6
paste textarea "<a href="#main-content" class="button wv-link-content">Skip to main content</a>"
type textarea "<a href="#main-content" class="button wv-link-content">Skip to main content</a>"
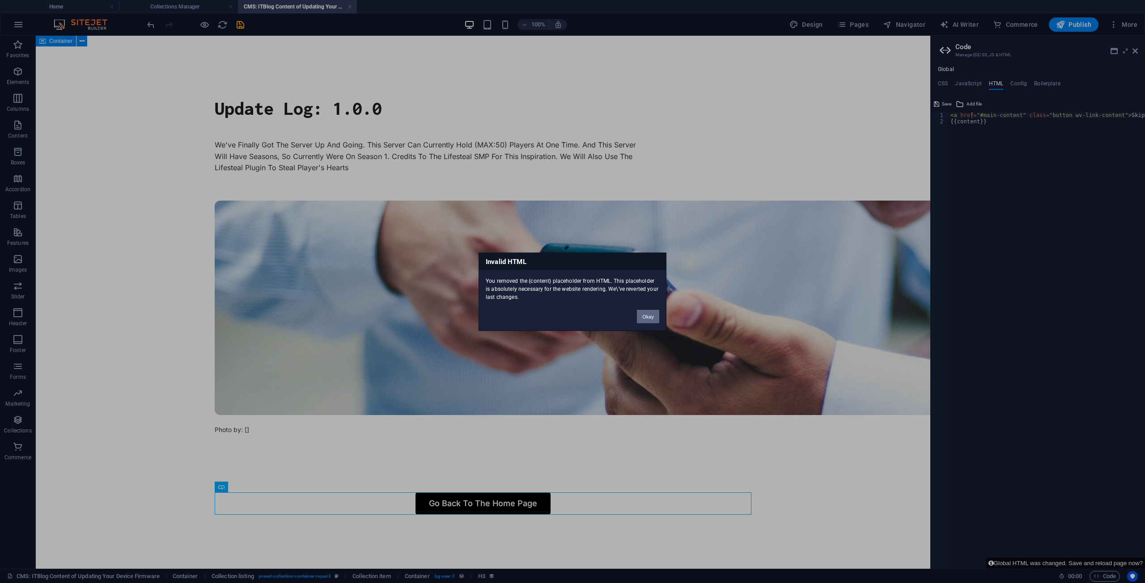
click at [647, 316] on button "Okay" at bounding box center [648, 316] width 22 height 13
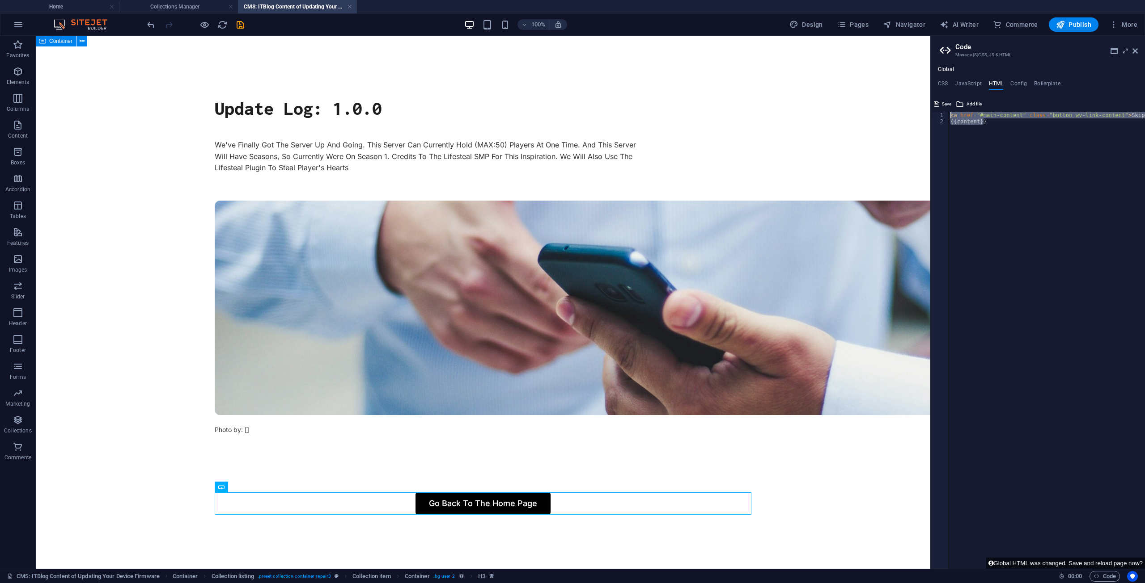
drag, startPoint x: 1091, startPoint y: 148, endPoint x: 1144, endPoint y: 102, distance: 70.0
click at [1144, 102] on div "{{content}} 1 2 < a href = "#main-content" class = "button wv-link-content" > S…" at bounding box center [1037, 333] width 214 height 472
click at [975, 333] on div "< a href = "#main-content" class = "button wv-link-content" > Skip to main cont…" at bounding box center [1046, 340] width 196 height 457
type textarea "{{content}}"
click at [1136, 51] on icon at bounding box center [1134, 50] width 5 height 7
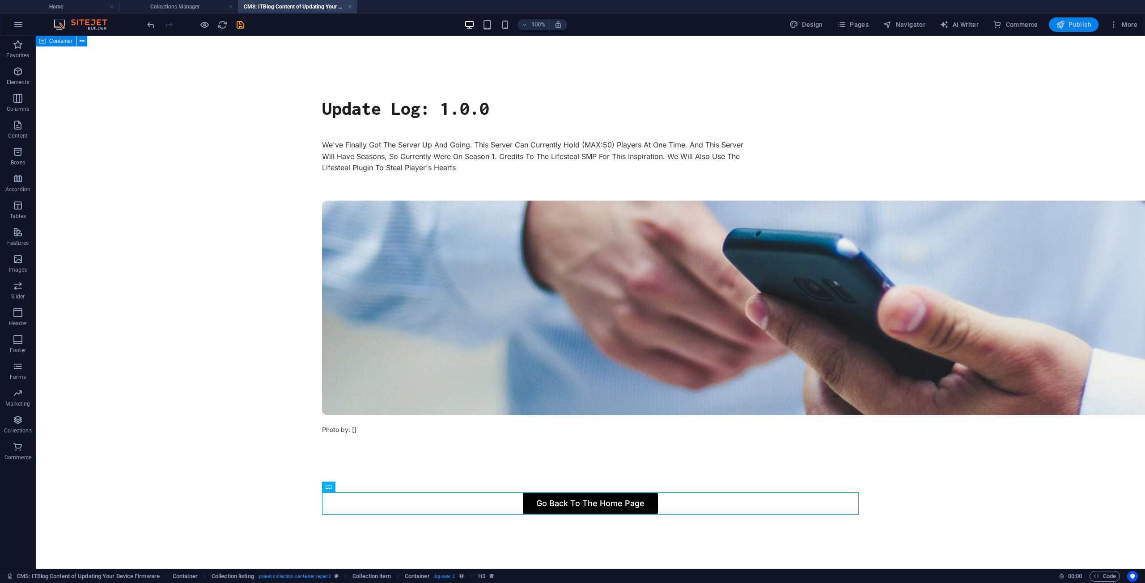
click at [1079, 29] on span "Publish" at bounding box center [1073, 24] width 35 height 9
click at [1060, 20] on button "Publish" at bounding box center [1073, 24] width 50 height 14
click at [1089, 22] on span "Publish" at bounding box center [1073, 24] width 35 height 9
click at [191, 7] on h4 "Collections Manager" at bounding box center [178, 7] width 119 height 10
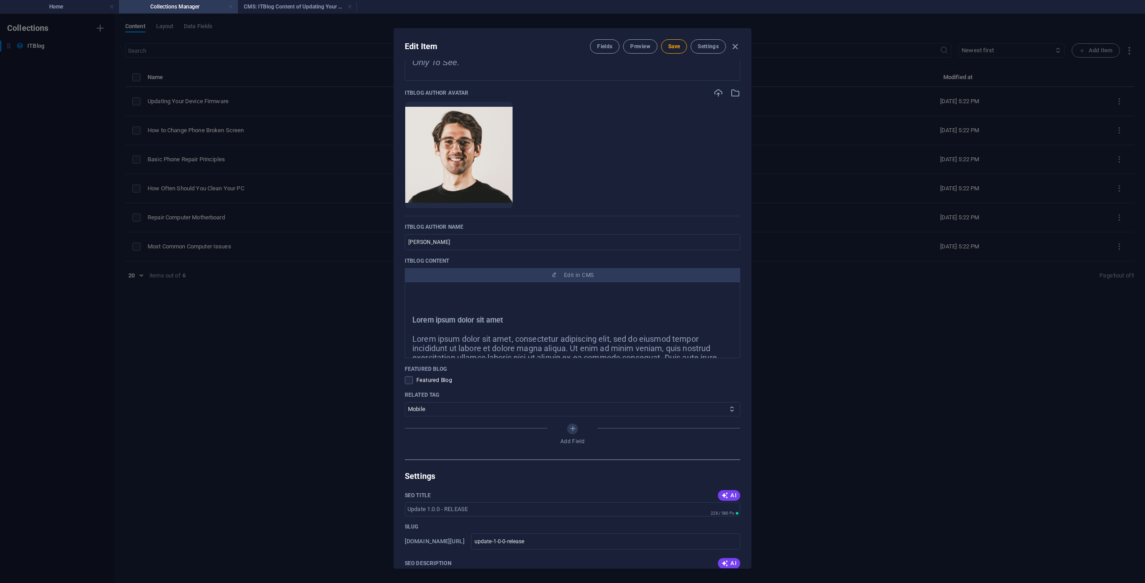
click at [231, 9] on link at bounding box center [230, 7] width 5 height 8
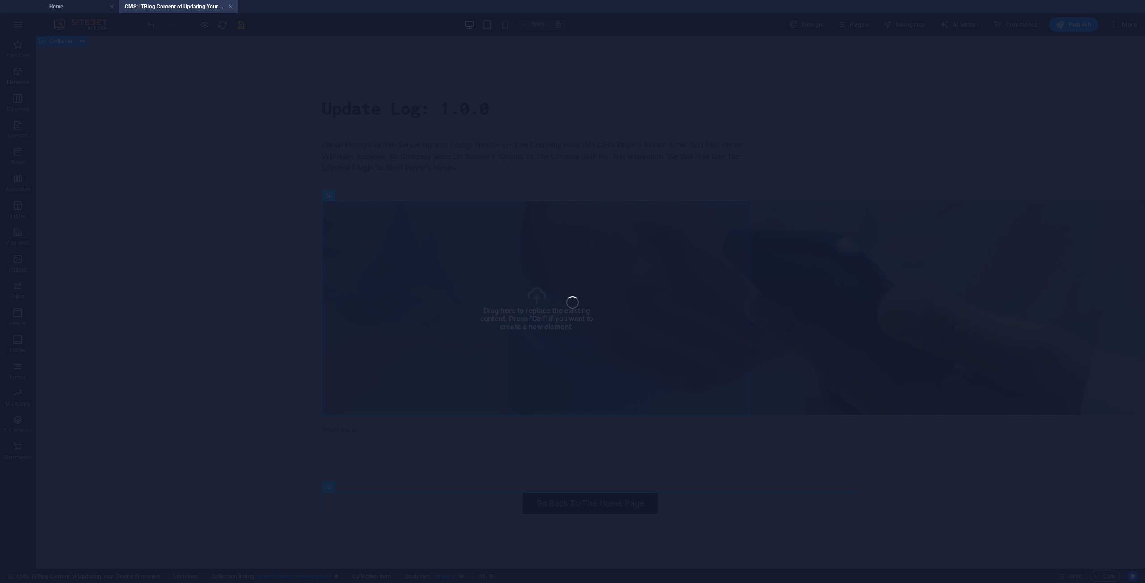
select select "vw"
select select "px"
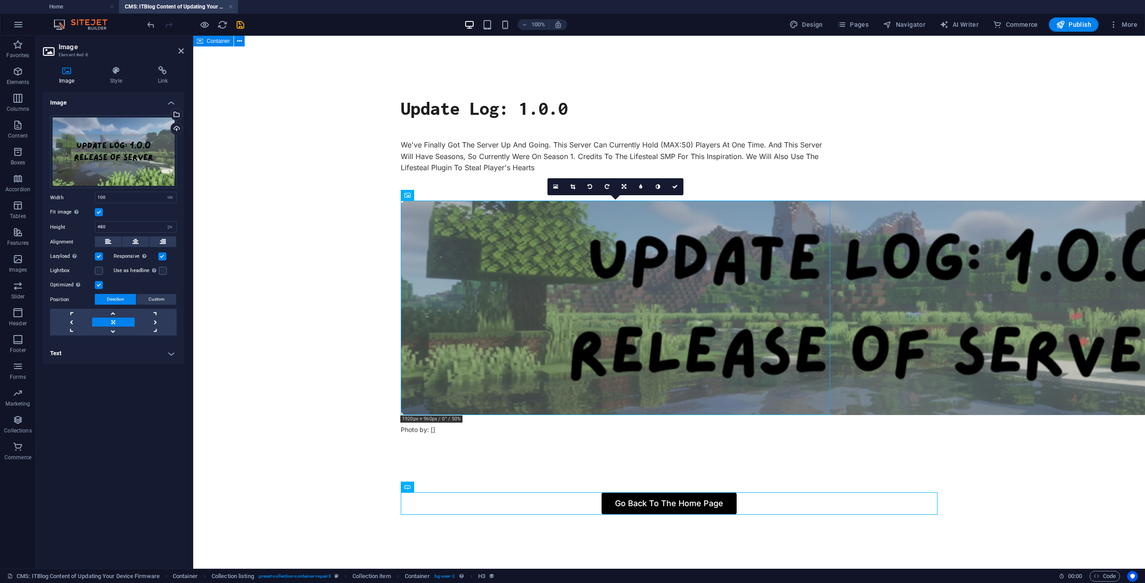
click at [332, 336] on body "Skip to main content Update Log: 1.0.0 We've Finally Got The Server Up And Goin…" at bounding box center [668, 293] width 951 height 515
click at [128, 245] on button at bounding box center [135, 242] width 27 height 11
click at [161, 269] on label at bounding box center [163, 271] width 8 height 8
click at [0, 0] on input "Use as headline The image will be wrapped in an H1 headline tag. Useful for giv…" at bounding box center [0, 0] width 0 height 0
click at [161, 269] on label at bounding box center [163, 271] width 8 height 8
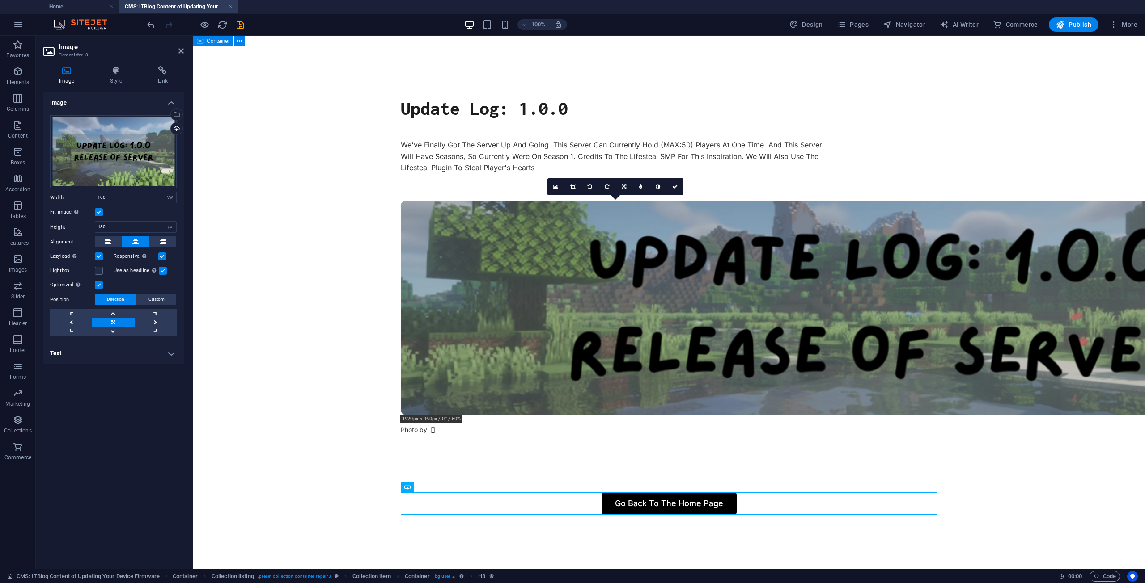
click at [0, 0] on input "Use as headline The image will be wrapped in an H1 headline tag. Useful for giv…" at bounding box center [0, 0] width 0 height 0
click at [114, 75] on icon at bounding box center [116, 70] width 44 height 9
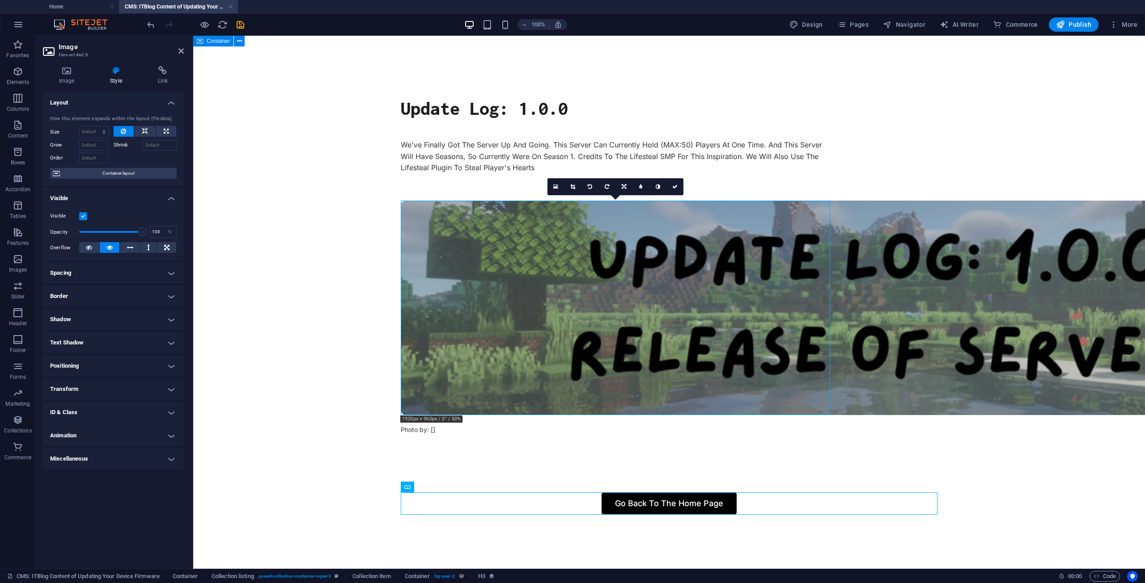
click at [90, 303] on h4 "Border" at bounding box center [113, 296] width 141 height 21
click at [117, 314] on span at bounding box center [117, 315] width 6 height 6
click at [107, 327] on input "1" at bounding box center [109, 330] width 40 height 11
drag, startPoint x: 107, startPoint y: 327, endPoint x: 100, endPoint y: 330, distance: 7.5
click at [100, 330] on input "1" at bounding box center [109, 330] width 40 height 11
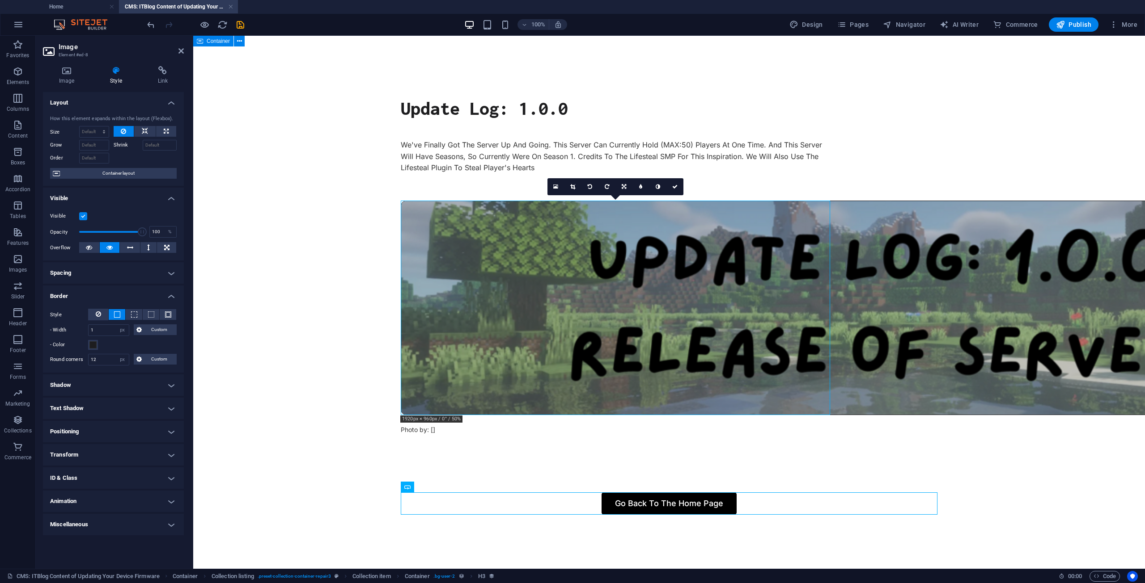
click at [100, 308] on div "Style - Width 1 auto px rem % vh vw Custom Custom 1 auto px rem % vh vw 1 auto …" at bounding box center [113, 337] width 141 height 71
click at [97, 314] on icon at bounding box center [98, 314] width 5 height 11
click at [106, 327] on input "12" at bounding box center [109, 330] width 40 height 11
drag, startPoint x: 106, startPoint y: 327, endPoint x: 39, endPoint y: 333, distance: 67.3
click at [49, 333] on div "Style - Width 1 auto px rem % vh vw Custom Custom 1 auto px rem % vh vw 1 auto …" at bounding box center [113, 323] width 141 height 42
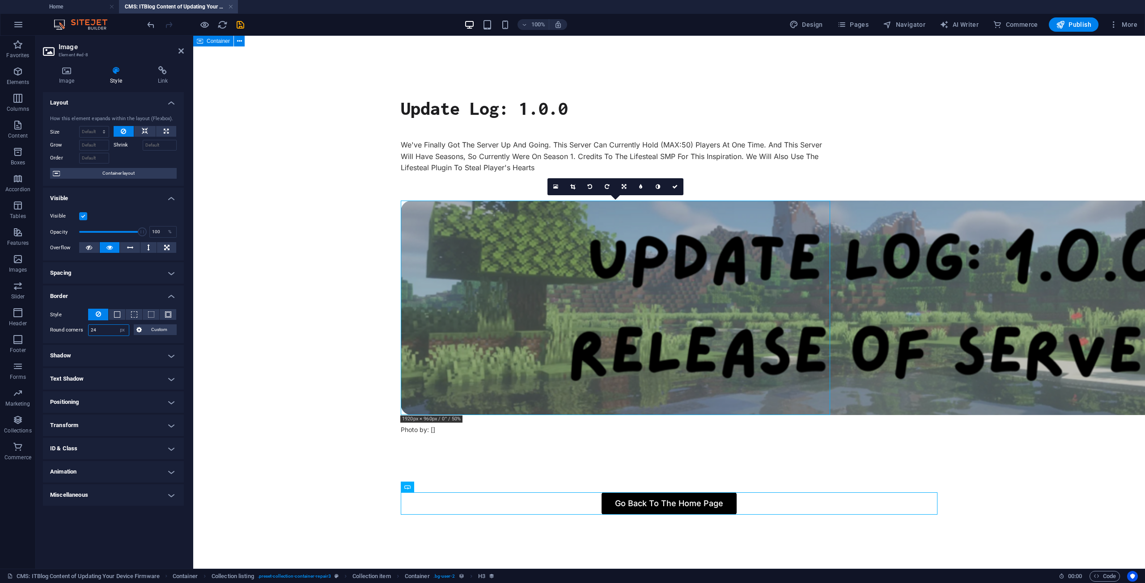
type input "24"
click at [224, 336] on body "Skip to main content Update Log: 1.0.0 We've Finally Got The Server Up And Goin…" at bounding box center [668, 293] width 951 height 515
click at [291, 358] on body "Skip to main content Update Log: 1.0.0 We've Finally Got The Server Up And Goin…" at bounding box center [668, 293] width 951 height 515
click at [330, 326] on body "Skip to main content Update Log: 1.0.0 We've Finally Got The Server Up And Goin…" at bounding box center [668, 293] width 951 height 515
click at [434, 310] on figure at bounding box center [615, 308] width 429 height 215
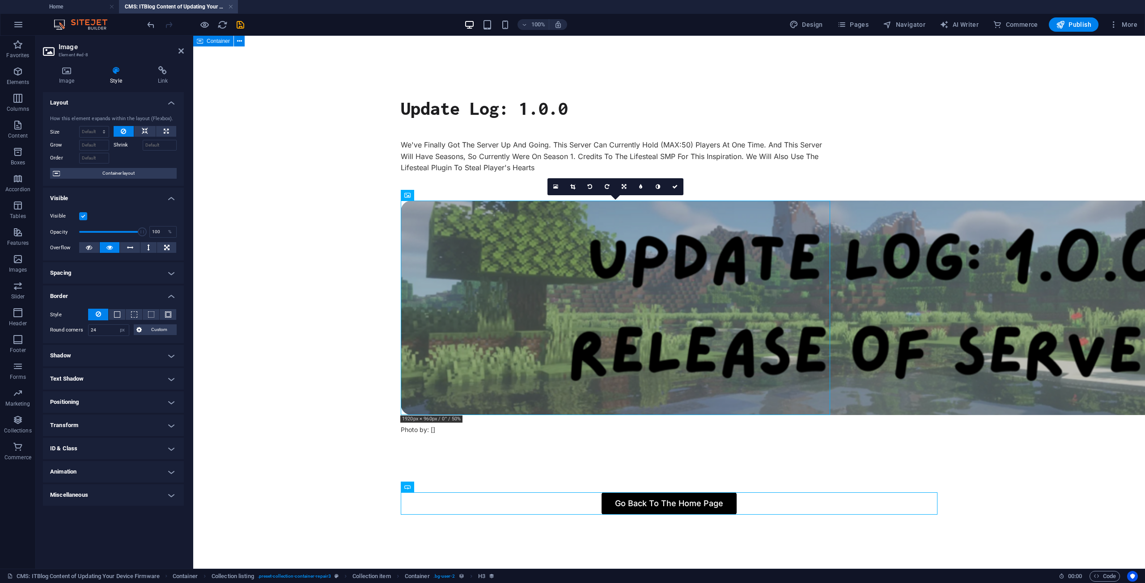
drag, startPoint x: 332, startPoint y: 273, endPoint x: 503, endPoint y: 204, distance: 184.3
click at [331, 273] on body "Skip to main content Update Log: 1.0.0 We've Finally Got The Server Up And Goin…" at bounding box center [668, 293] width 951 height 515
click at [1070, 18] on button "Publish" at bounding box center [1073, 24] width 50 height 14
click at [1075, 22] on span "Publish" at bounding box center [1073, 24] width 35 height 9
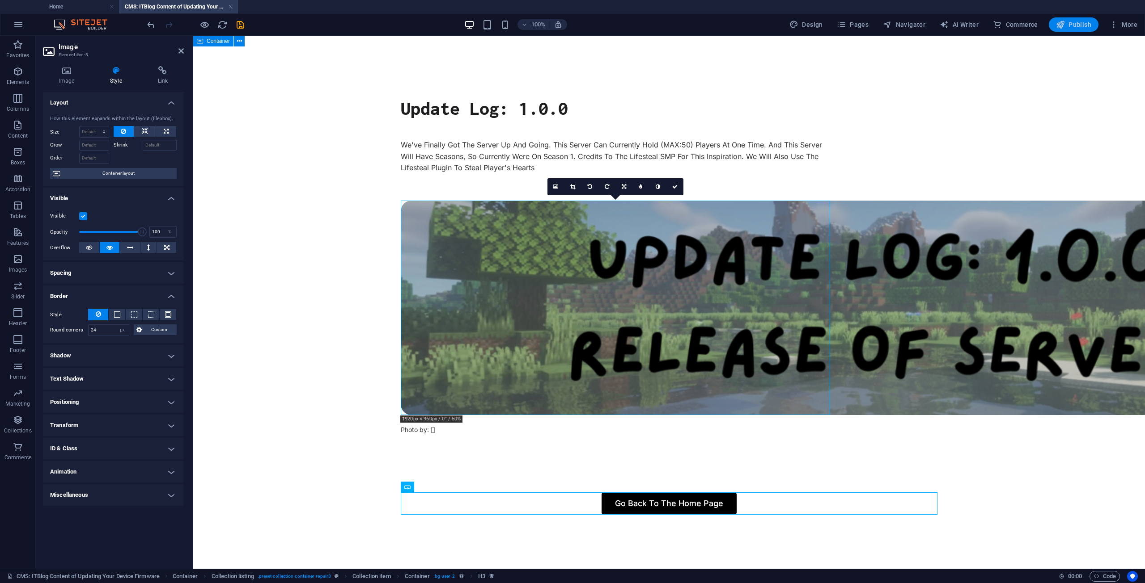
drag, startPoint x: 1075, startPoint y: 22, endPoint x: 1091, endPoint y: 21, distance: 16.1
click at [1091, 21] on span "Publish" at bounding box center [1073, 24] width 35 height 9
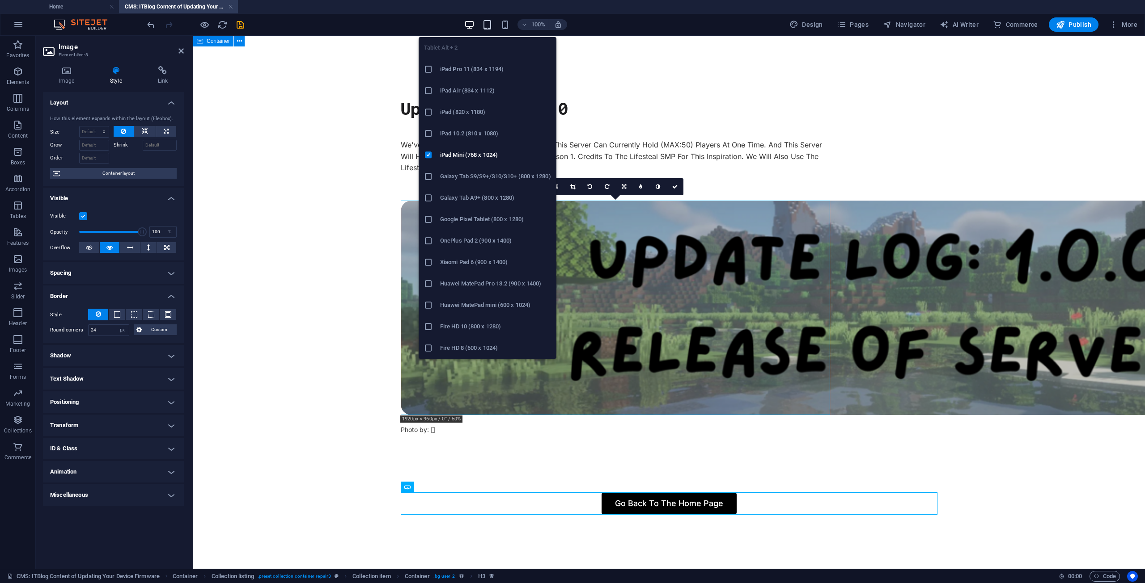
click at [492, 24] on icon "button" at bounding box center [487, 25] width 10 height 10
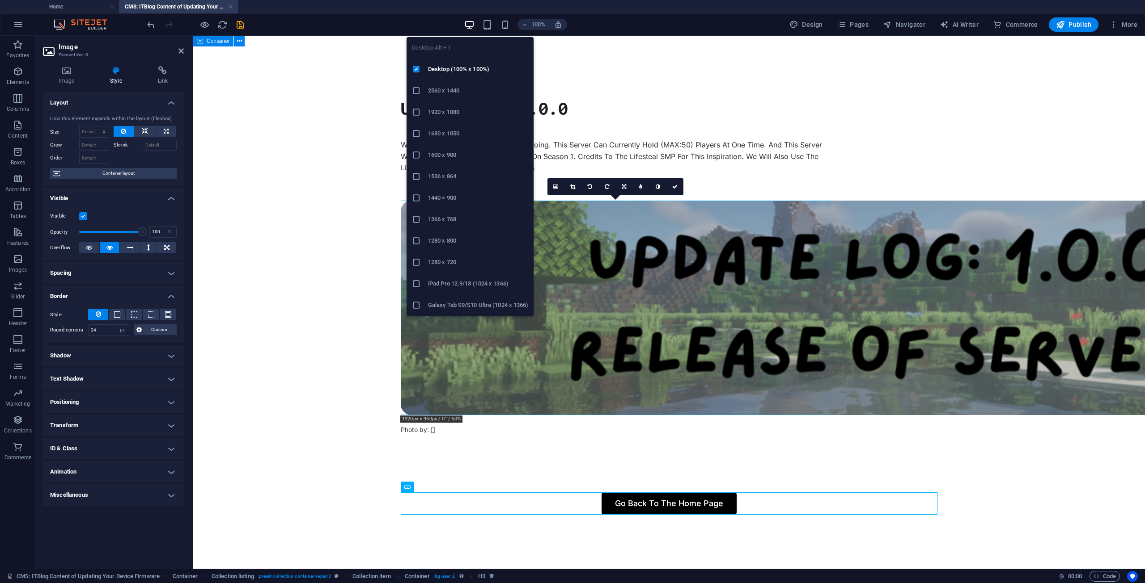
click at [473, 22] on icon "button" at bounding box center [469, 25] width 10 height 10
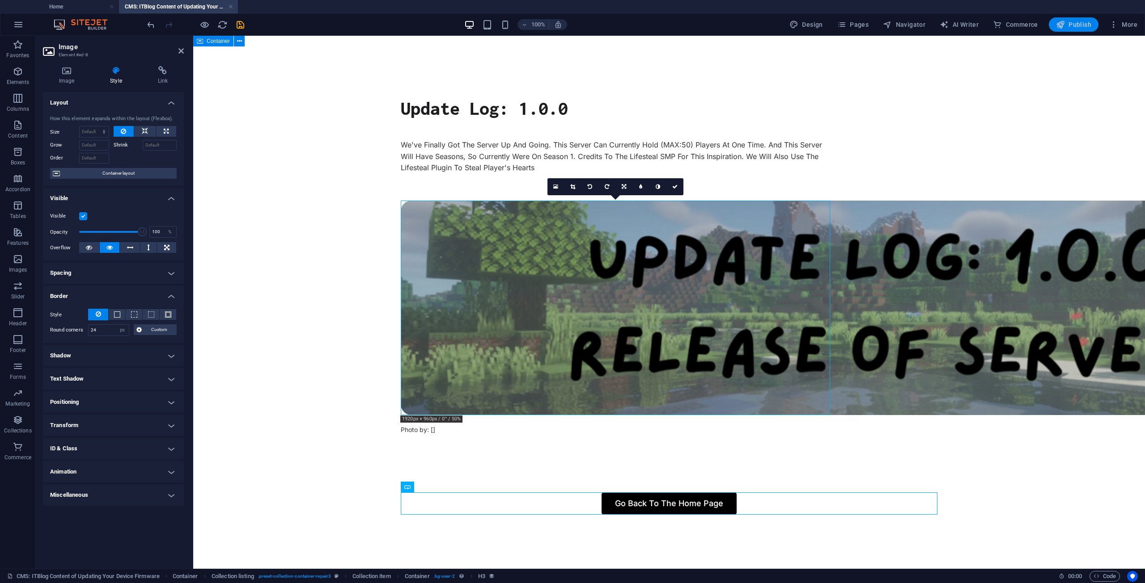
click at [1073, 20] on span "Publish" at bounding box center [1073, 24] width 35 height 9
drag, startPoint x: 1073, startPoint y: 20, endPoint x: 784, endPoint y: 38, distance: 289.4
click at [1073, 20] on span "Publish" at bounding box center [1073, 24] width 35 height 9
click at [822, 508] on div "Go Back To The Home Page" at bounding box center [669, 504] width 537 height 22
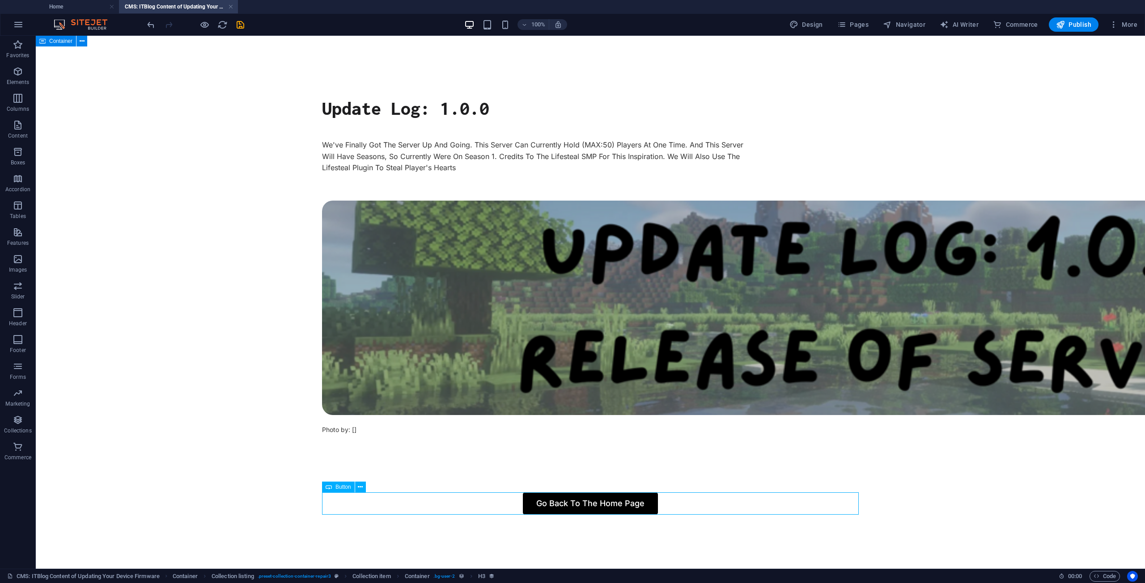
click at [731, 511] on div "Go Back To The Home Page" at bounding box center [590, 504] width 537 height 22
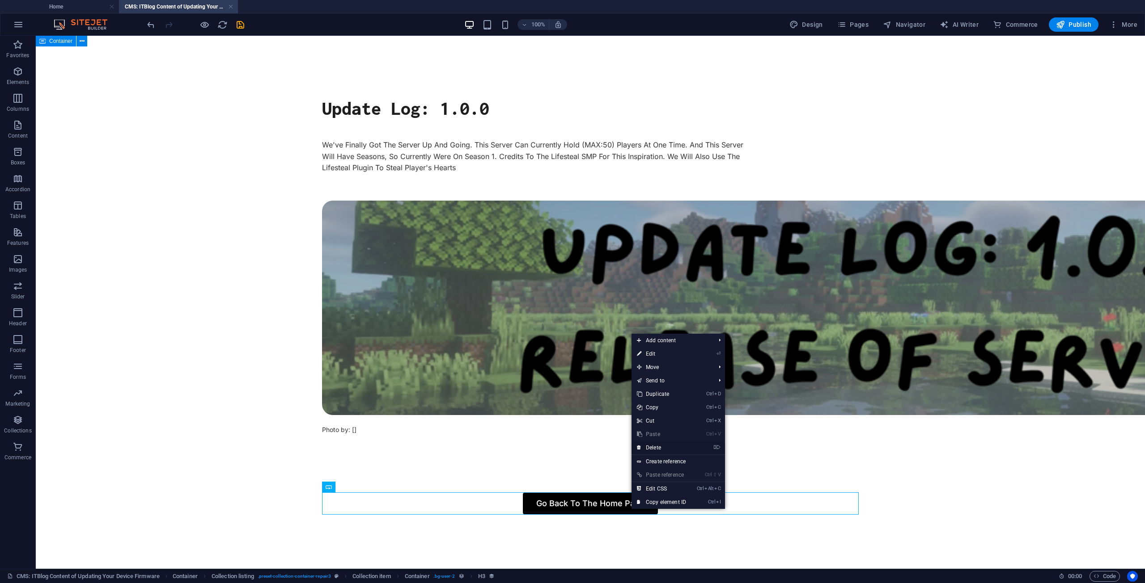
click at [660, 444] on link "⌦ Delete" at bounding box center [661, 447] width 60 height 13
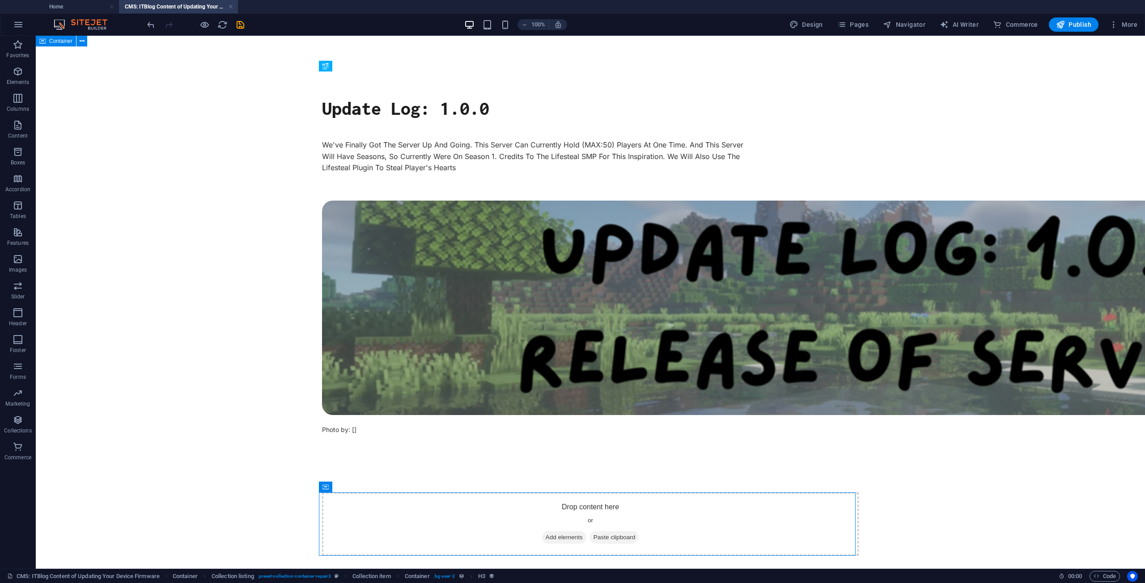
click at [883, 420] on body "Skip to main content Update Log: 1.0.0 We've Finally Got The Server Up And Goin…" at bounding box center [590, 314] width 1109 height 556
click at [611, 452] on div at bounding box center [536, 451] width 429 height 11
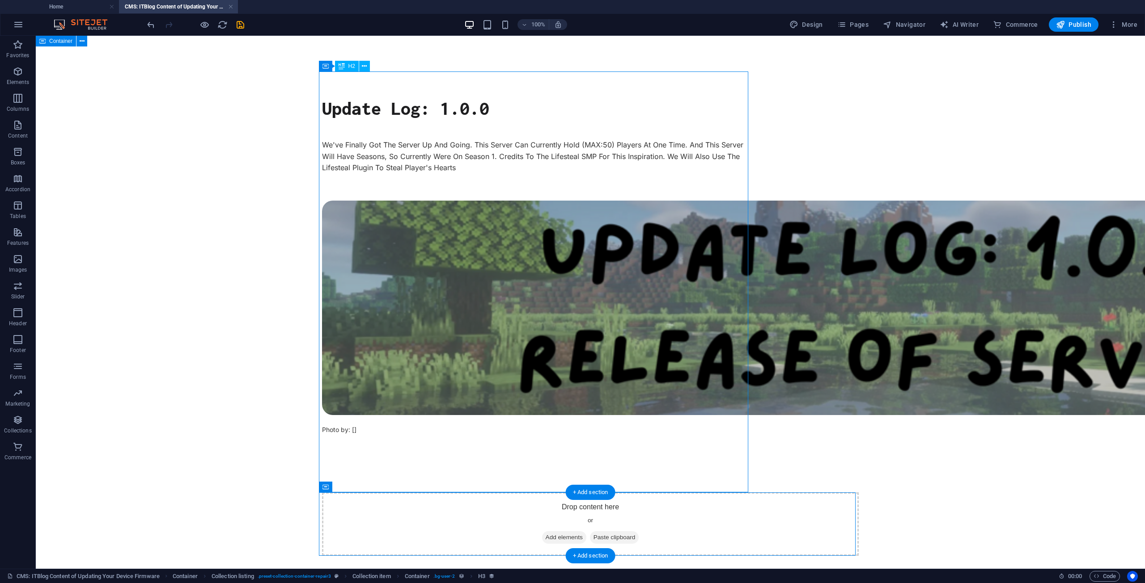
click at [459, 509] on div "Drop content here or Add elements Paste clipboard" at bounding box center [590, 524] width 537 height 63
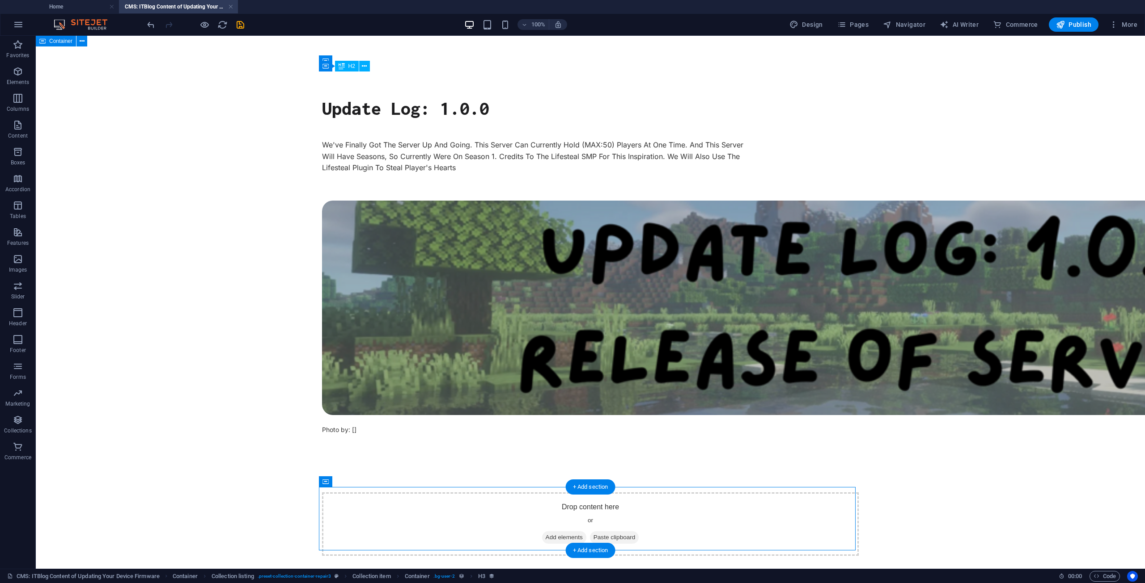
scroll to position [23, 0]
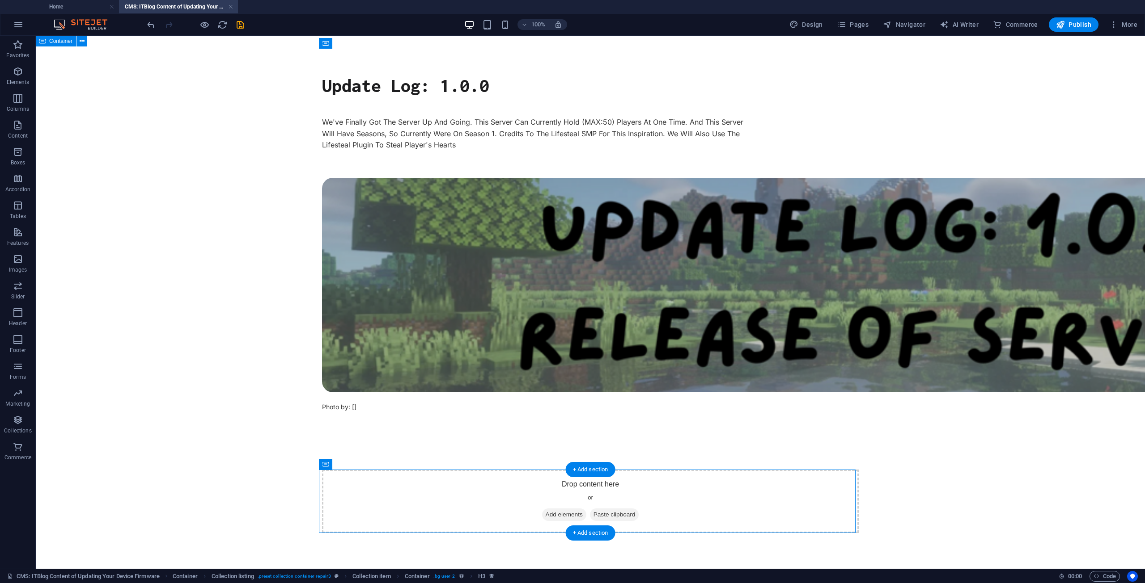
click at [549, 504] on div "Drop content here or Add elements Paste clipboard" at bounding box center [590, 501] width 537 height 63
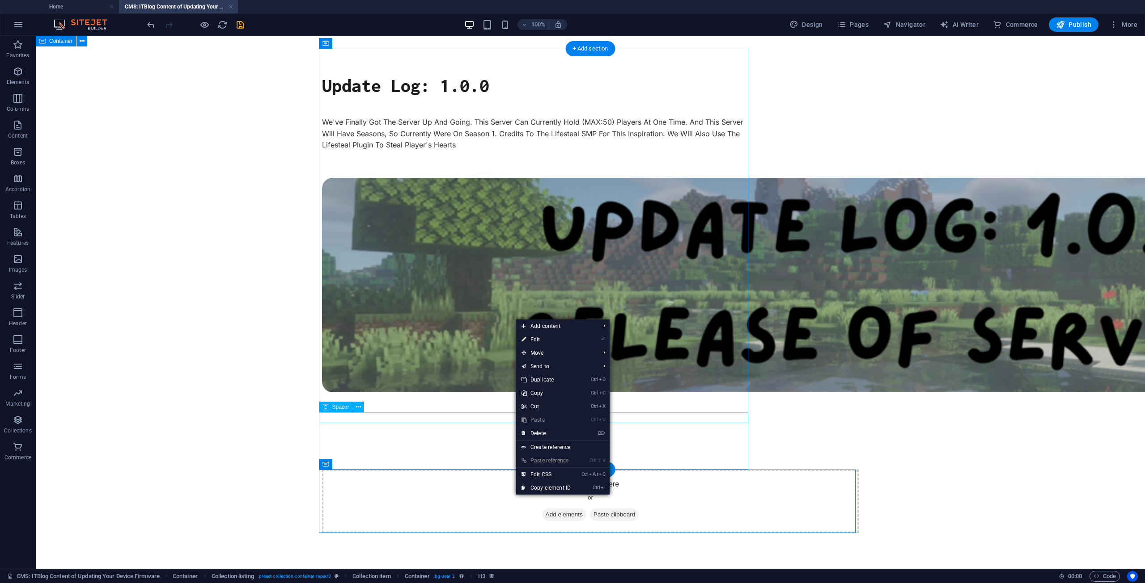
click at [322, 423] on div at bounding box center [536, 418] width 429 height 11
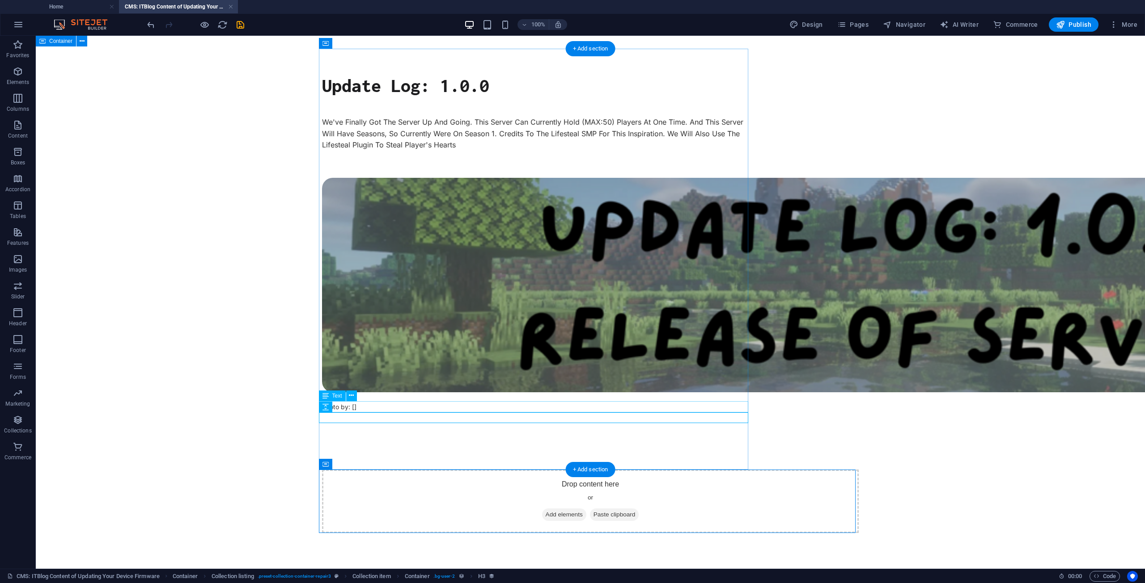
click at [351, 406] on div "Photo by: []" at bounding box center [536, 408] width 429 height 12
click at [351, 407] on div "Photo by: []" at bounding box center [536, 408] width 429 height 12
drag, startPoint x: 351, startPoint y: 407, endPoint x: 192, endPoint y: 409, distance: 158.7
click at [350, 408] on div "Photo by: []" at bounding box center [536, 408] width 429 height 12
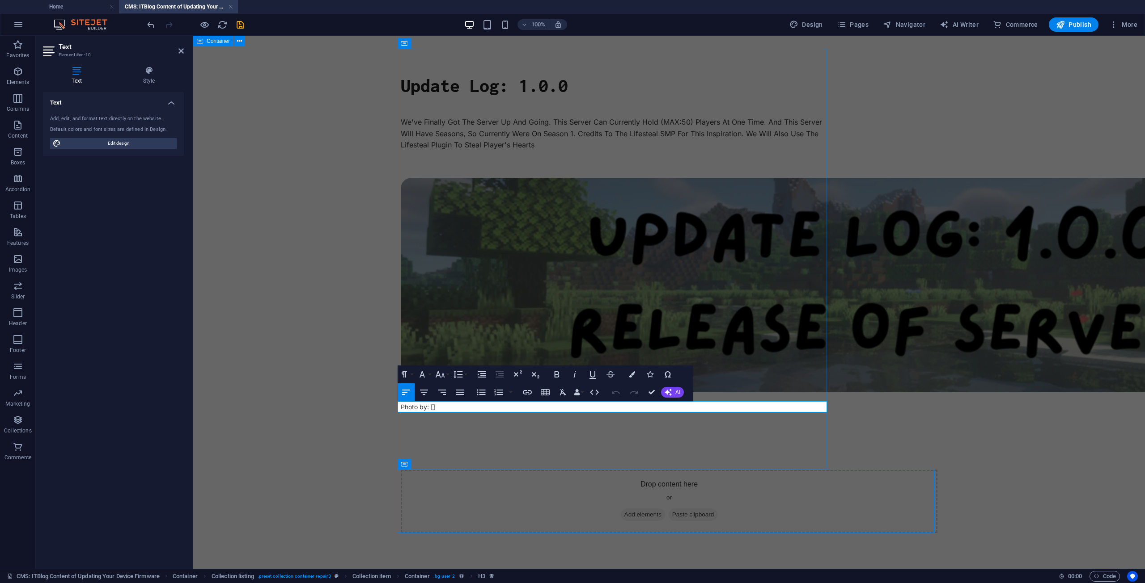
click at [423, 408] on span "Photo by: []" at bounding box center [418, 407] width 34 height 8
click at [459, 408] on p "Photo by: []" at bounding box center [615, 408] width 429 height 12
click at [429, 406] on span "Photo by: []" at bounding box center [418, 407] width 34 height 8
click at [280, 392] on body "Skip to main content Update Log: 1.0.0 We've Finally Got The Server Up And Goin…" at bounding box center [668, 297] width 951 height 568
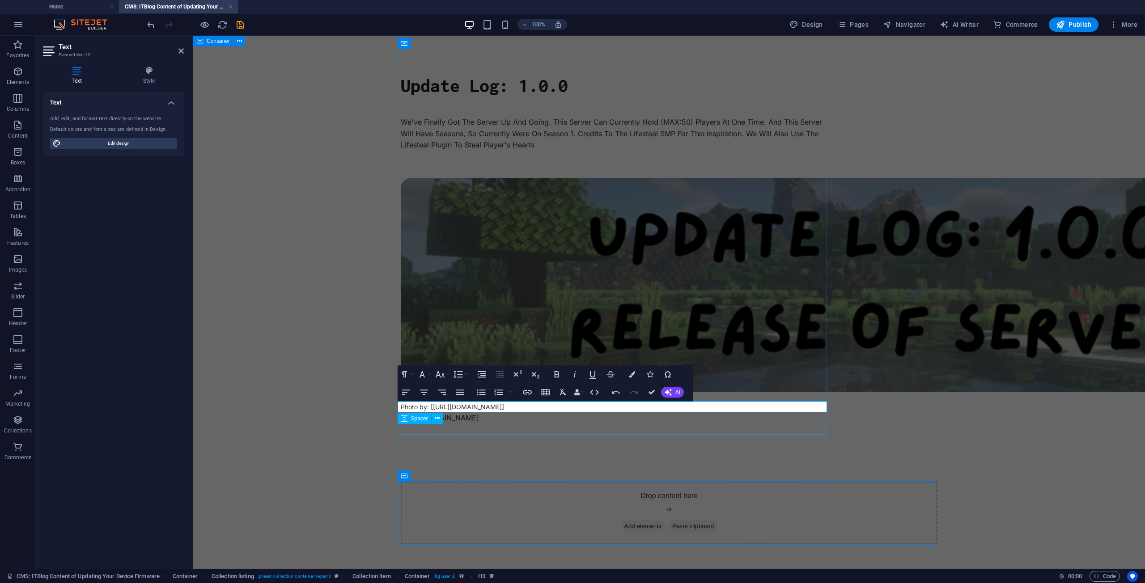
click at [459, 430] on div at bounding box center [615, 429] width 429 height 11
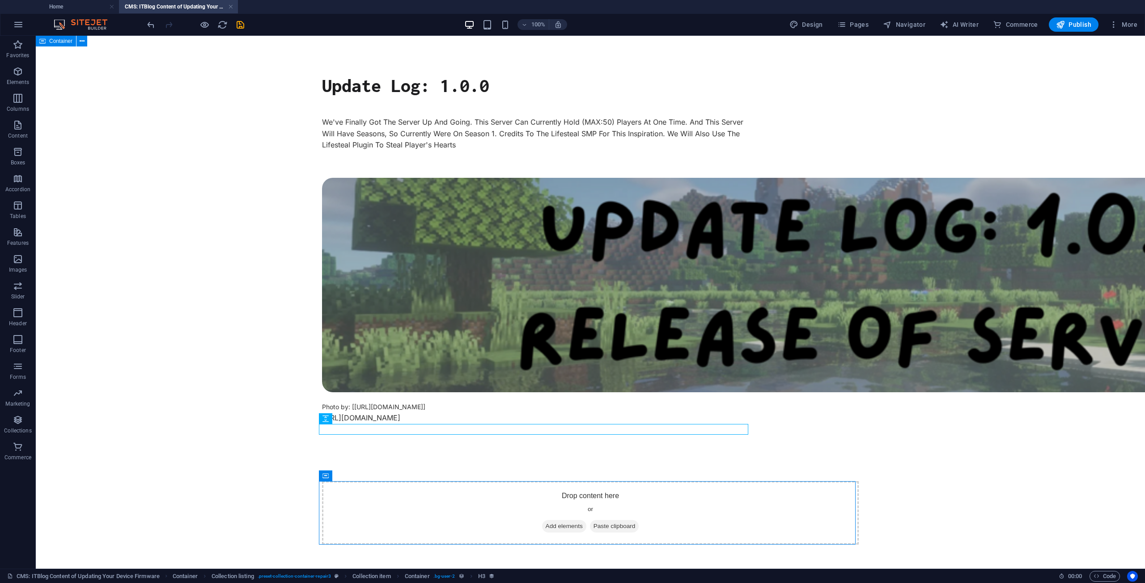
click at [482, 420] on div "https://cdn.modrinth.com/data/Q1vvjJYV/images/593042203d2297676eed851f22c8e2ee3…" at bounding box center [536, 419] width 429 height 12
click at [487, 418] on div "https://cdn.modrinth.com/data/Q1vvjJYV/images/593042203d2297676eed851f22c8e2ee3…" at bounding box center [536, 419] width 429 height 12
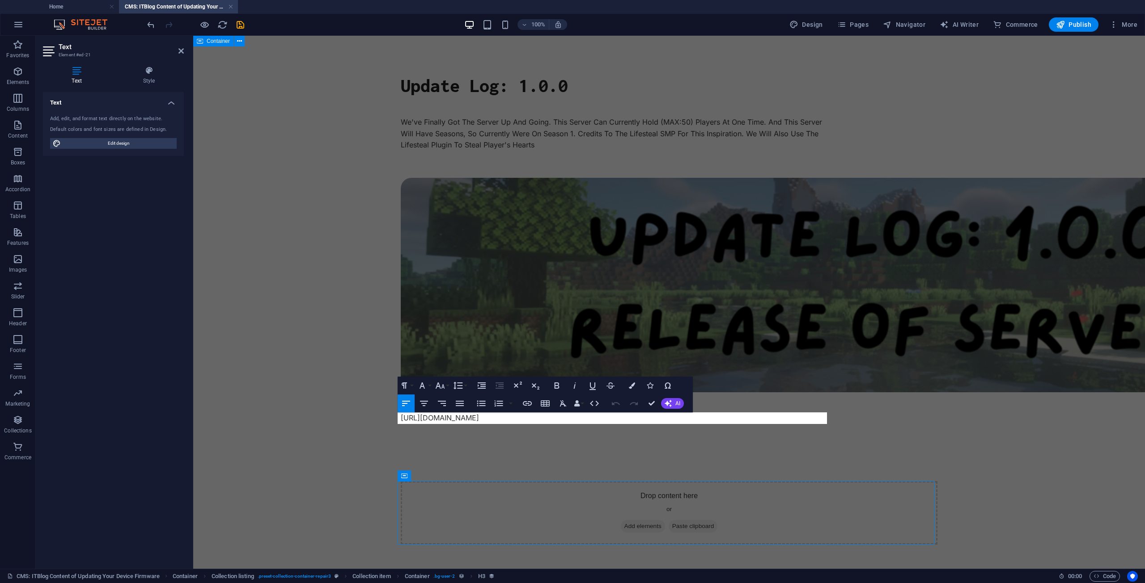
click at [487, 418] on p "https://cdn.modrinth.com/data/Q1vvjJYV/images/593042203d2297676eed851f22c8e2ee3…" at bounding box center [615, 419] width 429 height 12
click at [334, 418] on body "Skip to main content Update Log: 1.0.0 We've Finally Got The Server Up And Goin…" at bounding box center [668, 297] width 951 height 568
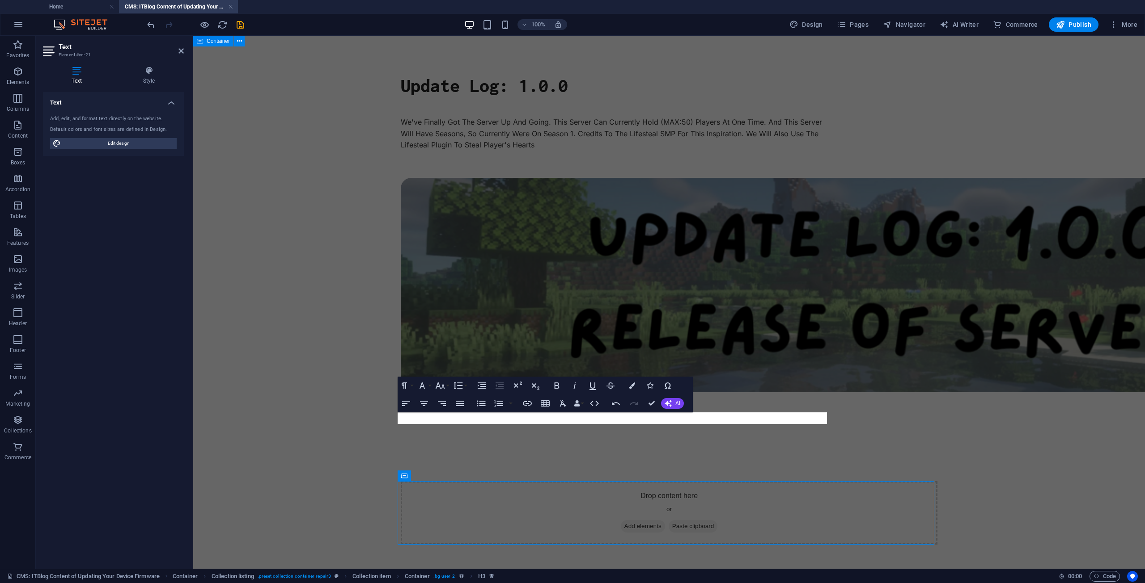
click at [358, 417] on body "Skip to main content Update Log: 1.0.0 We've Finally Got The Server Up And Goin…" at bounding box center [668, 297] width 951 height 568
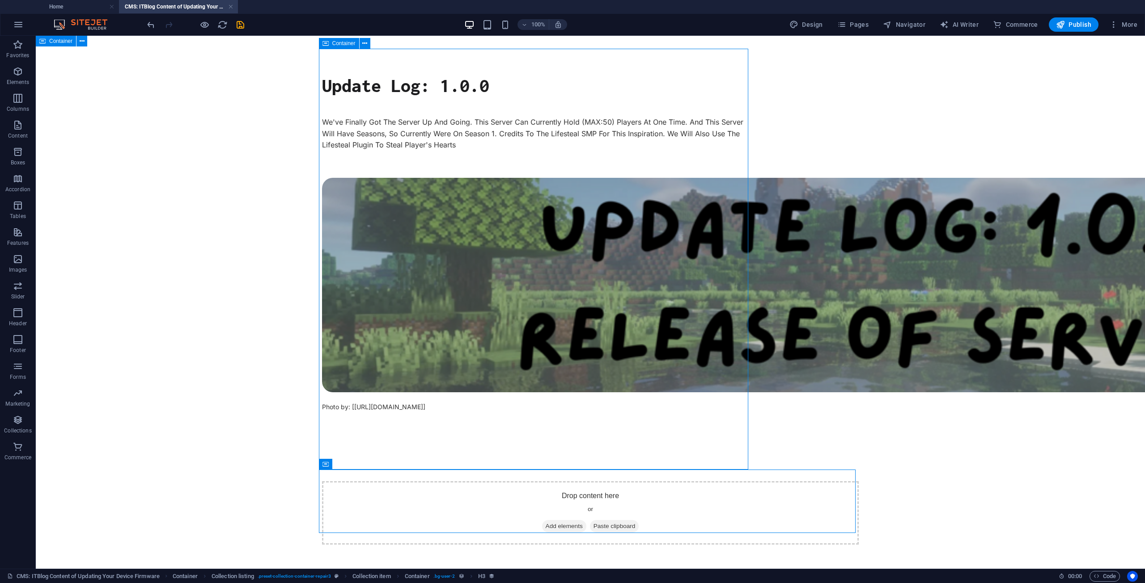
click at [415, 456] on div "Update Log: 1.0.0 We've Finally Got The Server Up And Going. This Server Can Cu…" at bounding box center [536, 265] width 429 height 433
click at [1084, 28] on span "Publish" at bounding box center [1073, 24] width 35 height 9
click at [1119, 25] on span "More" at bounding box center [1123, 24] width 28 height 9
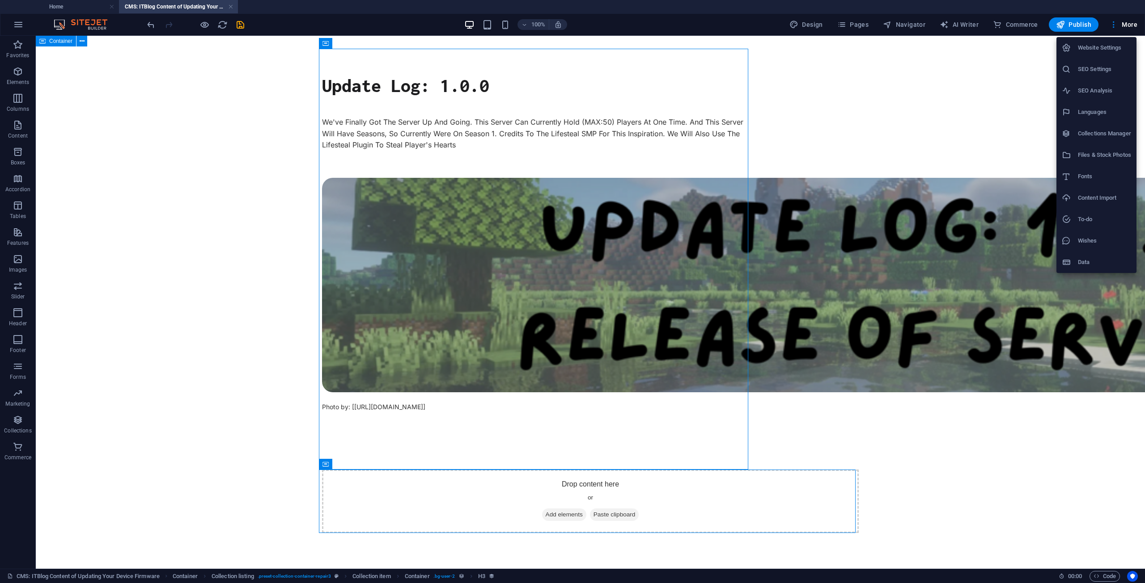
click at [1093, 52] on h6 "Website Settings" at bounding box center [1104, 47] width 53 height 11
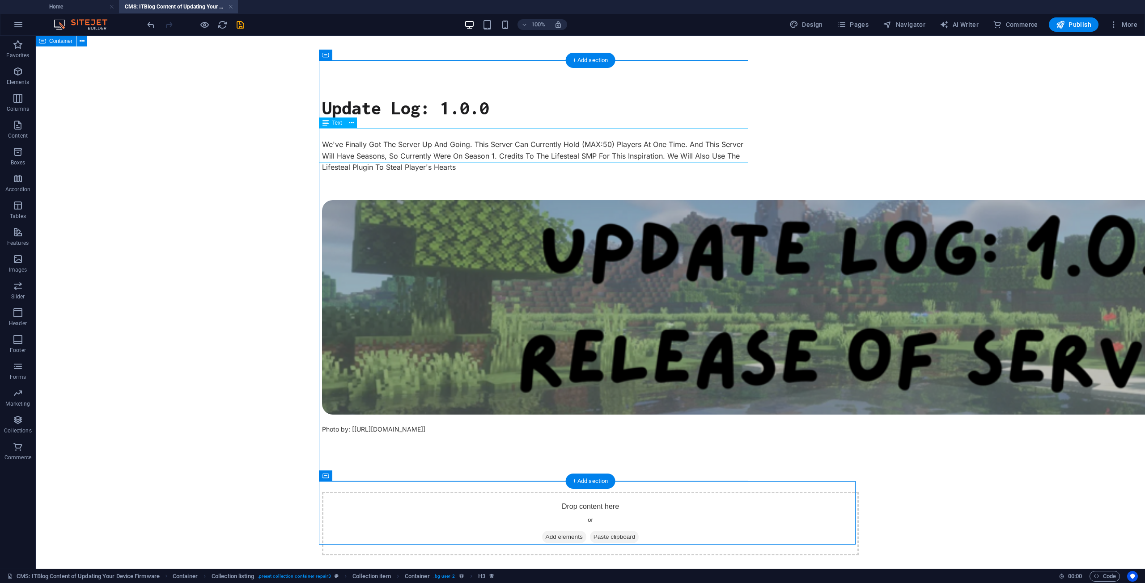
scroll to position [0, 0]
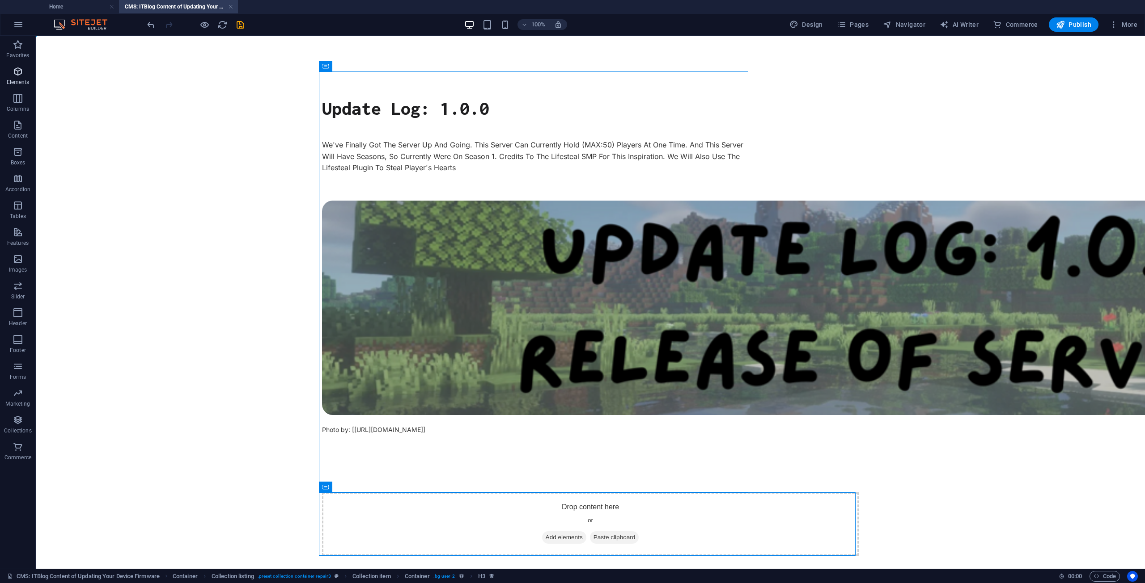
click at [22, 71] on icon "button" at bounding box center [18, 71] width 11 height 11
click at [905, 20] on span "Navigator" at bounding box center [904, 24] width 42 height 9
click at [860, 20] on button "Pages" at bounding box center [852, 24] width 38 height 14
click at [852, 25] on span "Pages" at bounding box center [852, 24] width 31 height 9
click at [863, 22] on span "Pages" at bounding box center [852, 24] width 31 height 9
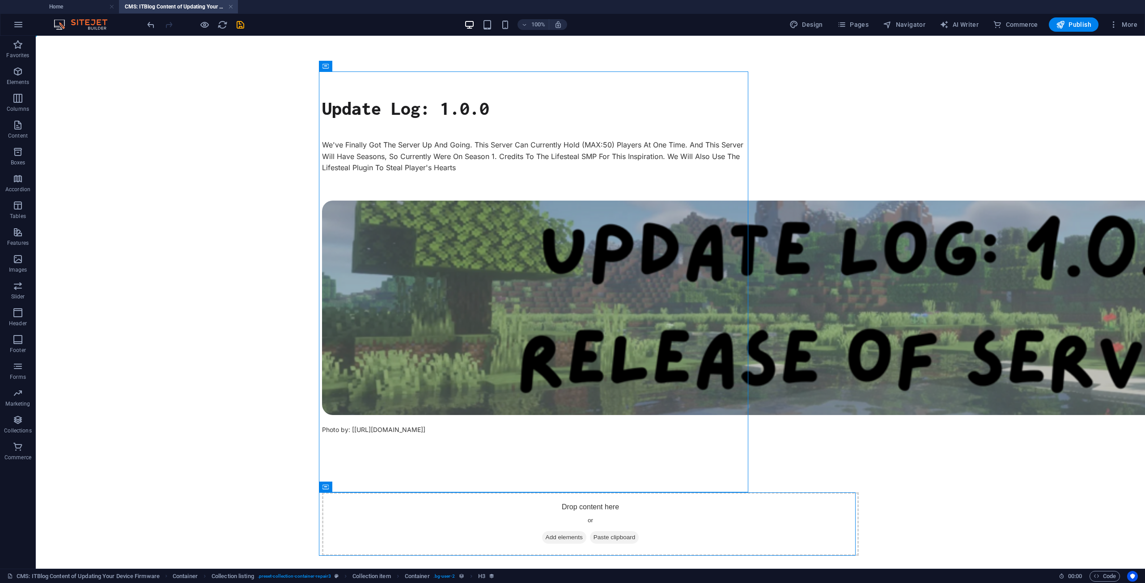
click at [265, 166] on body "Skip to main content Update Log: 1.0.0 We've Finally Got The Server Up And Goin…" at bounding box center [590, 314] width 1109 height 556
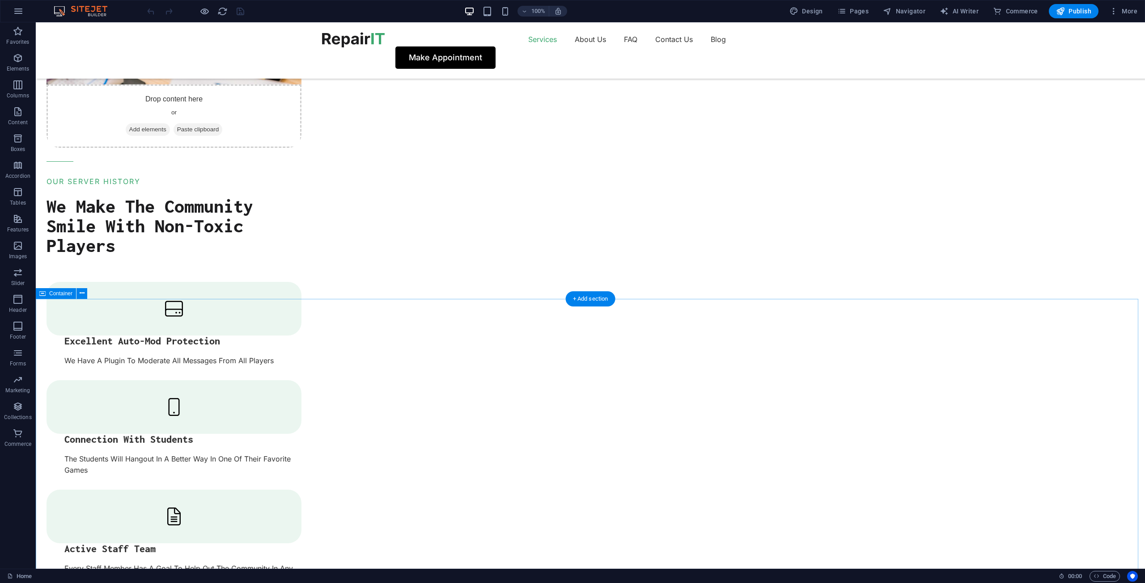
scroll to position [1162, 0]
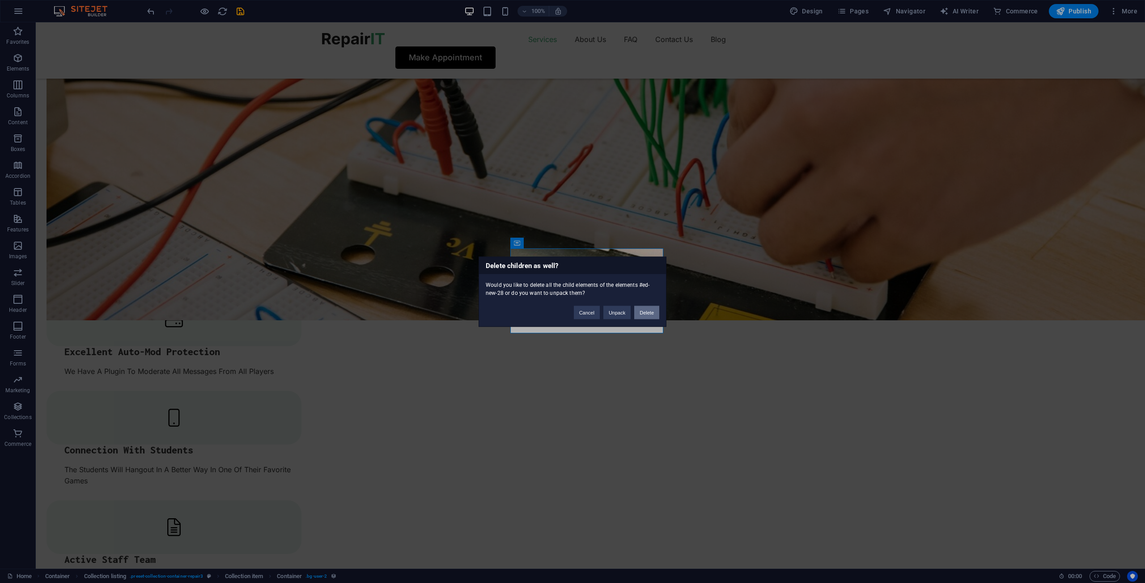
click at [645, 311] on button "Delete" at bounding box center [646, 312] width 25 height 13
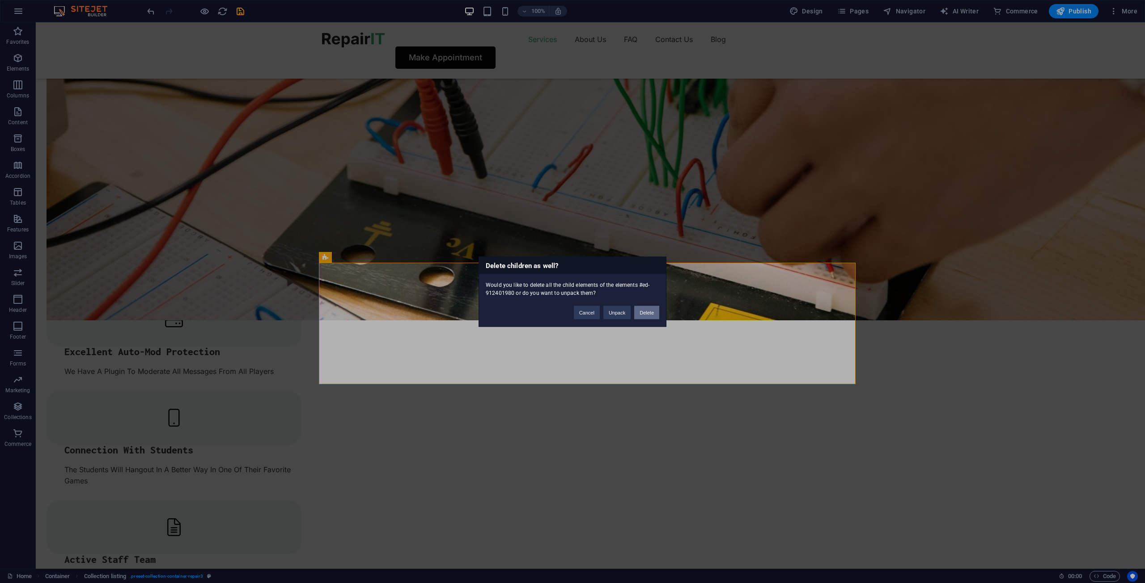
click at [647, 312] on button "Delete" at bounding box center [646, 312] width 25 height 13
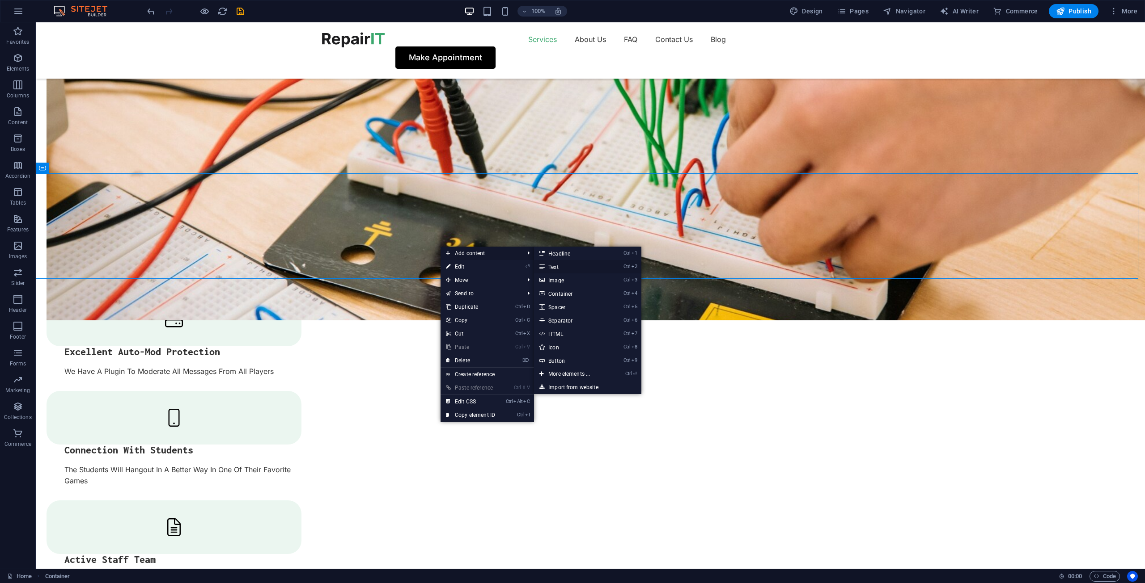
click at [569, 268] on link "Ctrl 2 Text" at bounding box center [571, 266] width 74 height 13
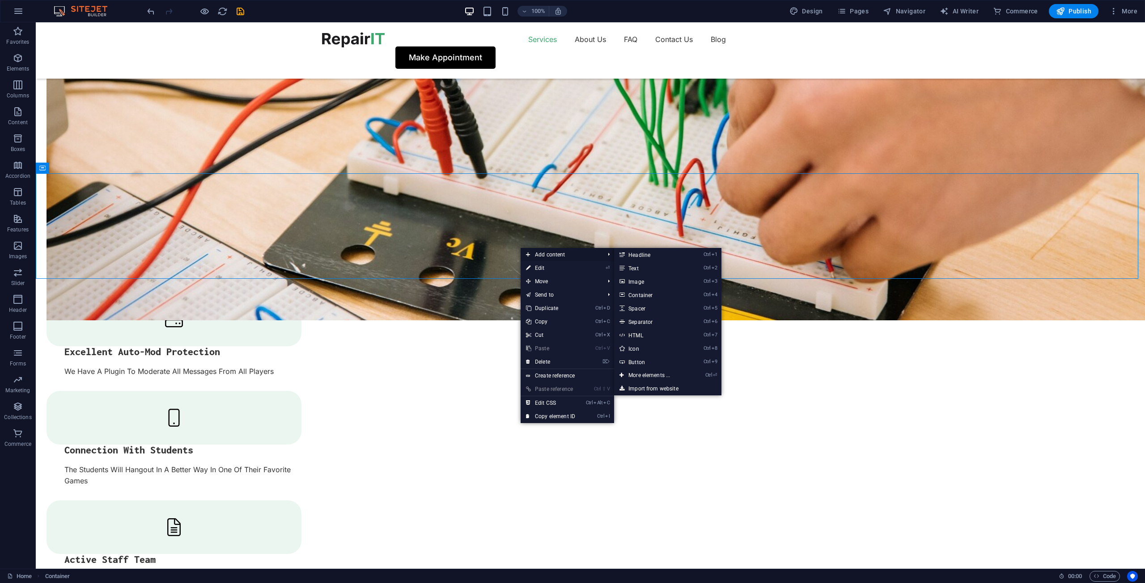
click at [566, 258] on span "Add content" at bounding box center [560, 254] width 80 height 13
click at [650, 270] on link "Ctrl 2 Text" at bounding box center [651, 268] width 74 height 13
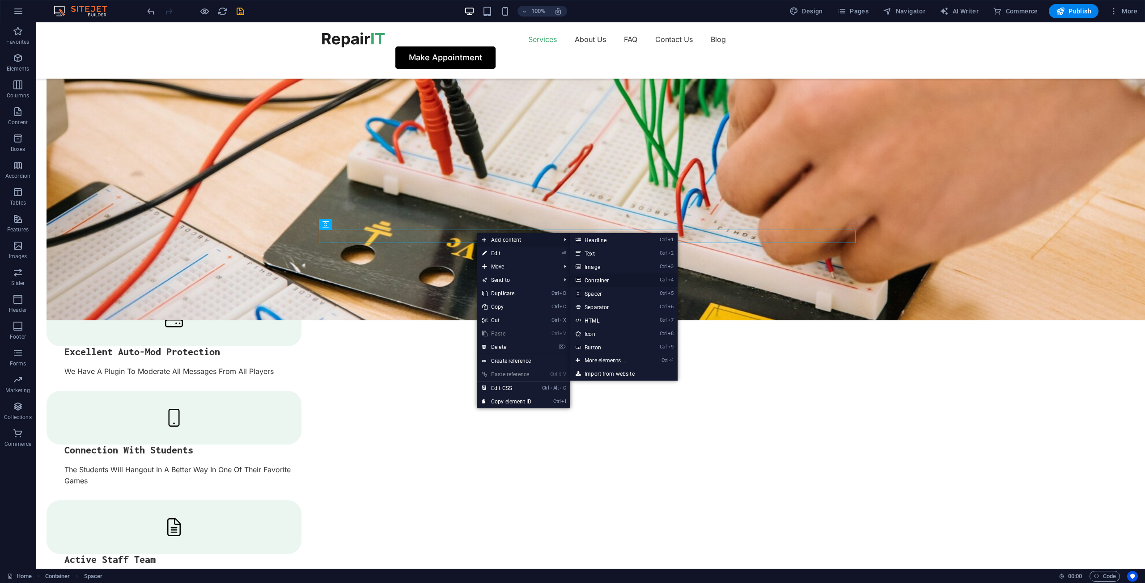
click at [610, 279] on link "Ctrl 4 Container" at bounding box center [607, 280] width 74 height 13
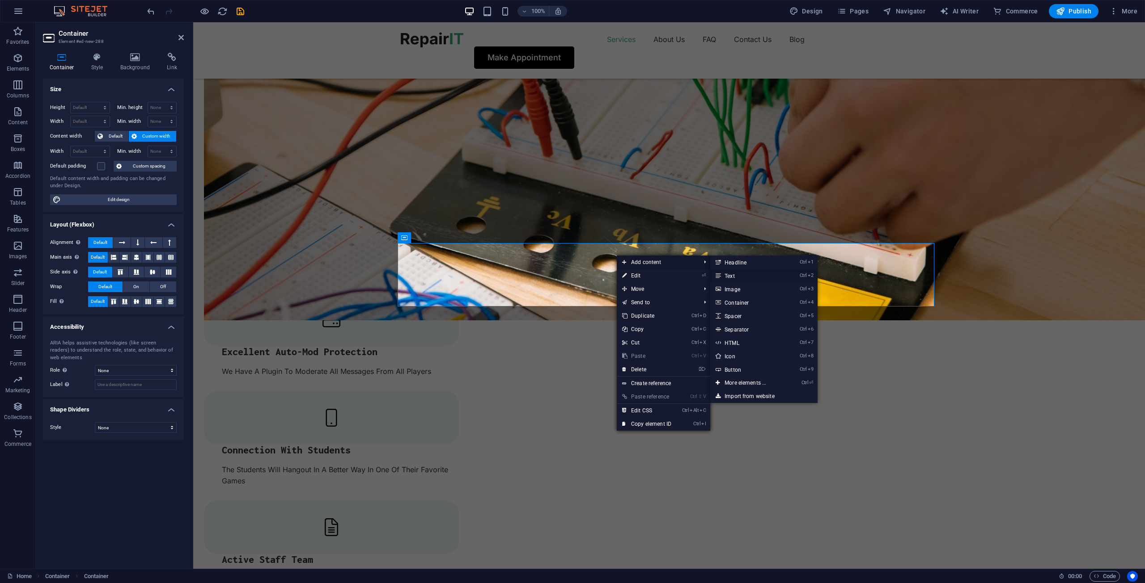
click at [736, 276] on link "Ctrl 2 Text" at bounding box center [747, 275] width 74 height 13
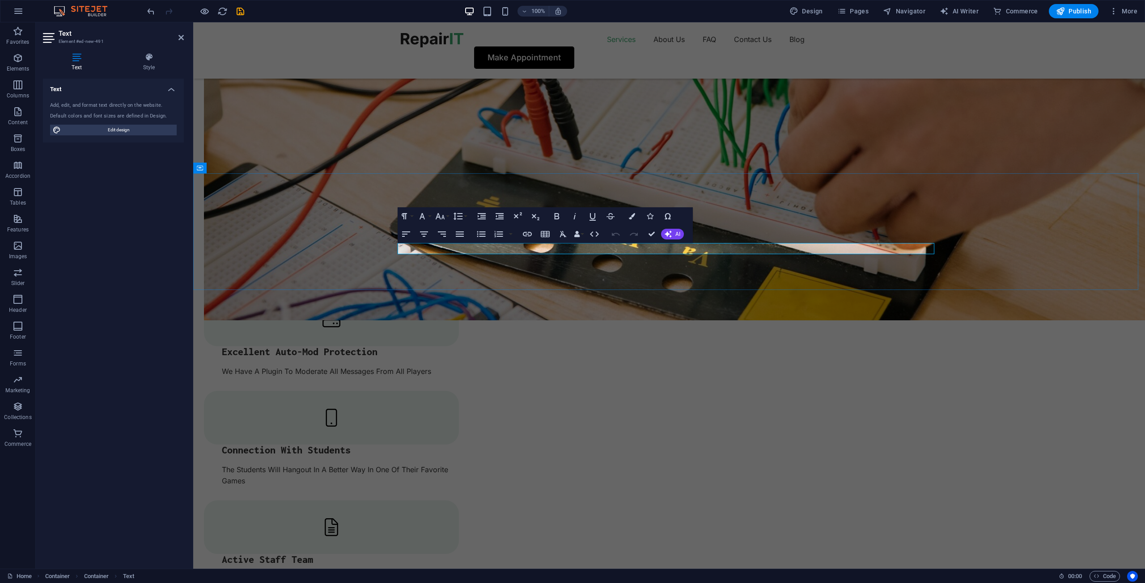
drag, startPoint x: 474, startPoint y: 251, endPoint x: 410, endPoint y: 247, distance: 64.1
click at [215, 85] on div "Drop content here or Add elements Paste clipboard OUR SERVER HISTORY We Make Th…" at bounding box center [668, 581] width 951 height 1759
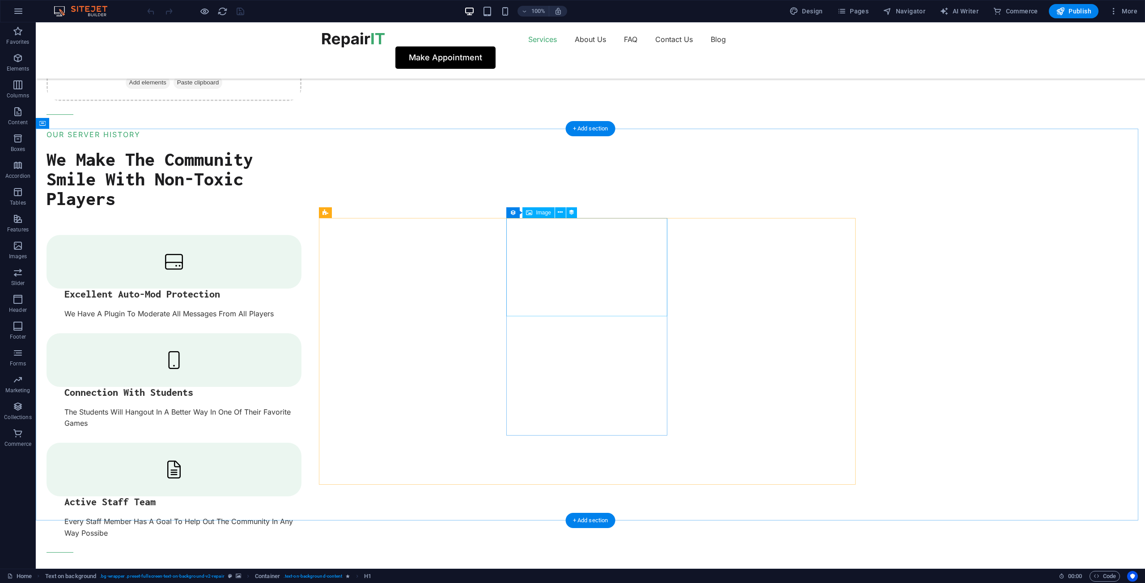
scroll to position [1207, 0]
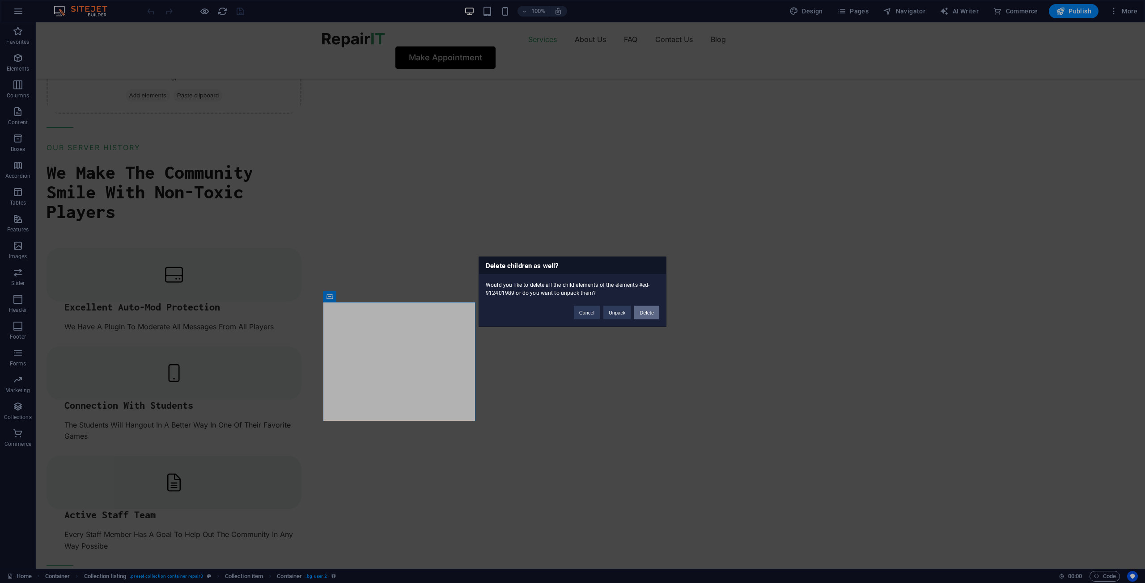
click at [648, 315] on button "Delete" at bounding box center [646, 312] width 25 height 13
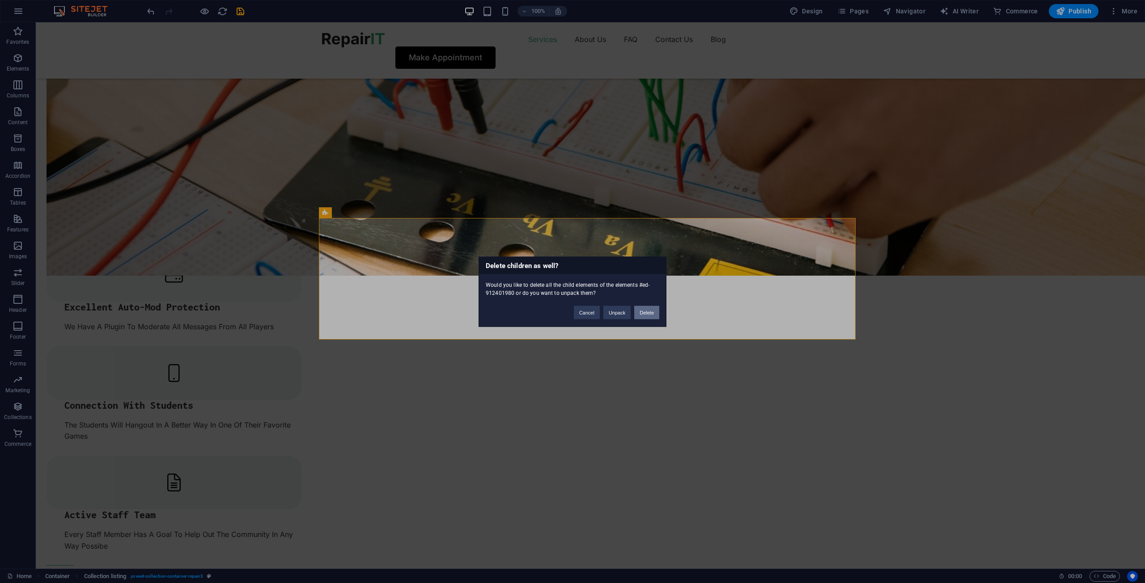
click at [644, 316] on button "Delete" at bounding box center [646, 312] width 25 height 13
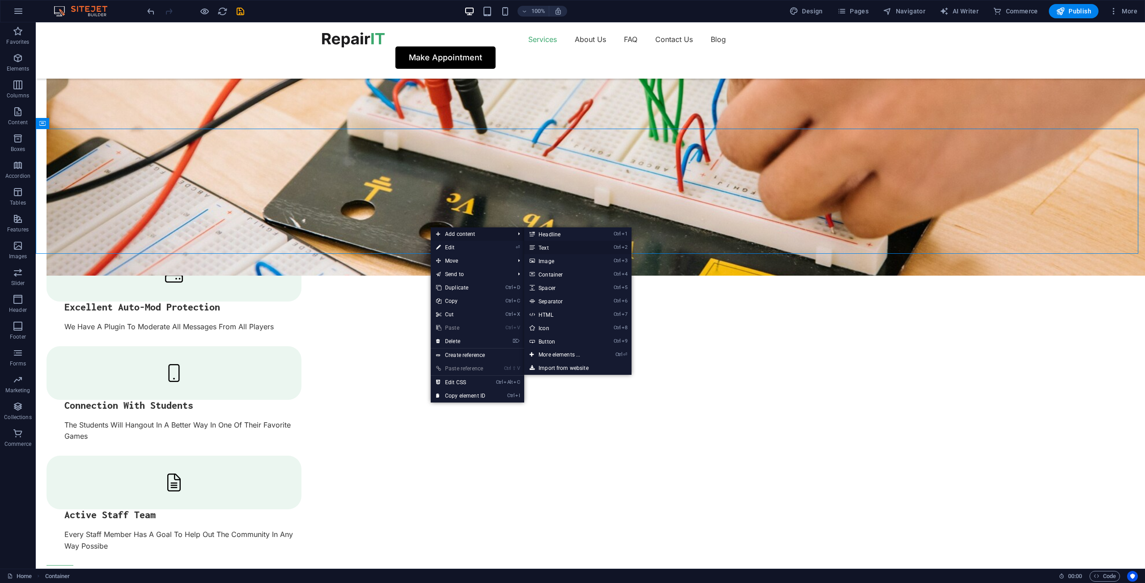
click at [549, 247] on link "Ctrl 2 Text" at bounding box center [561, 247] width 74 height 13
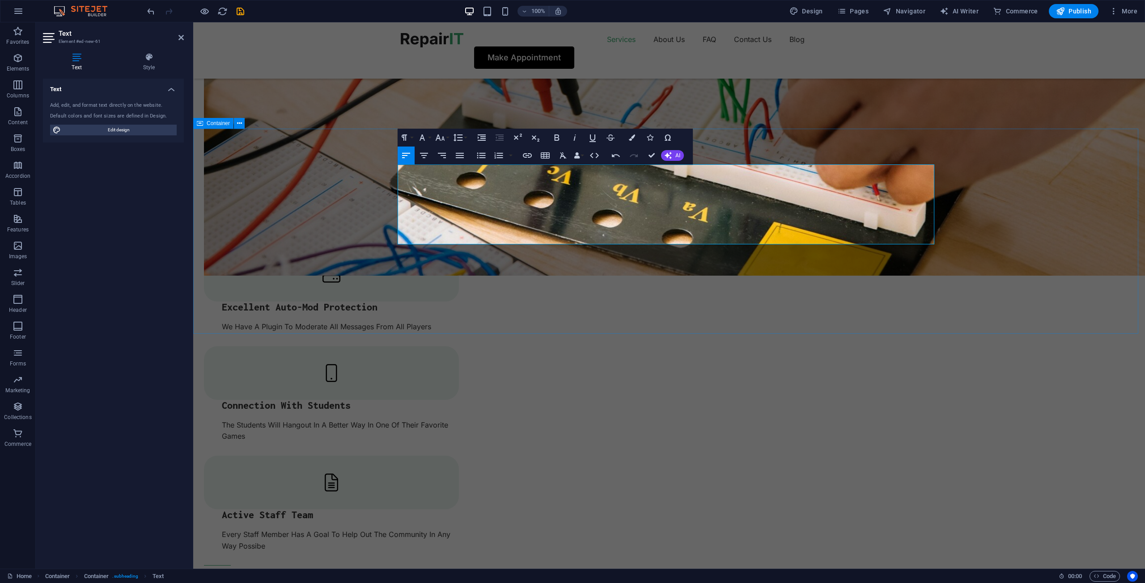
drag, startPoint x: 437, startPoint y: 234, endPoint x: 394, endPoint y: 156, distance: 88.6
copy p "This Server Is Just Up And We Are Excited To See These New Players From Across …"
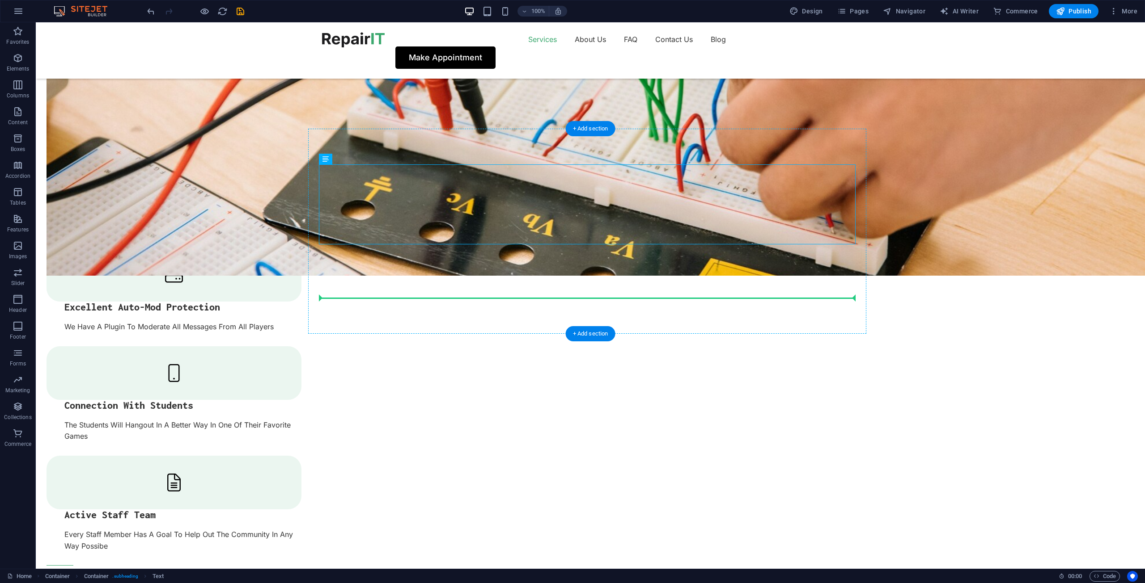
drag, startPoint x: 413, startPoint y: 201, endPoint x: 419, endPoint y: 296, distance: 95.0
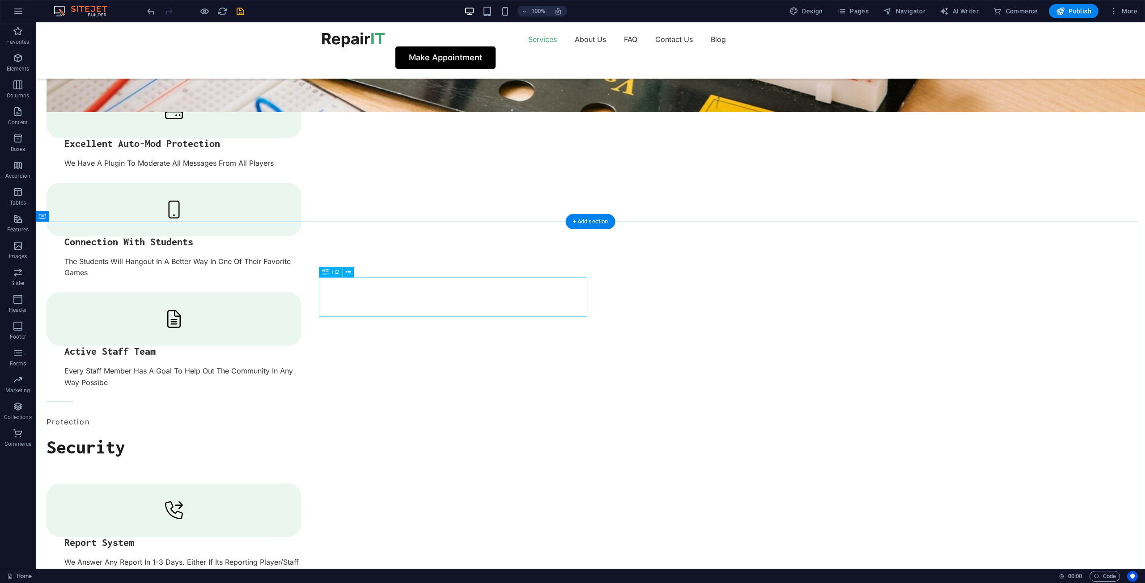
scroll to position [1386, 0]
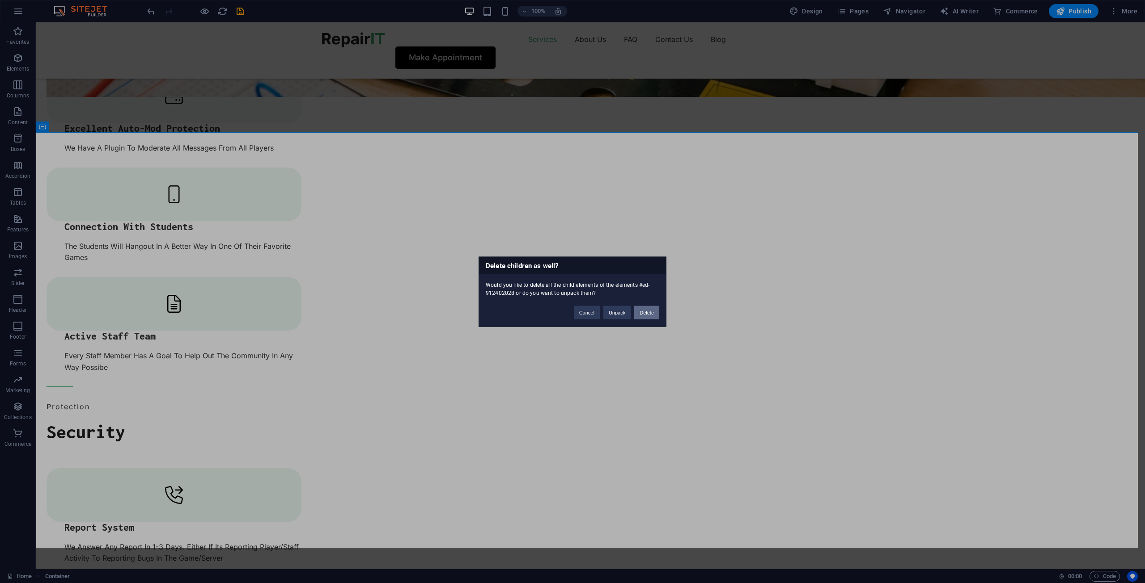
click at [641, 314] on button "Delete" at bounding box center [646, 312] width 25 height 13
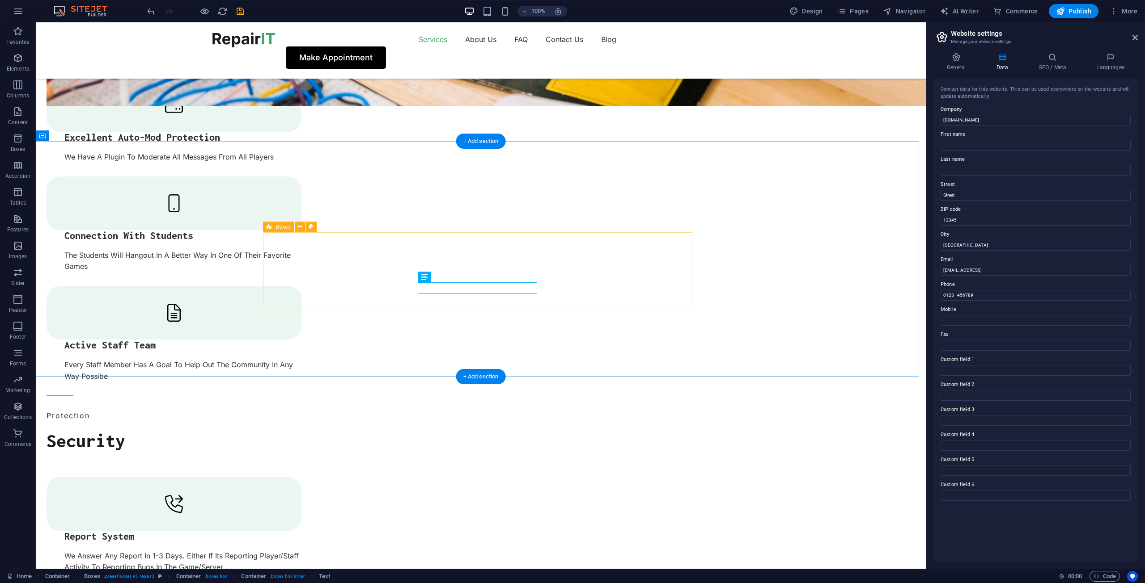
select select "px"
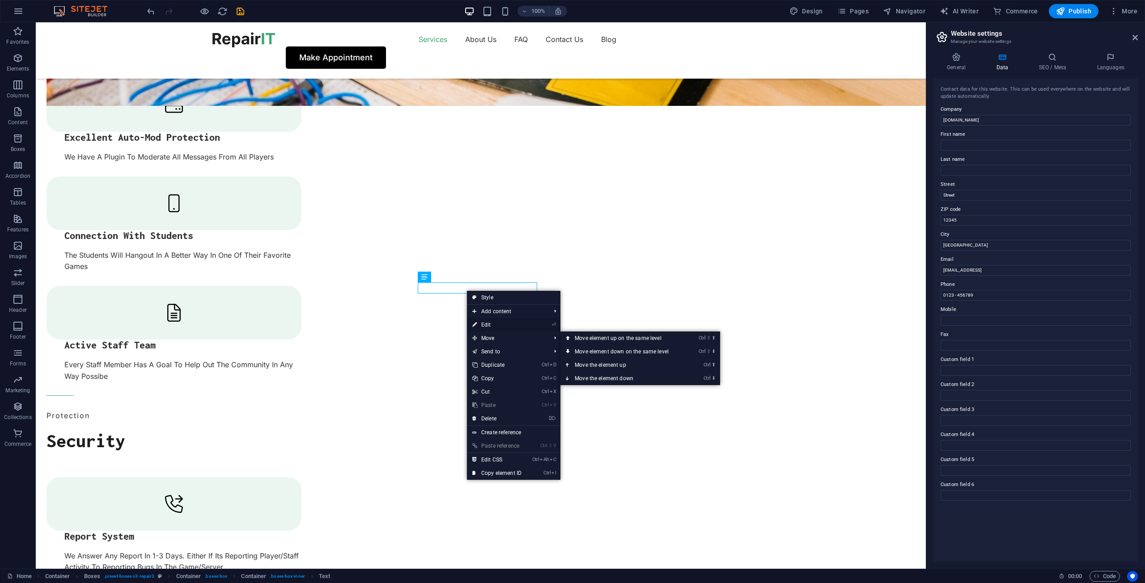
click at [490, 331] on link "⏎ Edit" at bounding box center [497, 324] width 60 height 13
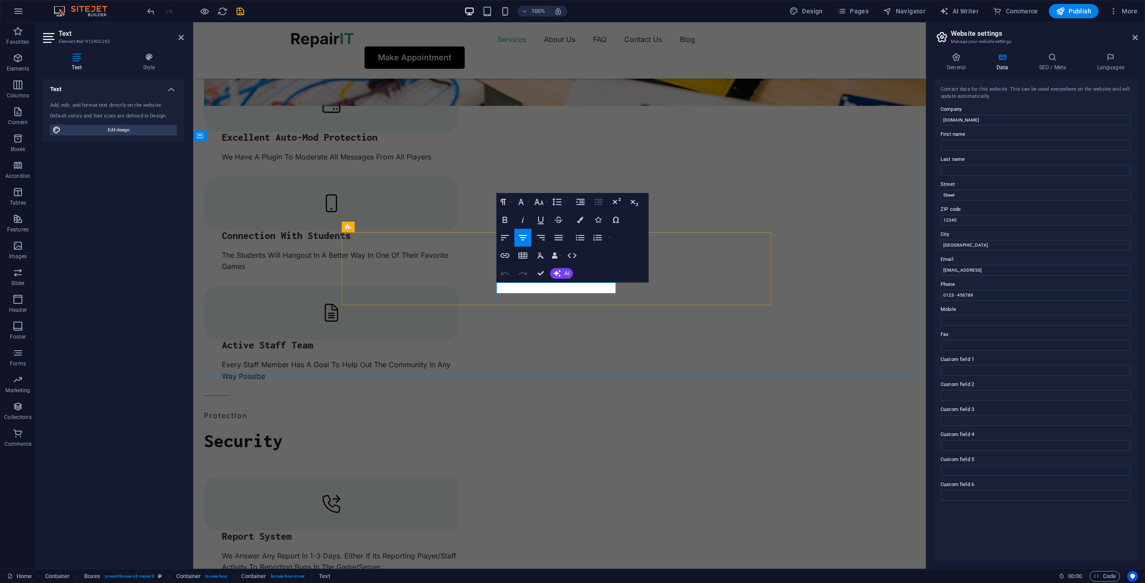
drag, startPoint x: 511, startPoint y: 287, endPoint x: 492, endPoint y: 287, distance: 18.8
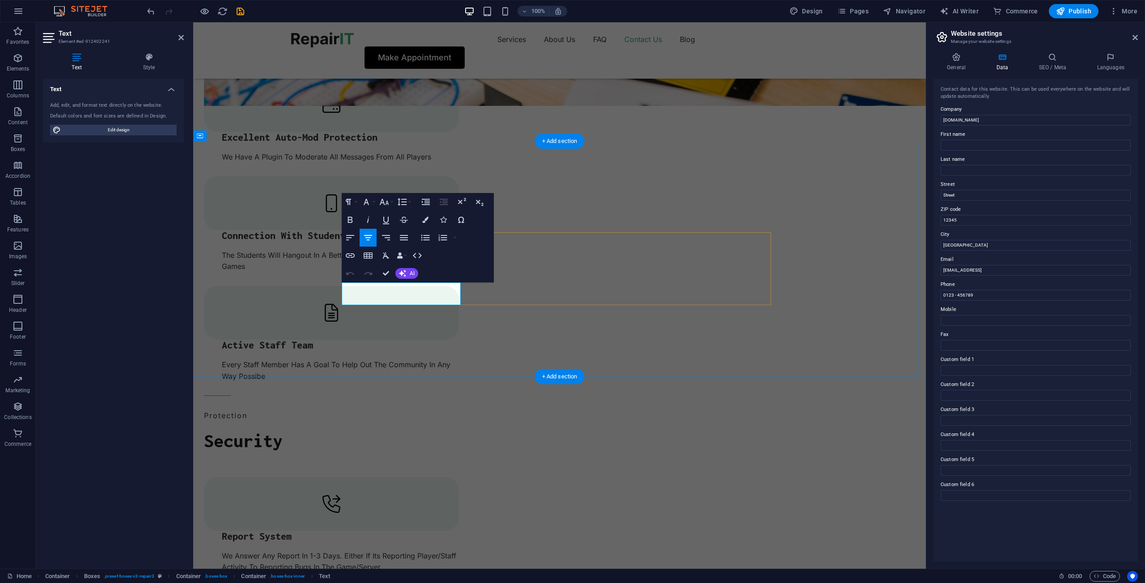
drag, startPoint x: 1160, startPoint y: 220, endPoint x: 890, endPoint y: 198, distance: 270.9
click at [970, 202] on div "Contact data for this website. This can be used everywhere on the website and w…" at bounding box center [1035, 320] width 204 height 483
type input "[DEMOGRAPHIC_DATA][GEOGRAPHIC_DATA][DEMOGRAPHIC_DATA] And [DEMOGRAPHIC_DATA]"
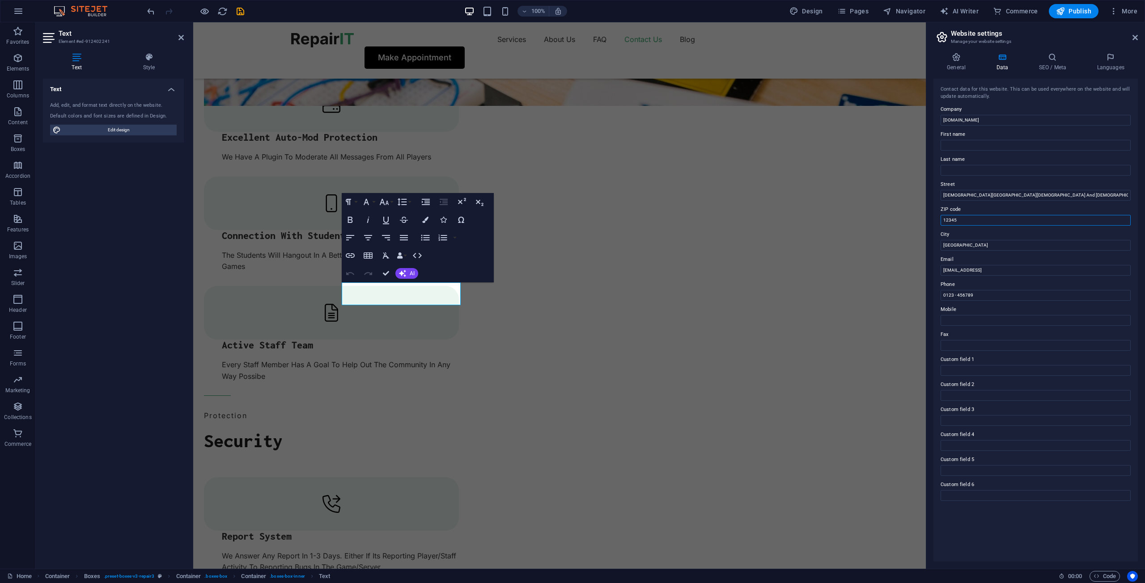
drag, startPoint x: 1184, startPoint y: 241, endPoint x: 923, endPoint y: 222, distance: 261.8
drag, startPoint x: 1153, startPoint y: 264, endPoint x: 891, endPoint y: 243, distance: 262.8
type input "[GEOGRAPHIC_DATA]"
click at [957, 225] on input "ZIP code" at bounding box center [1035, 220] width 190 height 11
type input "[GEOGRAPHIC_DATA]"
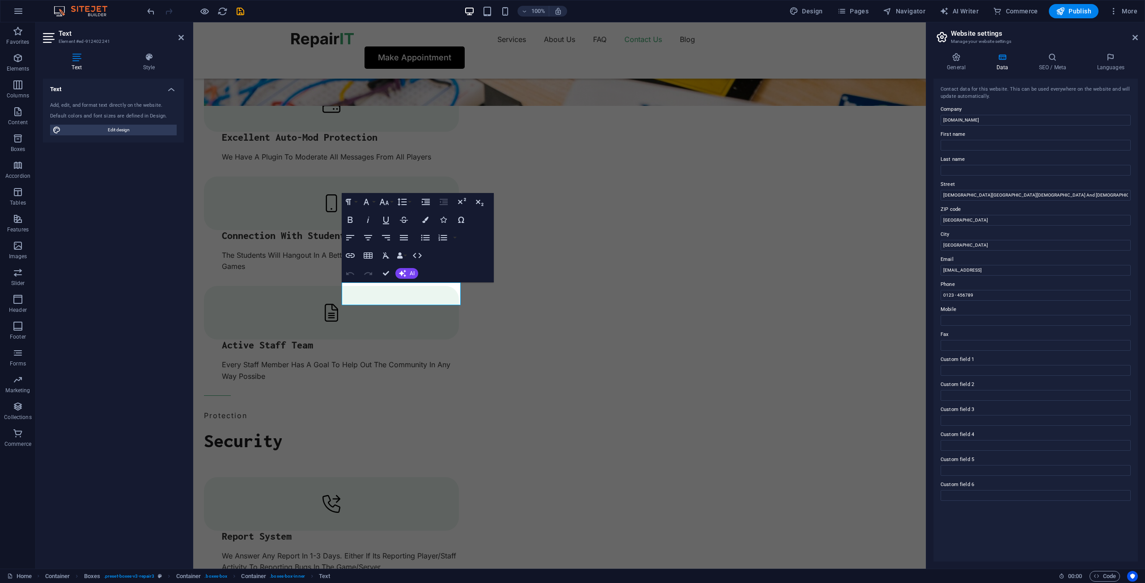
click at [1012, 527] on div "Contact data for this website. This can be used everywhere on the website and w…" at bounding box center [1035, 320] width 204 height 483
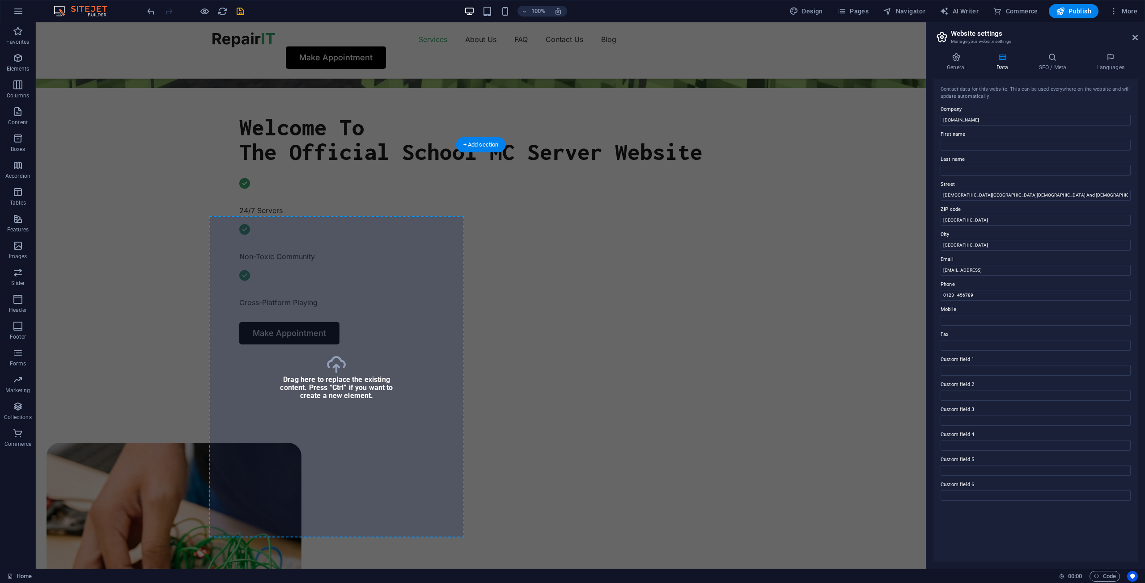
scroll to position [528, 0]
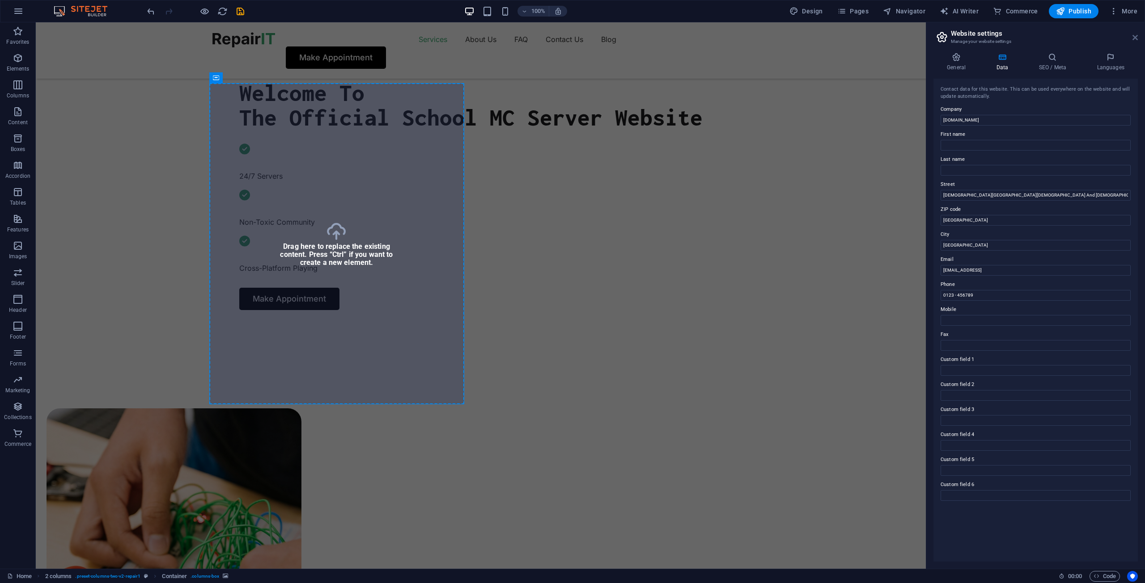
click at [1137, 38] on icon at bounding box center [1134, 37] width 5 height 7
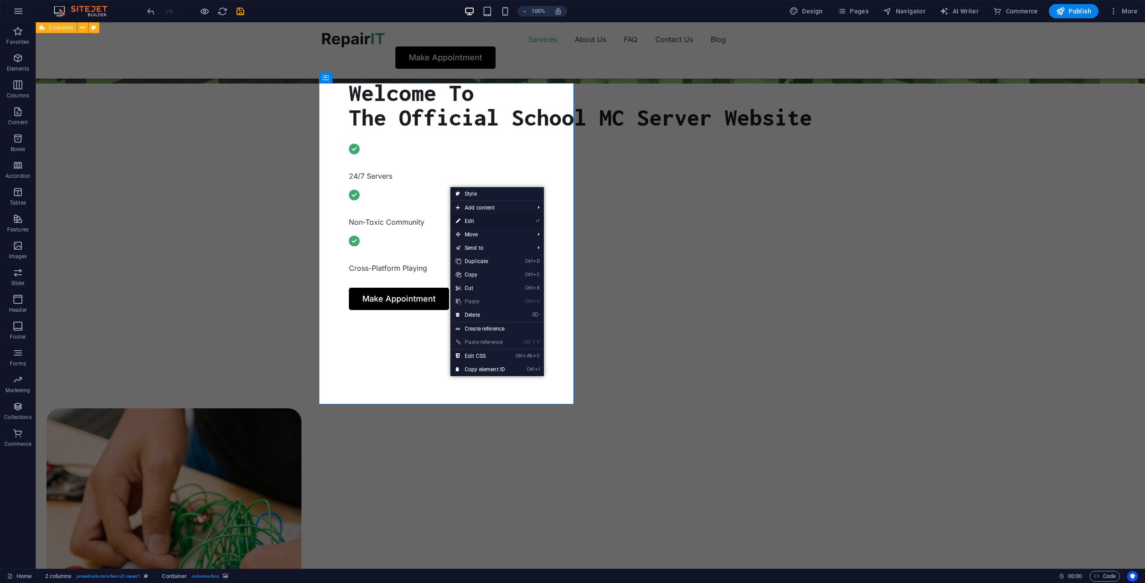
click at [475, 216] on link "⏎ Edit" at bounding box center [480, 221] width 60 height 13
select select "px"
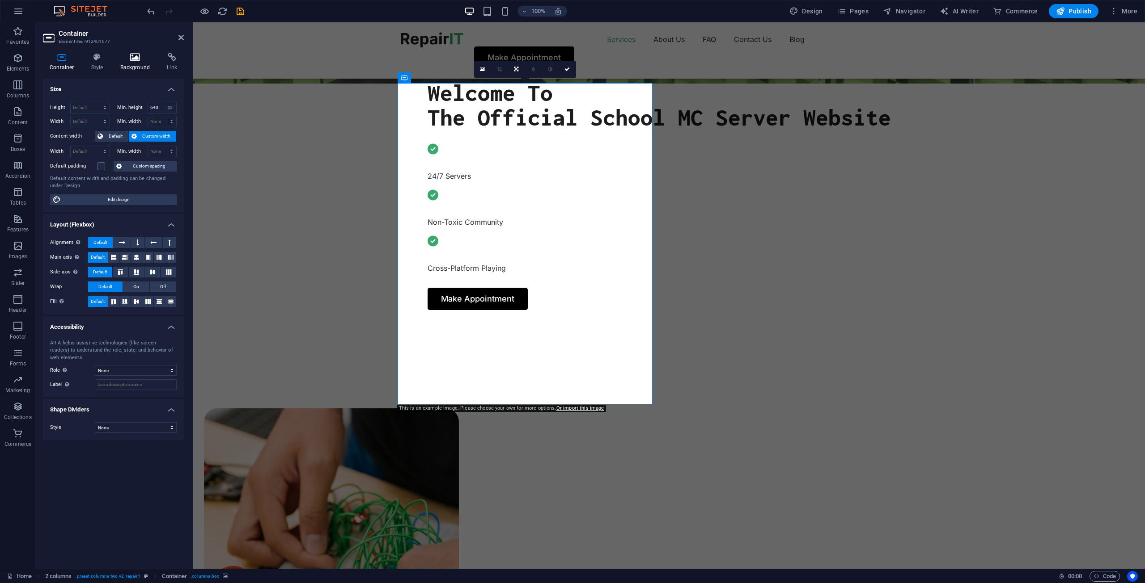
click at [145, 54] on icon at bounding box center [135, 57] width 43 height 9
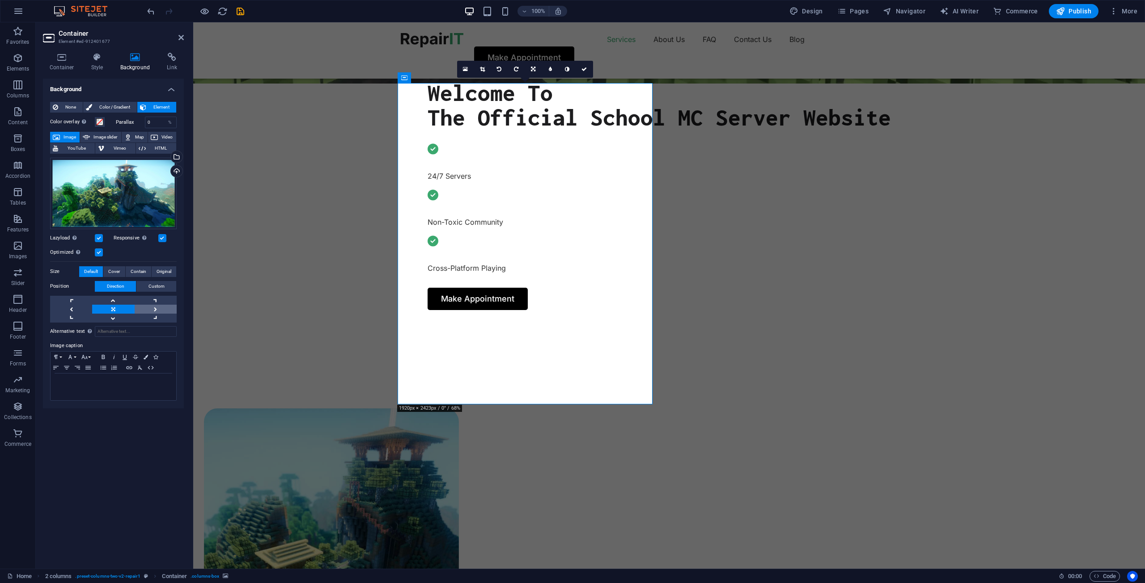
click at [151, 309] on link at bounding box center [156, 309] width 42 height 9
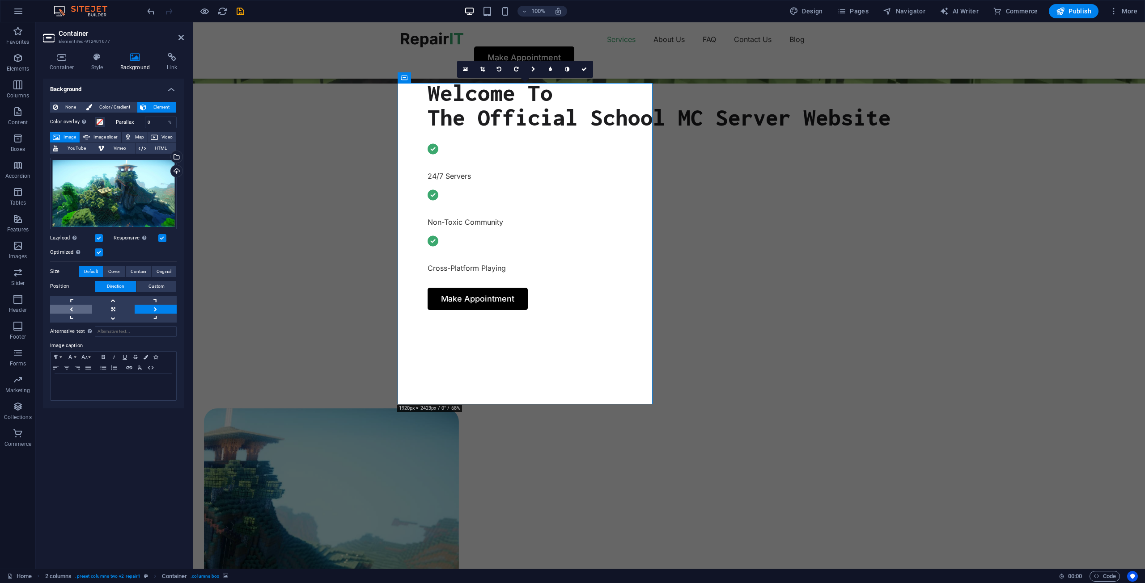
click at [83, 309] on link at bounding box center [71, 309] width 42 height 9
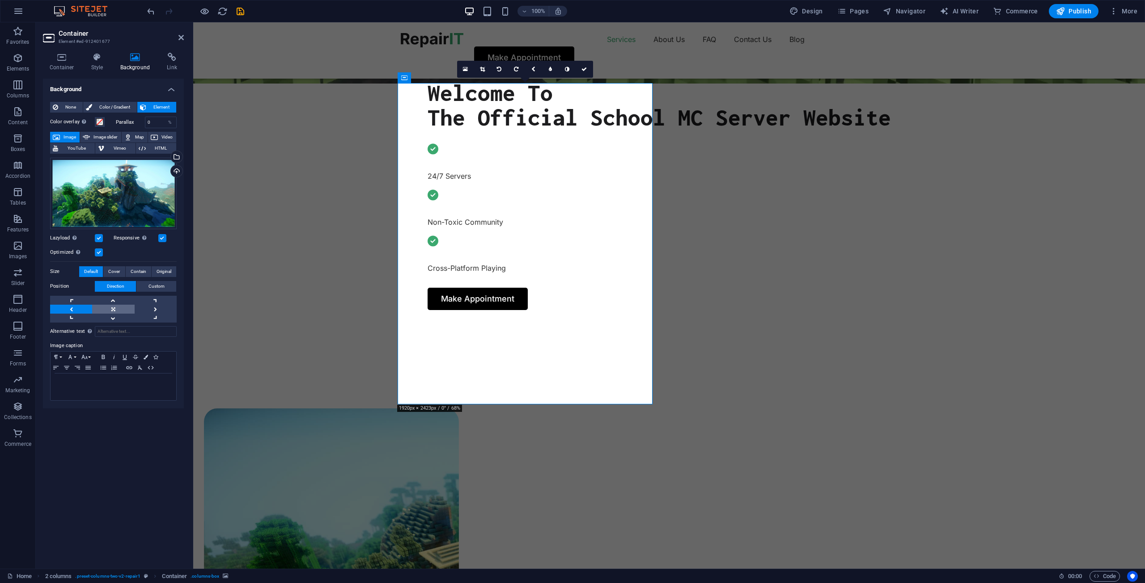
click at [110, 309] on link at bounding box center [113, 309] width 42 height 9
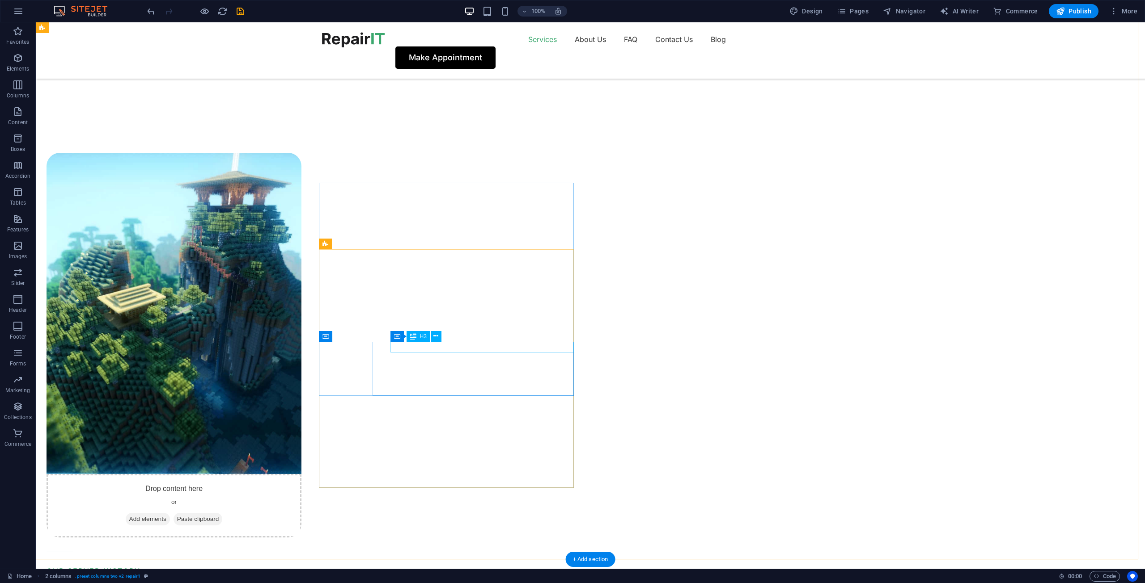
scroll to position [796, 0]
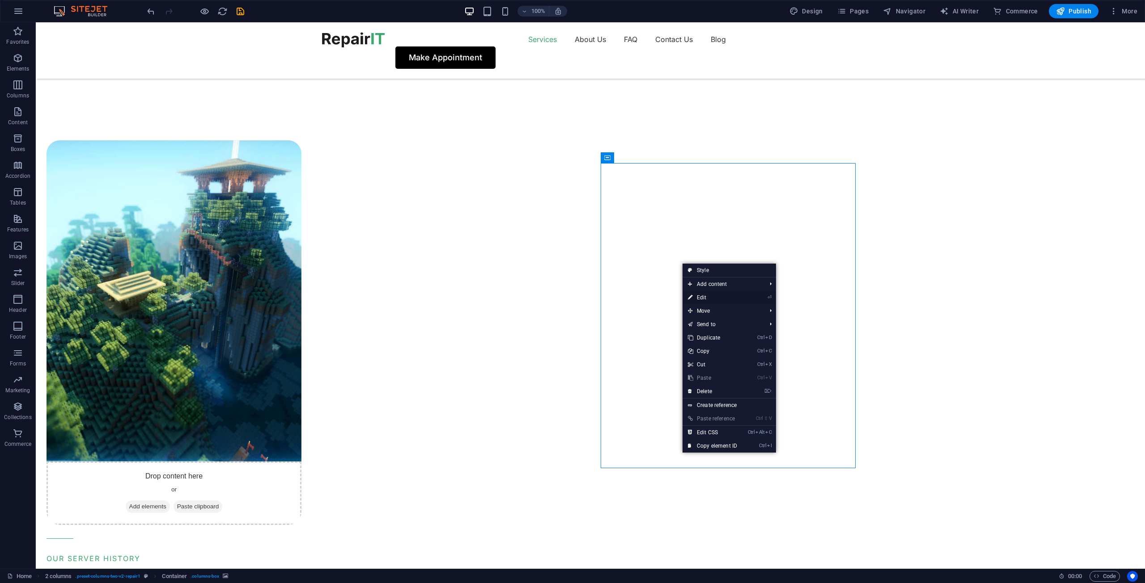
click at [714, 296] on link "⏎ Edit" at bounding box center [712, 297] width 60 height 13
select select "px"
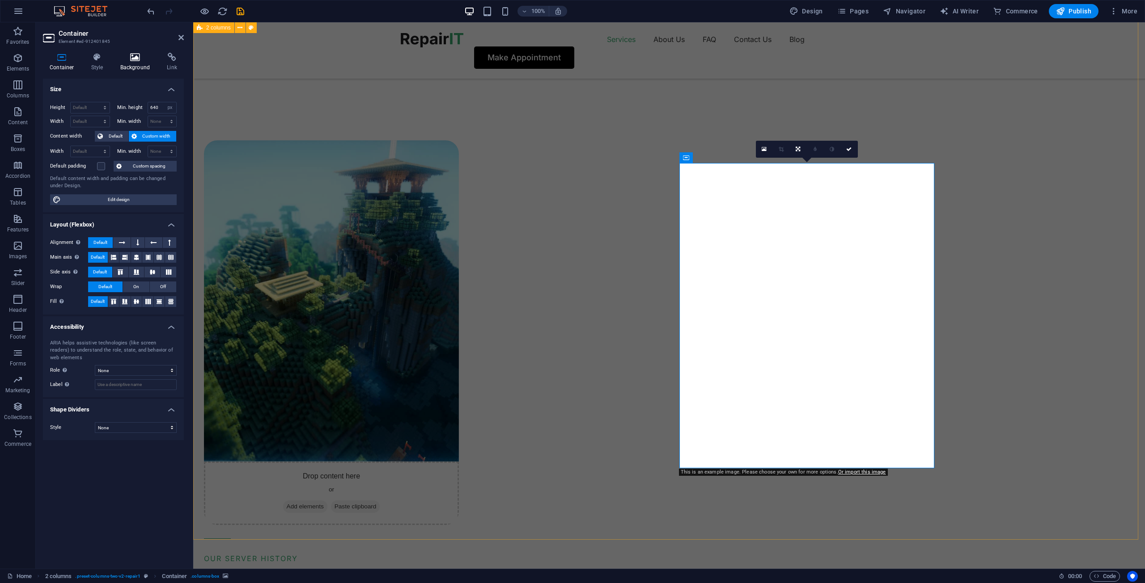
click at [129, 65] on h4 "Background" at bounding box center [137, 62] width 47 height 19
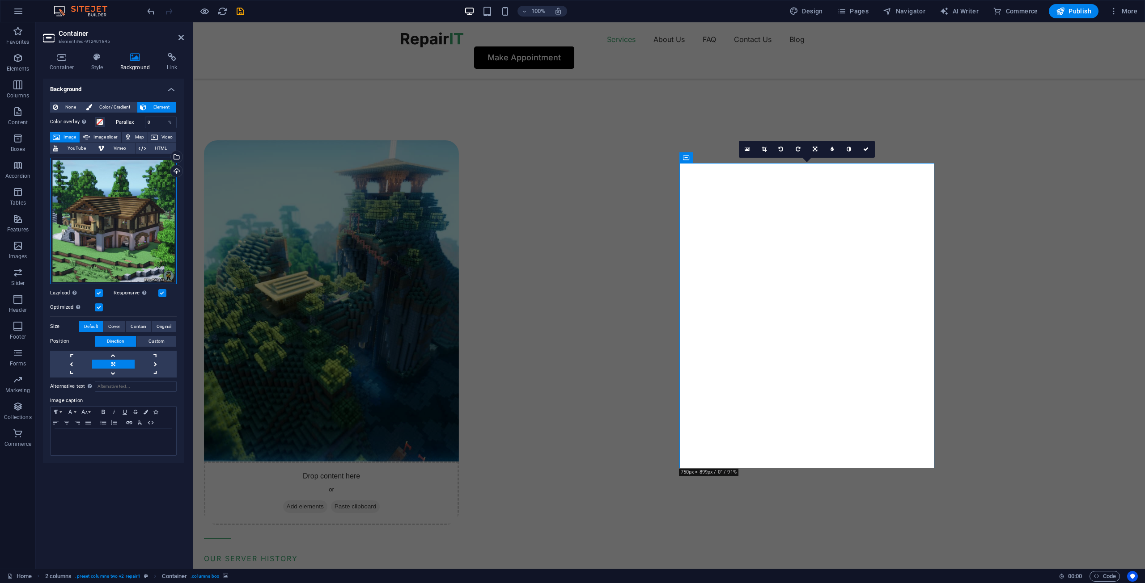
drag, startPoint x: 135, startPoint y: 220, endPoint x: 155, endPoint y: 223, distance: 20.0
click at [155, 223] on div "Drag files here, click to choose files or select files from Files or our free s…" at bounding box center [113, 221] width 127 height 127
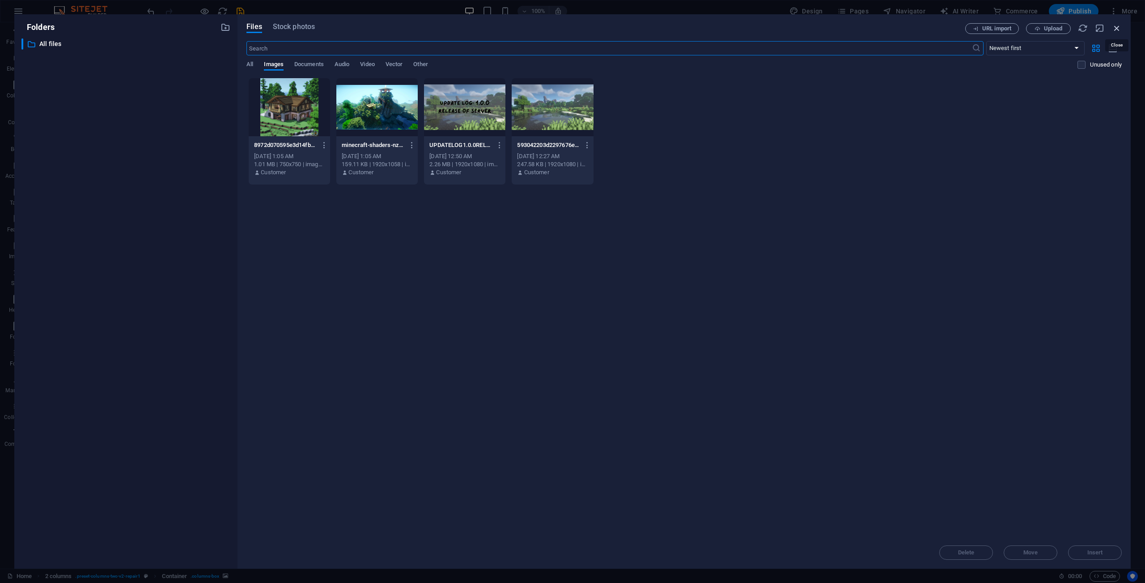
click at [1113, 26] on icon "button" at bounding box center [1117, 28] width 10 height 10
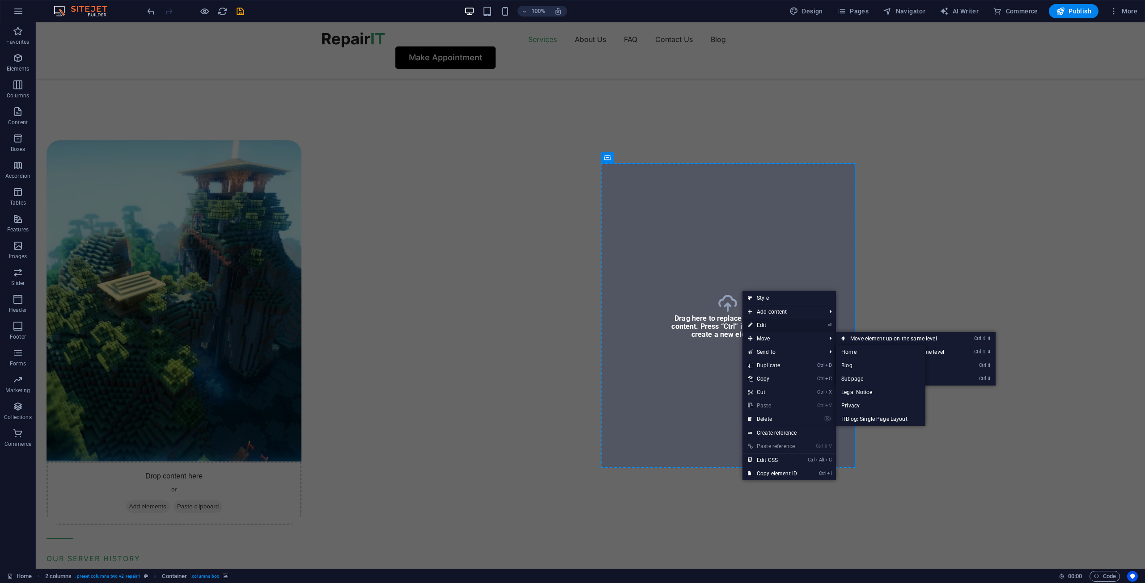
click at [766, 327] on link "⏎ Edit" at bounding box center [772, 325] width 60 height 13
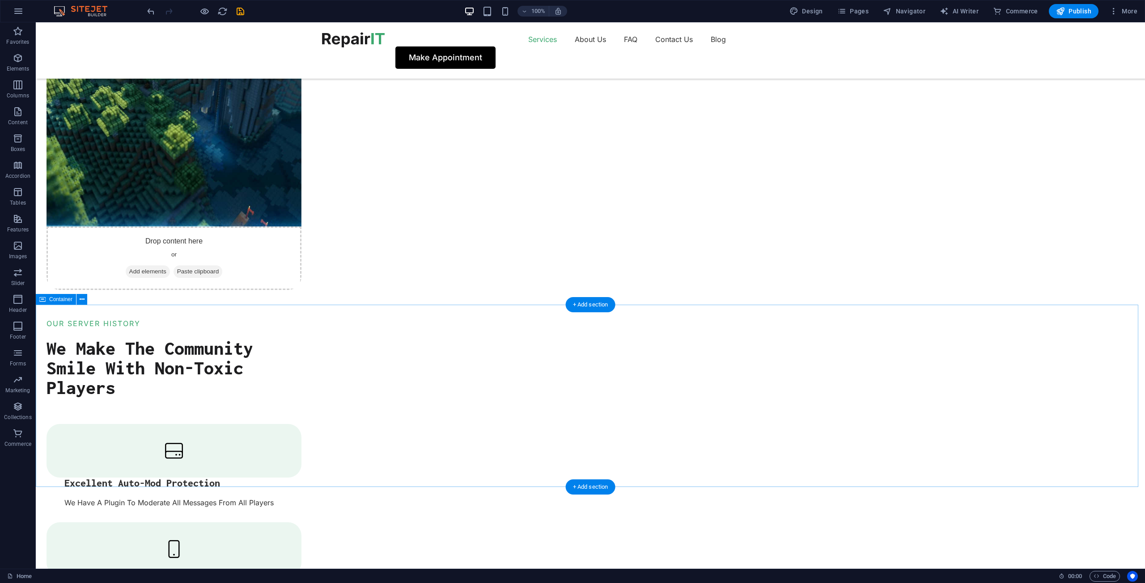
scroll to position [1389, 0]
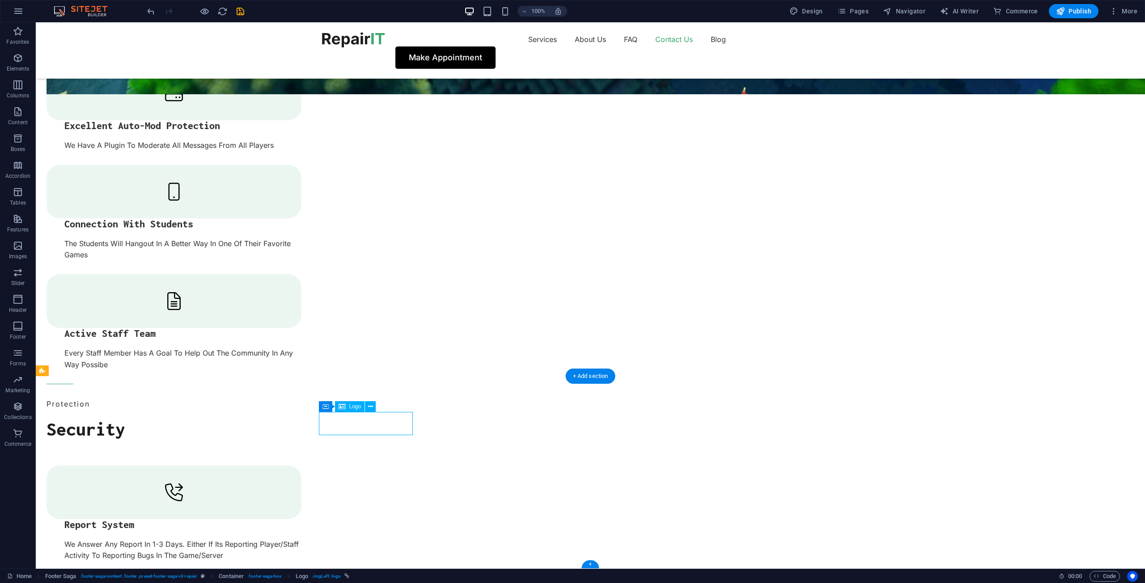
select select "px"
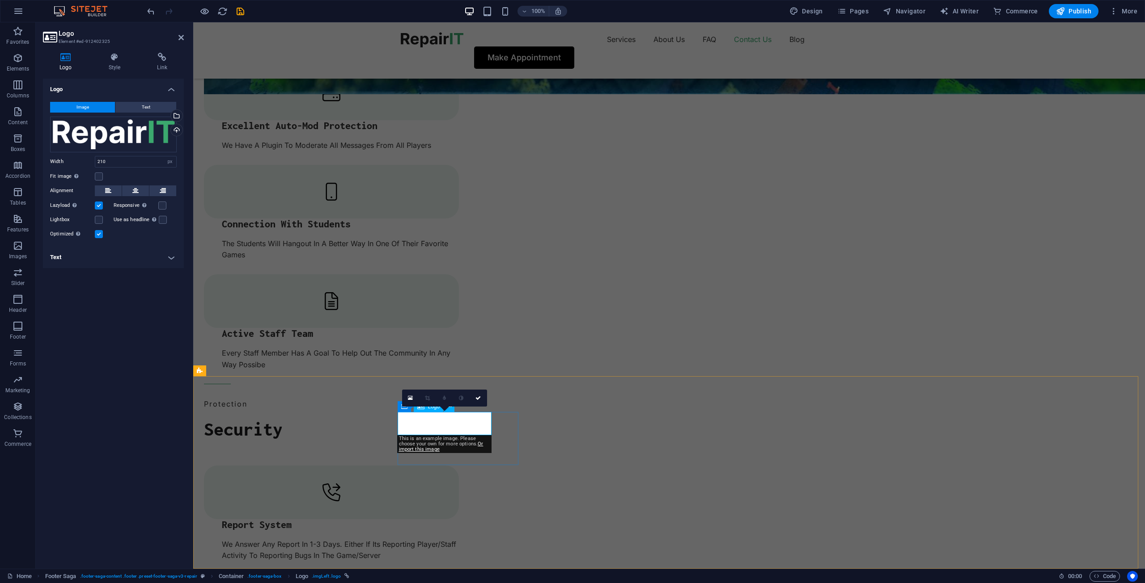
click at [127, 146] on div "Drag files here, click to choose files or select files from Files or our free s…" at bounding box center [113, 135] width 127 height 36
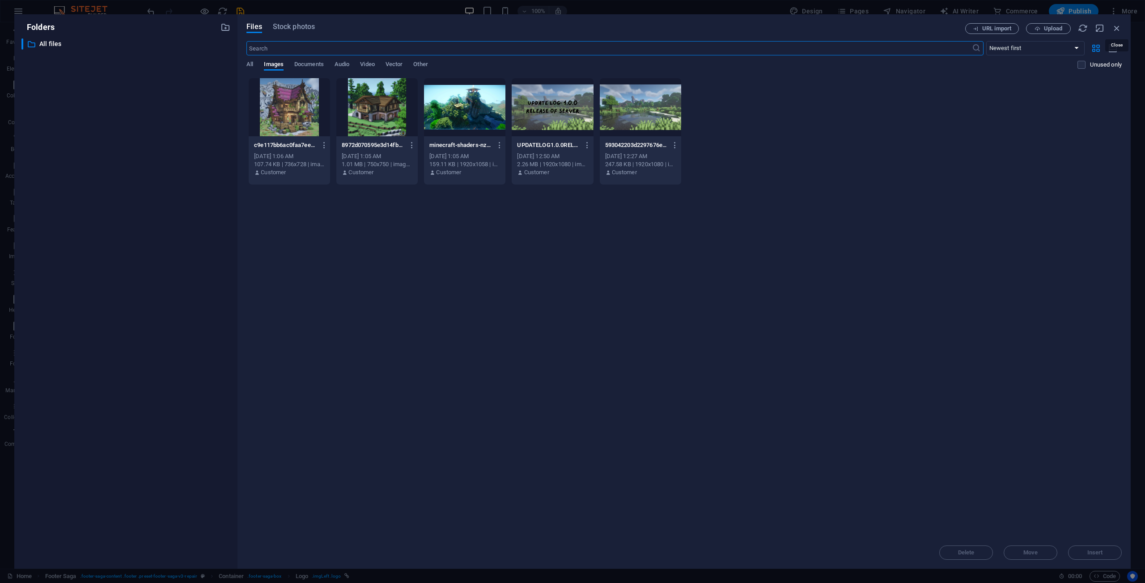
click at [1110, 34] on div "URL import Upload" at bounding box center [1043, 28] width 156 height 11
click at [1113, 30] on icon "button" at bounding box center [1117, 28] width 10 height 10
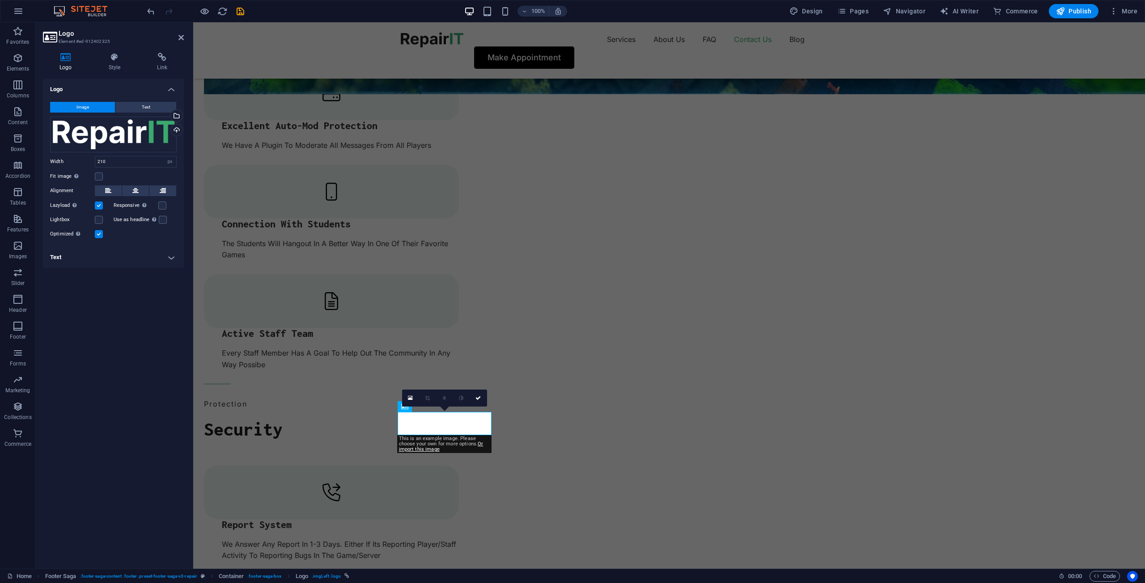
click at [141, 99] on div "Image Text Drag files here, click to choose files or select files from Files or…" at bounding box center [113, 171] width 141 height 152
click at [163, 105] on button "Text" at bounding box center [145, 107] width 61 height 11
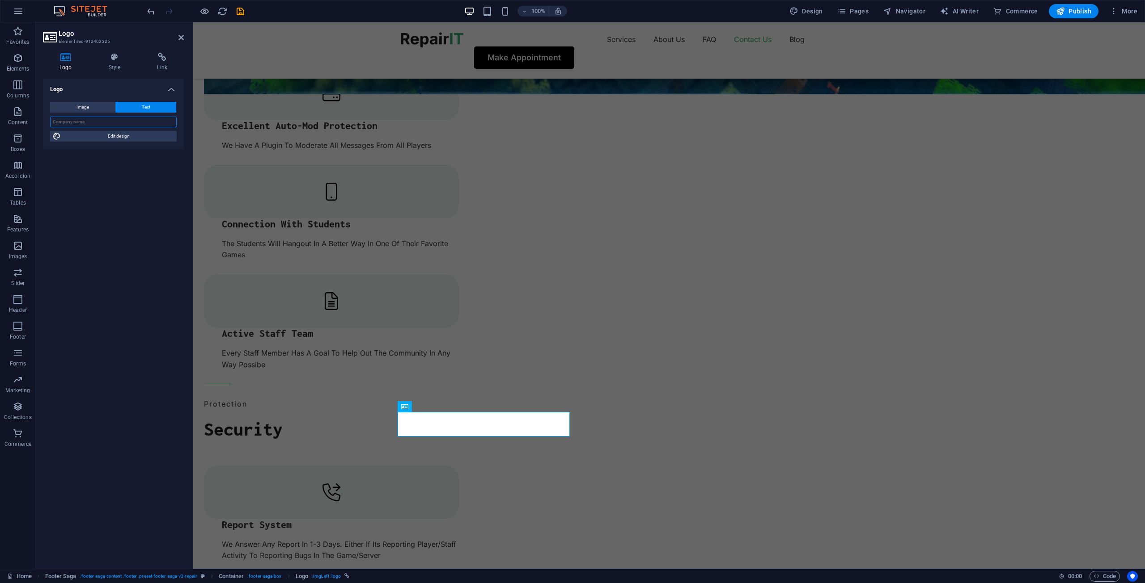
click at [118, 121] on input "text" at bounding box center [113, 122] width 127 height 11
click at [139, 116] on div "Image Text Drag files here, click to choose files or select files from Files or…" at bounding box center [113, 122] width 141 height 54
click at [137, 126] on input "Minecraft" at bounding box center [113, 122] width 127 height 11
type input "M"
click at [69, 122] on input "SchoolClub" at bounding box center [113, 122] width 127 height 11
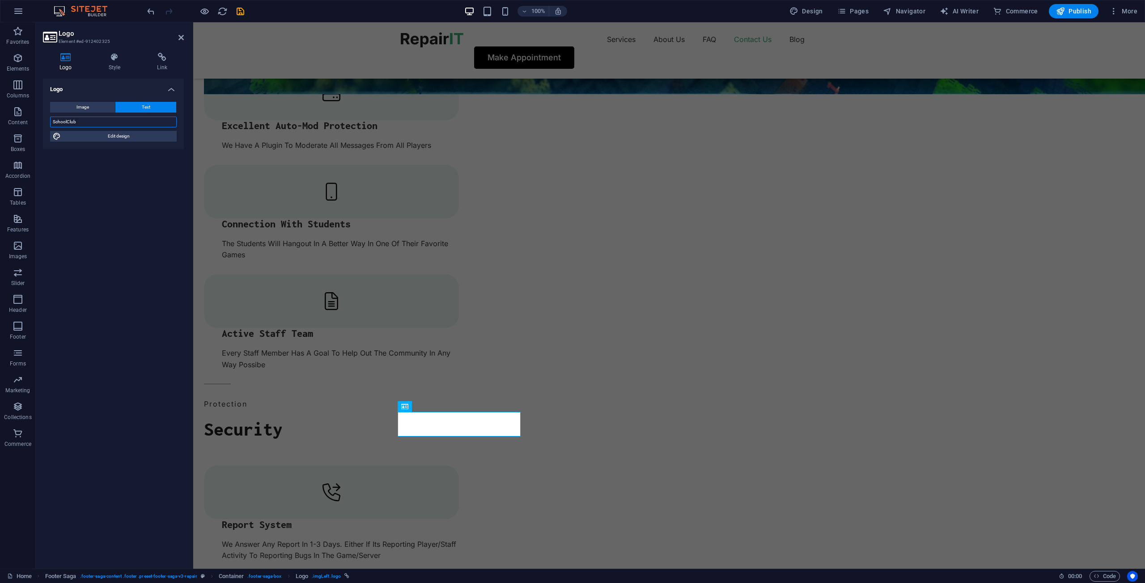
drag, startPoint x: 81, startPoint y: 121, endPoint x: 69, endPoint y: 121, distance: 12.1
click at [69, 121] on input "SchoolClub" at bounding box center [113, 122] width 127 height 11
type input "SchoolCLUB"
click at [110, 134] on span "Edit design" at bounding box center [118, 136] width 110 height 11
select select "ease-in-out"
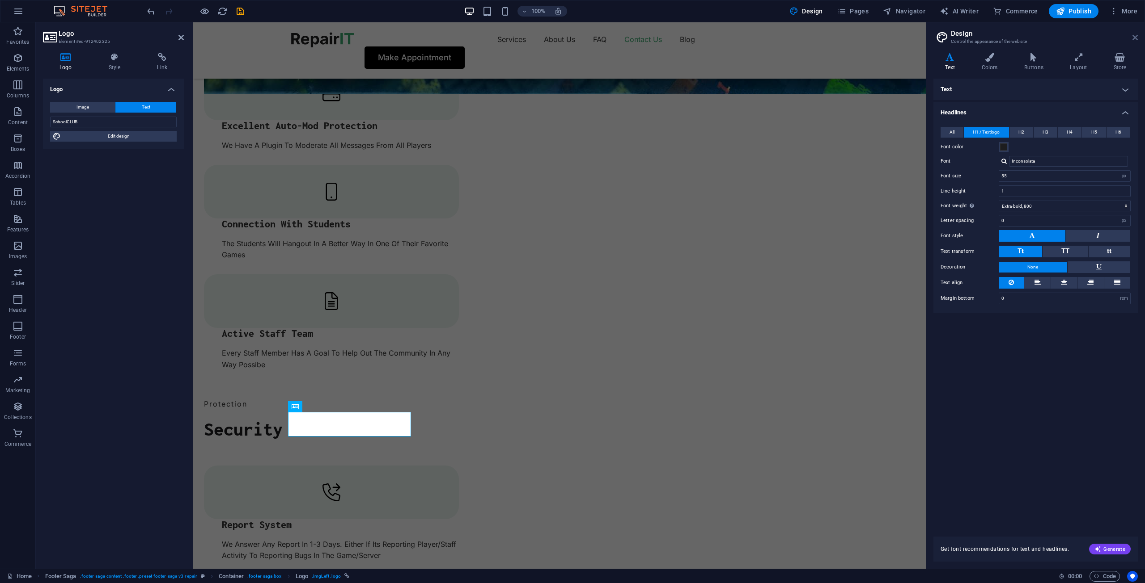
click at [1135, 38] on icon at bounding box center [1134, 37] width 5 height 7
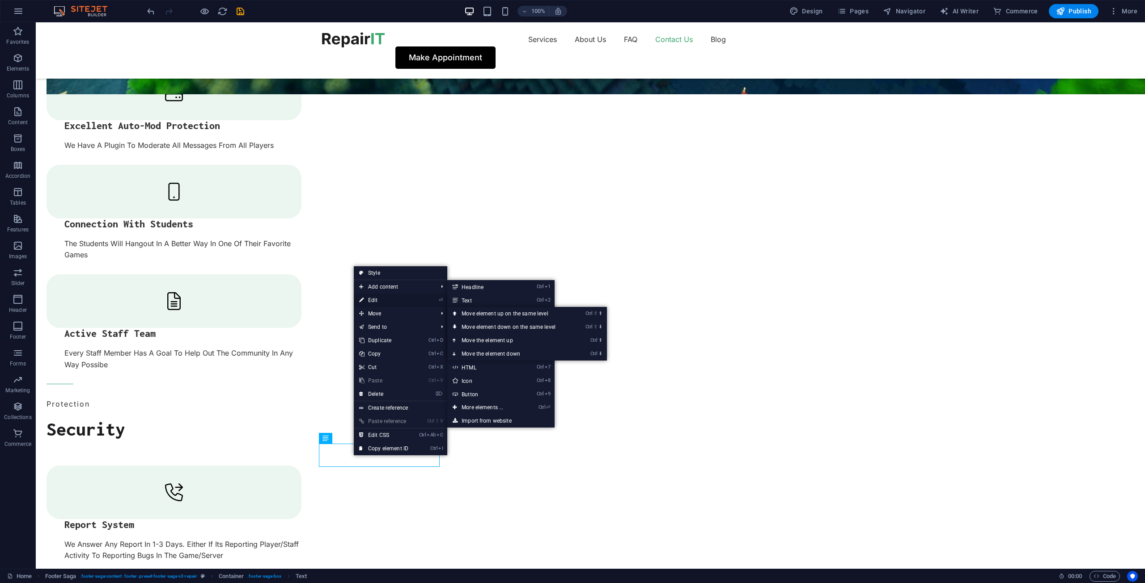
click at [387, 297] on link "⏎ Edit" at bounding box center [384, 300] width 60 height 13
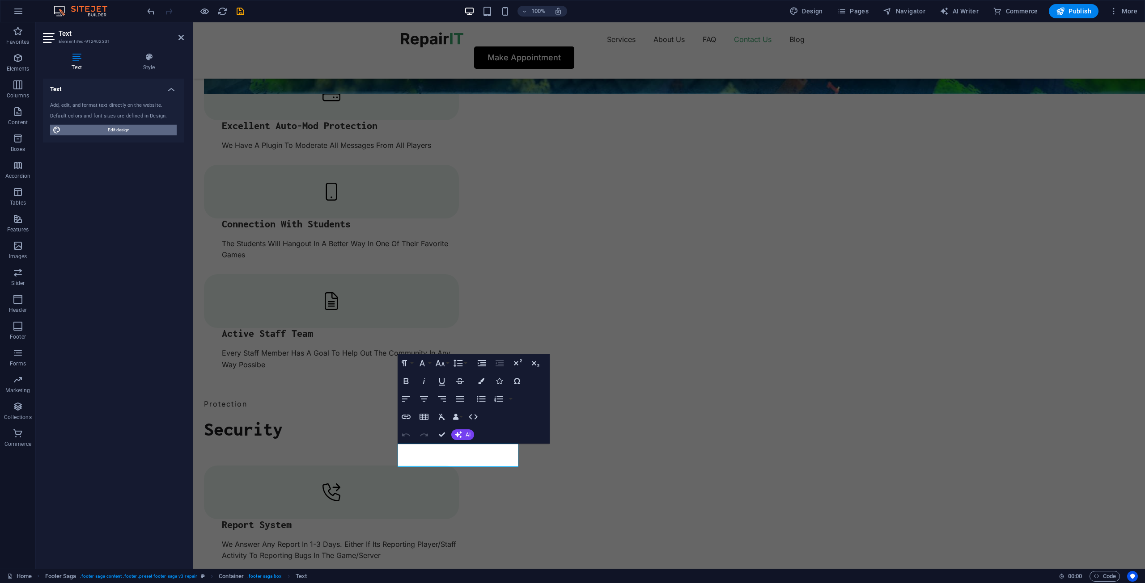
click at [120, 131] on span "Edit design" at bounding box center [118, 130] width 110 height 11
select select "px"
select select "800"
select select "px"
select select "rem"
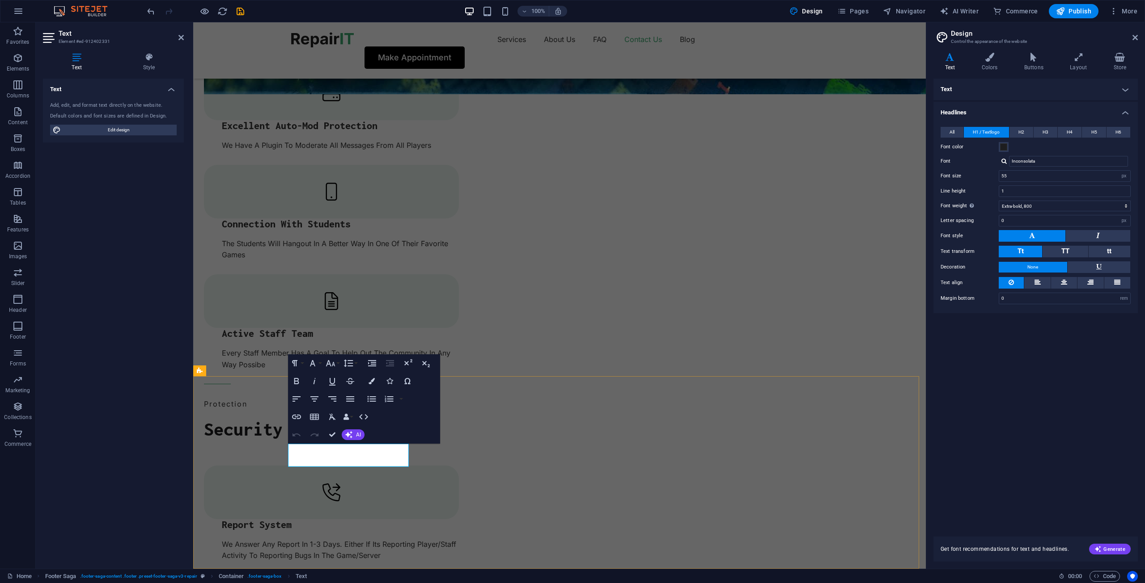
drag, startPoint x: 334, startPoint y: 459, endPoint x: 279, endPoint y: 444, distance: 57.1
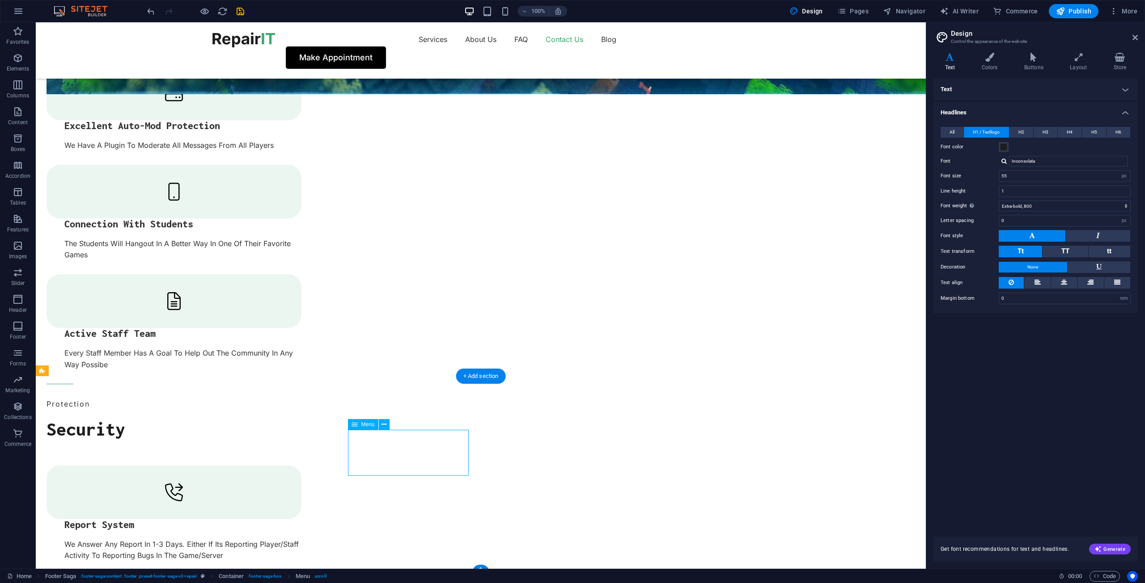
drag, startPoint x: 423, startPoint y: 415, endPoint x: 431, endPoint y: 415, distance: 8.5
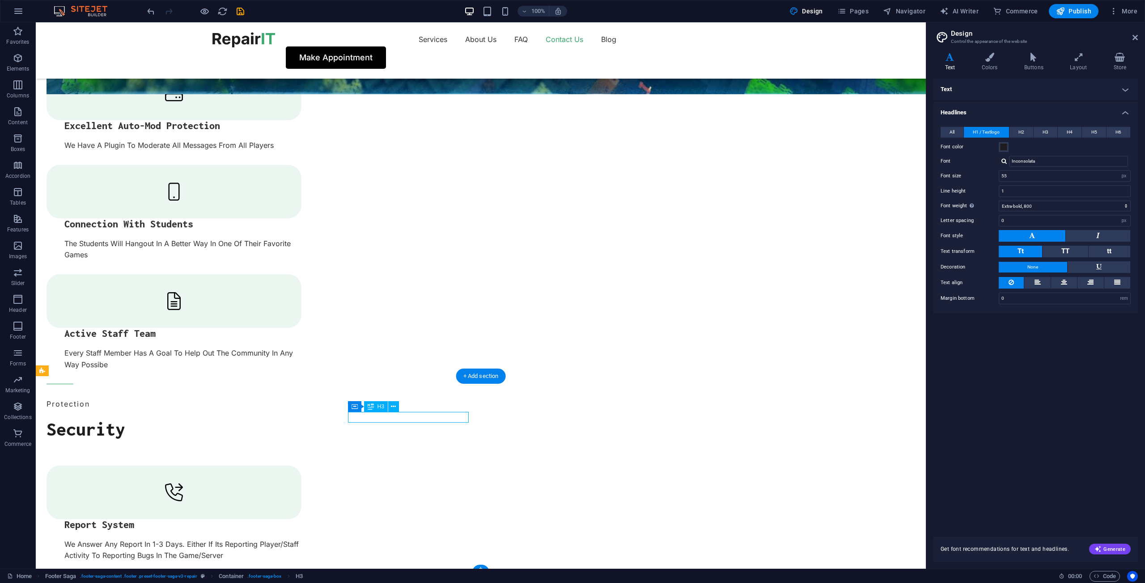
drag, startPoint x: 424, startPoint y: 419, endPoint x: 549, endPoint y: 417, distance: 125.2
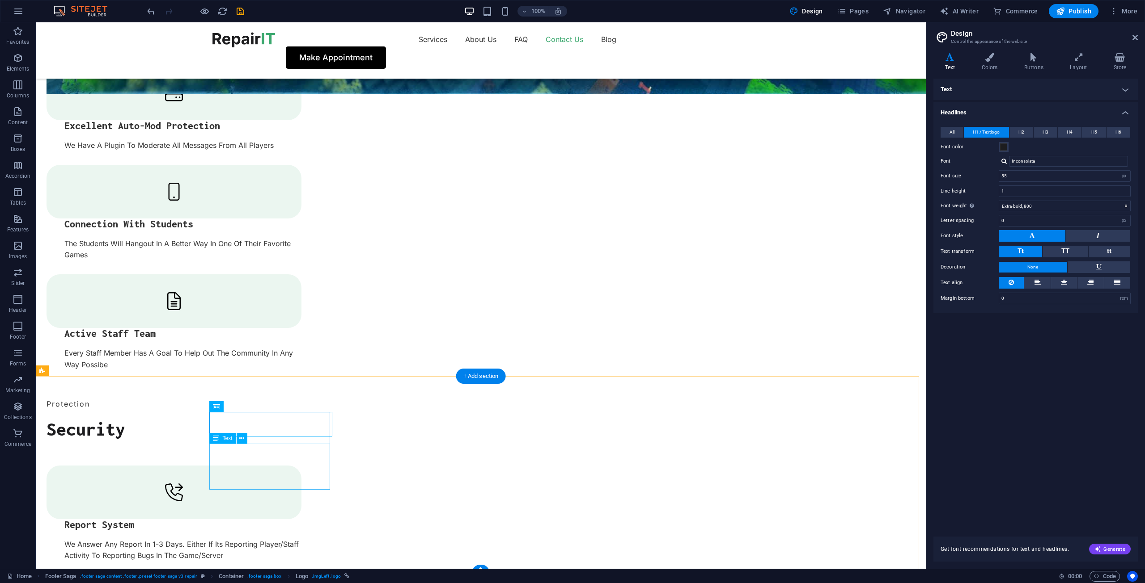
drag, startPoint x: 304, startPoint y: 418, endPoint x: 409, endPoint y: 418, distance: 105.1
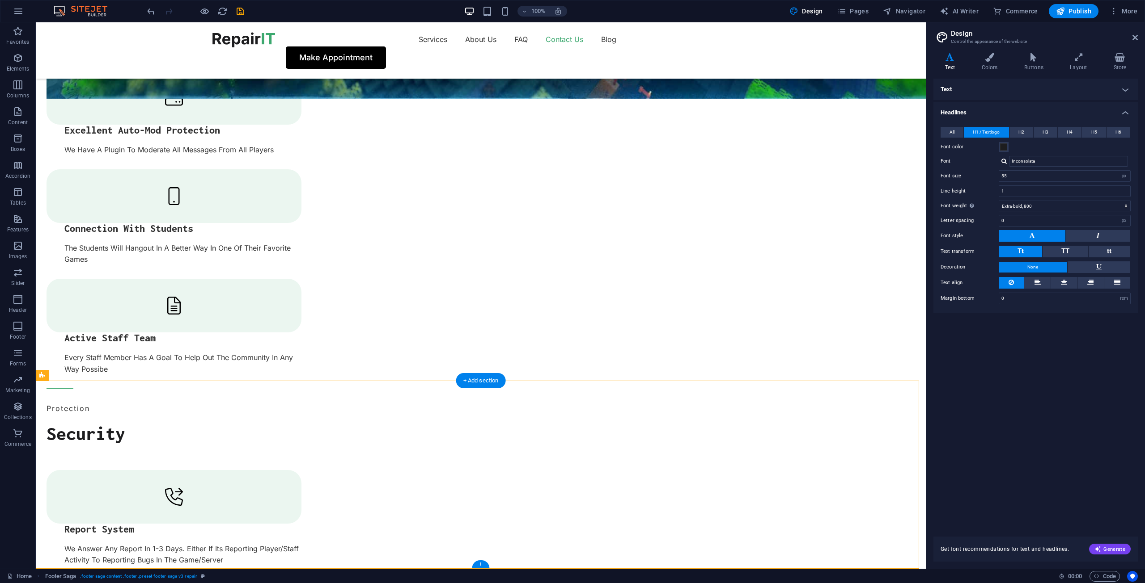
drag, startPoint x: 449, startPoint y: 430, endPoint x: 375, endPoint y: 427, distance: 74.3
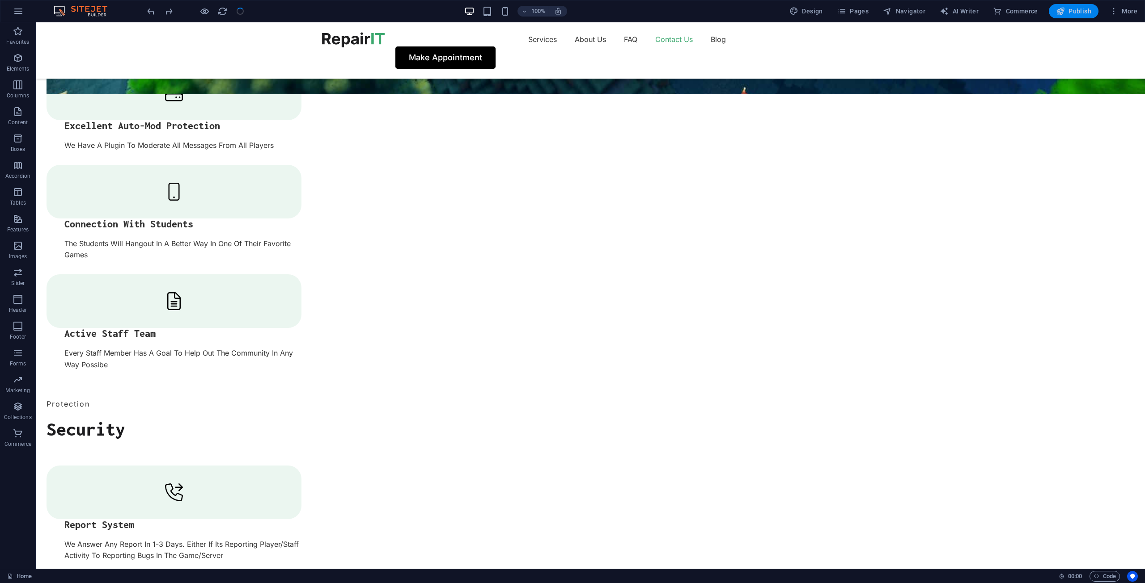
drag, startPoint x: 471, startPoint y: 430, endPoint x: 483, endPoint y: 431, distance: 11.7
